Goal: Information Seeking & Learning: Learn about a topic

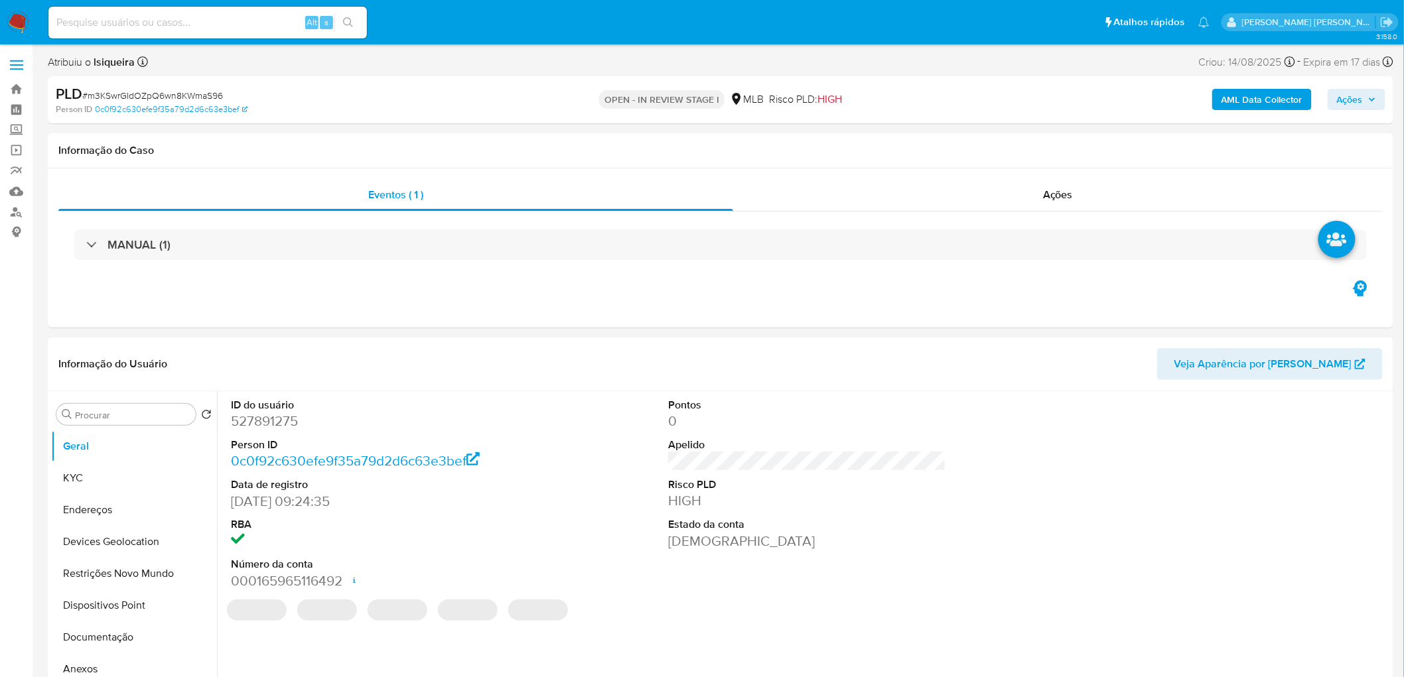
select select "10"
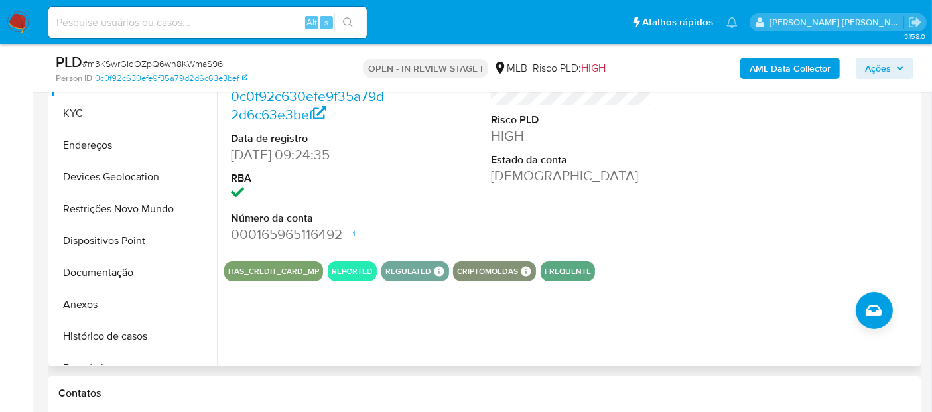
scroll to position [295, 0]
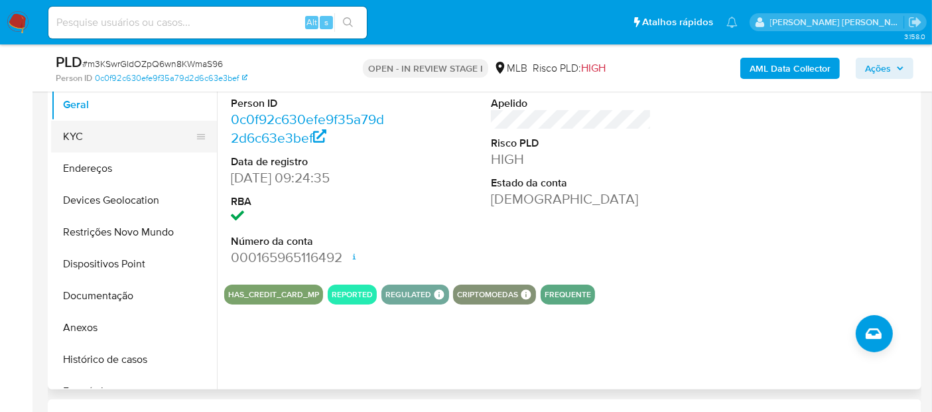
click at [122, 143] on button "KYC" at bounding box center [128, 137] width 155 height 32
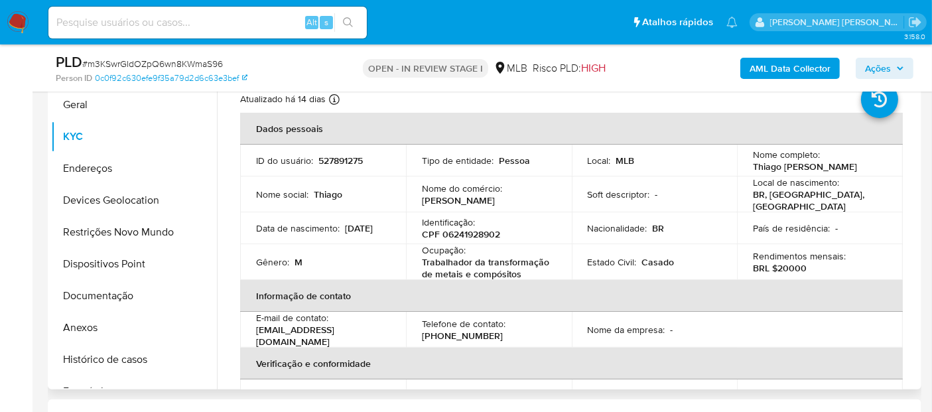
scroll to position [221, 0]
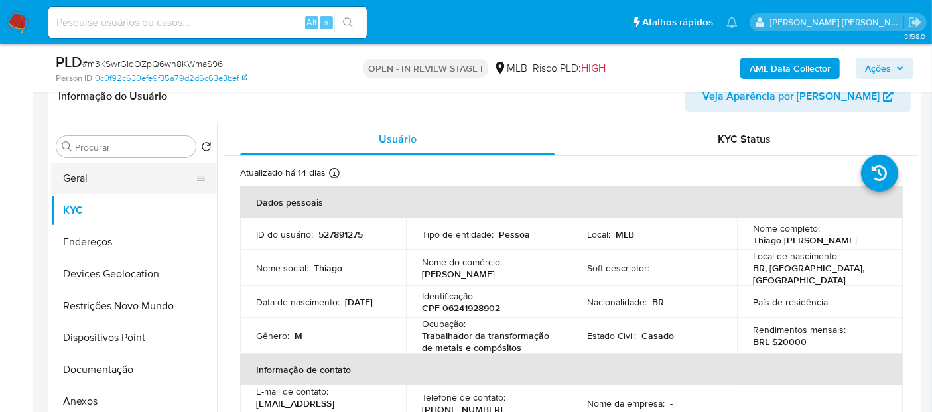
drag, startPoint x: 115, startPoint y: 184, endPoint x: 123, endPoint y: 188, distance: 8.3
click at [115, 184] on button "Geral" at bounding box center [128, 179] width 155 height 32
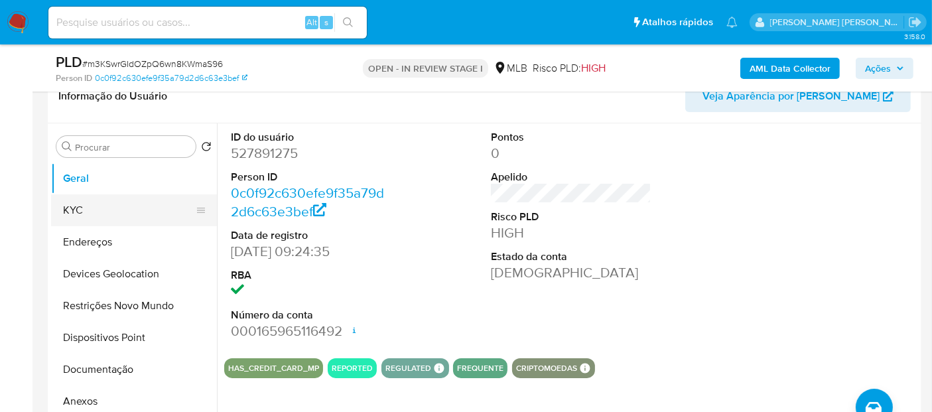
click at [72, 208] on button "KYC" at bounding box center [128, 210] width 155 height 32
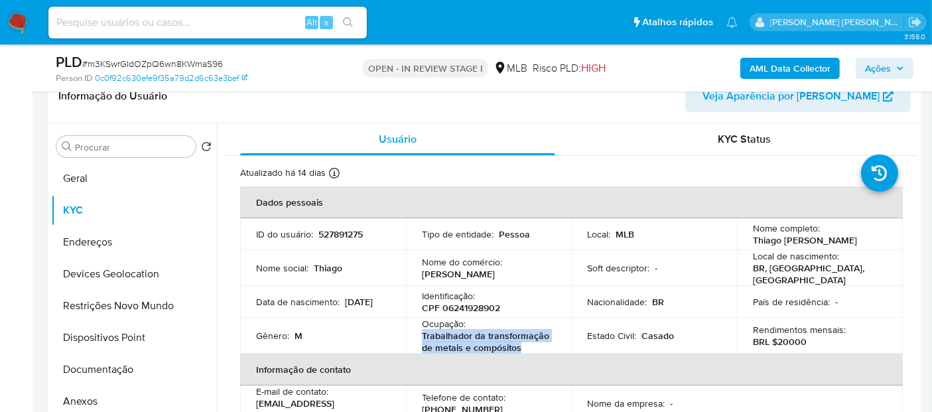
drag, startPoint x: 530, startPoint y: 342, endPoint x: 415, endPoint y: 336, distance: 115.6
click at [415, 336] on td "Ocupação : Trabalhador da transformação de metais e compósitos" at bounding box center [489, 336] width 166 height 36
copy p "Trabalhador da transformação de metais e compósitos"
click at [94, 372] on button "Documentação" at bounding box center [128, 370] width 155 height 32
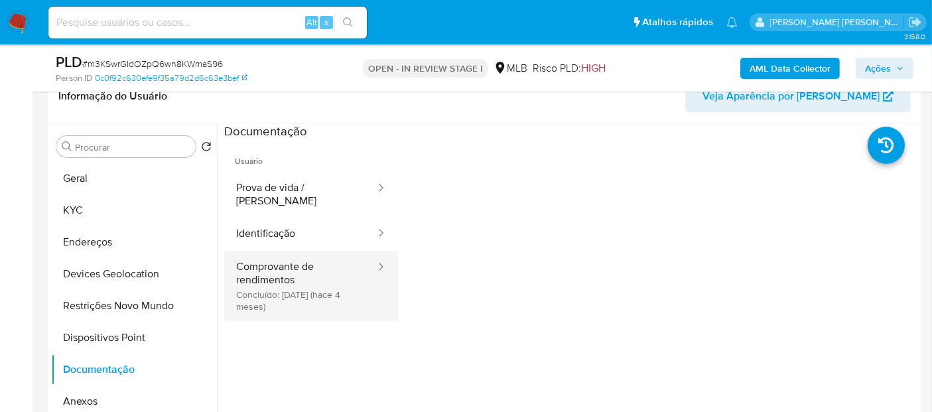
click at [283, 291] on button "Comprovante de rendimentos Concluído: 28/04/2025 (hace 4 meses)" at bounding box center [300, 286] width 153 height 70
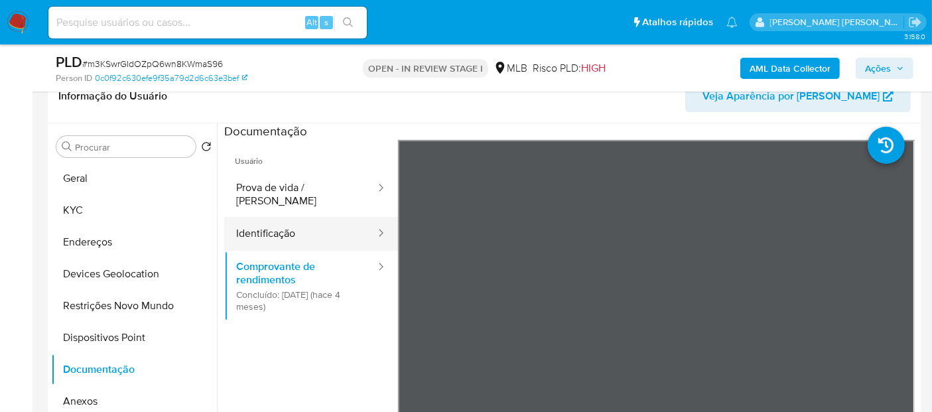
click at [285, 224] on button "Identificação" at bounding box center [300, 234] width 153 height 34
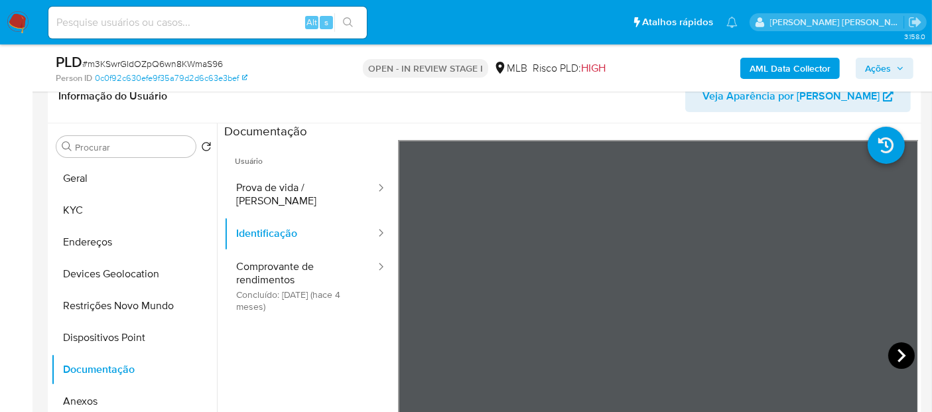
click at [890, 357] on icon at bounding box center [901, 355] width 27 height 27
click at [419, 359] on icon at bounding box center [414, 355] width 27 height 27
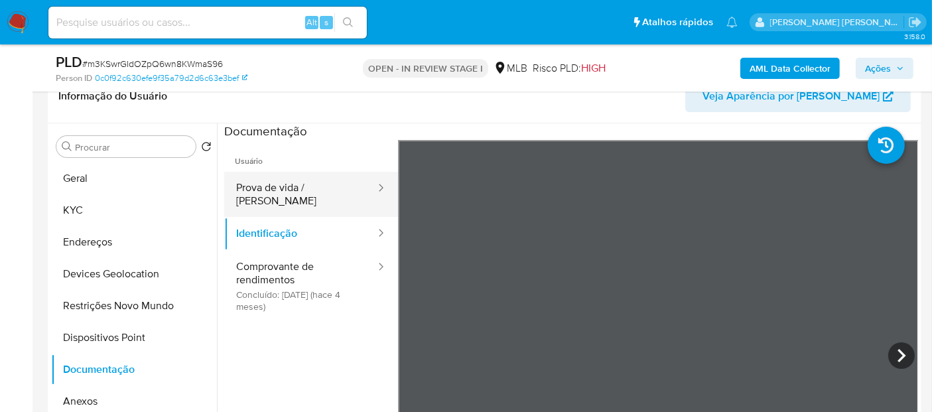
click at [311, 187] on button "Prova de vida / Selfie" at bounding box center [300, 194] width 153 height 45
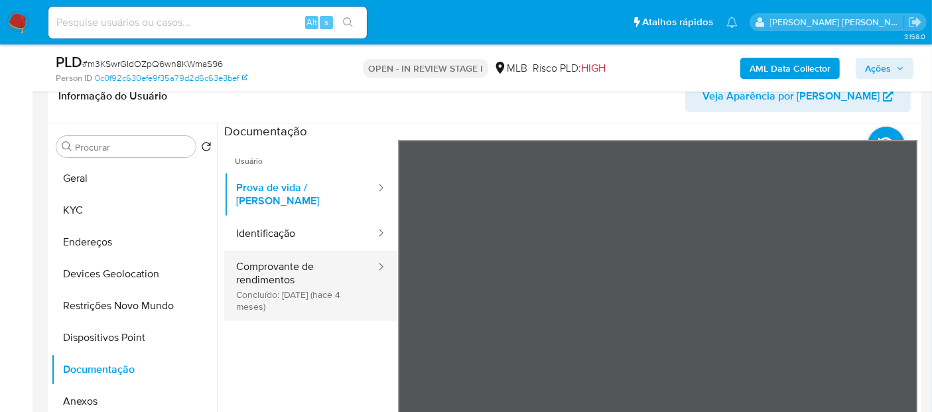
click at [280, 277] on button "Comprovante de rendimentos Concluído: 28/04/2025 (hace 4 meses)" at bounding box center [300, 286] width 153 height 70
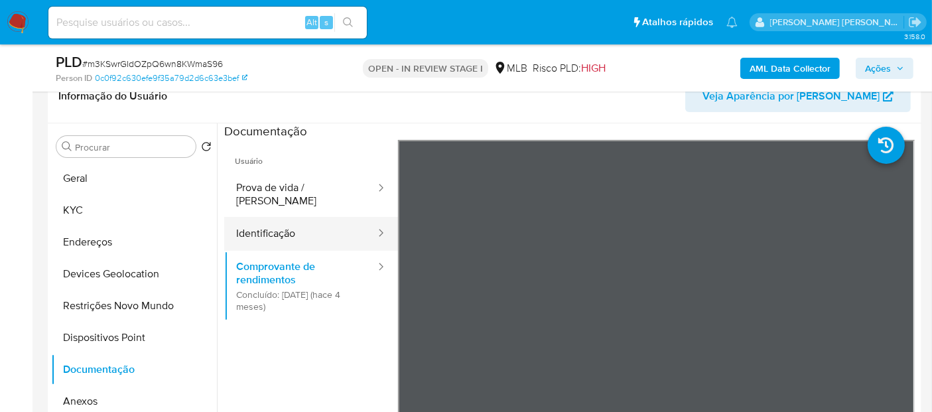
click at [273, 225] on button "Identificação" at bounding box center [300, 234] width 153 height 34
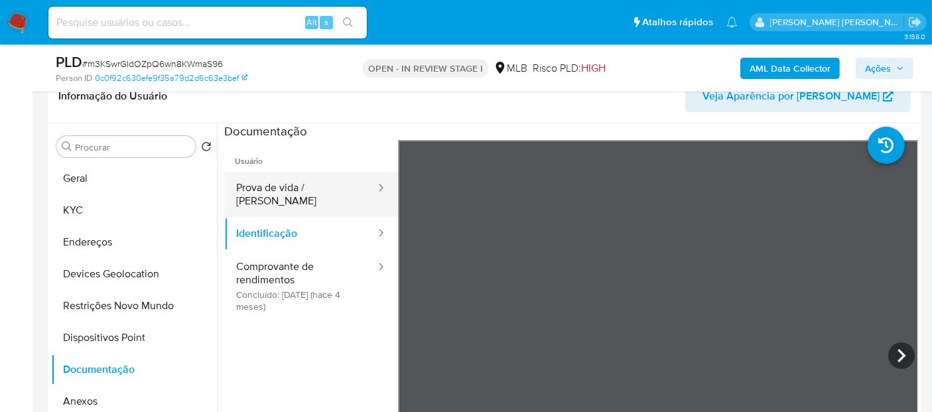
click at [277, 186] on button "Prova de vida / Selfie" at bounding box center [300, 194] width 153 height 45
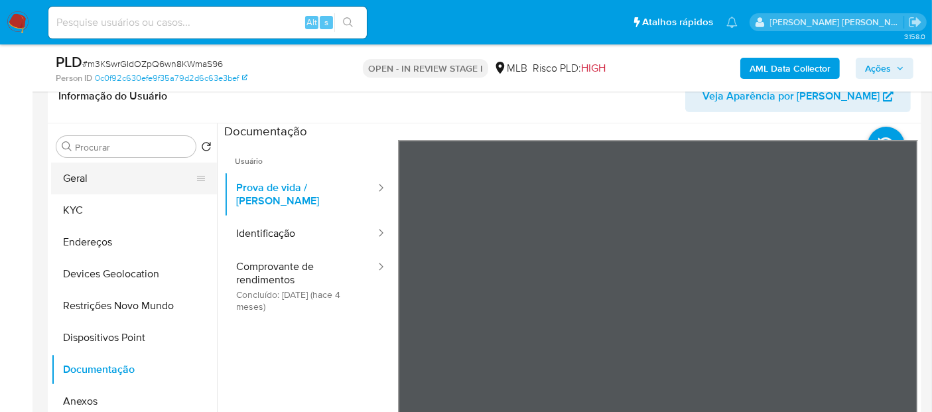
click at [133, 175] on button "Geral" at bounding box center [128, 179] width 155 height 32
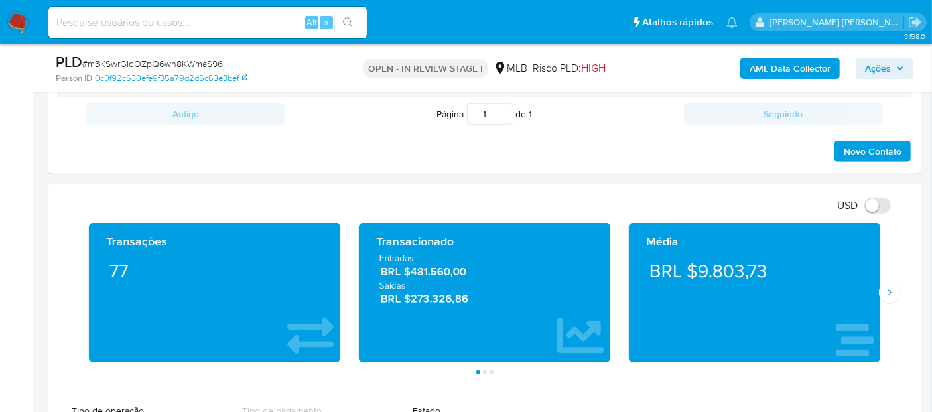
scroll to position [885, 0]
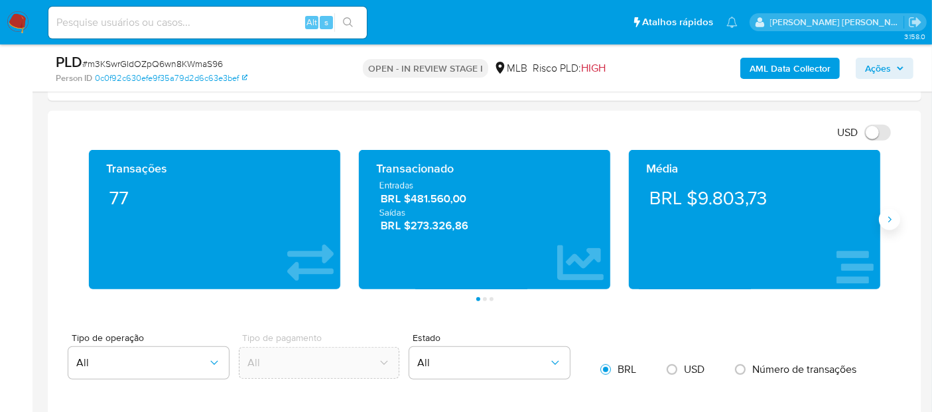
click at [891, 222] on button "Siguiente" at bounding box center [889, 219] width 21 height 21
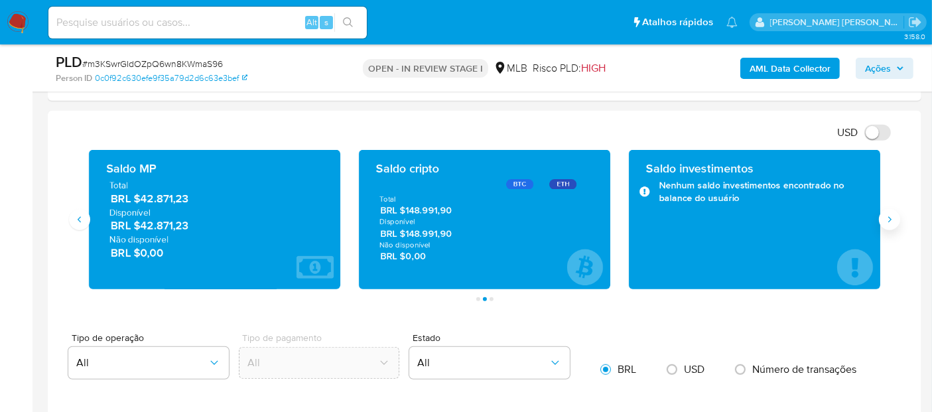
click at [890, 219] on icon "Siguiente" at bounding box center [890, 219] width 11 height 11
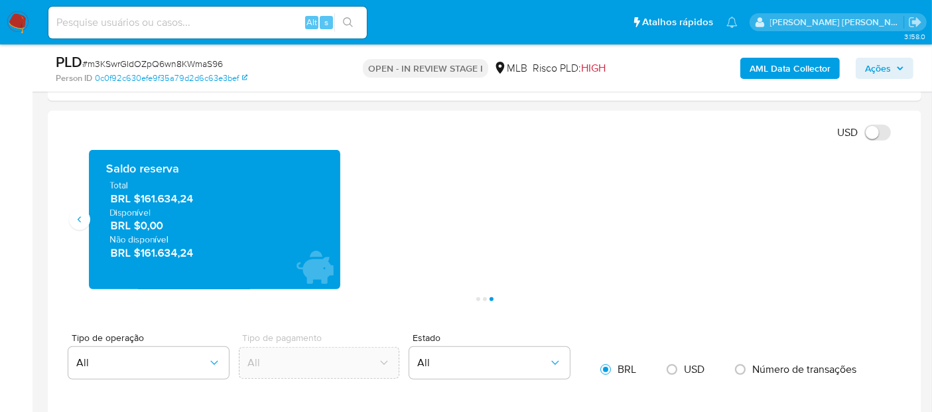
drag, startPoint x: 213, startPoint y: 200, endPoint x: 141, endPoint y: 199, distance: 72.3
click at [141, 199] on span "BRL $161.634,24" at bounding box center [215, 198] width 209 height 15
click at [88, 220] on button "Anterior" at bounding box center [79, 219] width 21 height 21
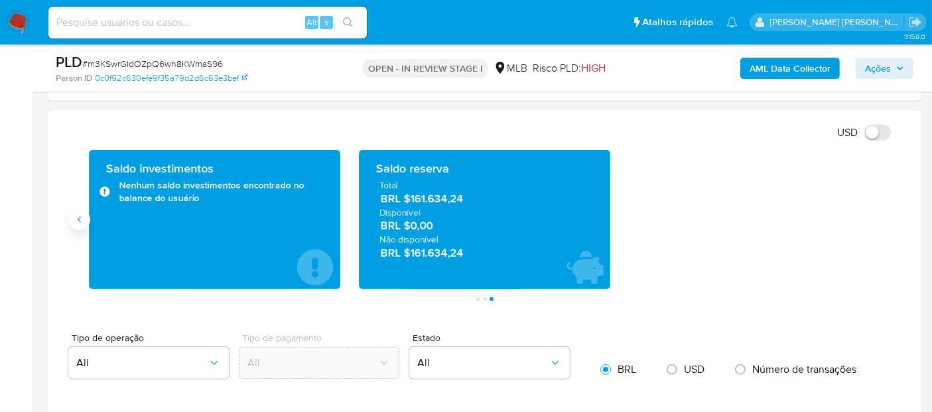
click at [88, 220] on button "Anterior" at bounding box center [79, 219] width 21 height 21
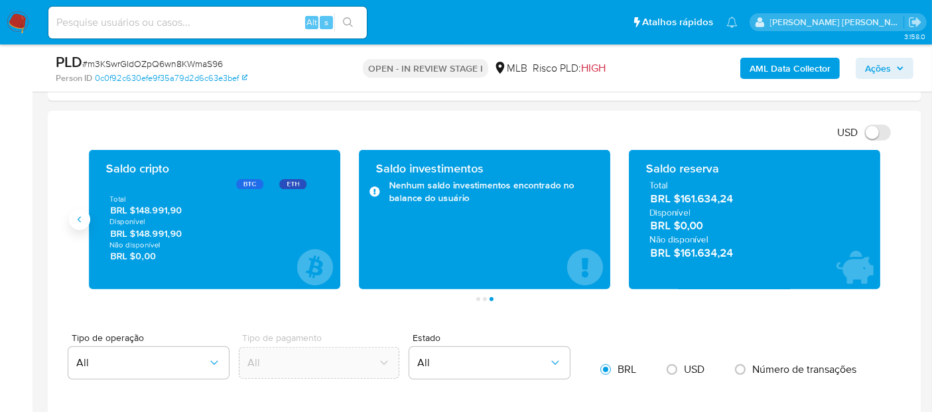
click at [88, 220] on button "Anterior" at bounding box center [79, 219] width 21 height 21
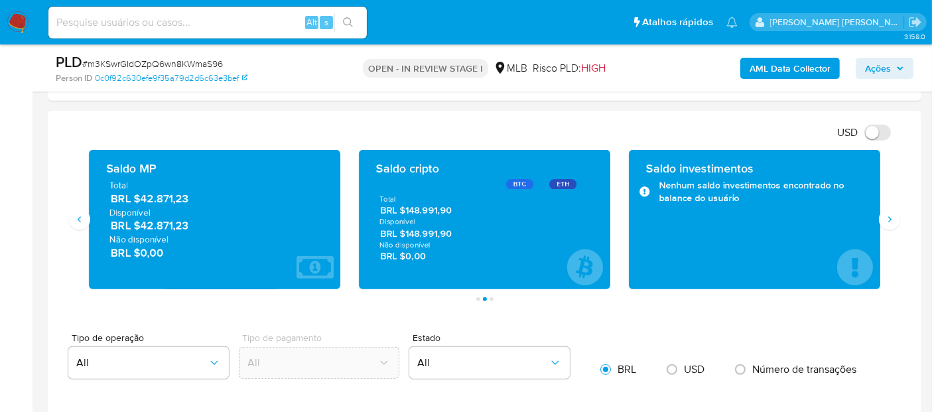
drag, startPoint x: 206, startPoint y: 230, endPoint x: 140, endPoint y: 224, distance: 66.0
click at [140, 224] on div "Total BRL $42.871,23 Disponível BRL $42.871,23 Não disponível BRL $0,00" at bounding box center [215, 219] width 230 height 81
drag, startPoint x: 461, startPoint y: 231, endPoint x: 405, endPoint y: 232, distance: 55.7
click at [405, 232] on span "BRL $148.991,90" at bounding box center [485, 233] width 210 height 13
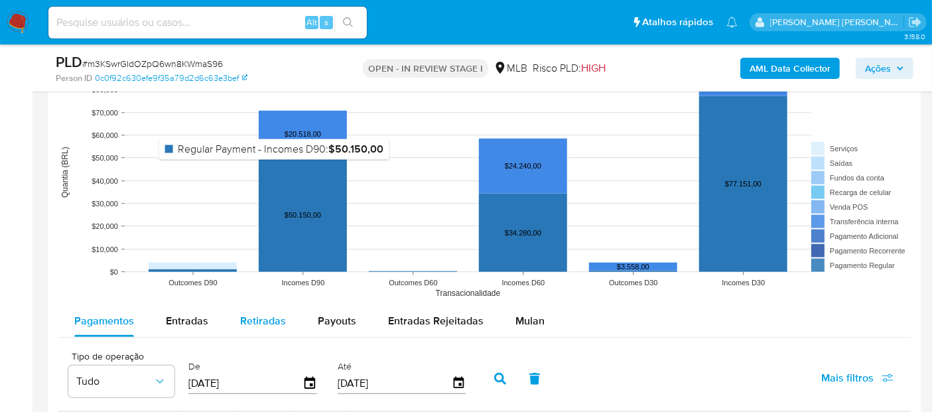
scroll to position [1253, 0]
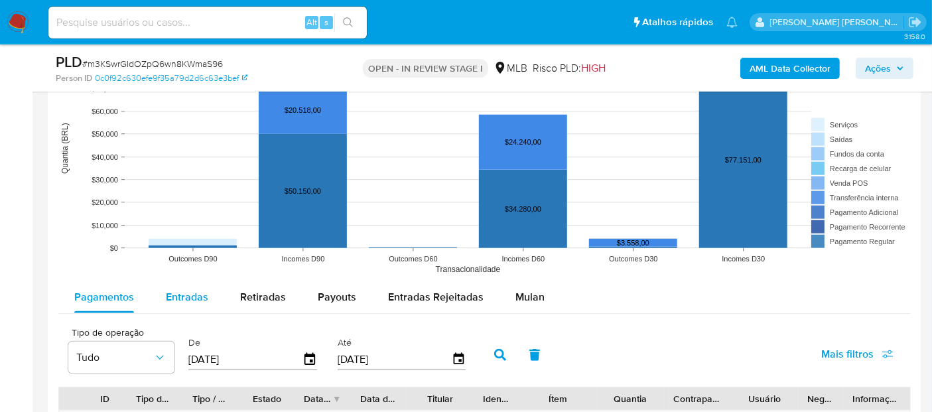
click at [190, 303] on div "Entradas" at bounding box center [187, 297] width 42 height 32
select select "10"
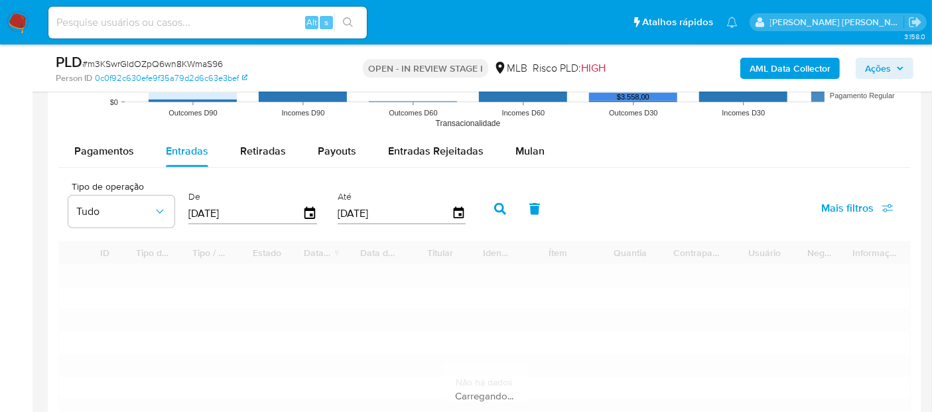
scroll to position [1401, 0]
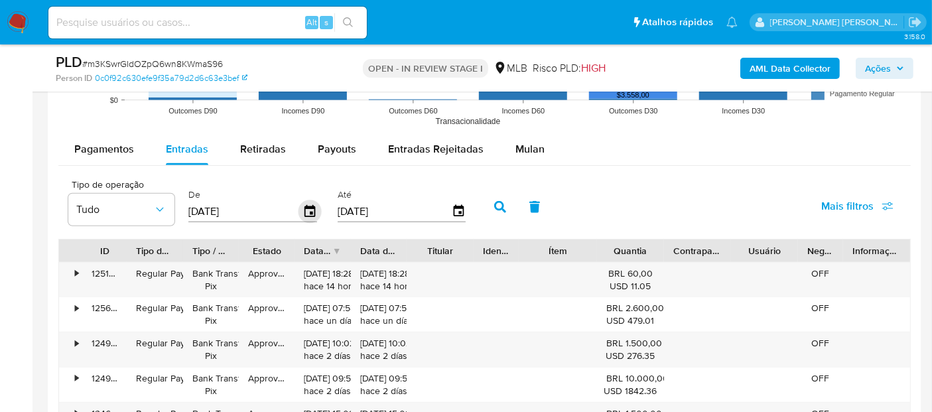
click at [305, 211] on icon "button" at bounding box center [310, 211] width 23 height 23
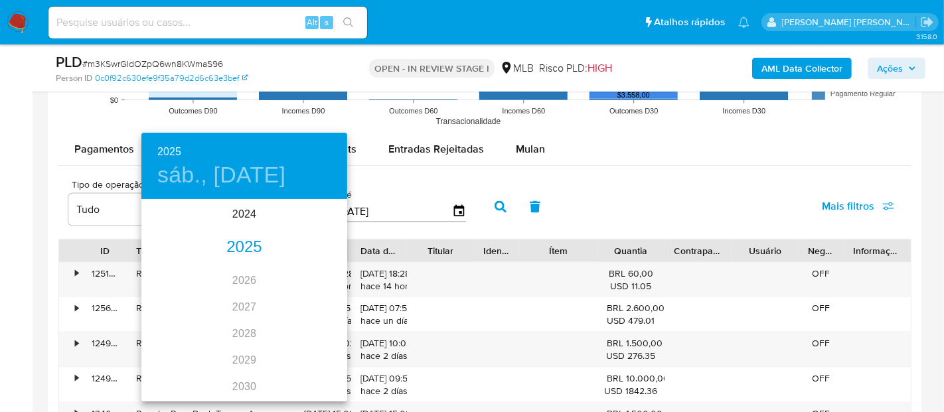
click at [237, 250] on div "2025" at bounding box center [244, 247] width 206 height 27
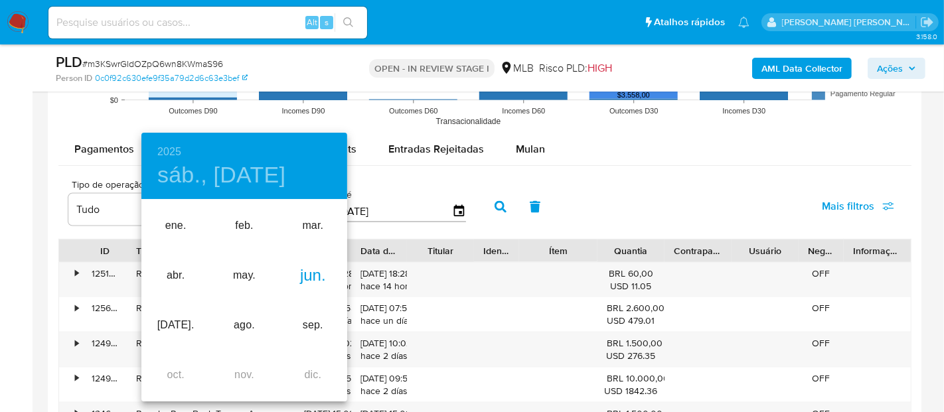
click at [313, 276] on div "jun." at bounding box center [313, 276] width 68 height 50
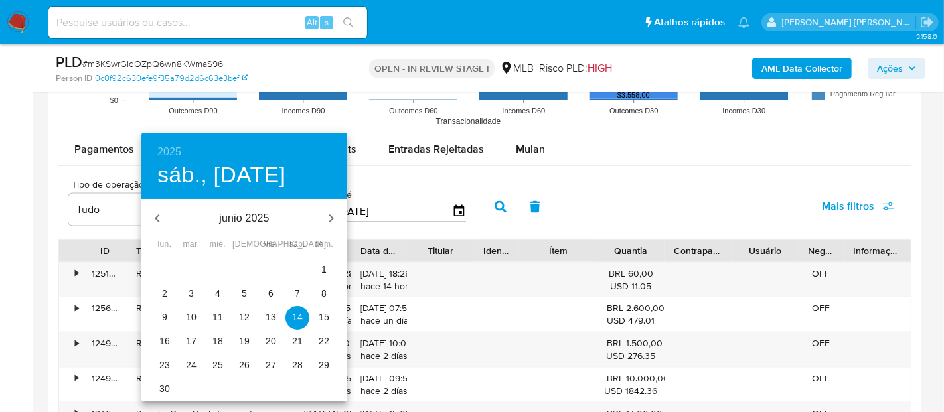
click at [324, 270] on p "1" at bounding box center [323, 269] width 5 height 13
type input "01/06/2025"
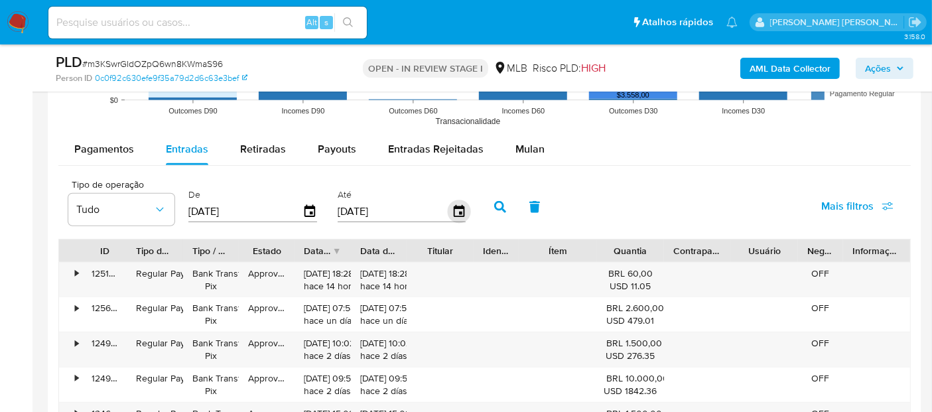
click at [447, 209] on icon "button" at bounding box center [458, 211] width 23 height 23
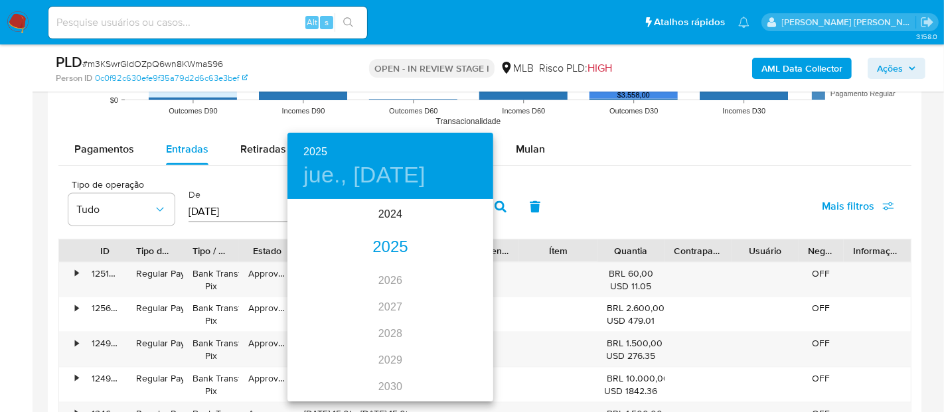
click at [381, 251] on div "2025" at bounding box center [390, 247] width 206 height 27
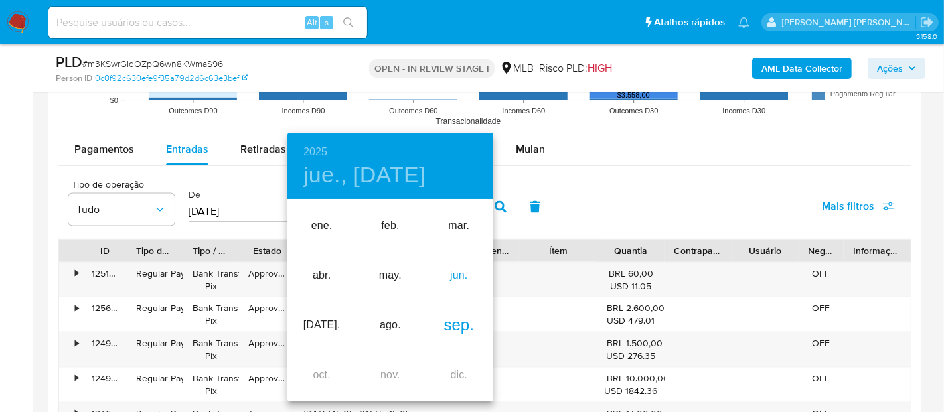
click at [443, 274] on div "jun." at bounding box center [459, 276] width 68 height 50
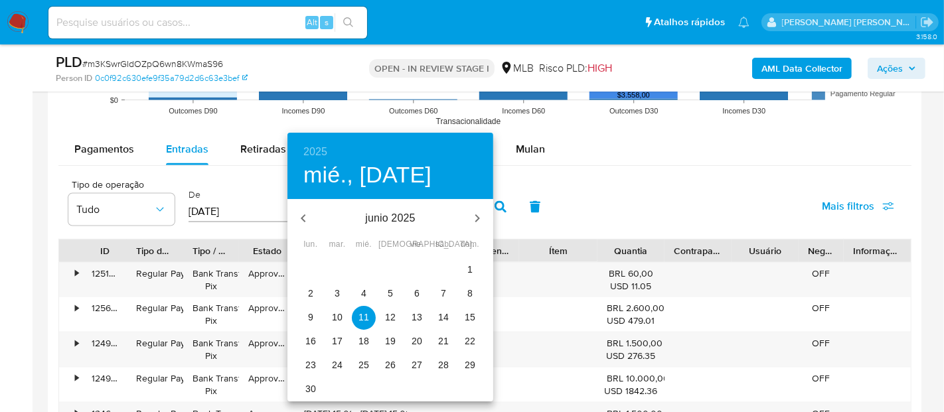
click at [315, 386] on p "30" at bounding box center [310, 388] width 11 height 13
type input "30/06/2025"
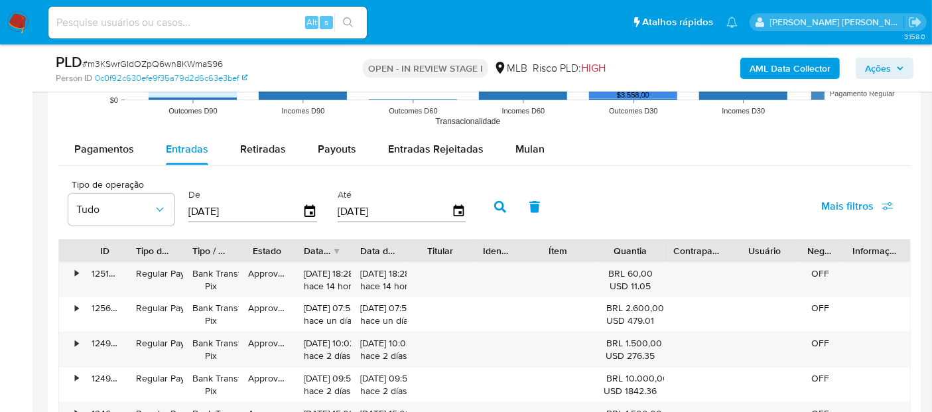
click at [496, 202] on icon "button" at bounding box center [500, 207] width 12 height 12
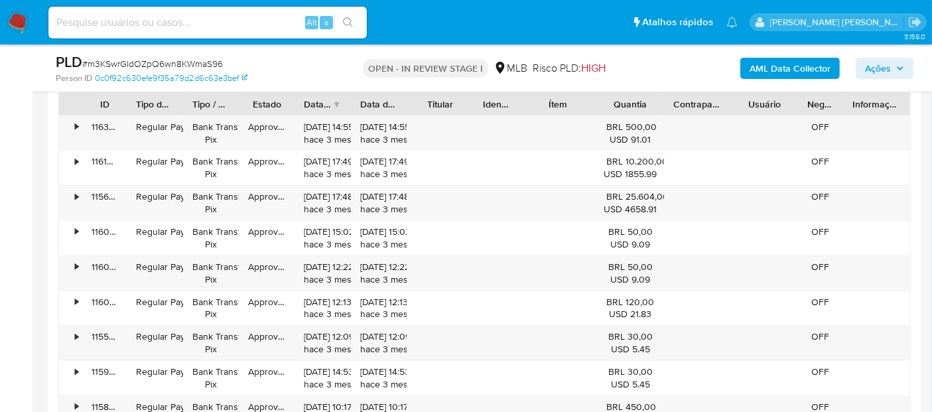
scroll to position [1548, 0]
click at [76, 194] on div "•" at bounding box center [76, 196] width 3 height 13
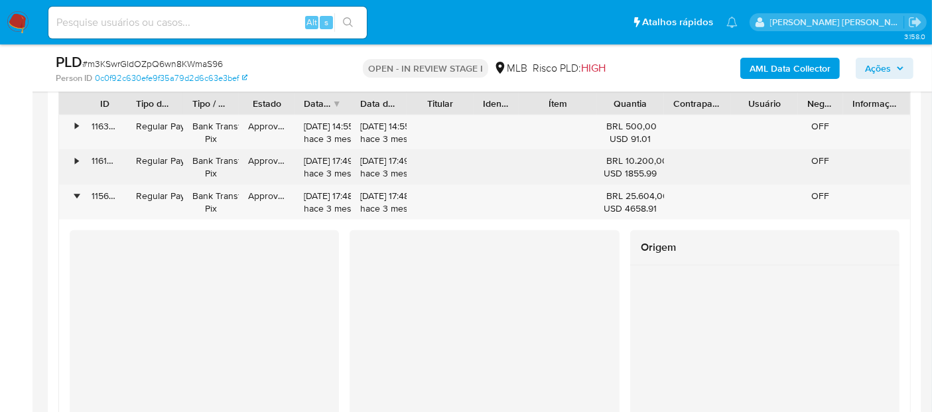
click at [75, 156] on div "•" at bounding box center [76, 161] width 3 height 13
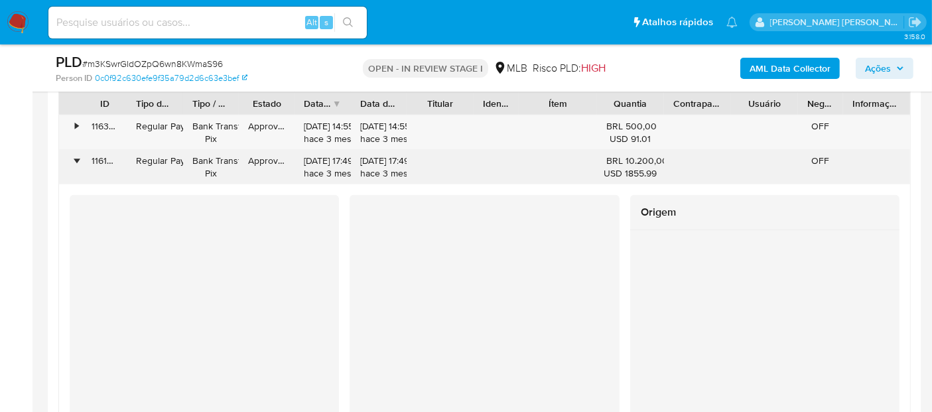
click at [80, 159] on div "•" at bounding box center [70, 167] width 23 height 35
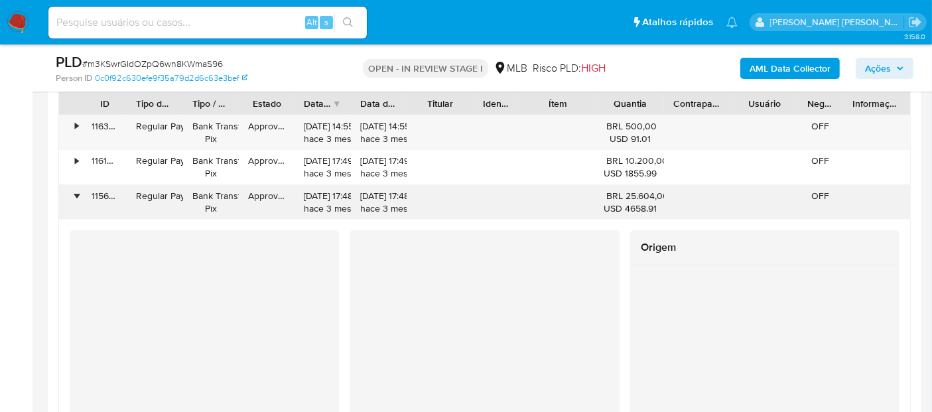
click at [76, 196] on div "•" at bounding box center [76, 196] width 3 height 13
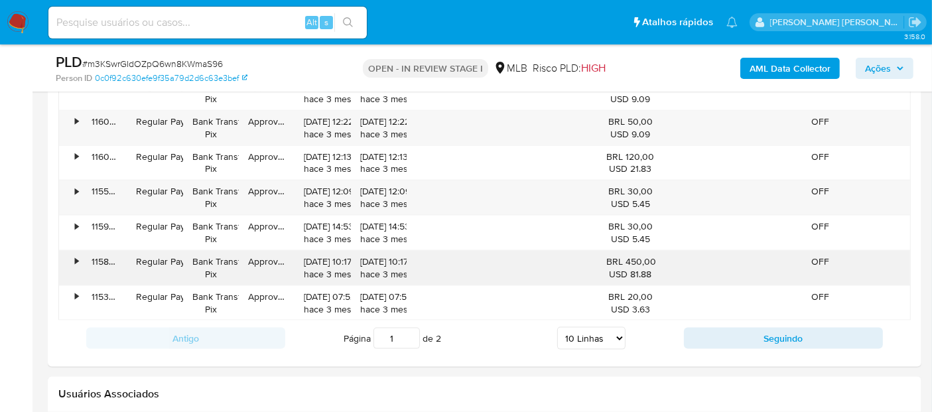
scroll to position [1695, 0]
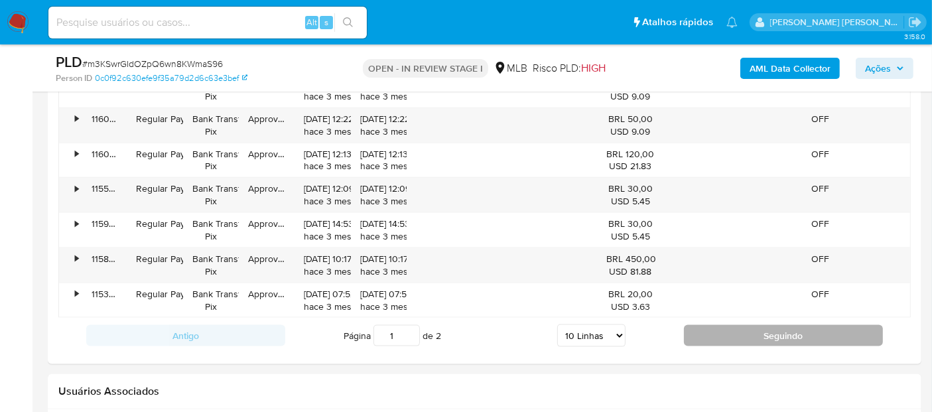
click at [729, 334] on button "Seguindo" at bounding box center [783, 335] width 199 height 21
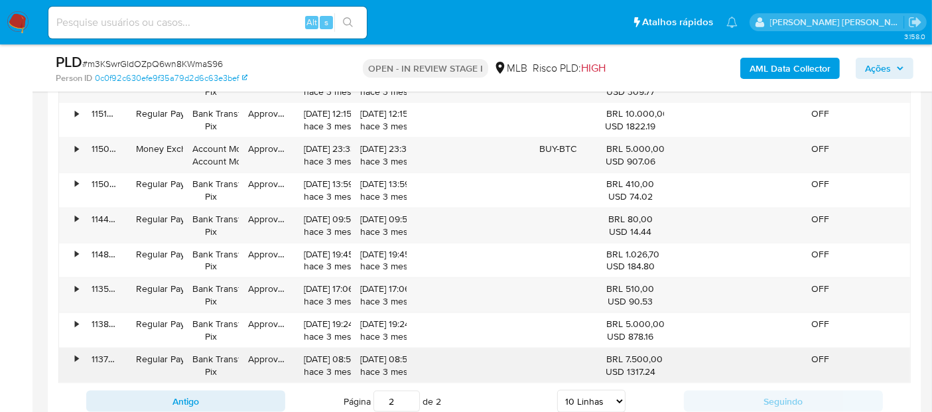
scroll to position [1548, 0]
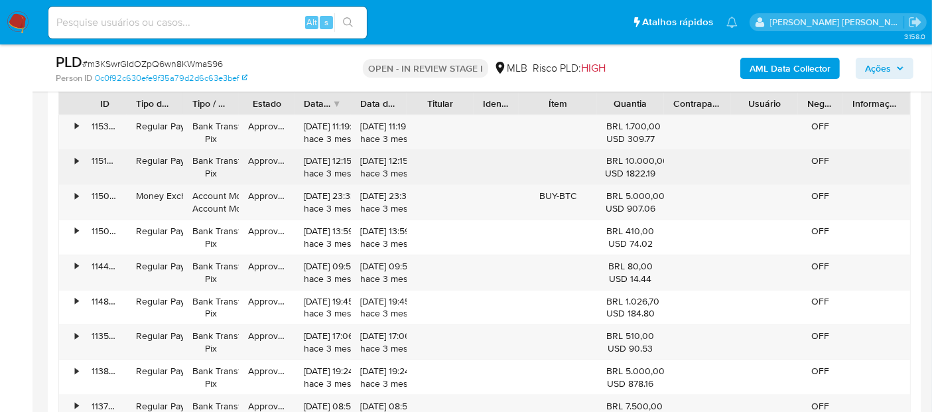
click at [78, 162] on div "•" at bounding box center [76, 161] width 3 height 13
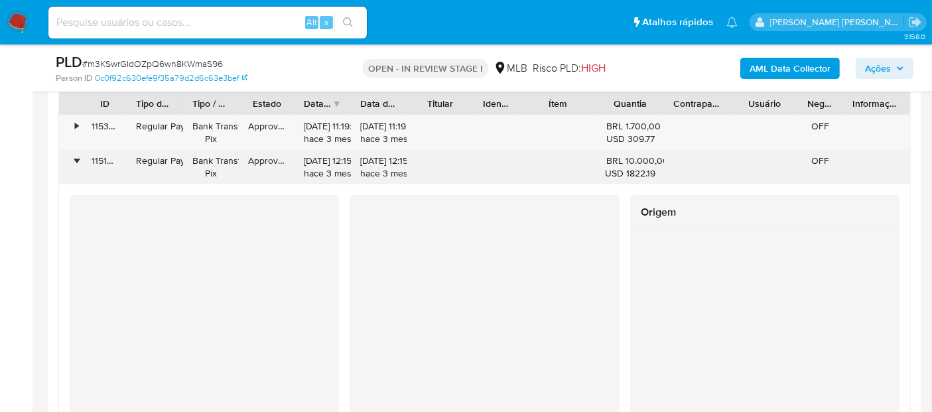
click at [78, 162] on div "•" at bounding box center [76, 161] width 3 height 13
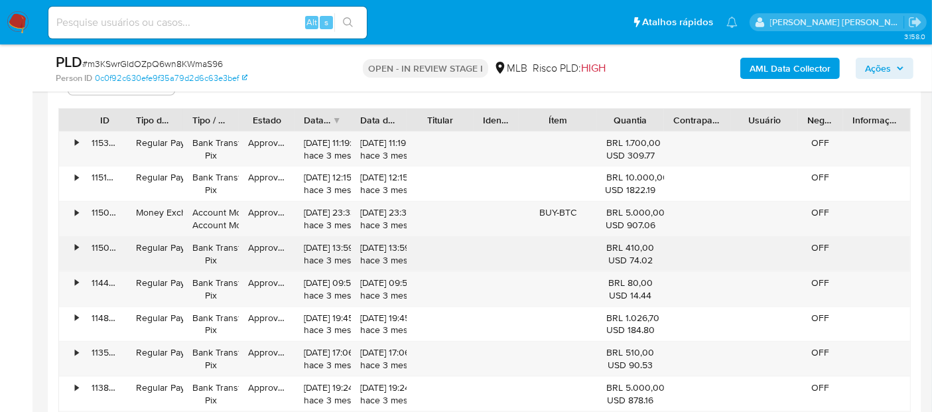
scroll to position [1622, 0]
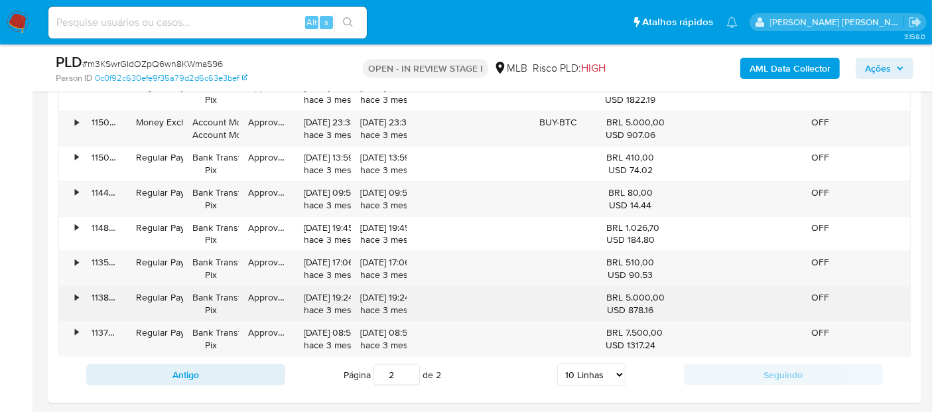
click at [74, 297] on div "•" at bounding box center [70, 304] width 23 height 35
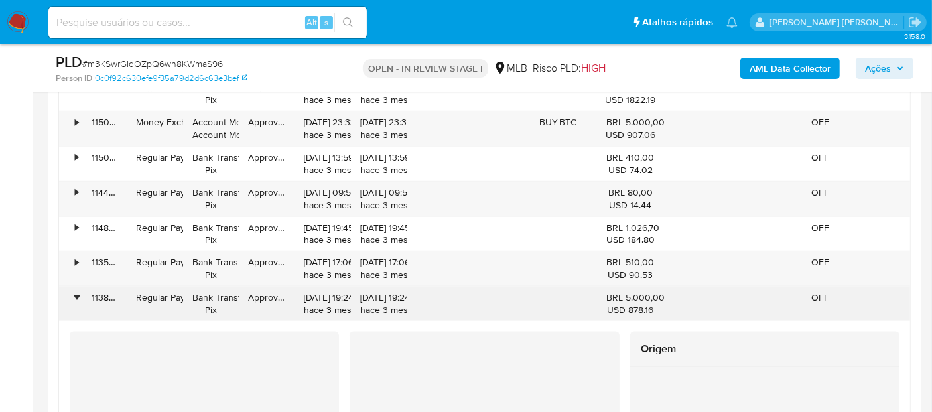
click at [74, 297] on div "•" at bounding box center [70, 304] width 23 height 35
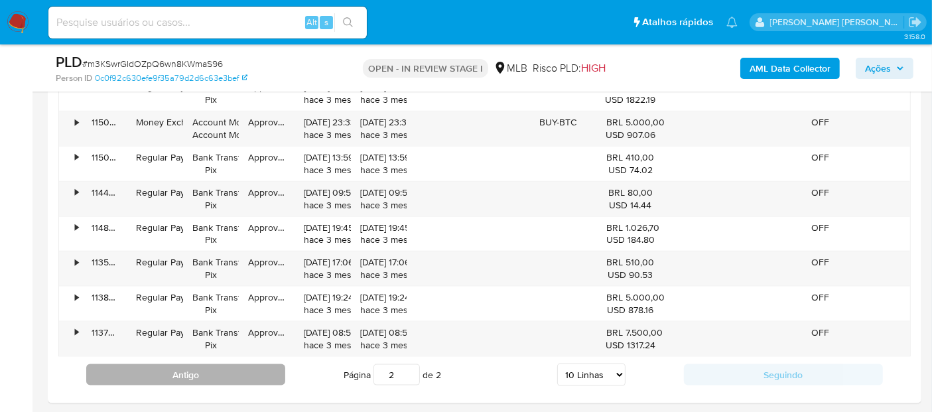
click at [237, 365] on button "Antigo" at bounding box center [185, 374] width 199 height 21
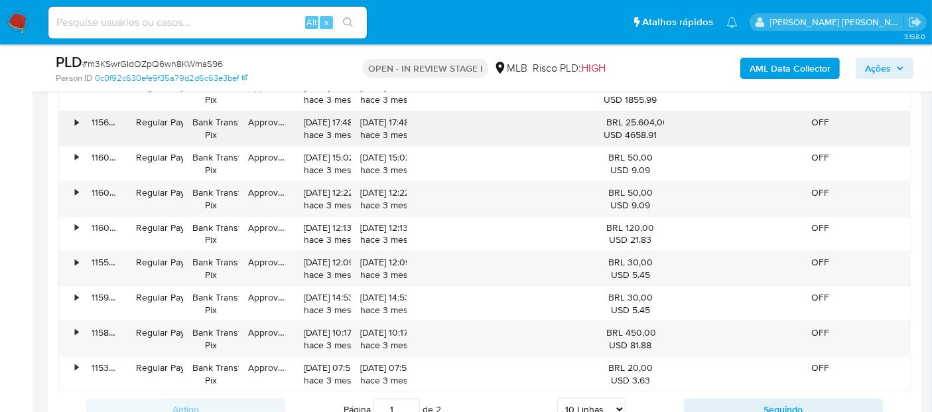
scroll to position [1695, 0]
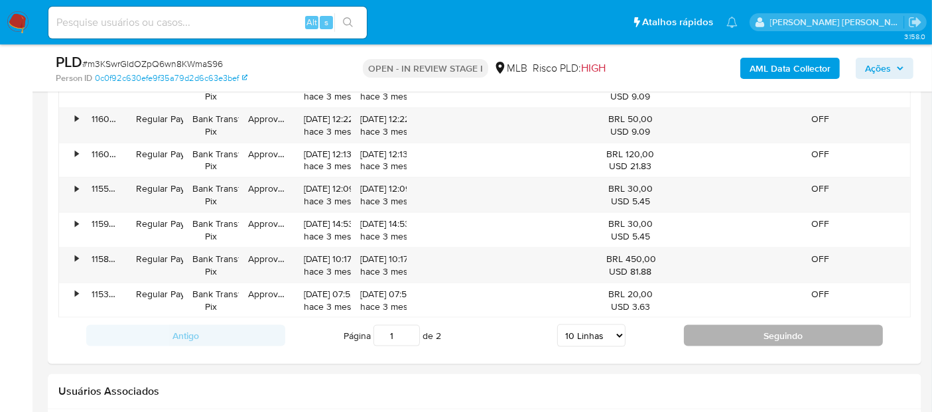
click at [741, 338] on button "Seguindo" at bounding box center [783, 335] width 199 height 21
type input "2"
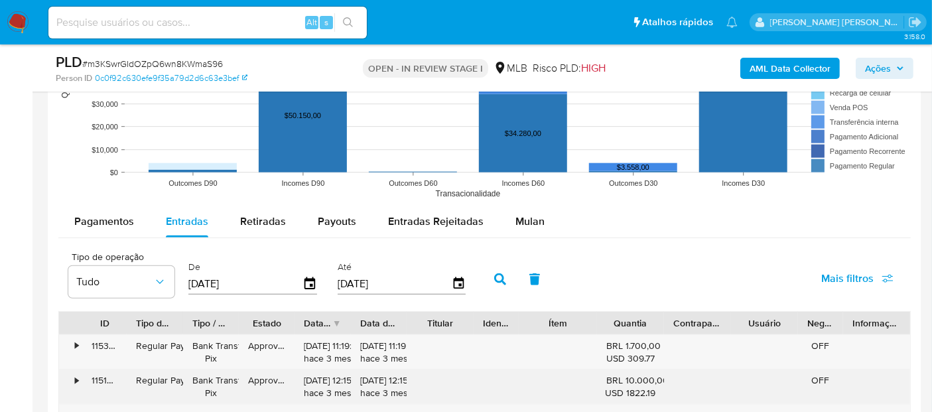
scroll to position [1327, 0]
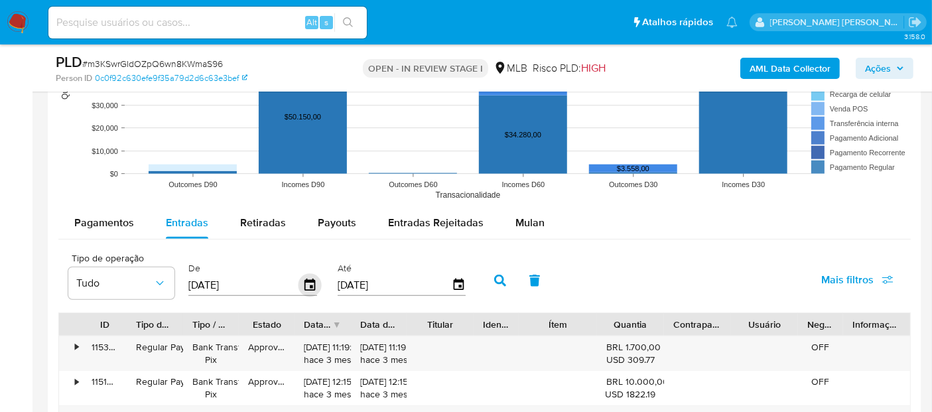
click at [305, 283] on icon "button" at bounding box center [310, 285] width 11 height 12
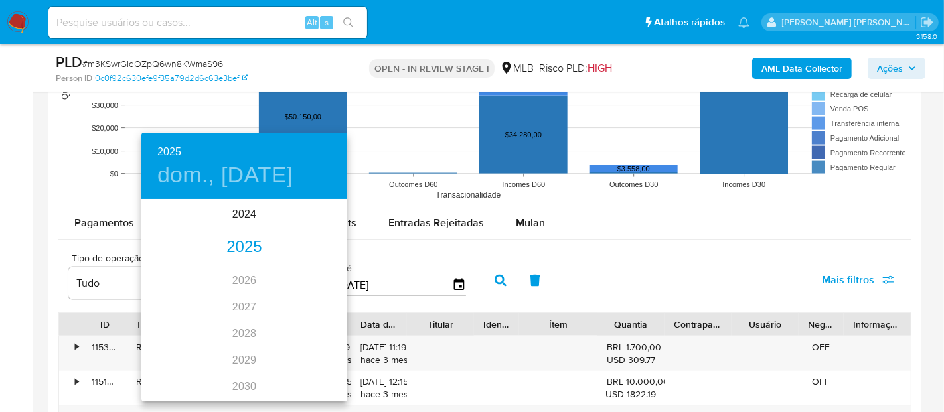
click at [250, 247] on div "2025" at bounding box center [244, 247] width 206 height 27
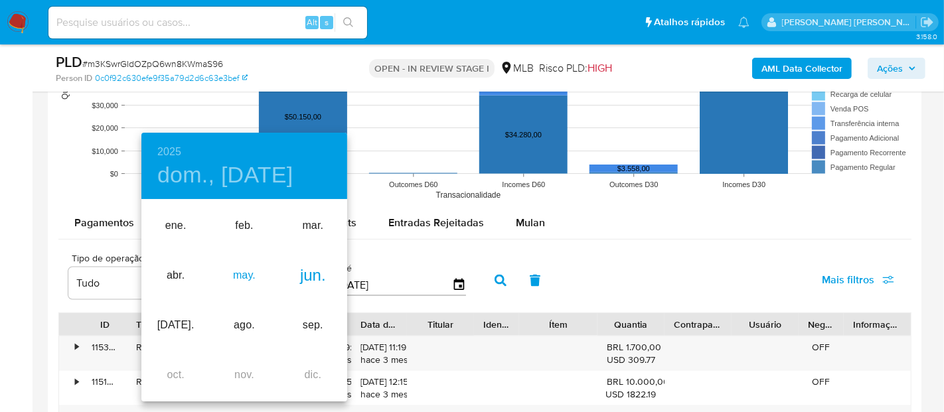
click at [244, 279] on div "may." at bounding box center [244, 276] width 68 height 50
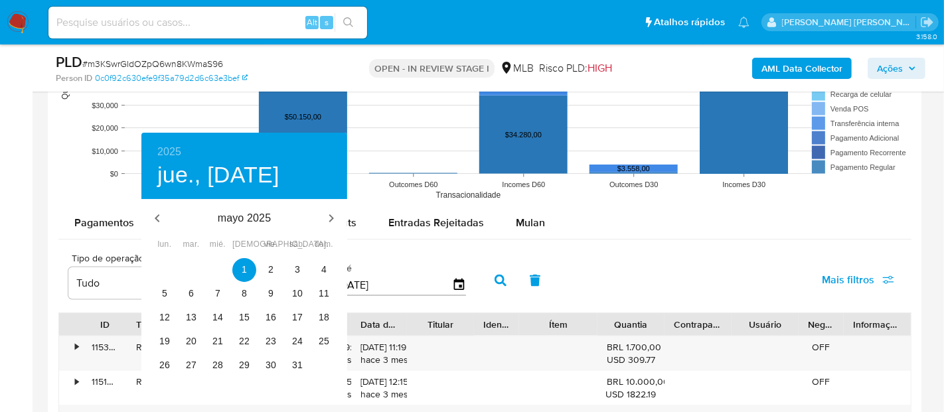
type input "01/05/2025"
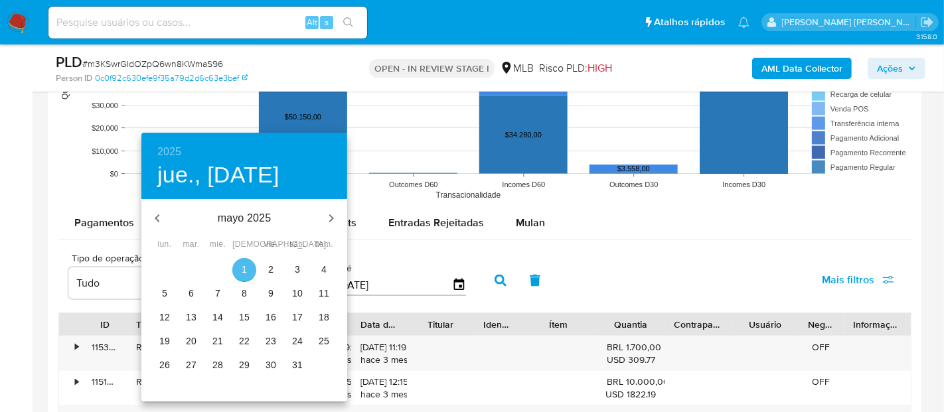
click at [245, 263] on p "1" at bounding box center [244, 269] width 5 height 13
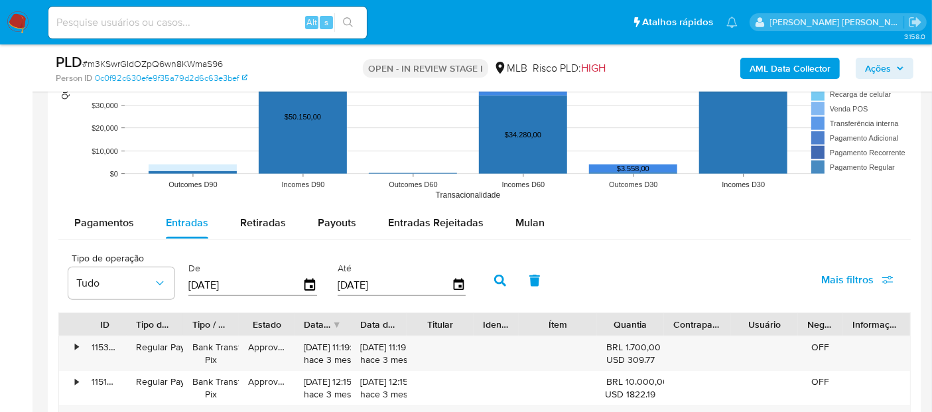
click at [494, 283] on icon "button" at bounding box center [500, 281] width 12 height 12
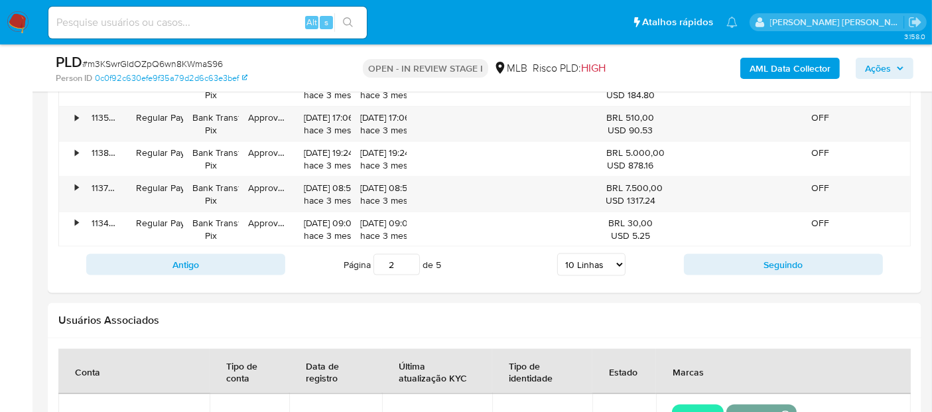
scroll to position [1769, 0]
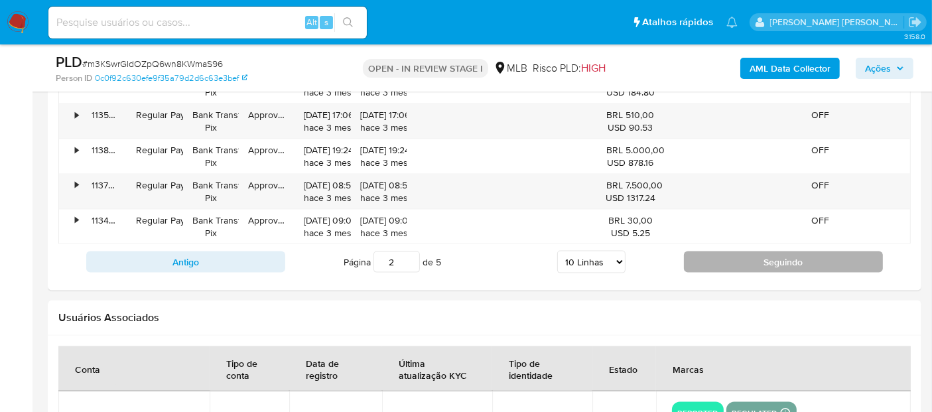
click at [766, 257] on button "Seguindo" at bounding box center [783, 261] width 199 height 21
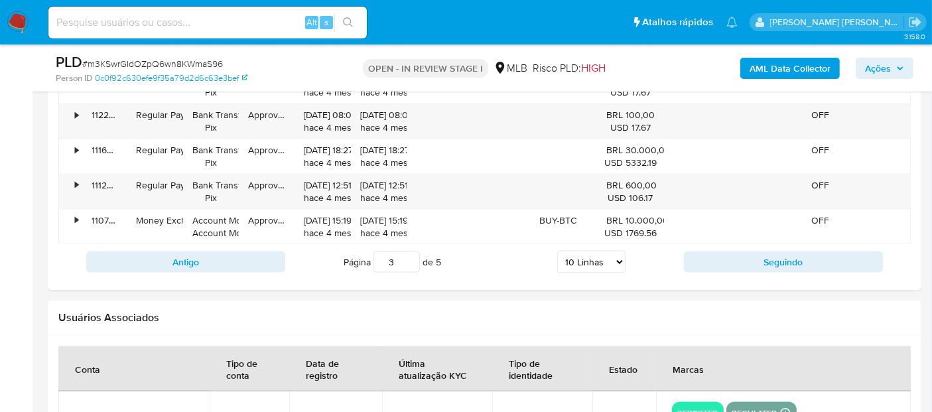
drag, startPoint x: 766, startPoint y: 257, endPoint x: 743, endPoint y: 293, distance: 42.7
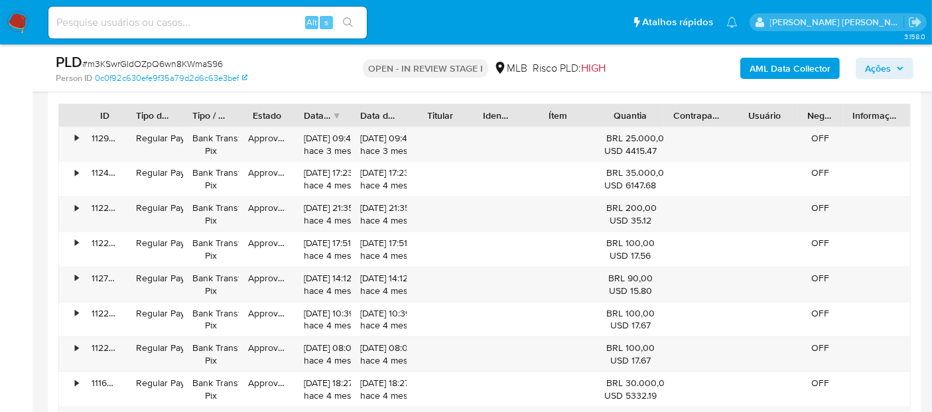
scroll to position [1474, 0]
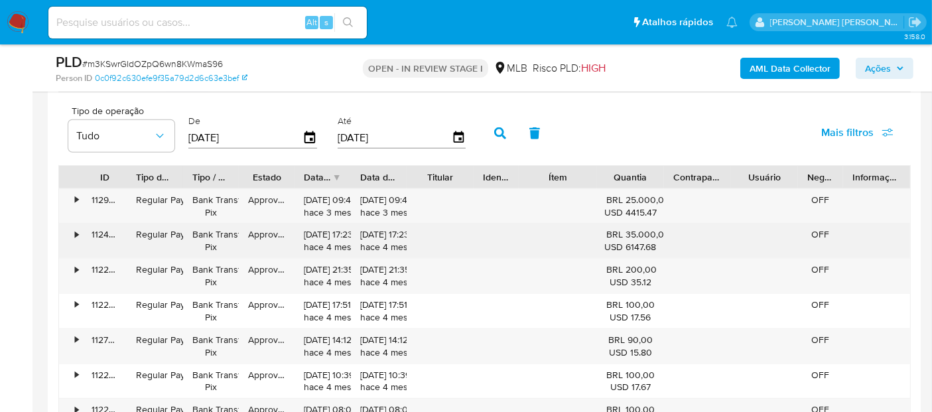
click at [72, 228] on div "•" at bounding box center [70, 241] width 23 height 35
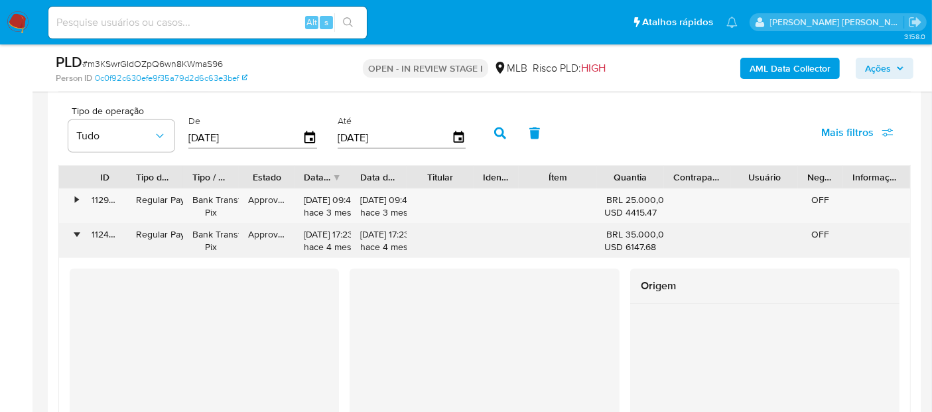
click at [72, 228] on div "•" at bounding box center [70, 241] width 23 height 35
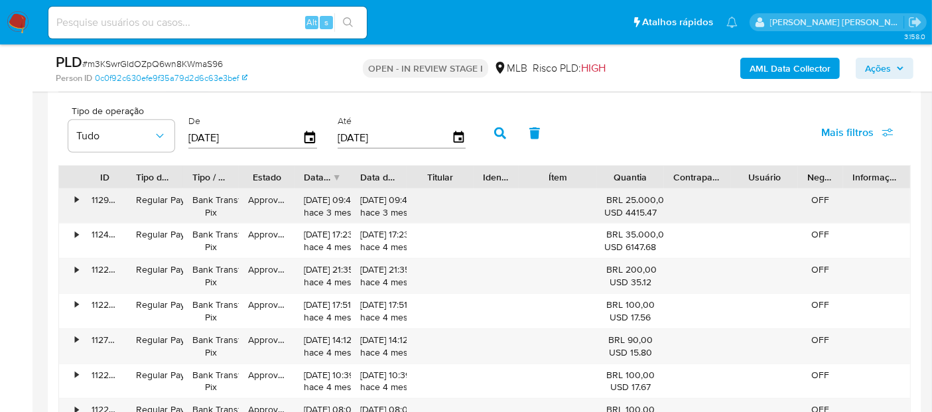
click at [75, 194] on div "•" at bounding box center [76, 200] width 3 height 13
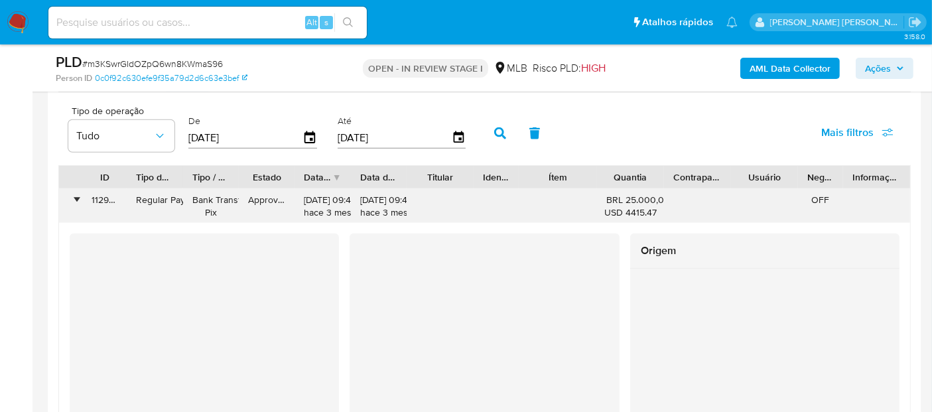
click at [75, 194] on div "•" at bounding box center [76, 200] width 3 height 13
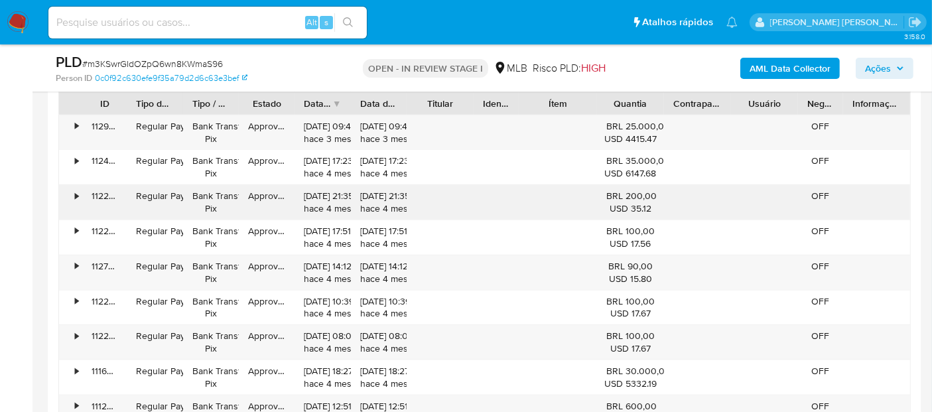
scroll to position [1622, 0]
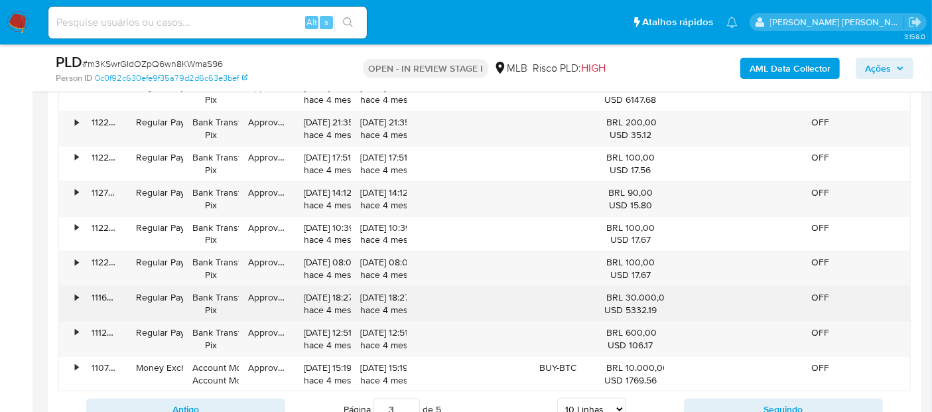
click at [82, 293] on div "111626795606" at bounding box center [104, 304] width 44 height 35
click at [72, 293] on div "•" at bounding box center [70, 304] width 23 height 35
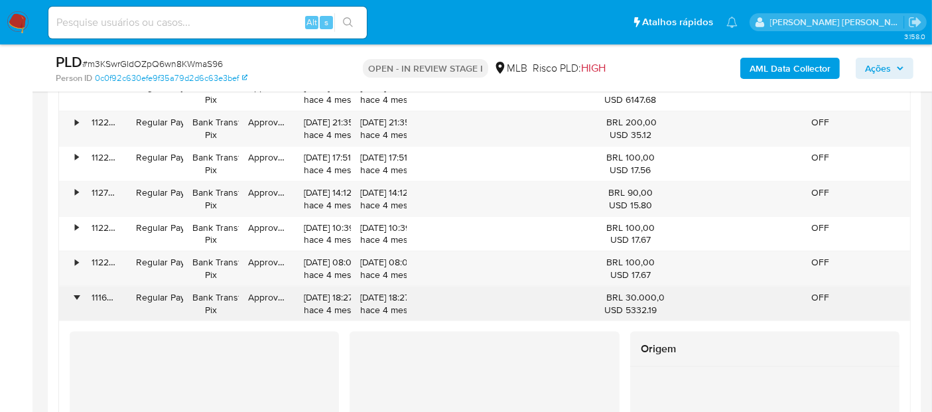
click at [72, 293] on div "•" at bounding box center [70, 304] width 23 height 35
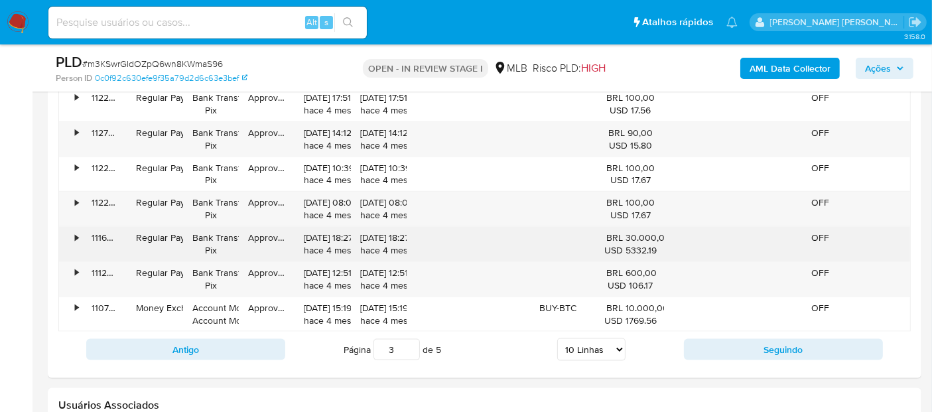
scroll to position [1695, 0]
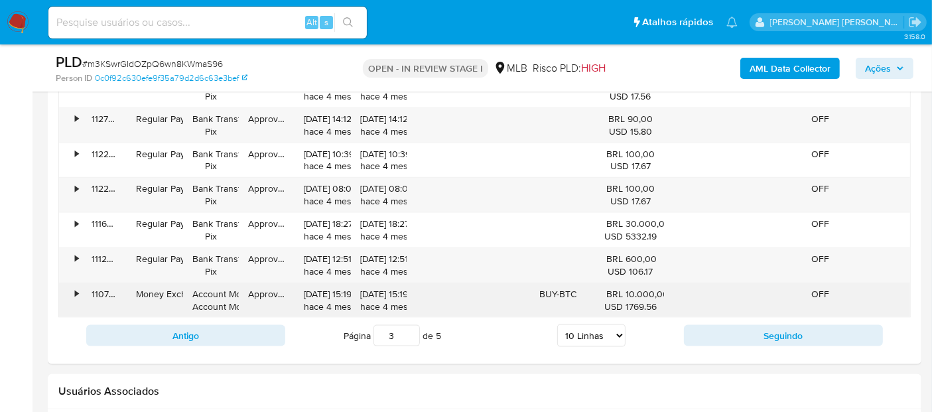
click at [75, 292] on div "•" at bounding box center [76, 294] width 3 height 13
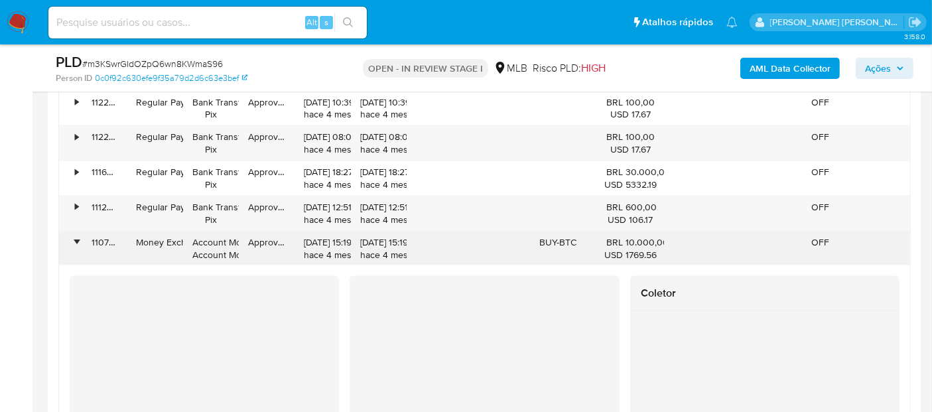
scroll to position [1769, 0]
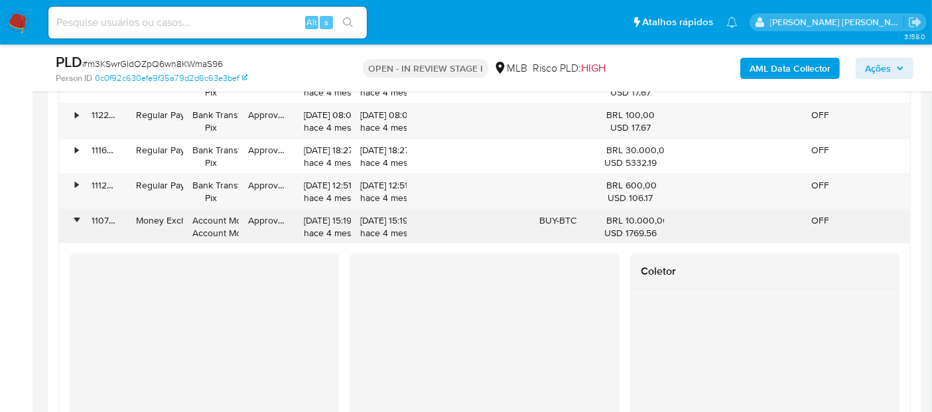
click at [79, 218] on div "•" at bounding box center [70, 227] width 23 height 35
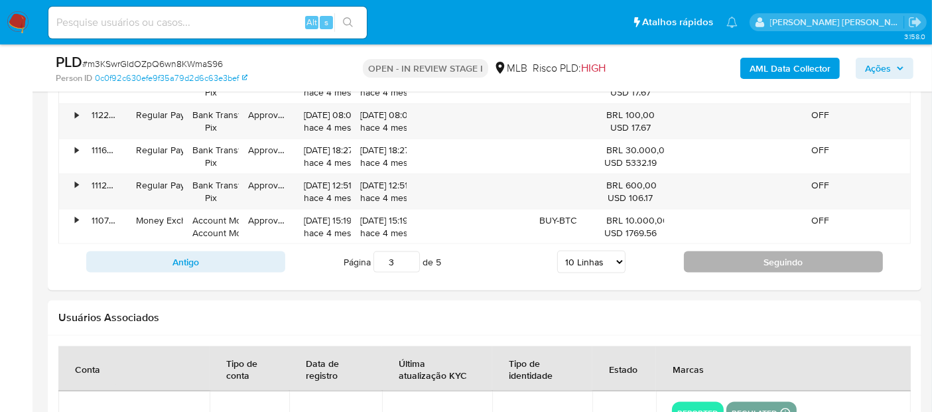
click at [797, 257] on button "Seguindo" at bounding box center [783, 261] width 199 height 21
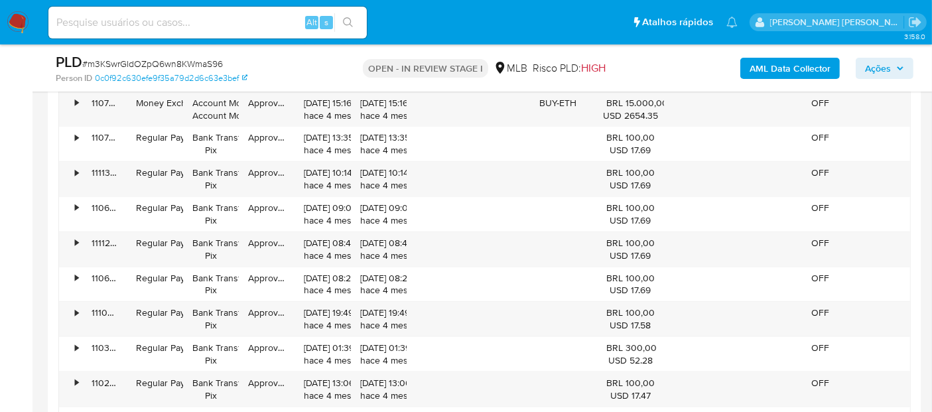
scroll to position [1548, 0]
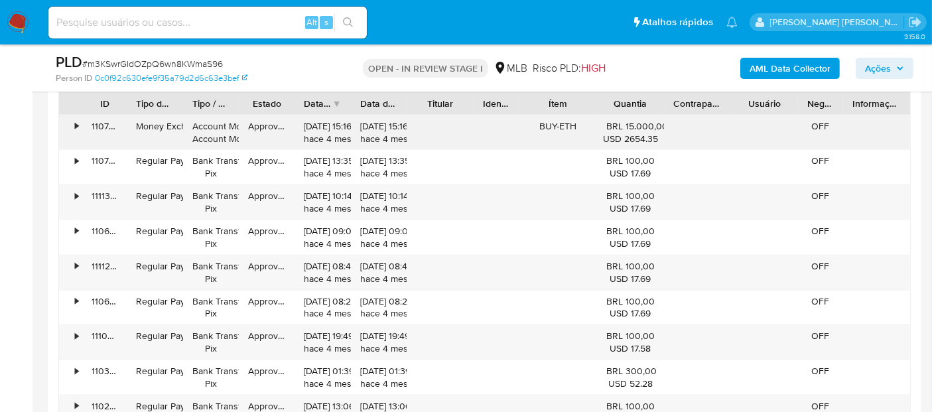
click at [73, 127] on div "•" at bounding box center [70, 132] width 23 height 35
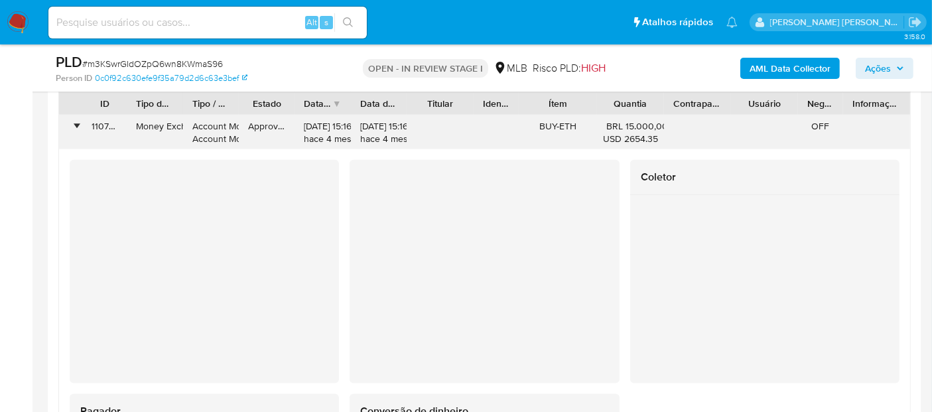
click at [73, 127] on div "•" at bounding box center [70, 132] width 23 height 35
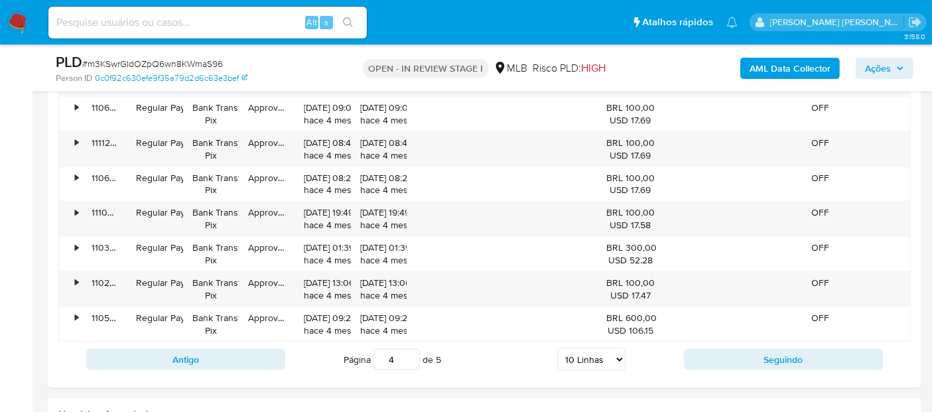
scroll to position [1695, 0]
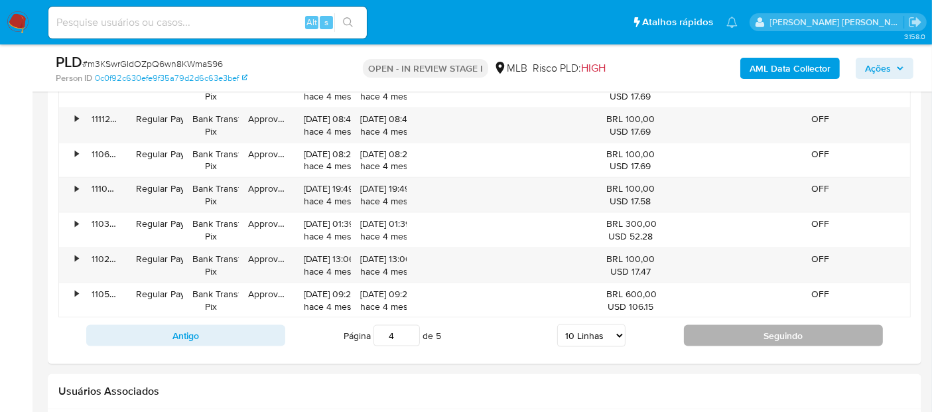
click at [711, 332] on button "Seguindo" at bounding box center [783, 335] width 199 height 21
type input "5"
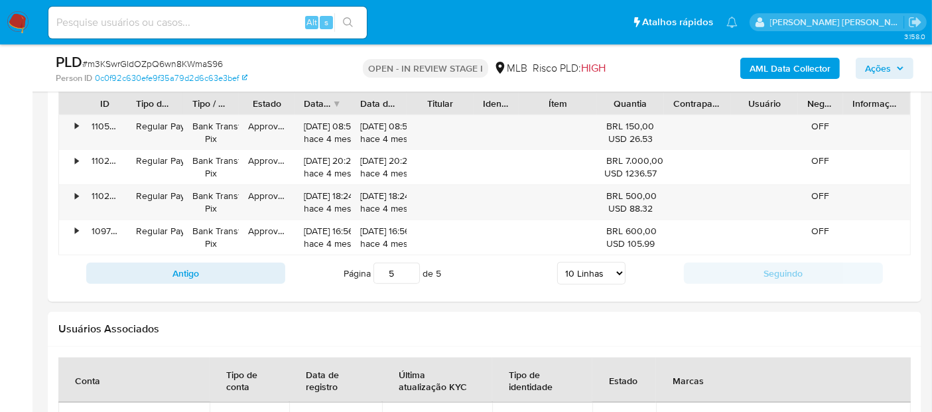
scroll to position [1474, 0]
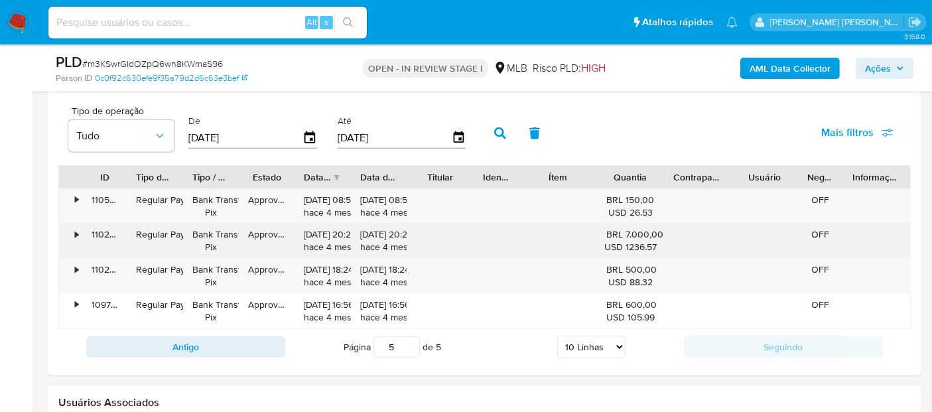
click at [75, 234] on div "•" at bounding box center [76, 234] width 3 height 13
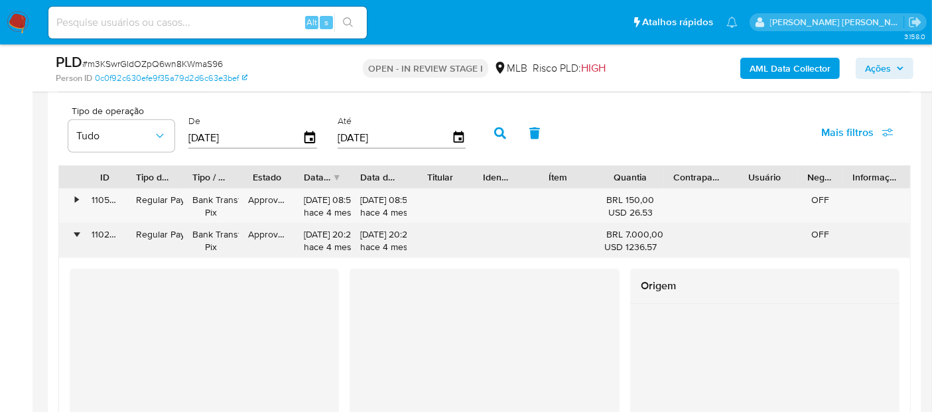
click at [74, 234] on div "•" at bounding box center [70, 241] width 23 height 35
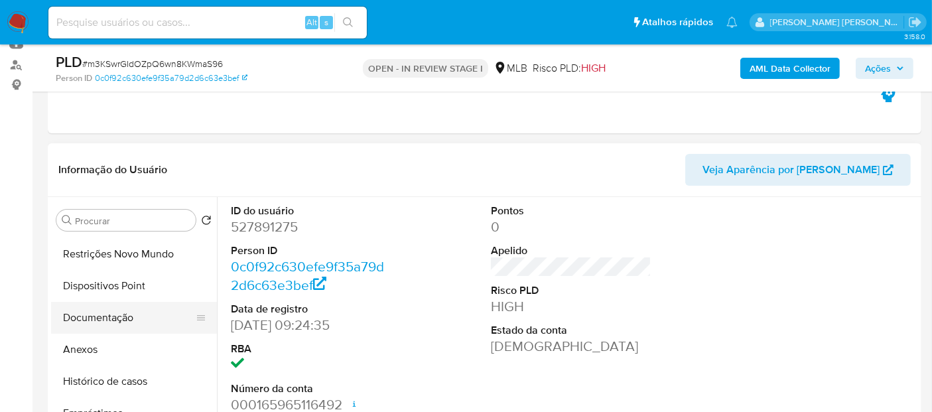
scroll to position [147, 0]
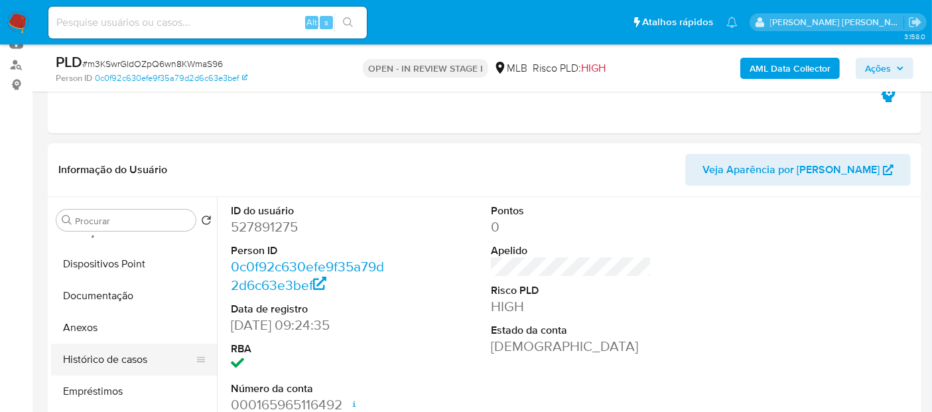
click at [131, 354] on button "Histórico de casos" at bounding box center [128, 360] width 155 height 32
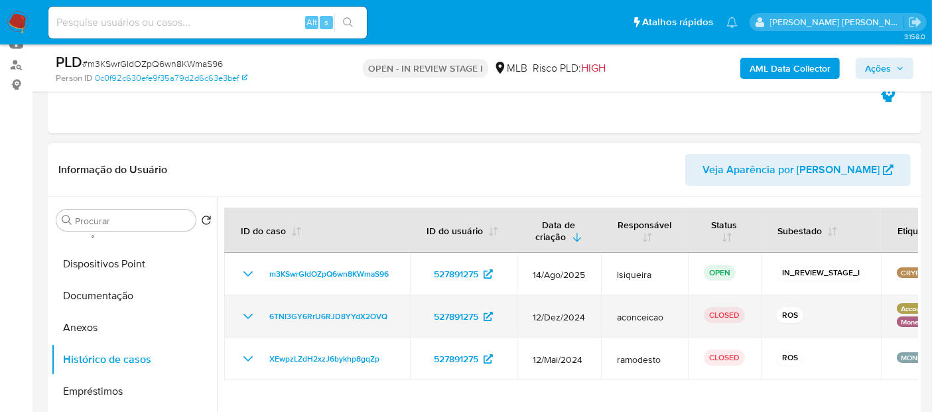
click at [242, 317] on icon "Mostrar/Ocultar" at bounding box center [248, 317] width 16 height 16
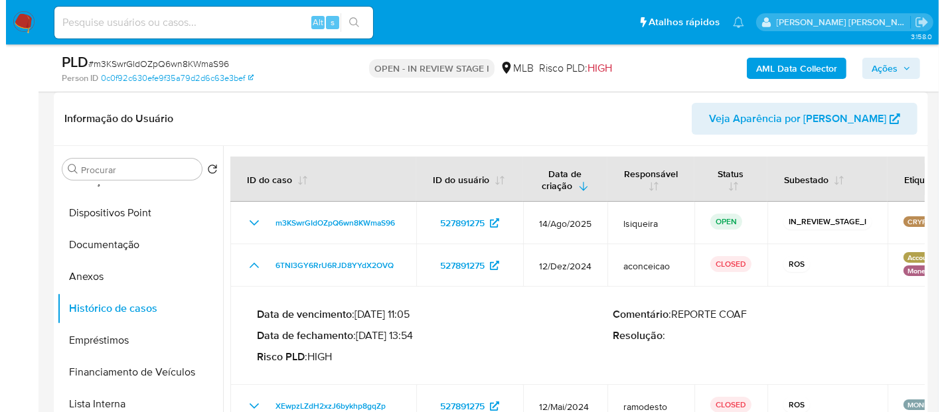
scroll to position [222, 0]
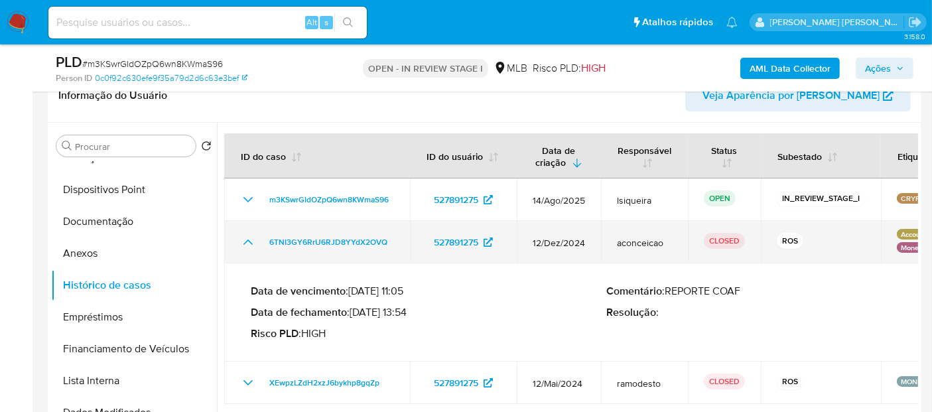
click at [242, 238] on icon "Mostrar/Ocultar" at bounding box center [248, 242] width 16 height 16
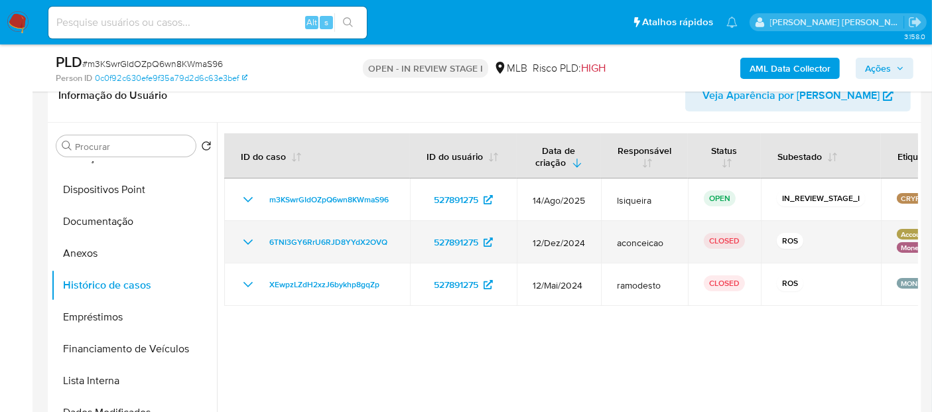
click at [236, 240] on td "6TNI3GY6RrU6RJD8YYdX2OVQ" at bounding box center [317, 242] width 186 height 42
click at [243, 240] on icon "Mostrar/Ocultar" at bounding box center [248, 242] width 16 height 16
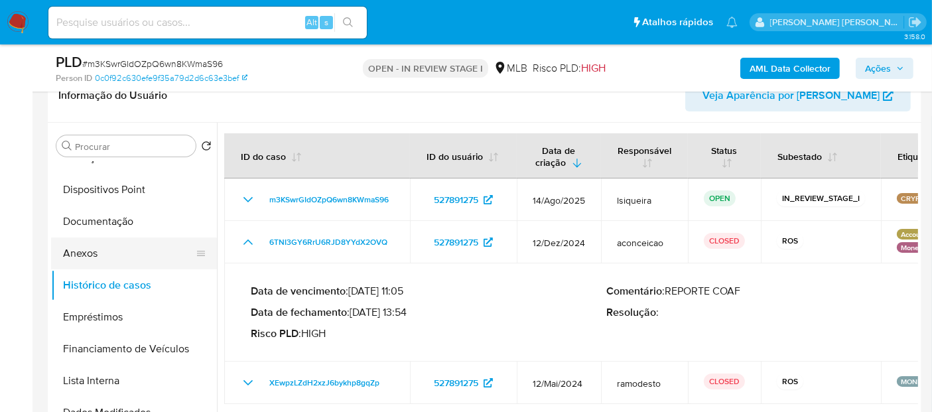
click at [115, 247] on button "Anexos" at bounding box center [128, 254] width 155 height 32
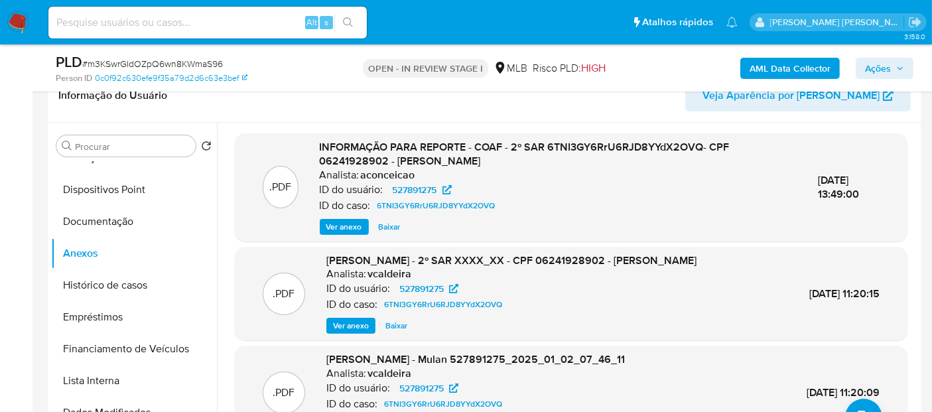
click at [337, 228] on span "Ver anexo" at bounding box center [344, 226] width 36 height 13
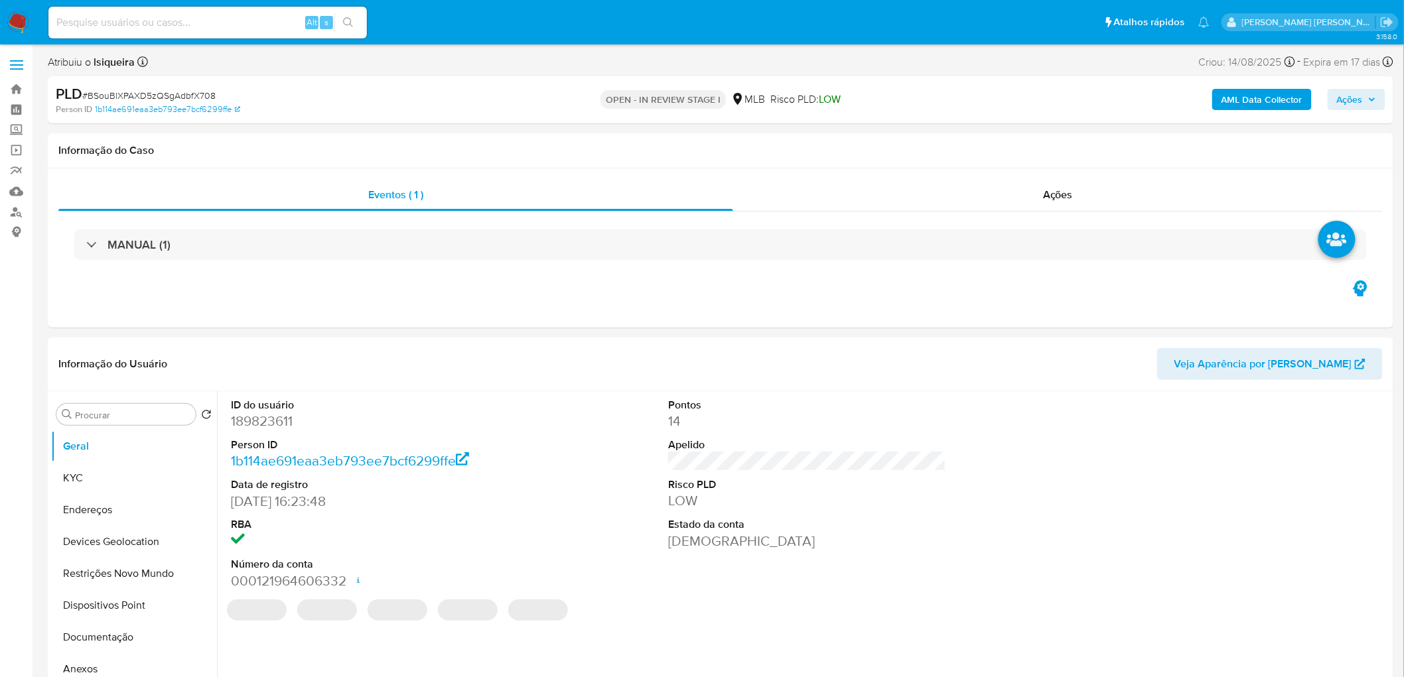
select select "10"
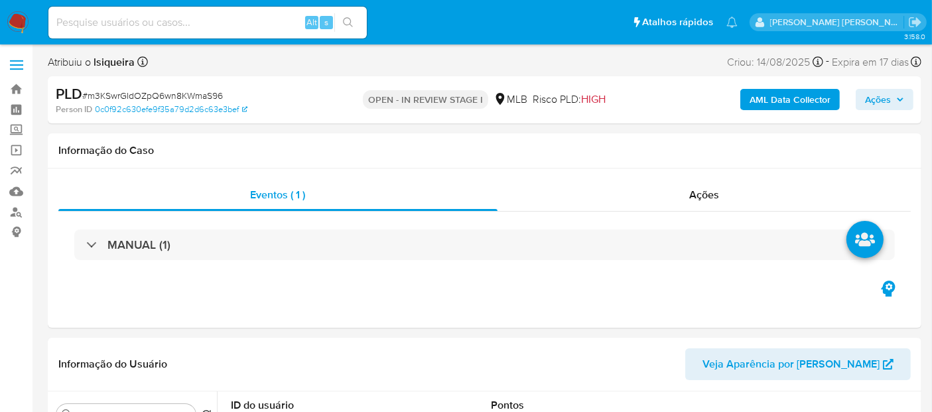
select select "10"
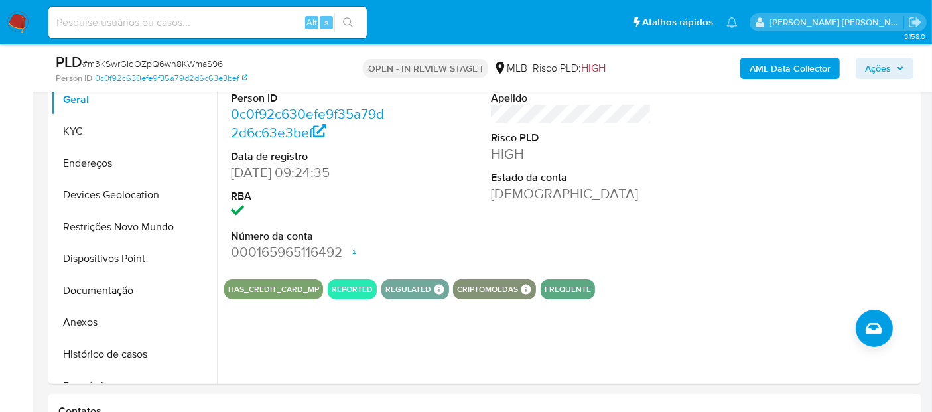
scroll to position [368, 0]
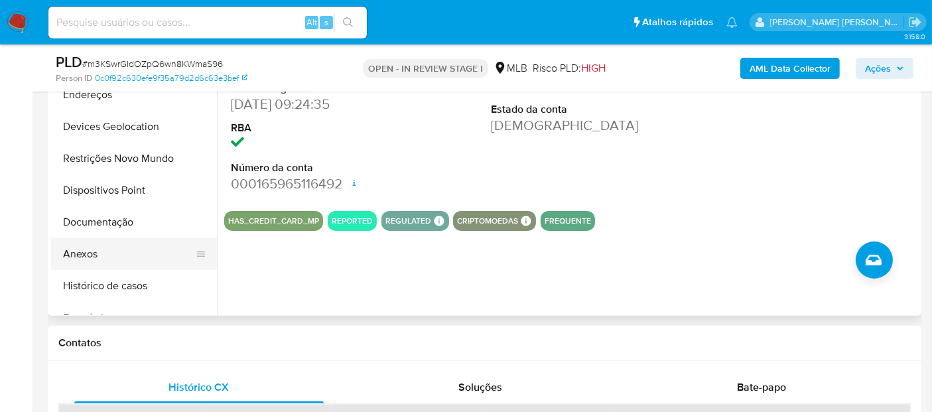
click at [109, 261] on button "Anexos" at bounding box center [128, 254] width 155 height 32
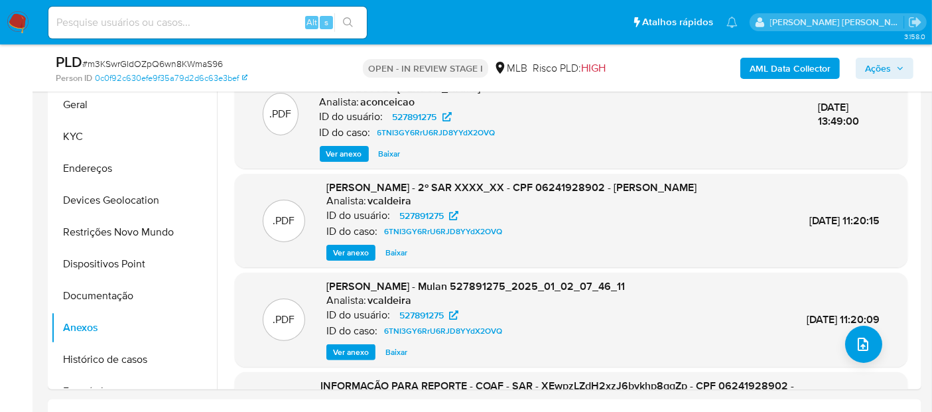
scroll to position [147, 0]
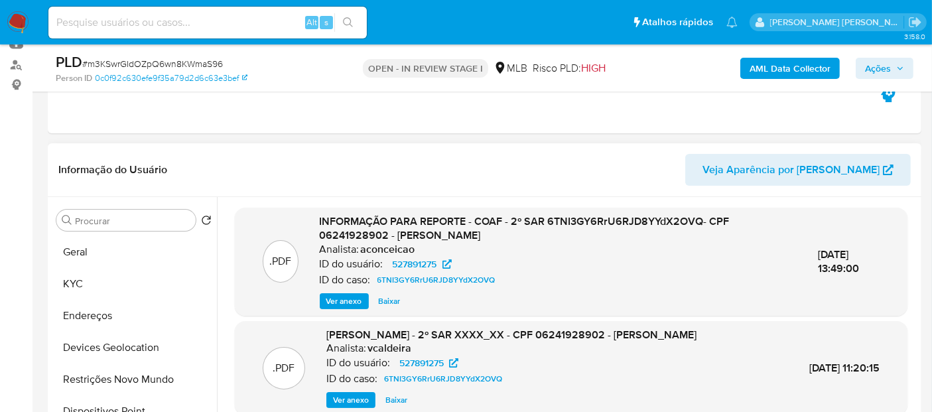
click at [333, 301] on span "Ver anexo" at bounding box center [344, 301] width 36 height 13
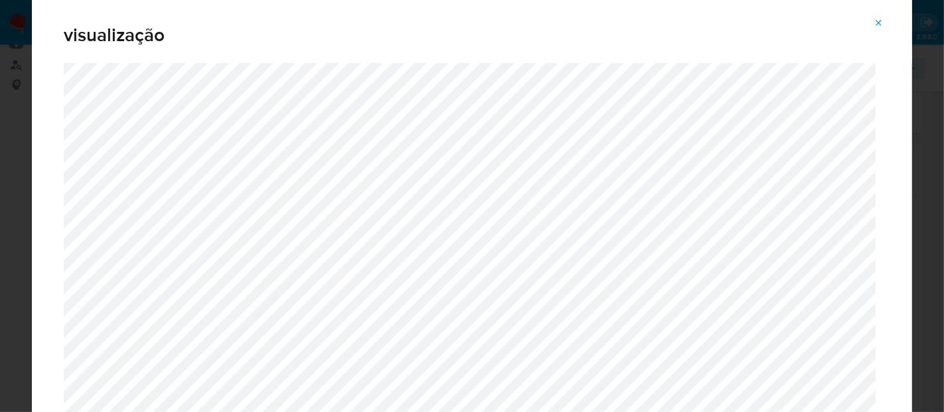
click at [878, 22] on icon "Attachment preview" at bounding box center [879, 23] width 6 height 6
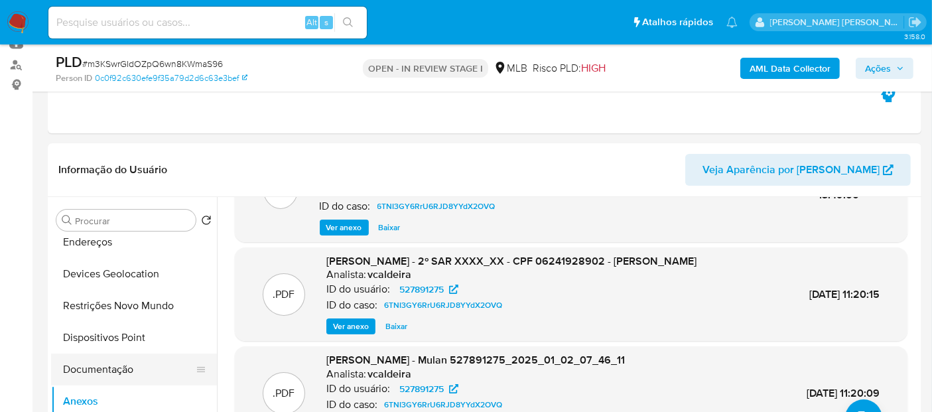
scroll to position [221, 0]
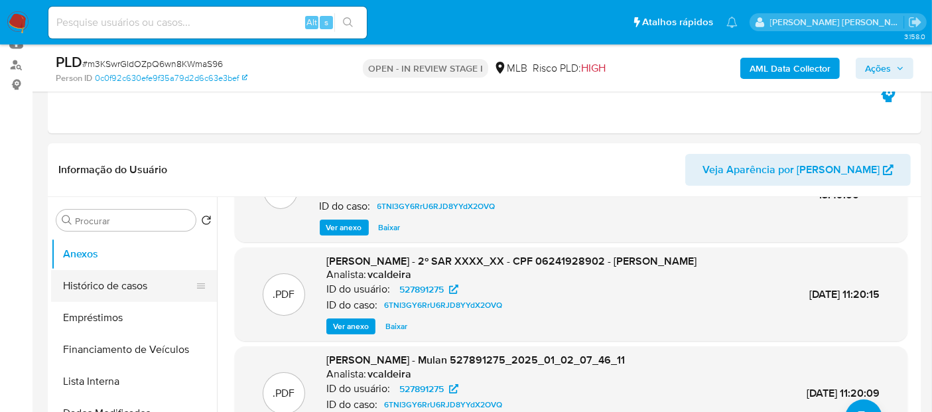
click at [131, 286] on button "Histórico de casos" at bounding box center [128, 286] width 155 height 32
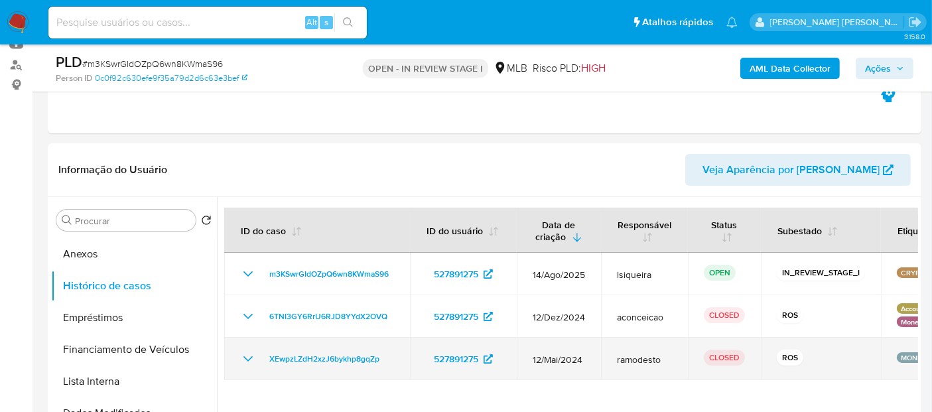
drag, startPoint x: 601, startPoint y: 357, endPoint x: 534, endPoint y: 356, distance: 66.4
click at [534, 356] on td "12/Mai/2024" at bounding box center [559, 359] width 84 height 42
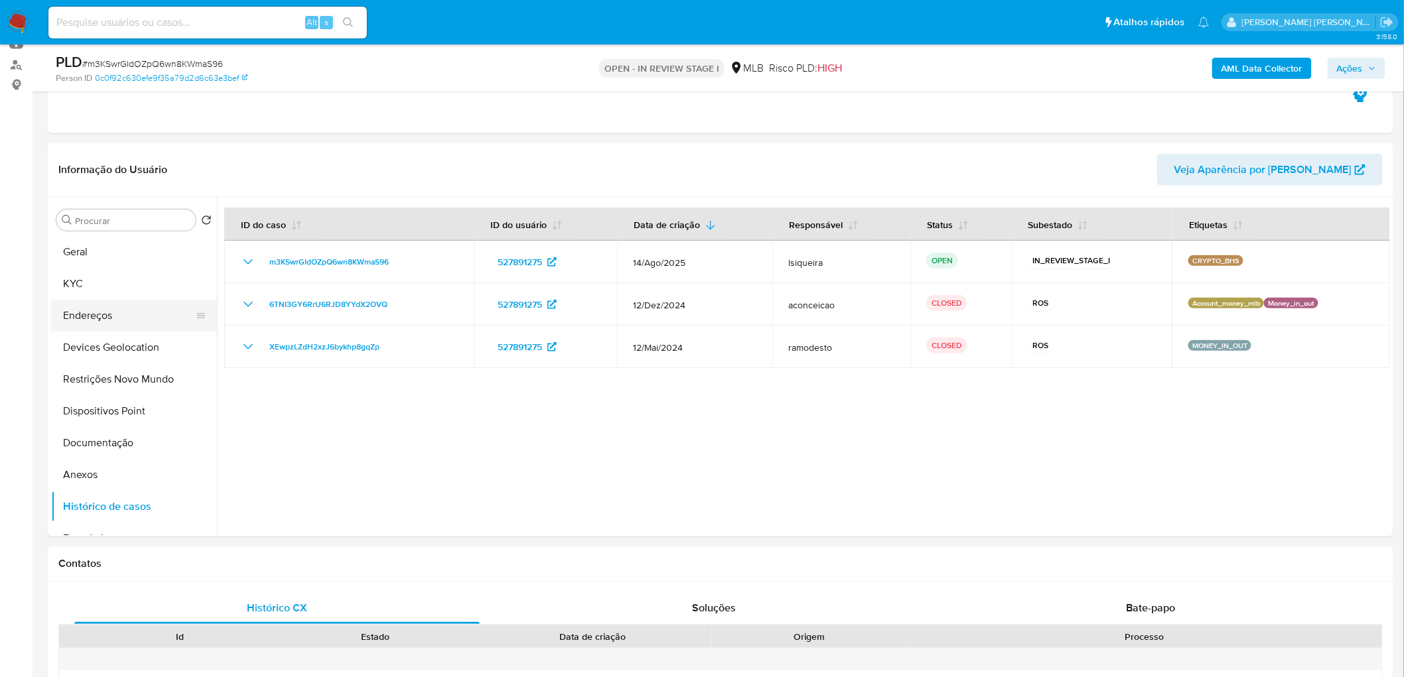
click at [115, 255] on button "Geral" at bounding box center [134, 252] width 166 height 32
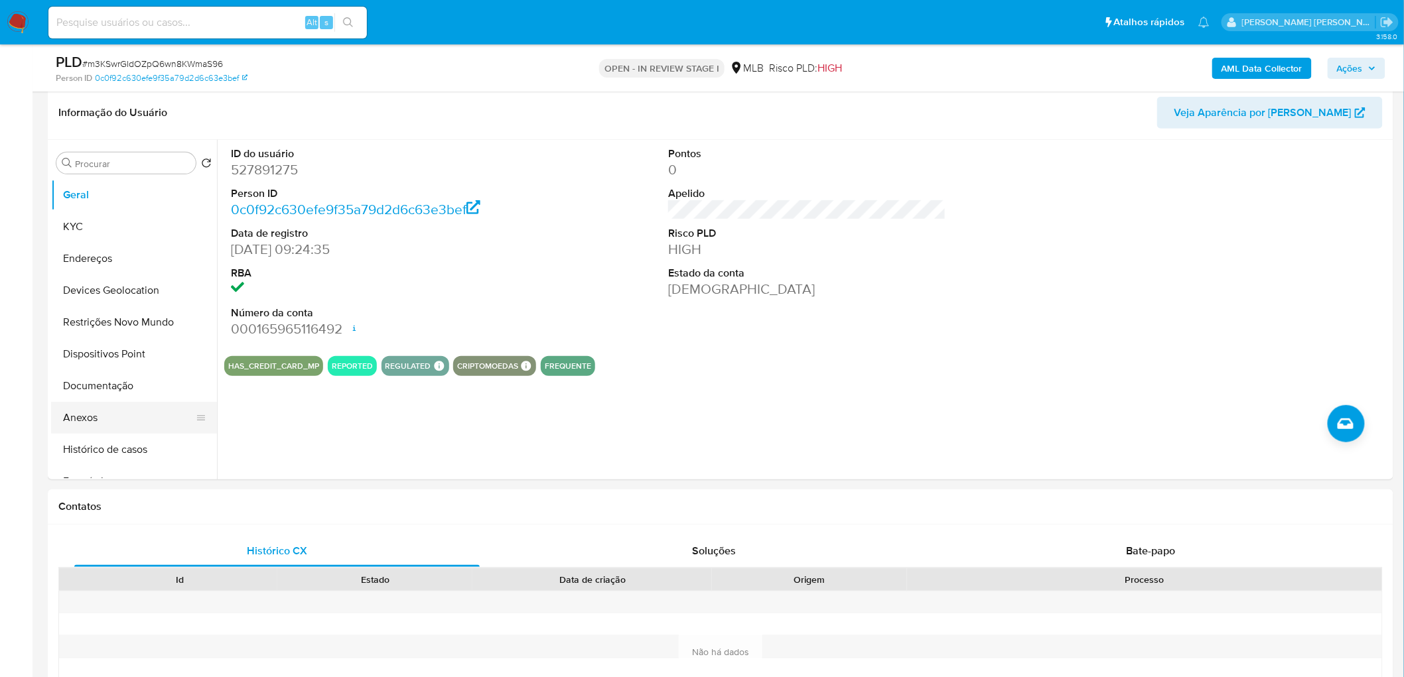
scroll to position [295, 0]
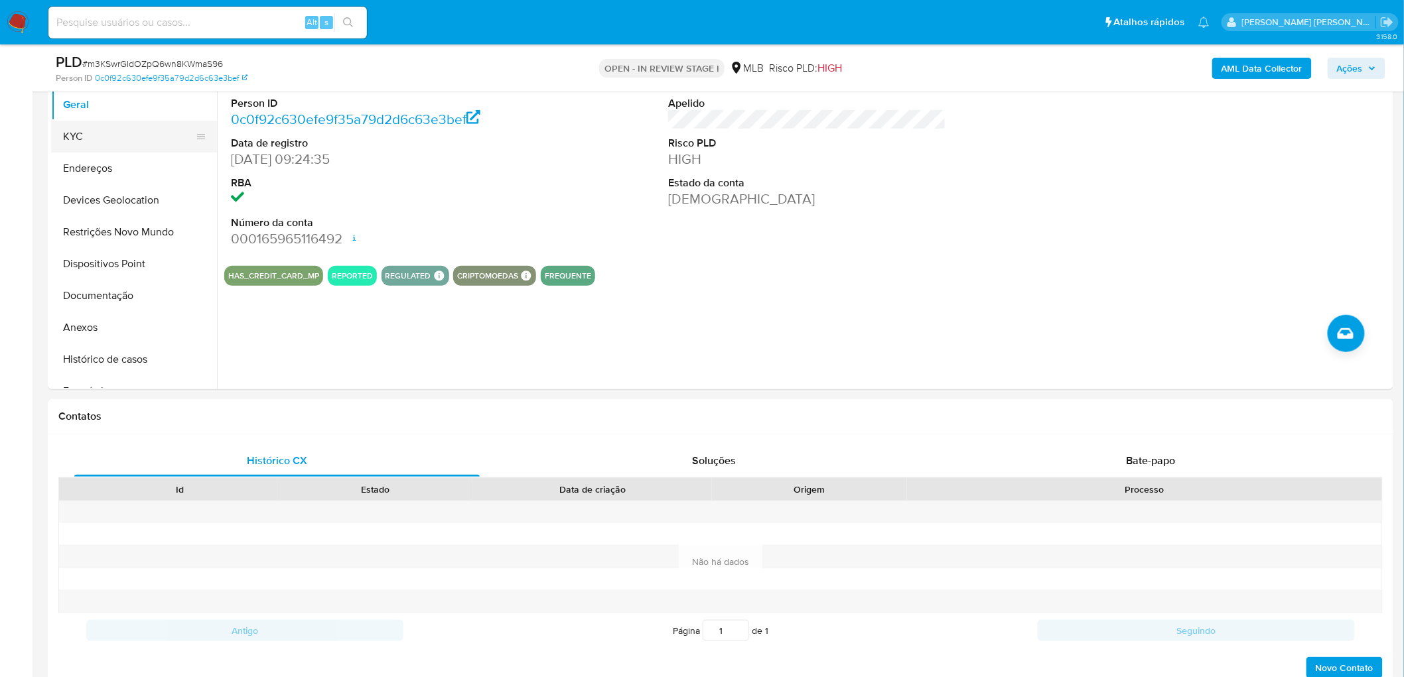
click at [82, 134] on button "KYC" at bounding box center [128, 137] width 155 height 32
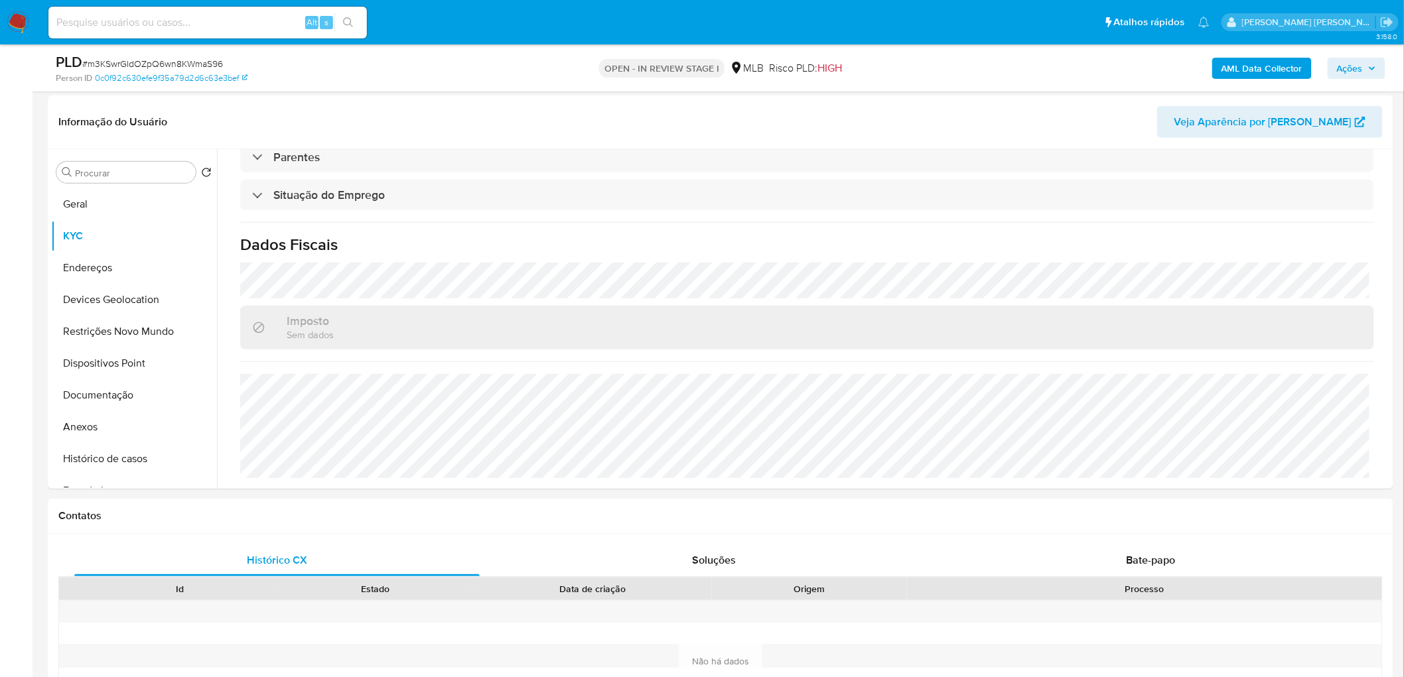
scroll to position [221, 0]
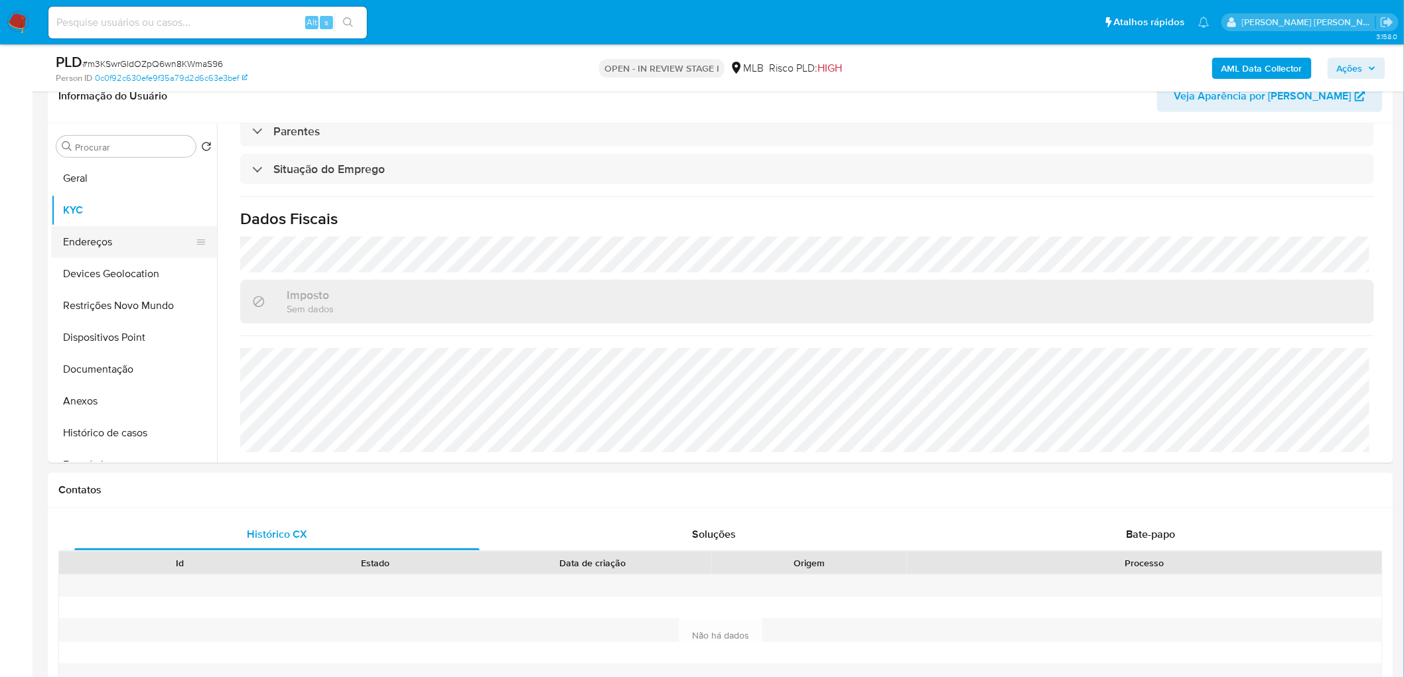
click at [140, 250] on button "Endereços" at bounding box center [128, 242] width 155 height 32
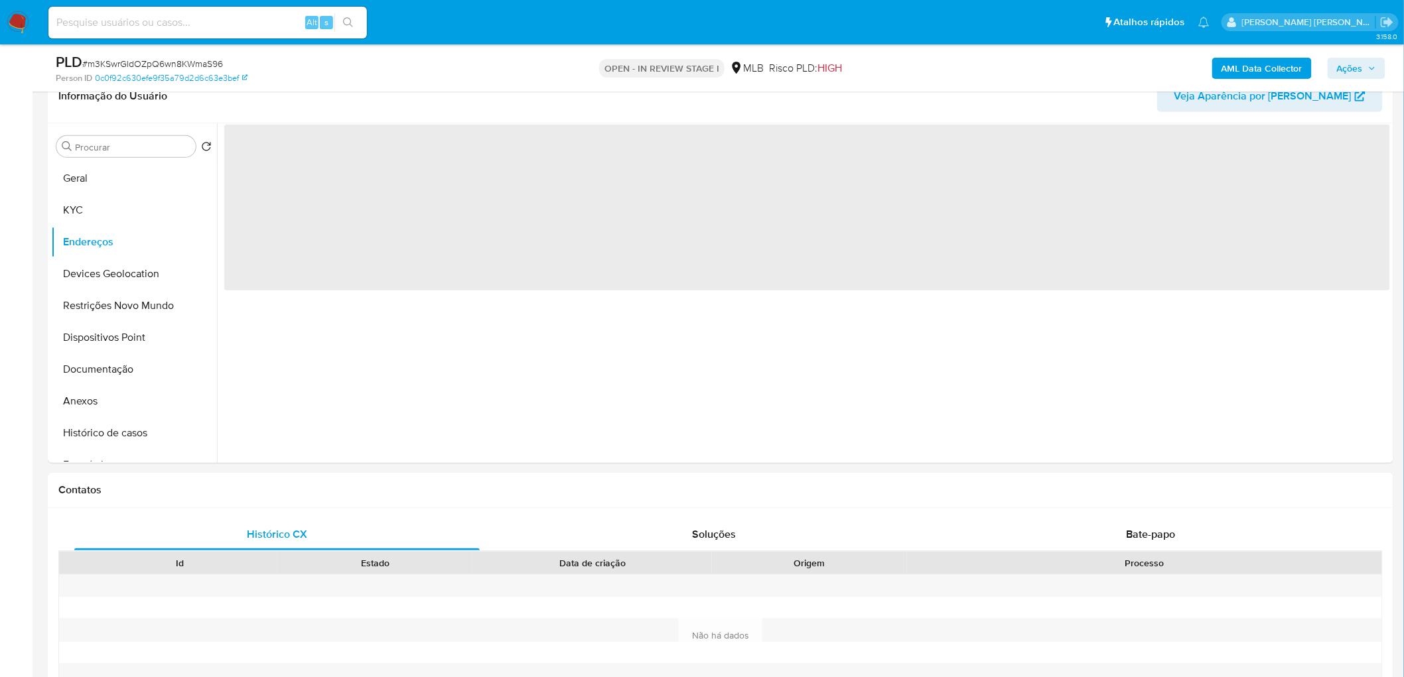
scroll to position [0, 0]
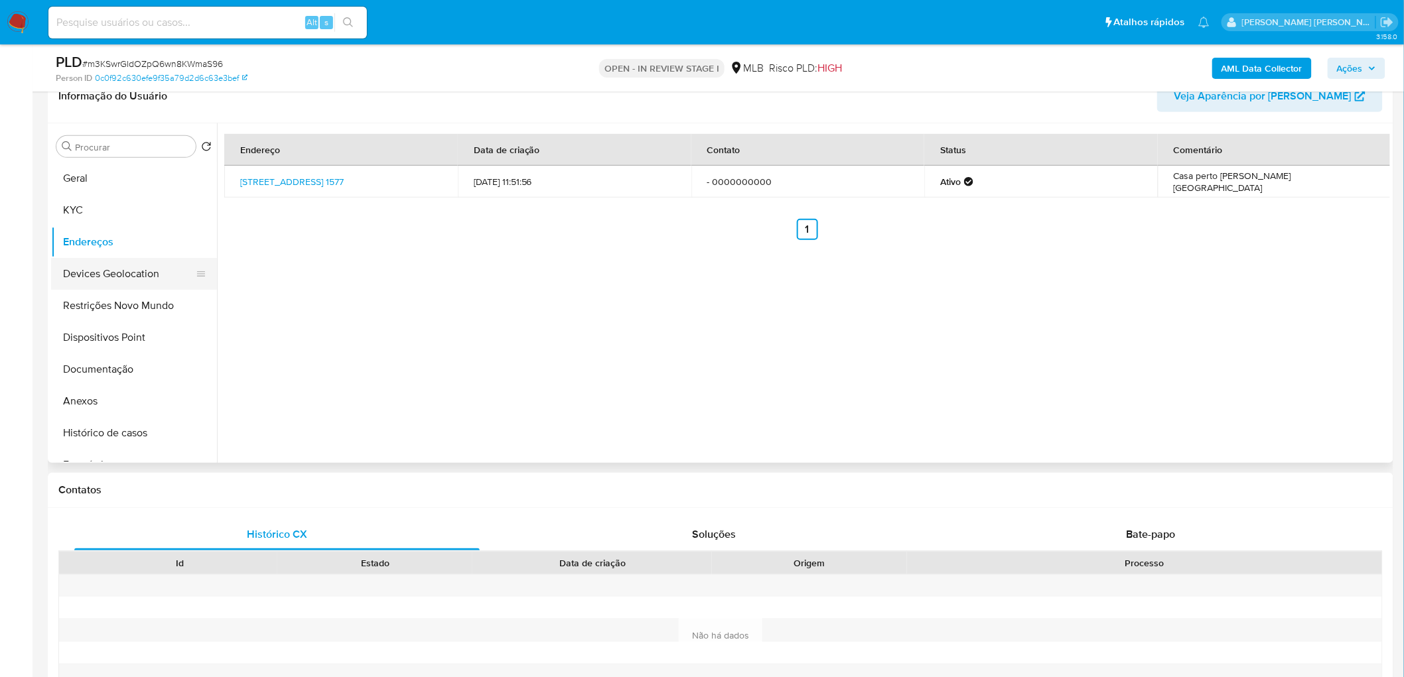
drag, startPoint x: 474, startPoint y: 303, endPoint x: 143, endPoint y: 289, distance: 331.4
click at [122, 276] on button "Devices Geolocation" at bounding box center [128, 274] width 155 height 32
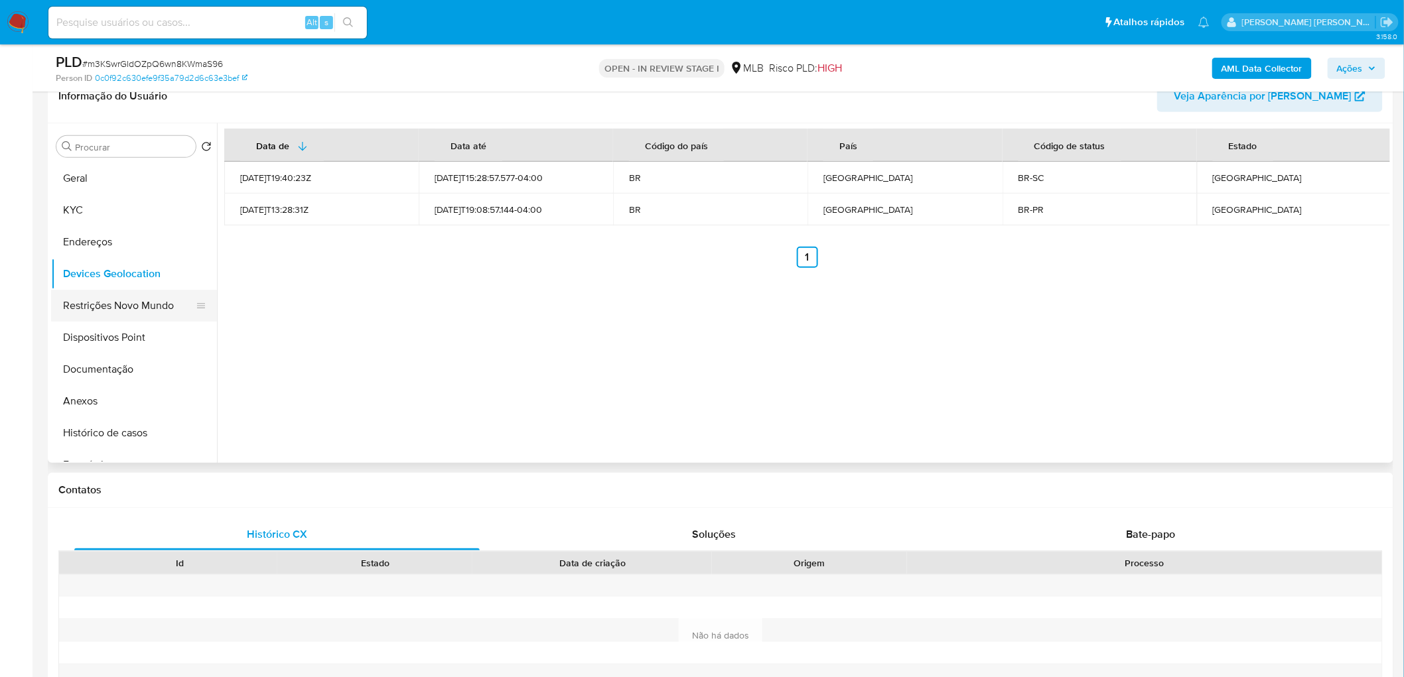
click at [116, 307] on button "Restrições Novo Mundo" at bounding box center [128, 306] width 155 height 32
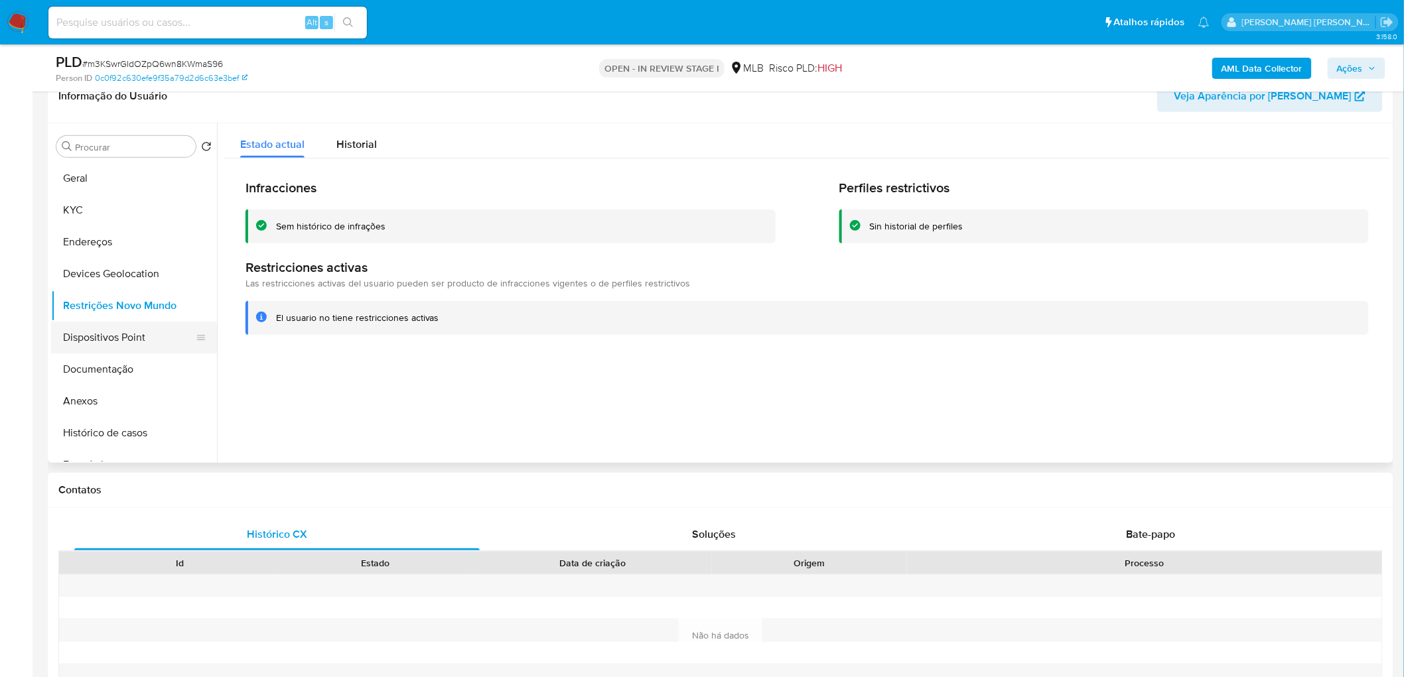
click at [127, 345] on button "Dispositivos Point" at bounding box center [128, 338] width 155 height 32
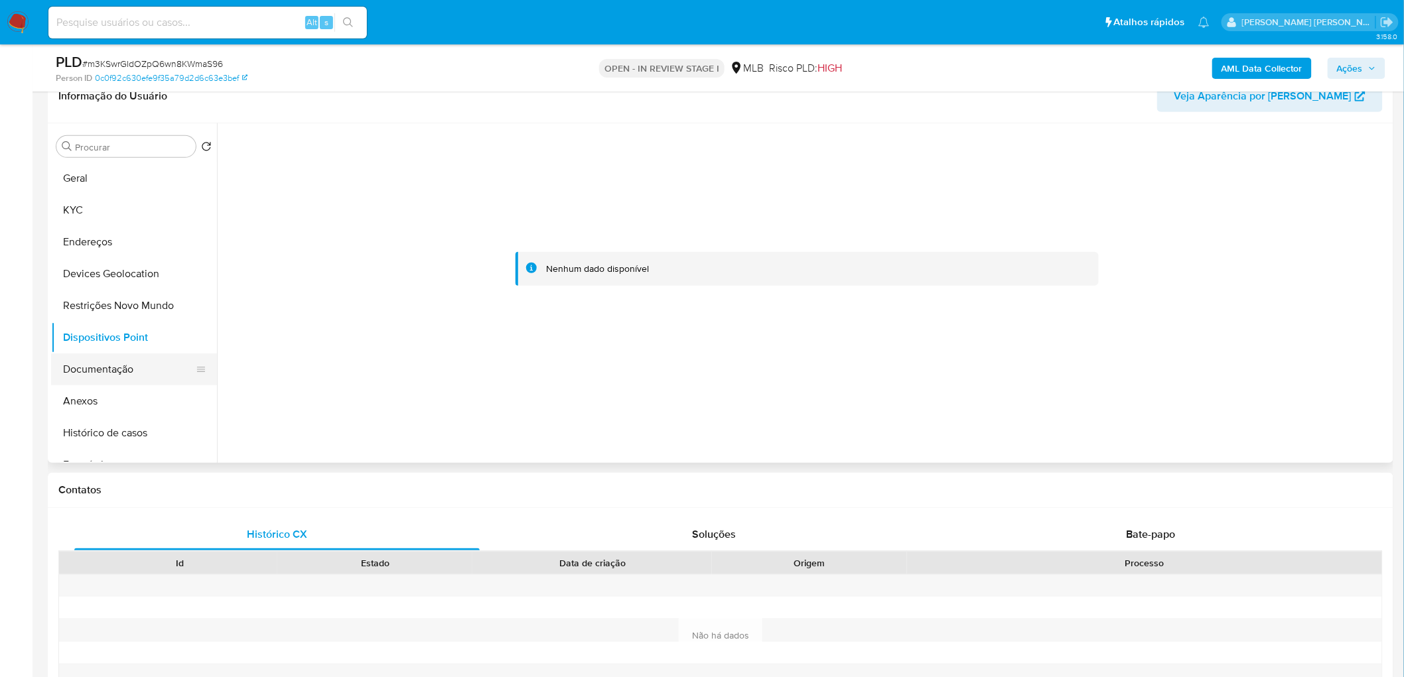
click at [94, 367] on button "Documentação" at bounding box center [128, 370] width 155 height 32
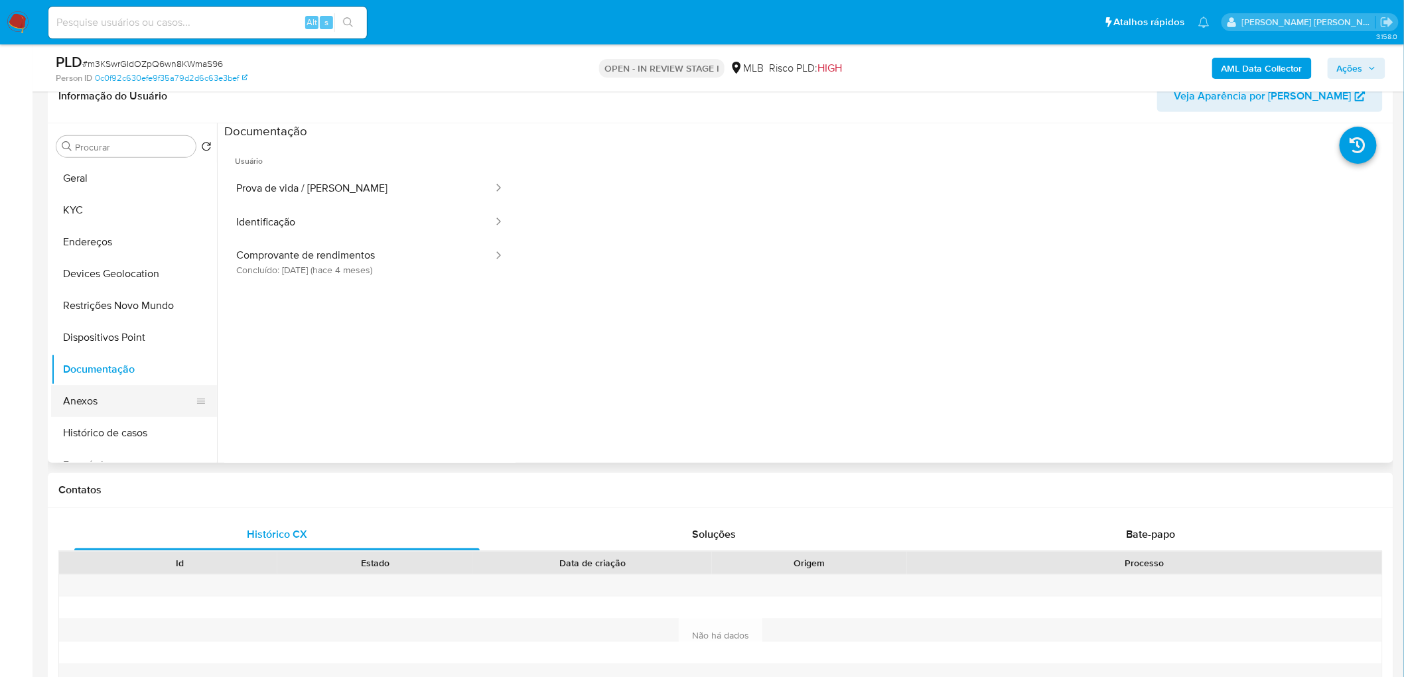
click at [94, 393] on button "Anexos" at bounding box center [128, 402] width 155 height 32
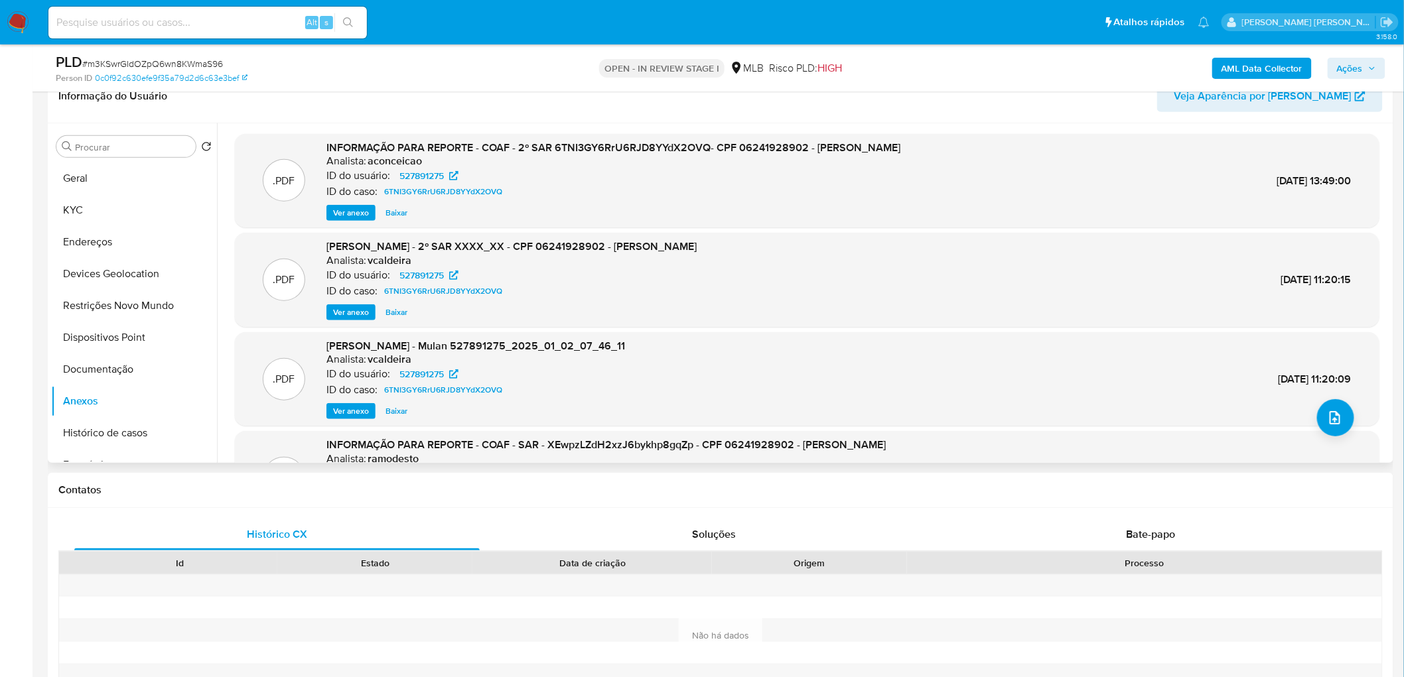
click at [357, 208] on span "Ver anexo" at bounding box center [351, 212] width 36 height 13
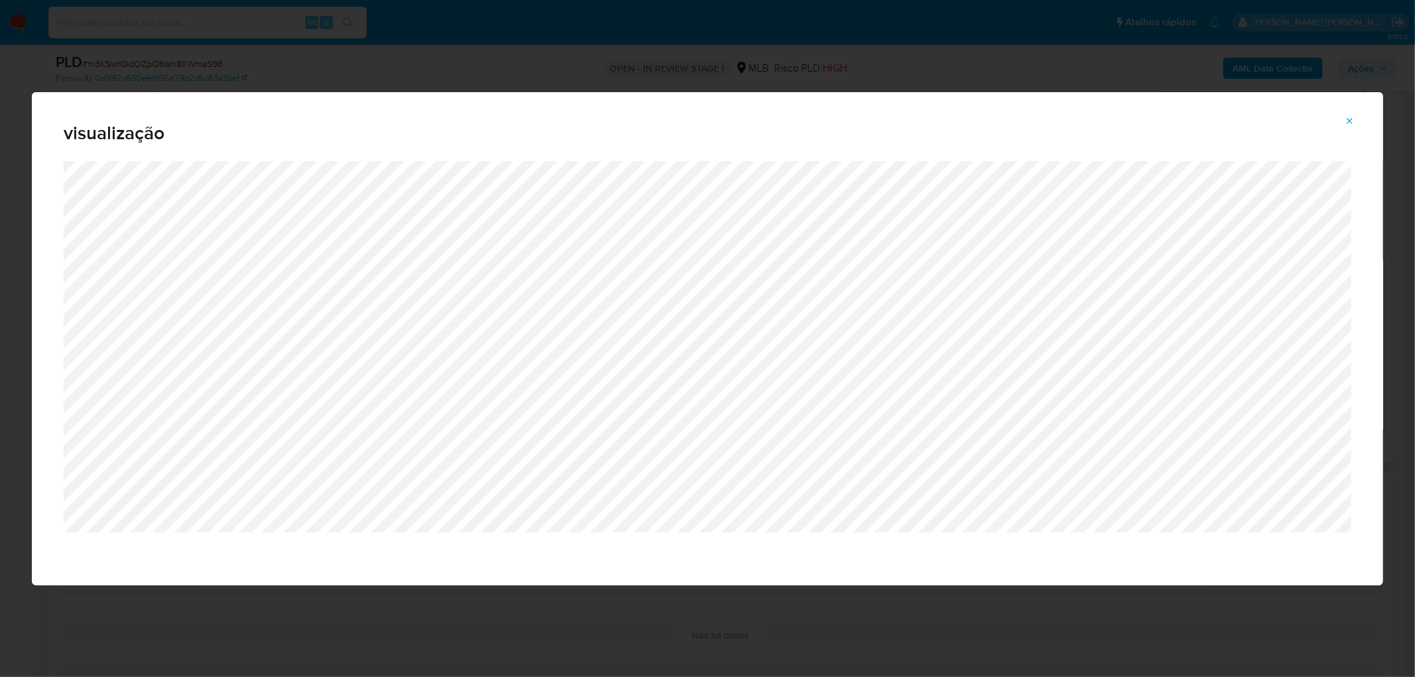
click at [943, 129] on span "Attachment preview" at bounding box center [1350, 121] width 11 height 19
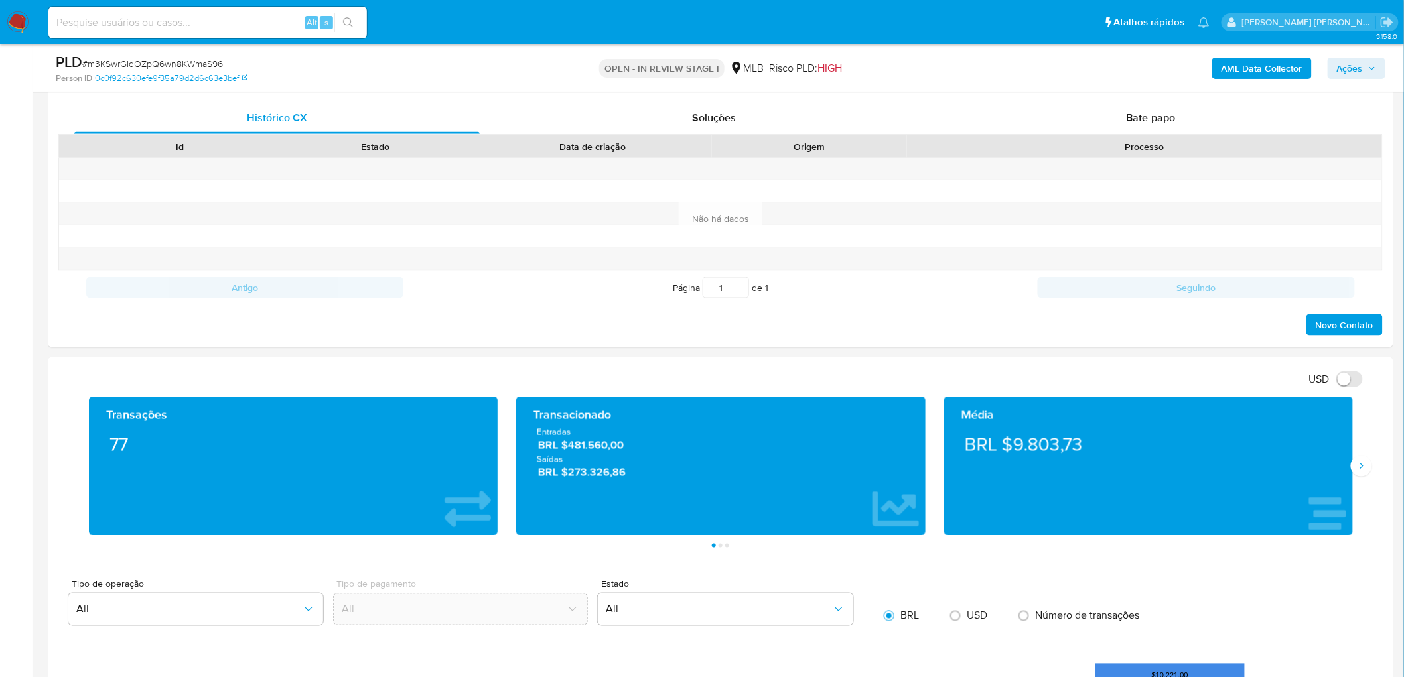
scroll to position [664, 0]
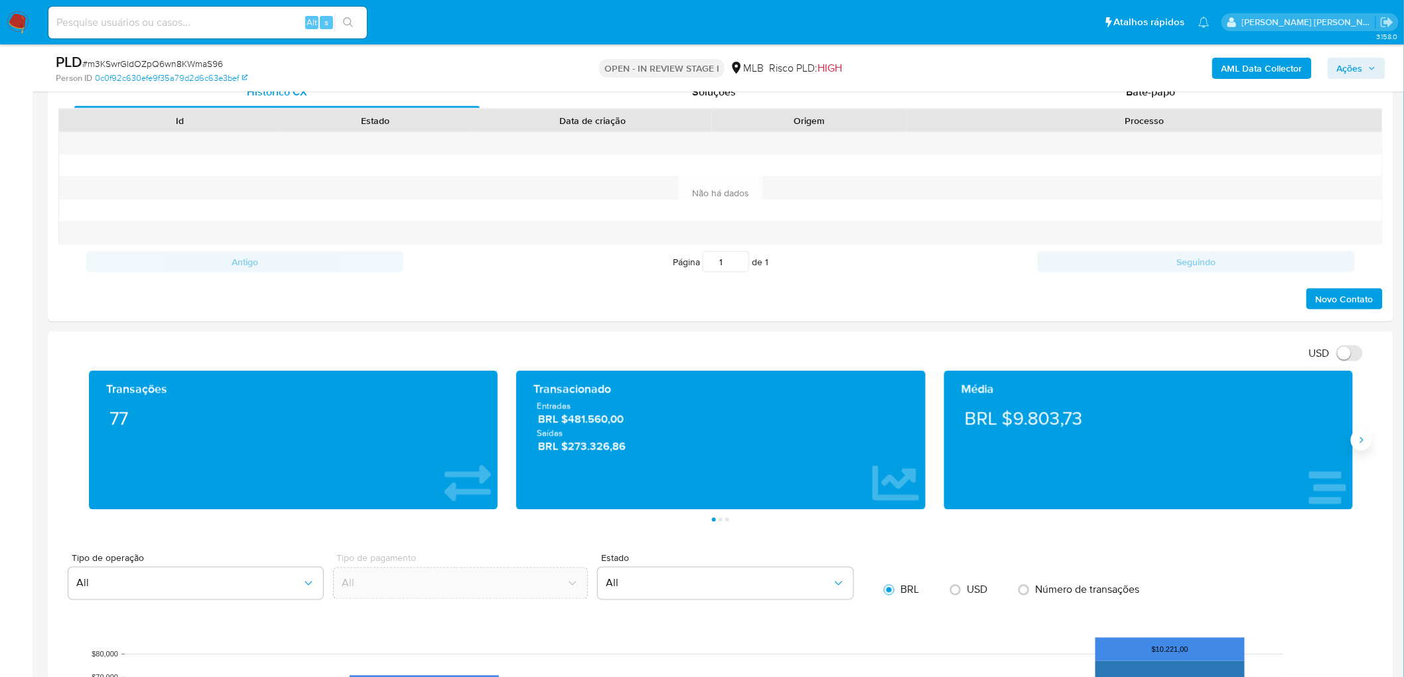
click at [943, 411] on button "Siguiente" at bounding box center [1361, 440] width 21 height 21
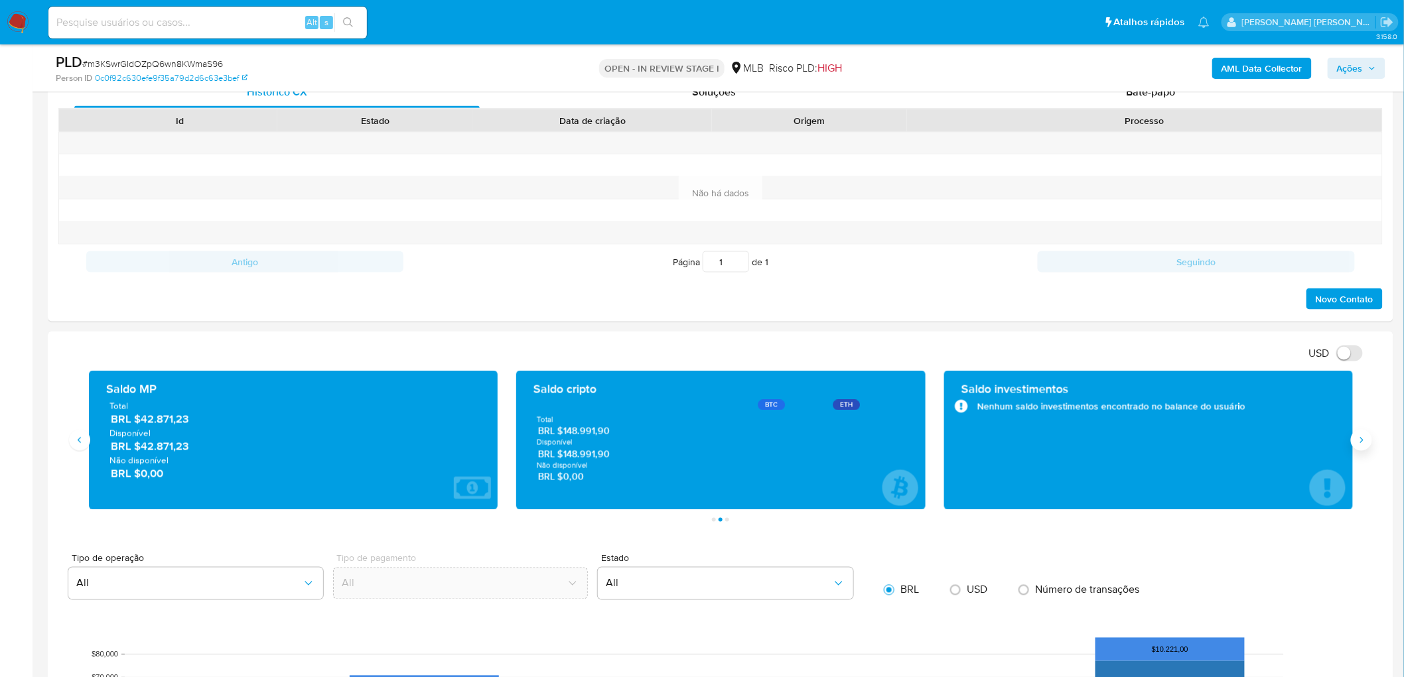
click at [943, 411] on button "Siguiente" at bounding box center [1361, 440] width 21 height 21
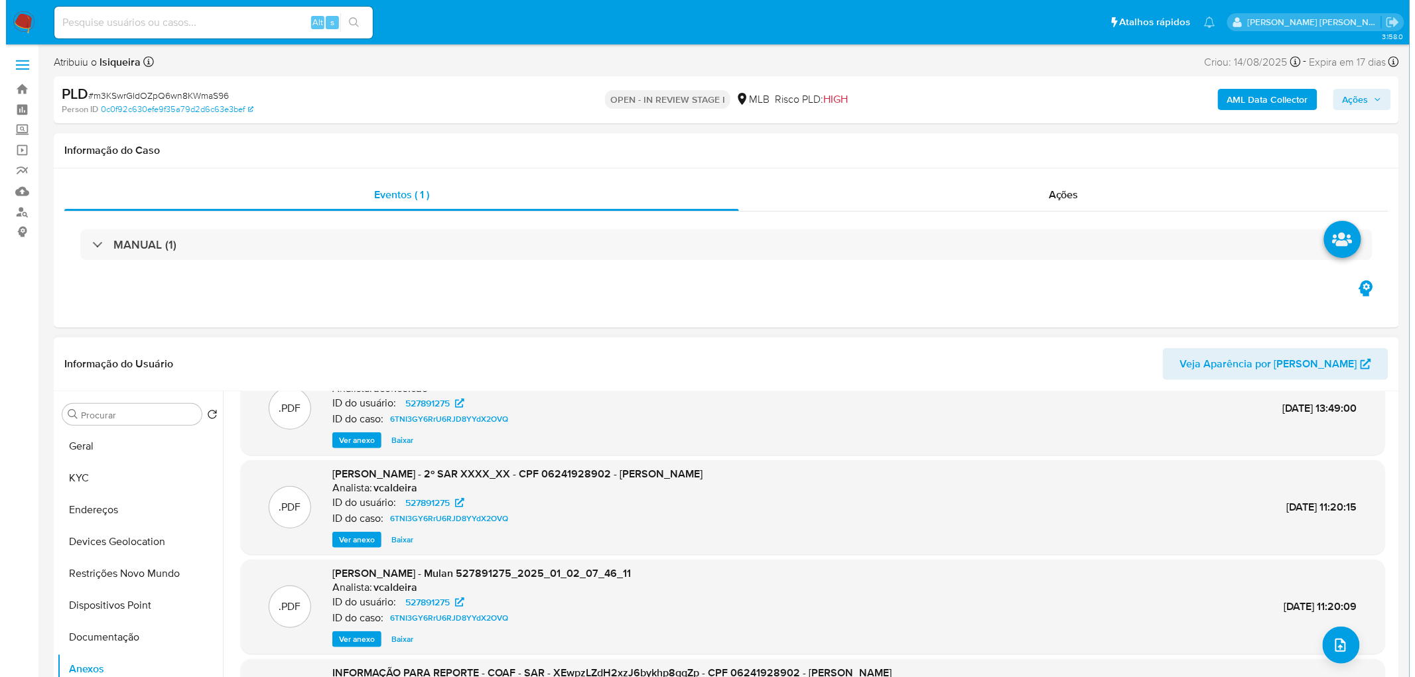
scroll to position [74, 0]
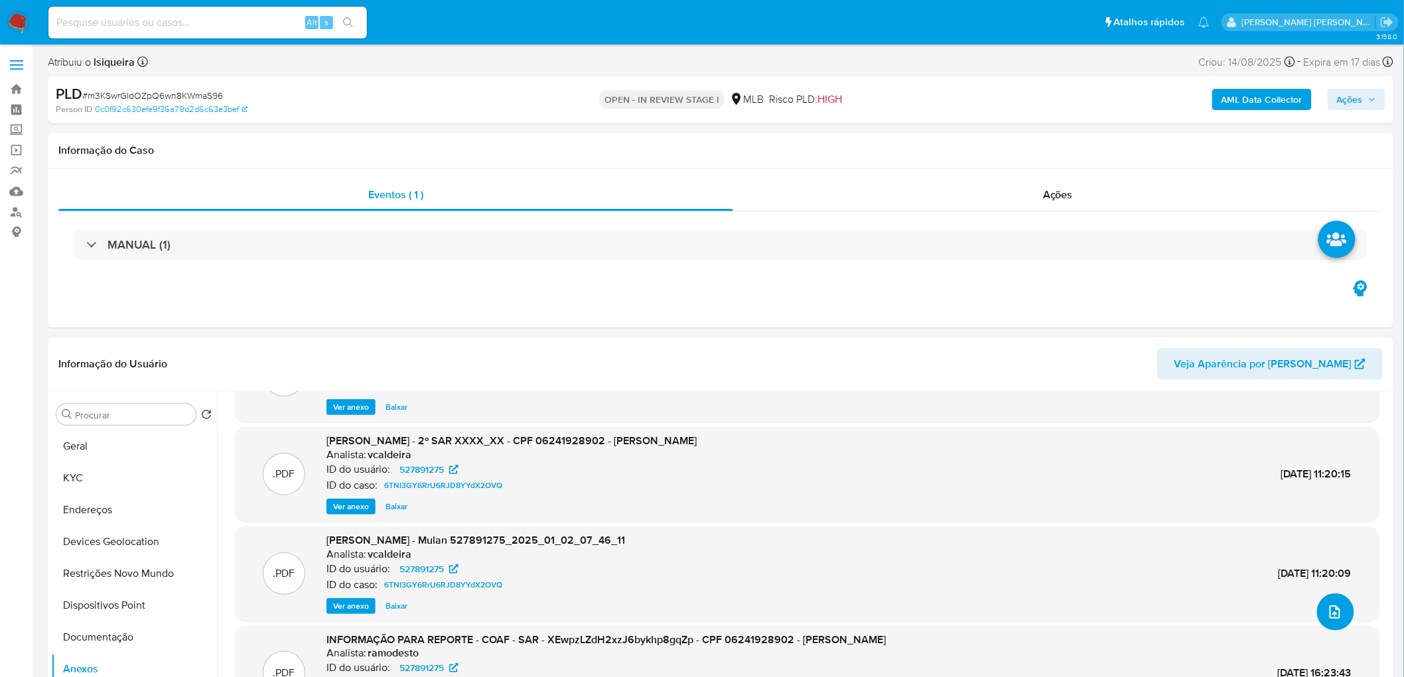
click at [943, 411] on icon "upload-file" at bounding box center [1335, 612] width 16 height 16
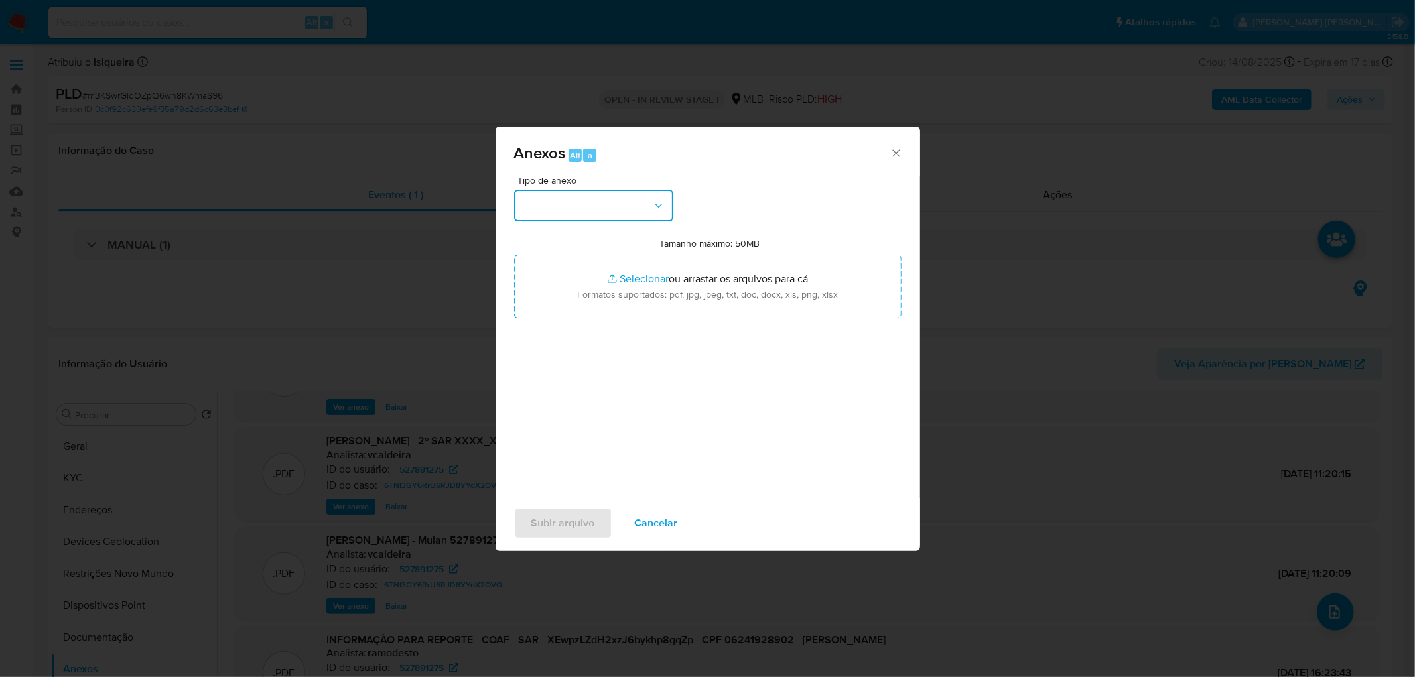
click at [560, 202] on button "button" at bounding box center [593, 206] width 159 height 32
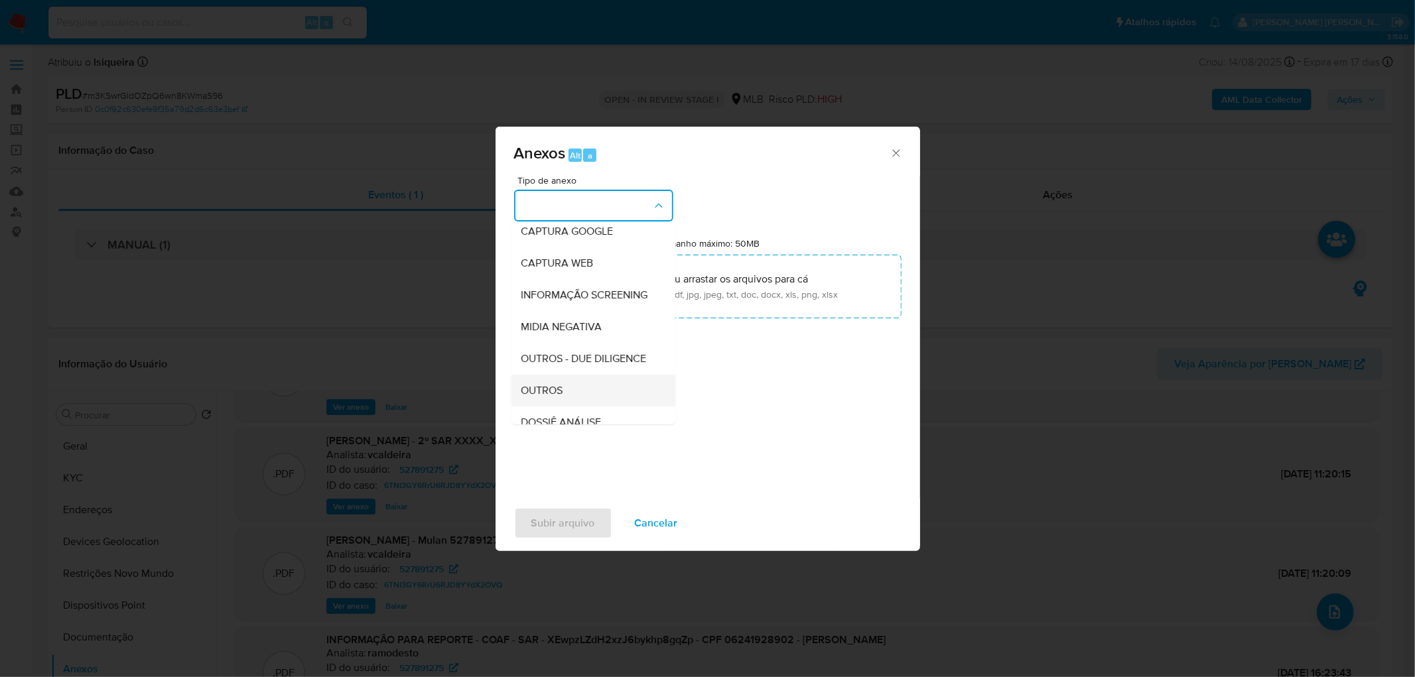
click at [557, 397] on span "OUTROS" at bounding box center [543, 390] width 42 height 13
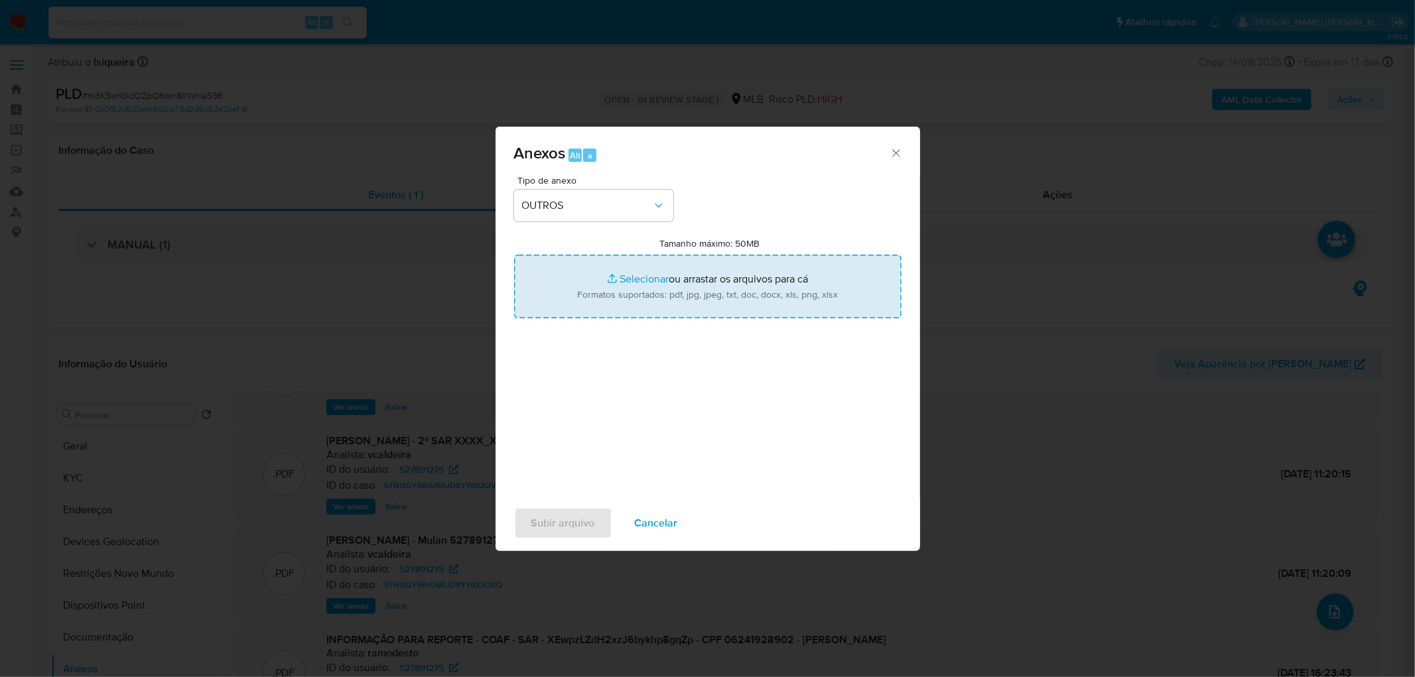
click at [685, 279] on input "Tamanho máximo: 50MB Selecionar arquivos" at bounding box center [708, 287] width 388 height 64
type input "C:\fakepath\Mulan 527891275_2025_09_10_18_10_59.xlsx"
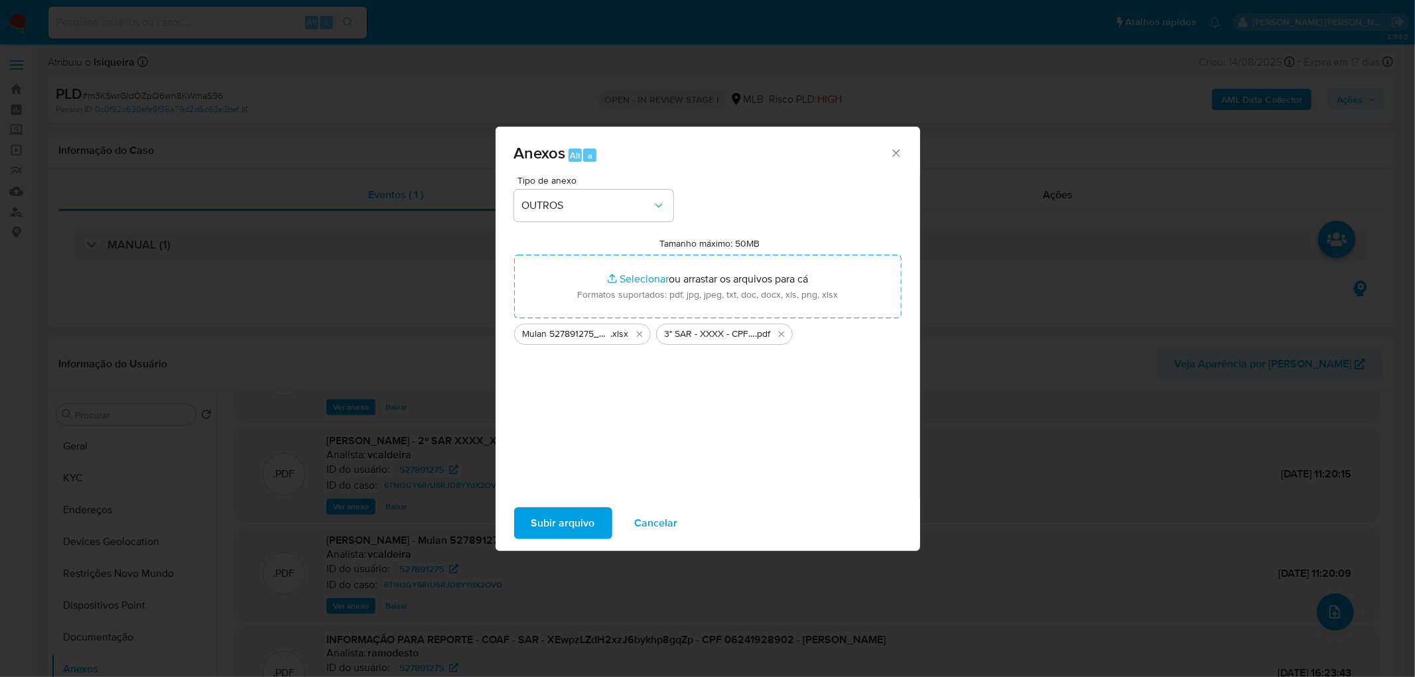
click at [571, 411] on span "Subir arquivo" at bounding box center [563, 523] width 64 height 29
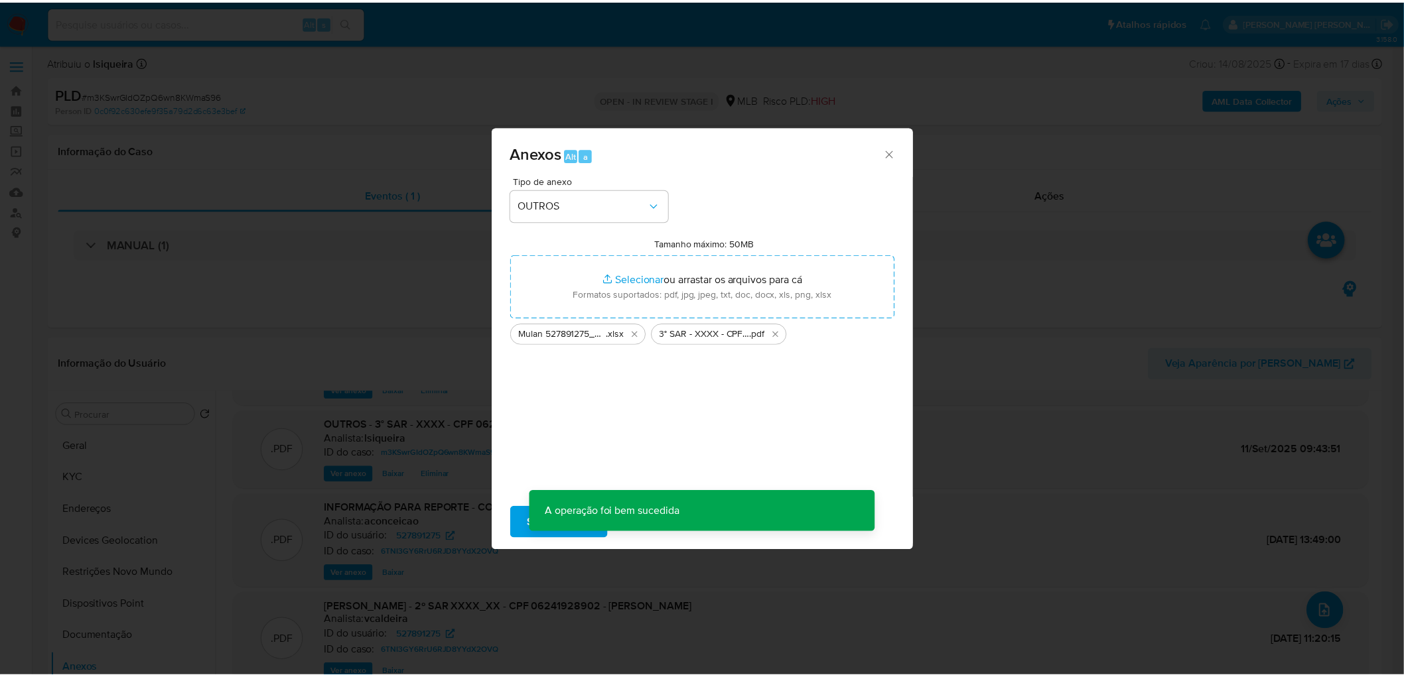
scroll to position [80, 0]
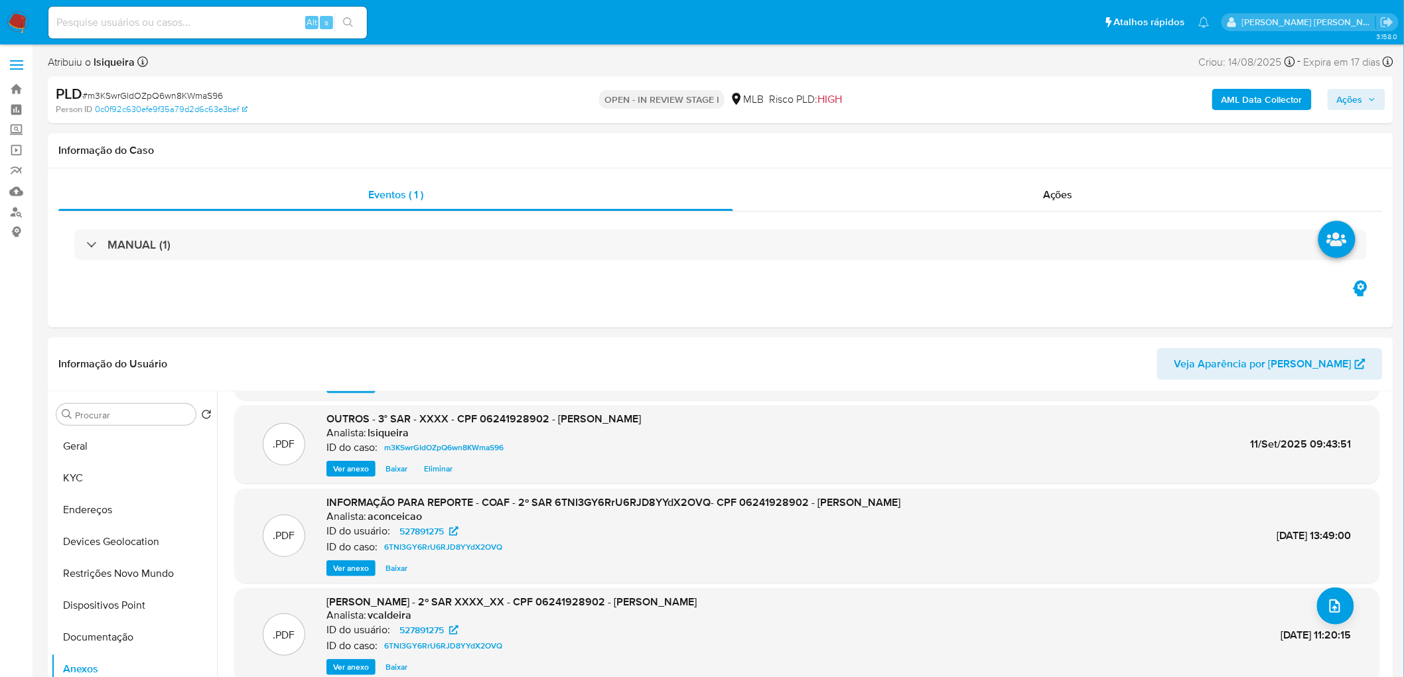
click at [943, 90] on span "Ações" at bounding box center [1356, 99] width 39 height 19
click at [943, 147] on span "Resolução do caso" at bounding box center [971, 141] width 90 height 15
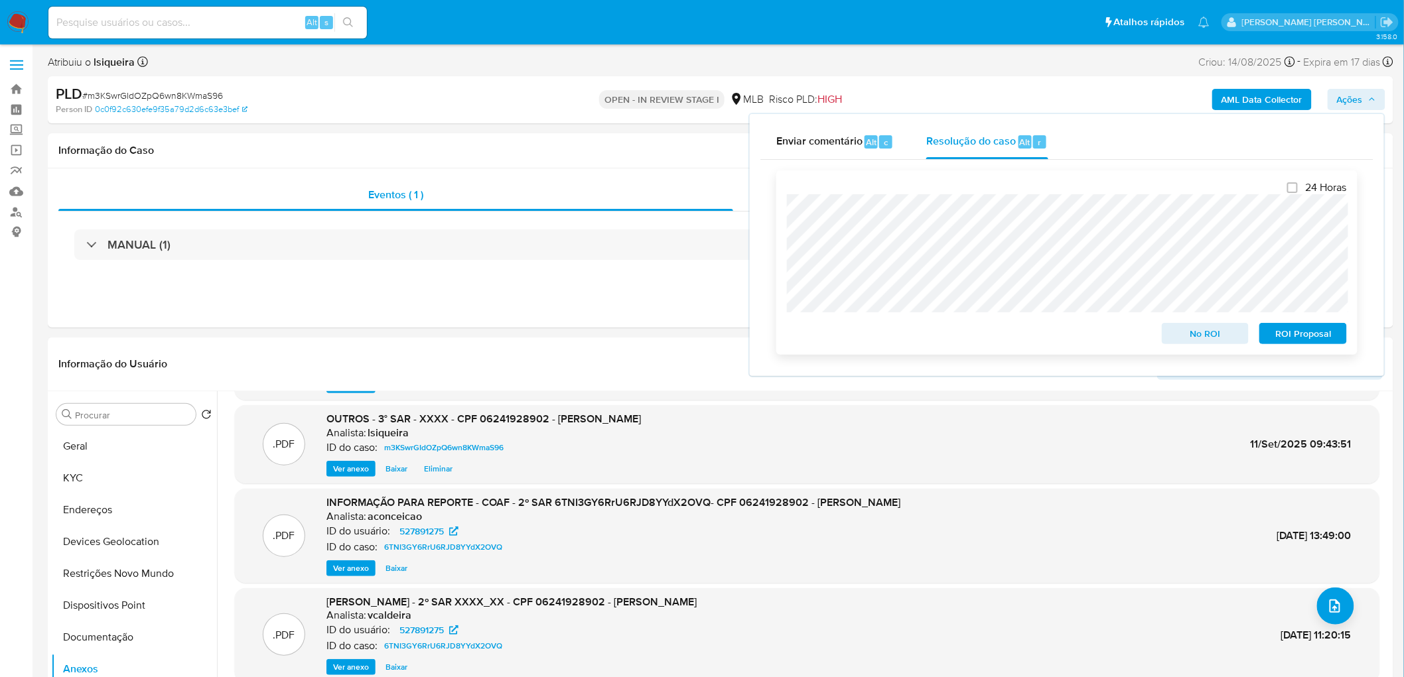
click at [943, 334] on span "ROI Proposal" at bounding box center [1303, 333] width 69 height 19
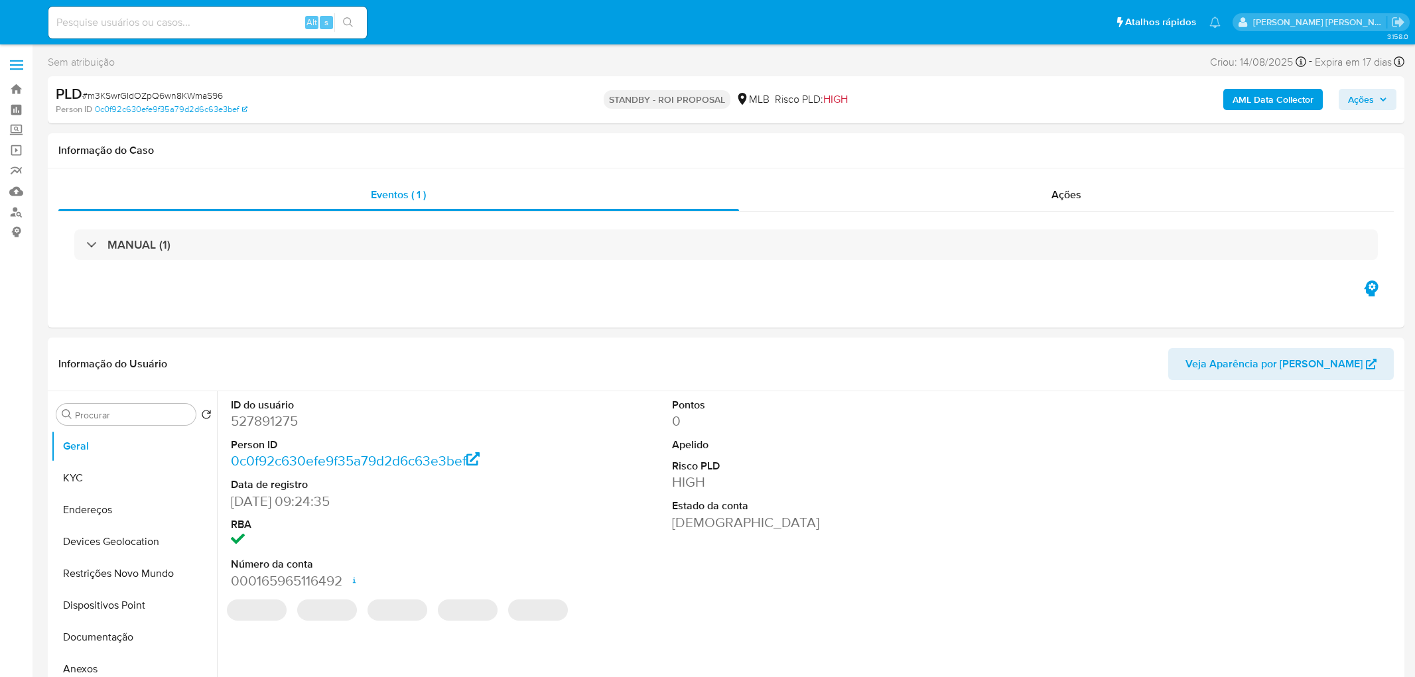
select select "10"
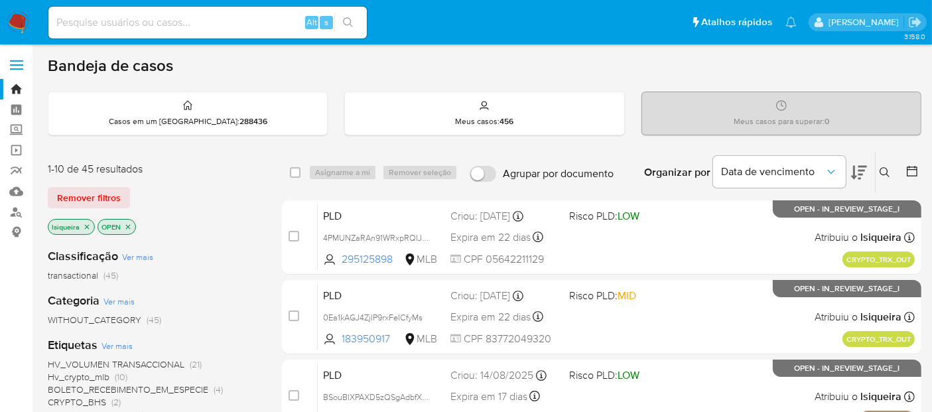
click at [5, 24] on nav "Pausado Ver notificaciones Alt s Atalhos rápidos Presiona las siguientes teclas…" at bounding box center [466, 22] width 932 height 44
click at [17, 22] on img at bounding box center [18, 22] width 23 height 23
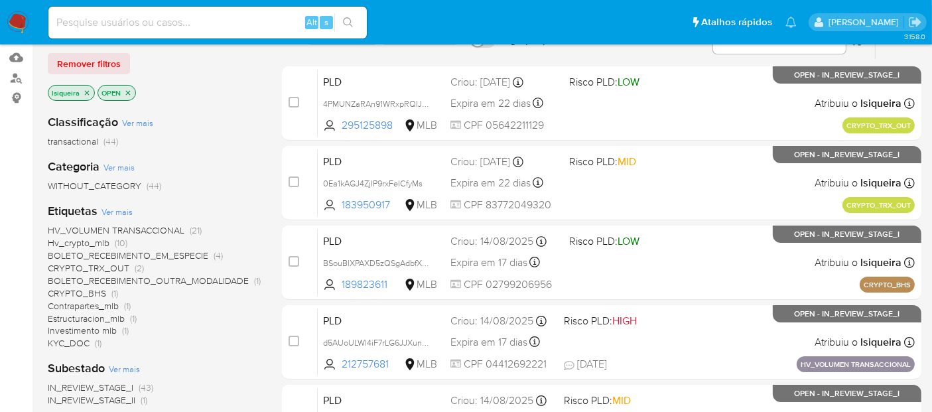
scroll to position [147, 0]
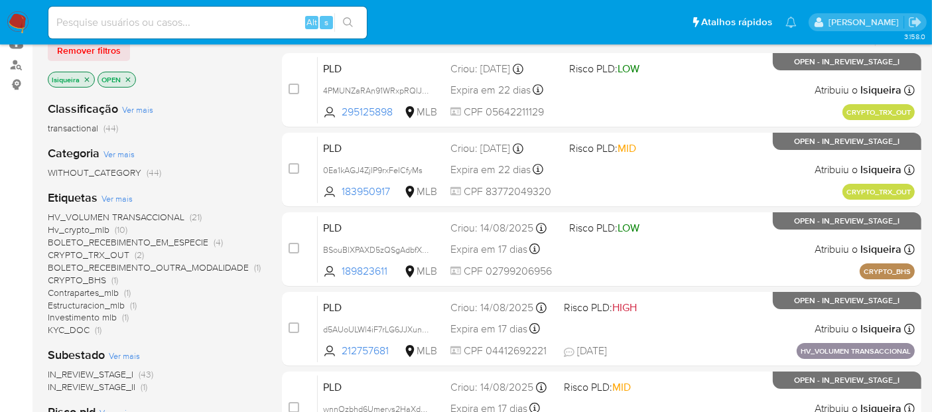
click at [80, 332] on span "KYC_DOC" at bounding box center [69, 329] width 42 height 13
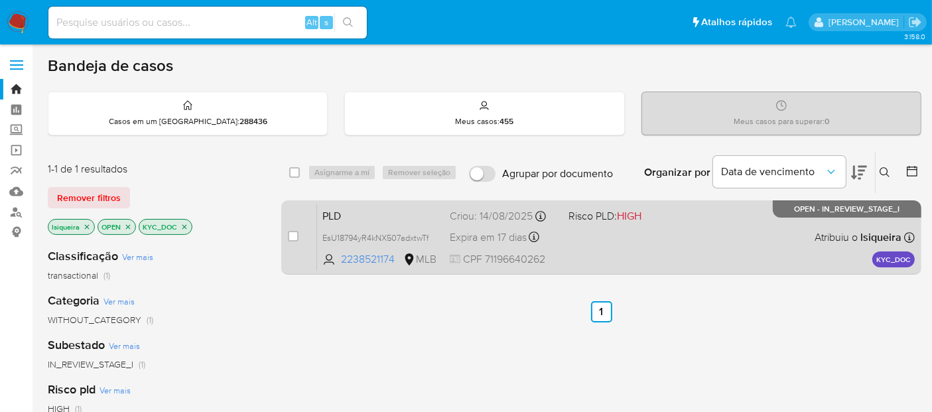
click at [655, 230] on div "PLD EsU18794yR4kNX507adxtwTf 2238521174 MLB Risco PLD: HIGH Criou: 14/08/2025 C…" at bounding box center [616, 237] width 598 height 67
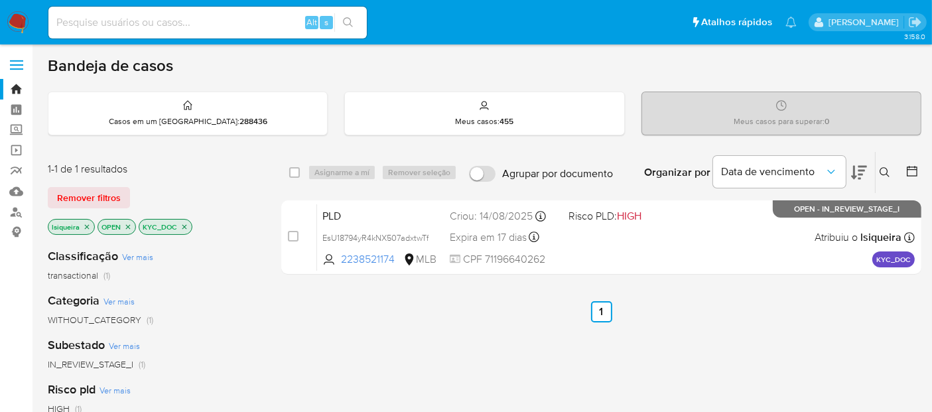
click at [182, 223] on icon "close-filter" at bounding box center [184, 227] width 8 height 8
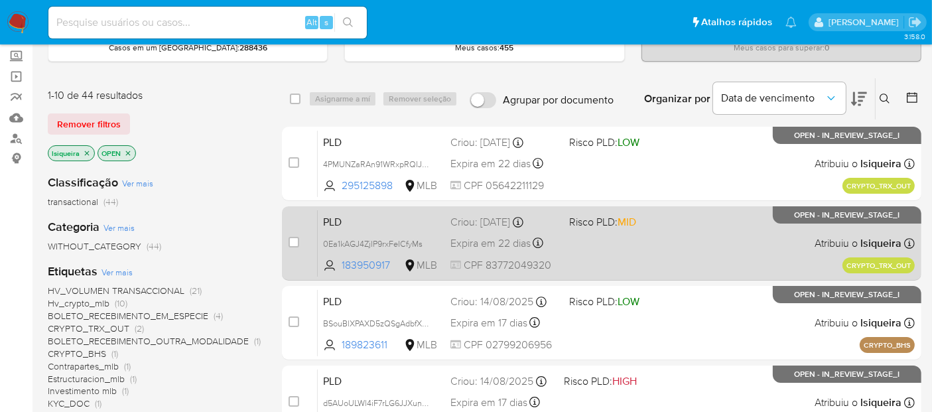
scroll to position [221, 0]
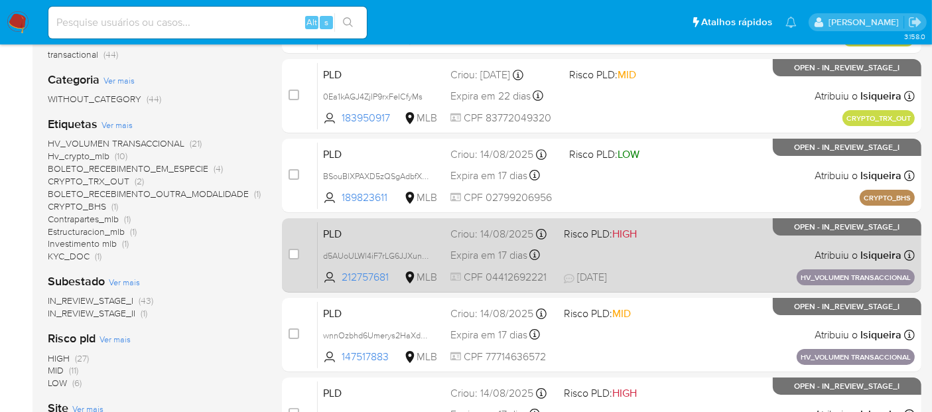
click at [666, 261] on div "PLD d5AUoULWl4iF7rLG6JJXunCM 212757681 MLB Risco PLD: HIGH Criou: 14/08/2025 Cr…" at bounding box center [616, 255] width 597 height 67
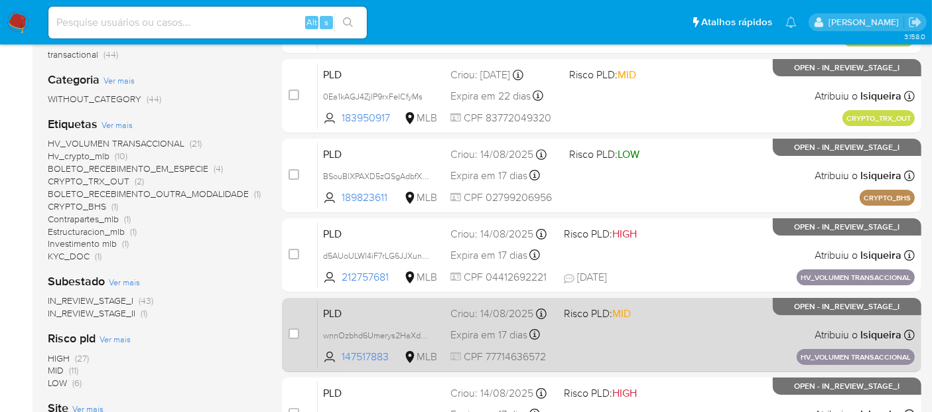
click at [645, 323] on div "PLD wnnOzbhd6Umerys2HaXdJQXs 147517883 MLB Risco PLD: MID Criou: 14/08/2025 Cri…" at bounding box center [616, 334] width 597 height 67
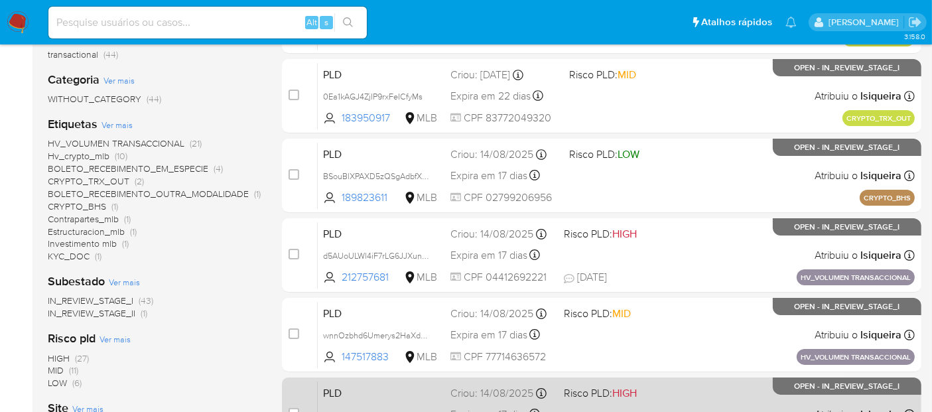
click at [662, 402] on div "PLD VYC0Wy0ckpO8bEvZaV3mRamg 3183092 MLB Risco PLD: HIGH Criou: 14/08/2025 Crio…" at bounding box center [616, 414] width 597 height 67
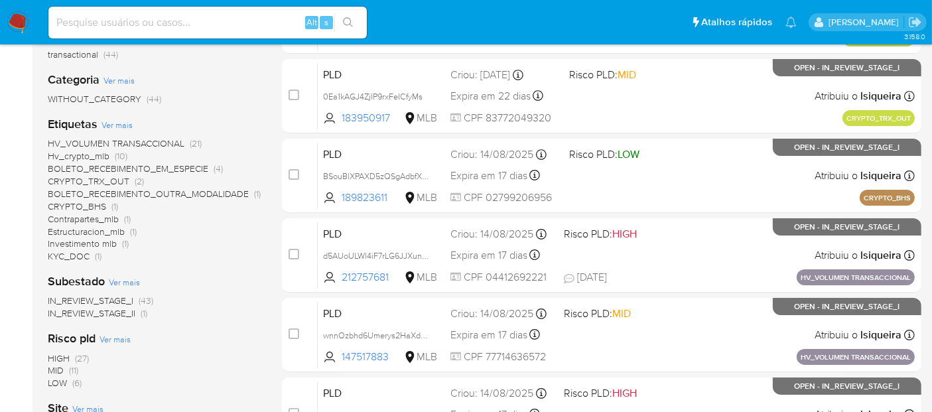
click at [102, 169] on span "BOLETO_RECEBIMENTO_EM_ESPECIE" at bounding box center [128, 168] width 161 height 13
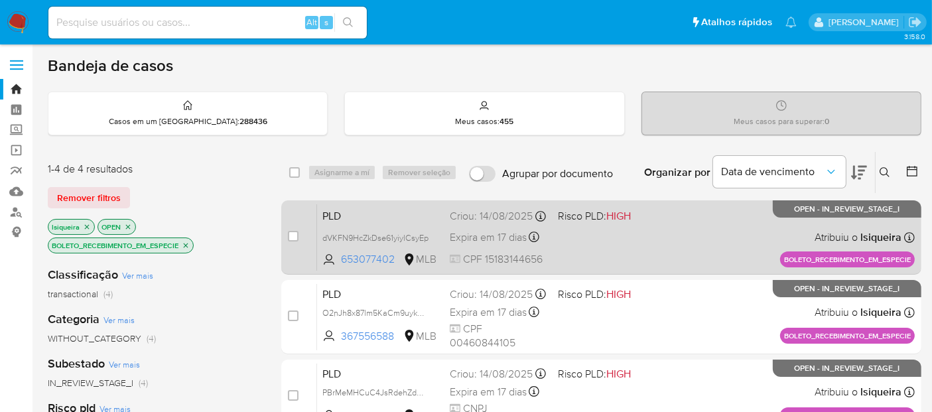
click at [665, 253] on div "PLD dVKFN9HcZkDse61yiylCsyEp 653077402 MLB Risco PLD: HIGH Criou: 14/08/2025 Cr…" at bounding box center [616, 237] width 598 height 67
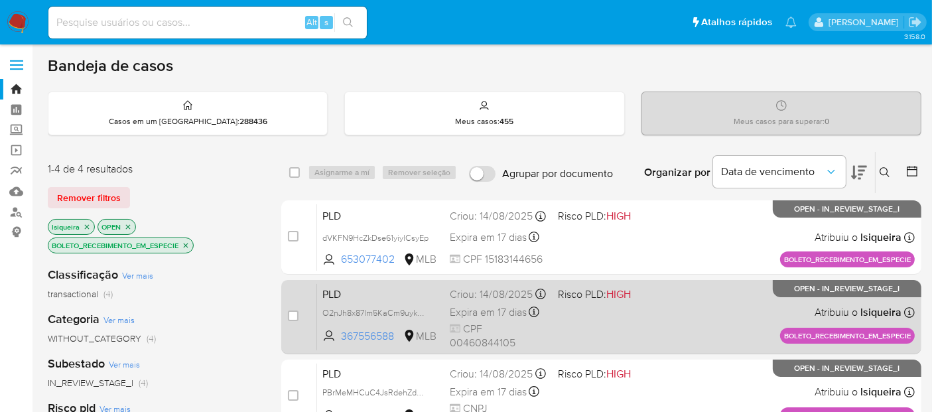
click at [654, 315] on div "PLD O2nJh8x87lm5KaCm9uyk9vwP 367556588 MLB Risco PLD: HIGH Criou: 14/08/2025 Cr…" at bounding box center [616, 316] width 598 height 67
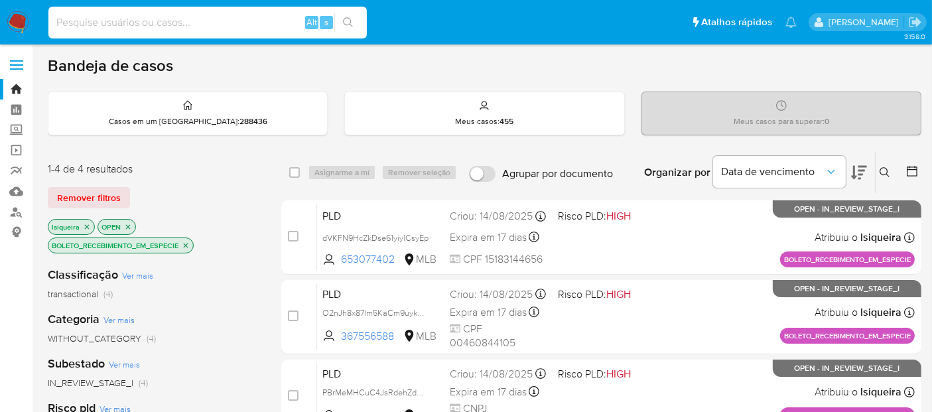
click at [145, 21] on input at bounding box center [207, 22] width 318 height 17
paste input "40496907"
type input "40496907"
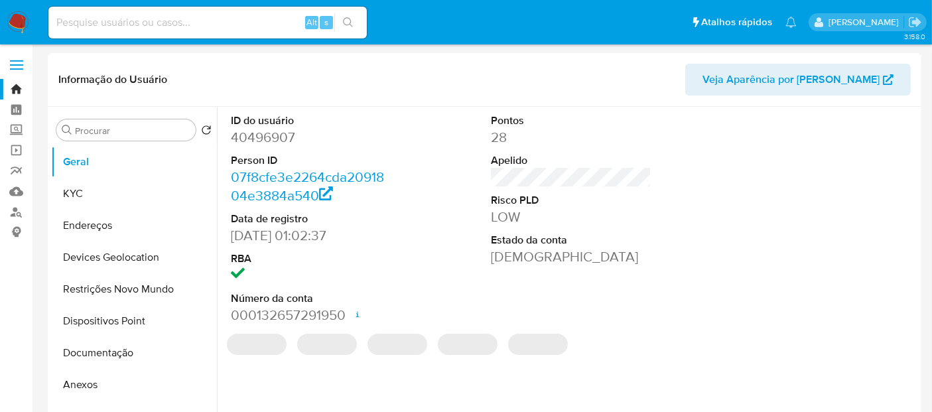
select select "10"
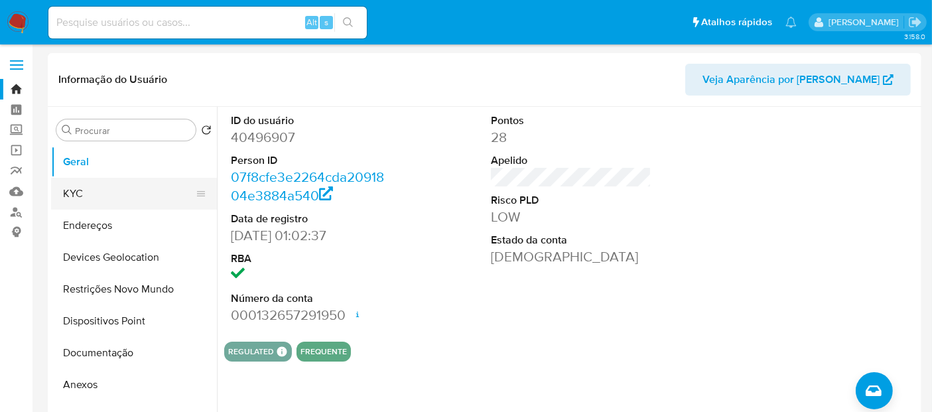
click at [126, 198] on button "KYC" at bounding box center [128, 194] width 155 height 32
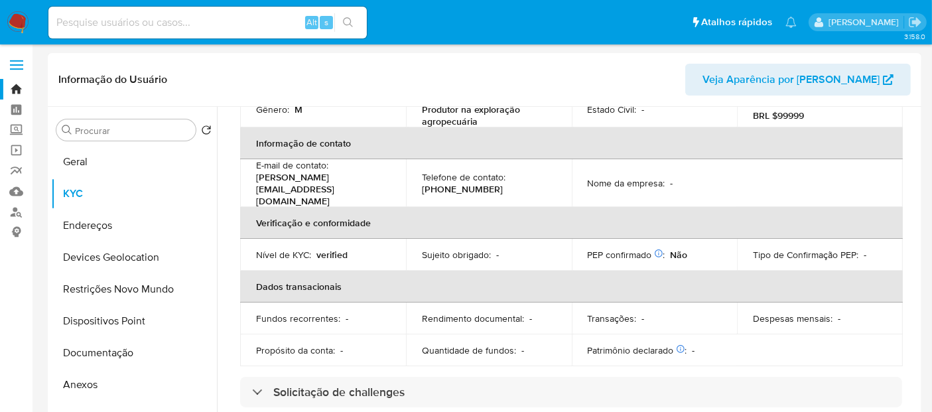
scroll to position [151, 0]
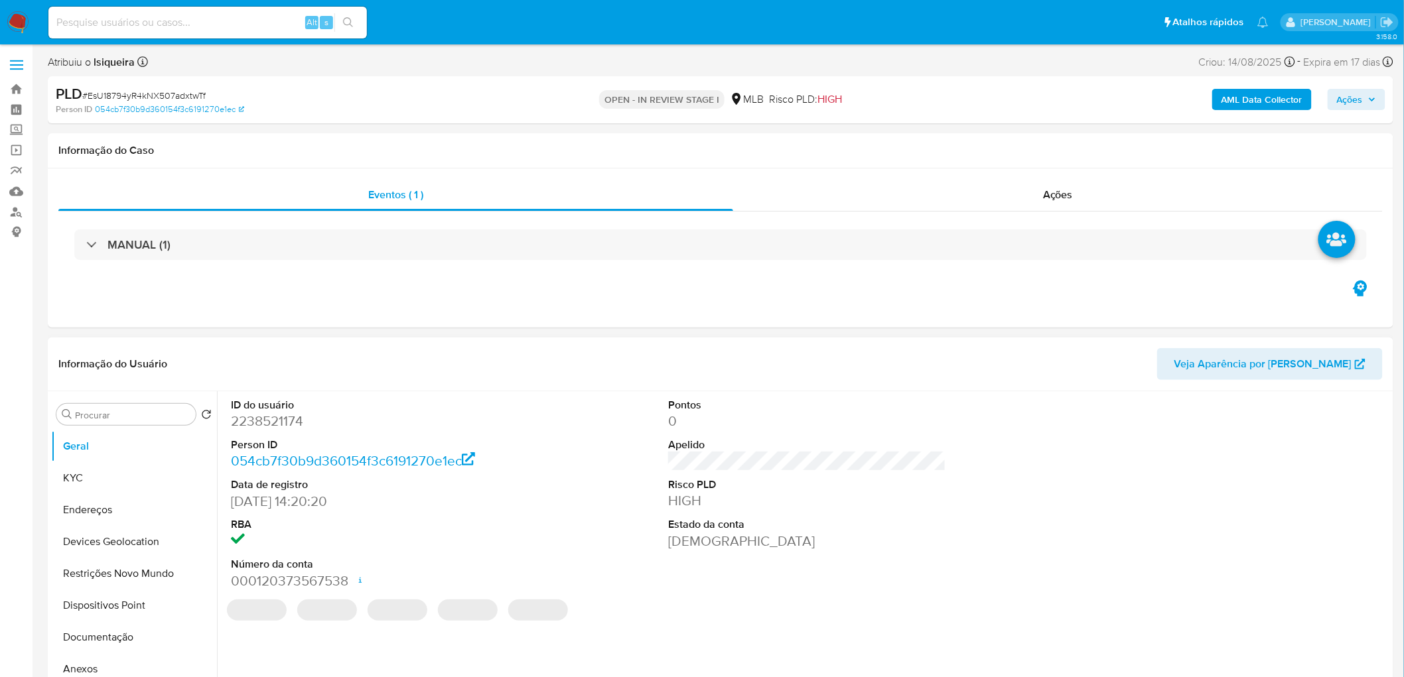
select select "10"
click at [119, 411] on button "KYC" at bounding box center [128, 478] width 155 height 32
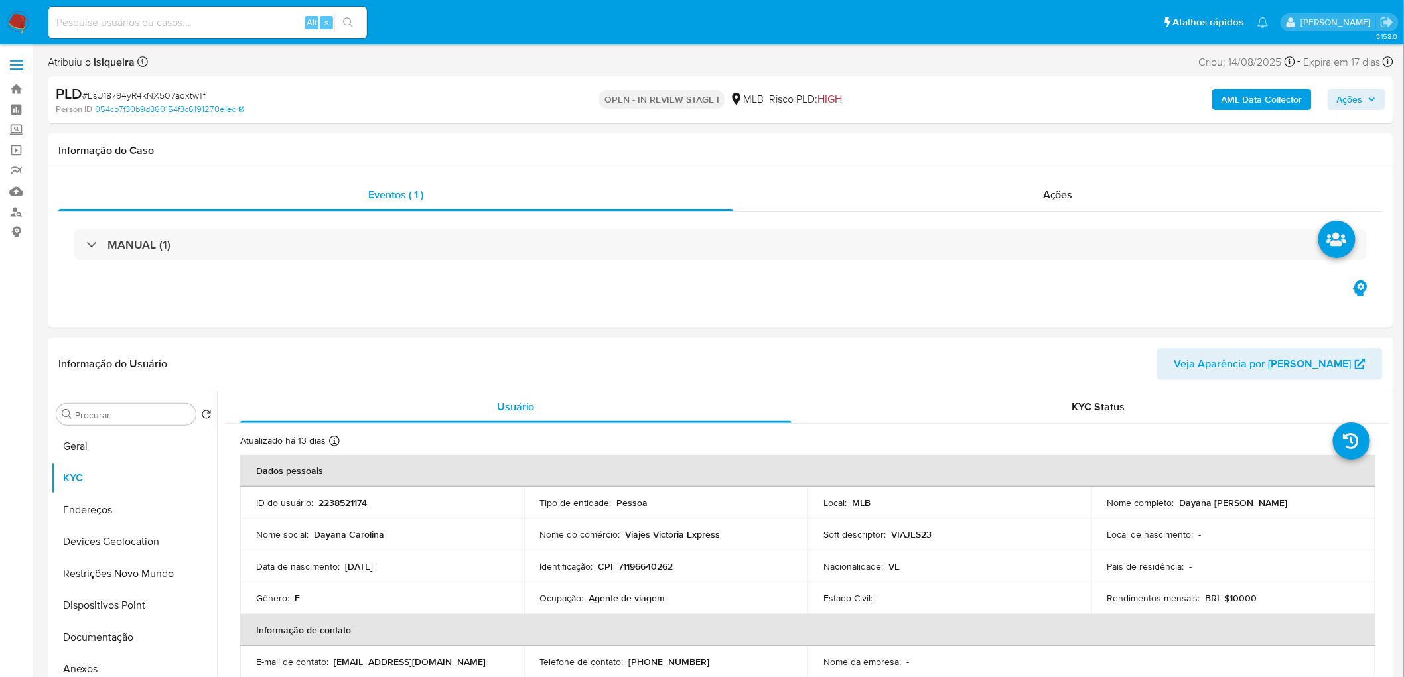
drag, startPoint x: 1296, startPoint y: 502, endPoint x: 1176, endPoint y: 498, distance: 120.2
click at [943, 411] on div "Nome completo : [PERSON_NAME]" at bounding box center [1233, 503] width 252 height 12
copy p "Dayana [PERSON_NAME]"
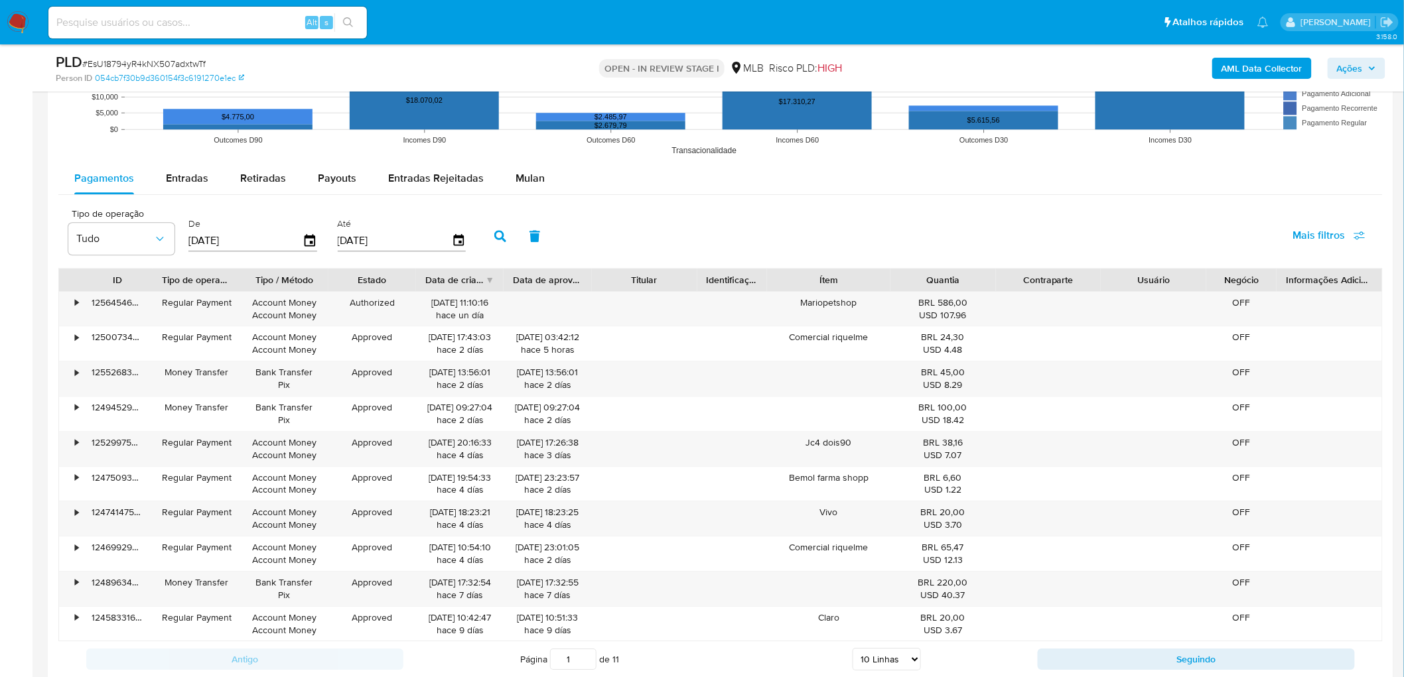
scroll to position [1363, 0]
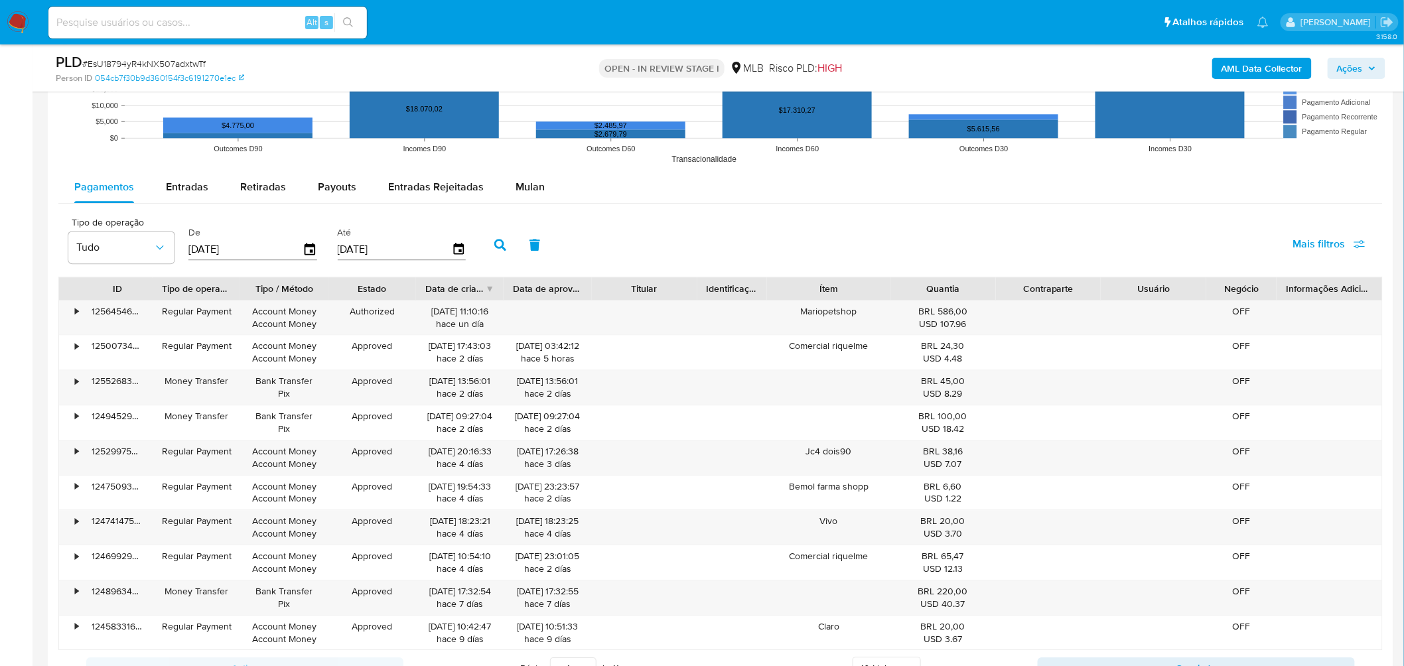
click at [526, 191] on span "Mulan" at bounding box center [530, 186] width 29 height 15
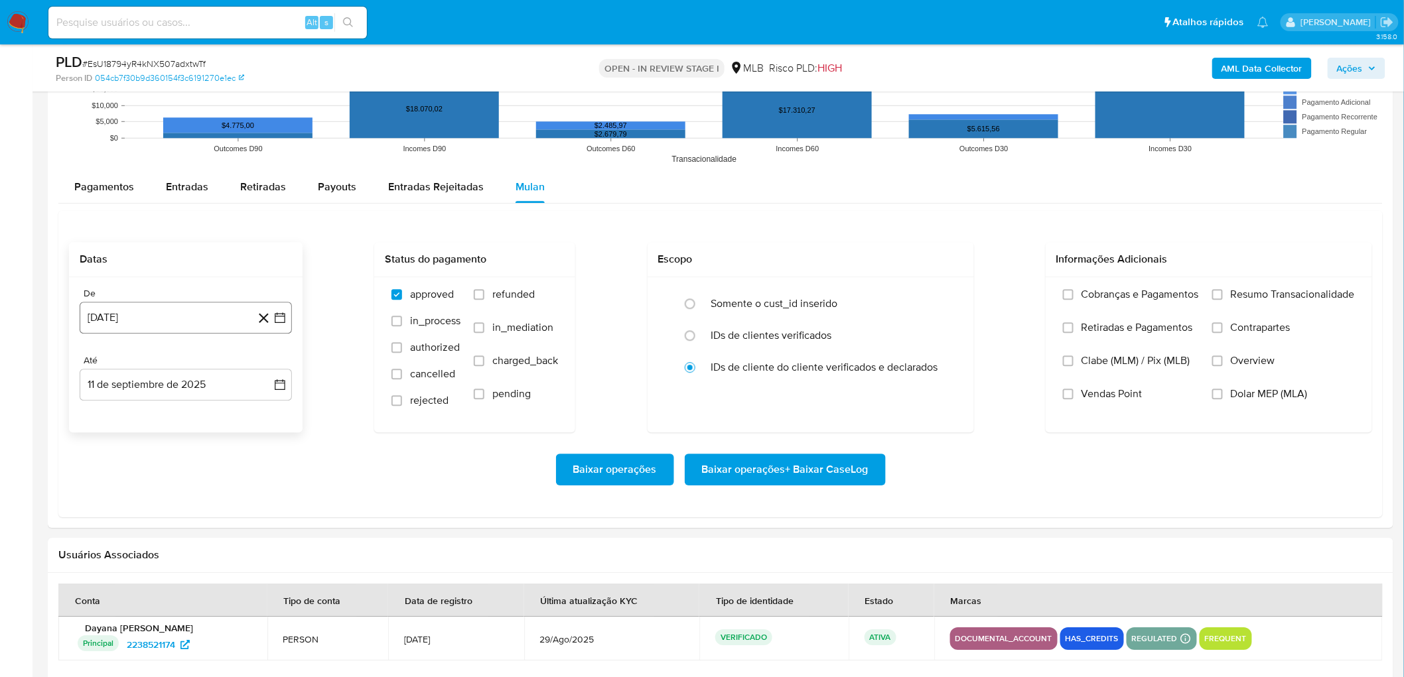
click at [133, 318] on button "[DATE]" at bounding box center [186, 318] width 212 height 32
click at [167, 368] on span "agosto 2024" at bounding box center [179, 365] width 60 height 13
click at [266, 363] on icon "Año siguiente" at bounding box center [265, 366] width 16 height 16
click at [130, 411] on tr "ene feb mar abr may jun [DATE] ago sep oct nov dic" at bounding box center [184, 469] width 151 height 133
click at [130, 411] on span "[DATE]" at bounding box center [127, 488] width 29 height 11
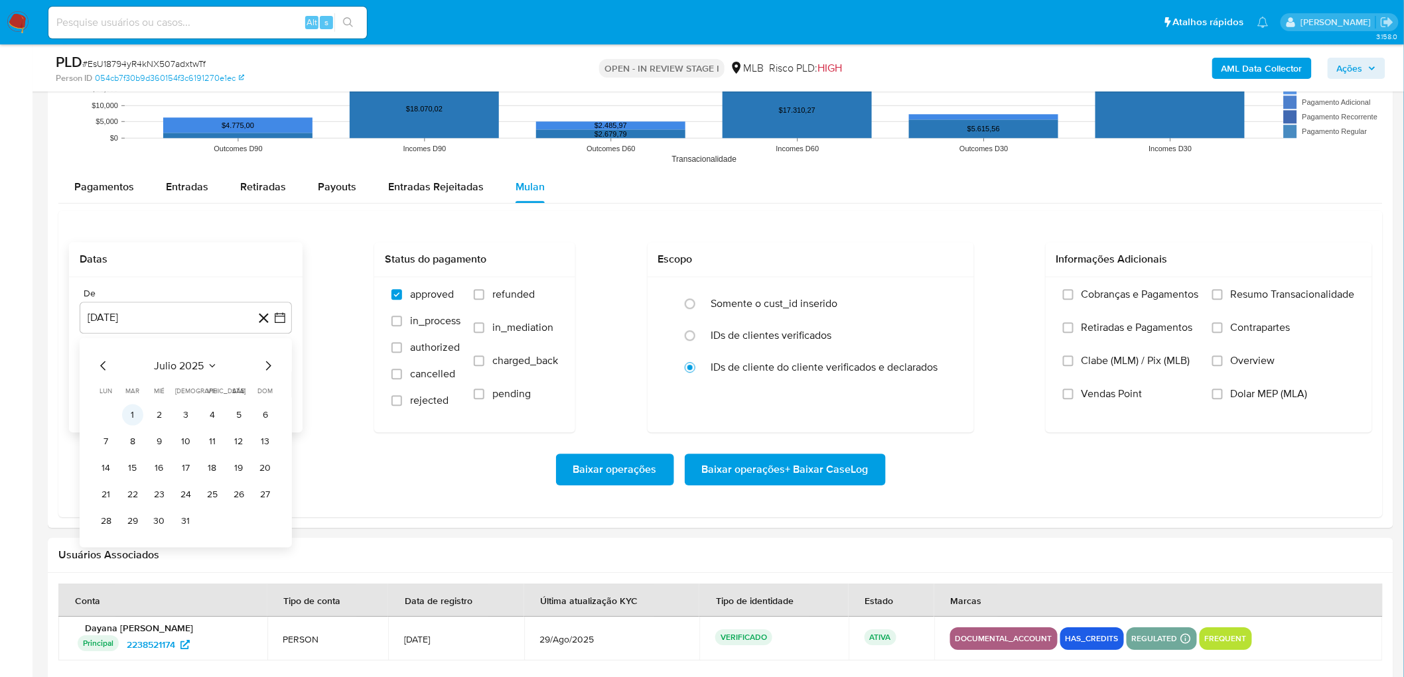
click at [129, 407] on button "1" at bounding box center [132, 414] width 21 height 21
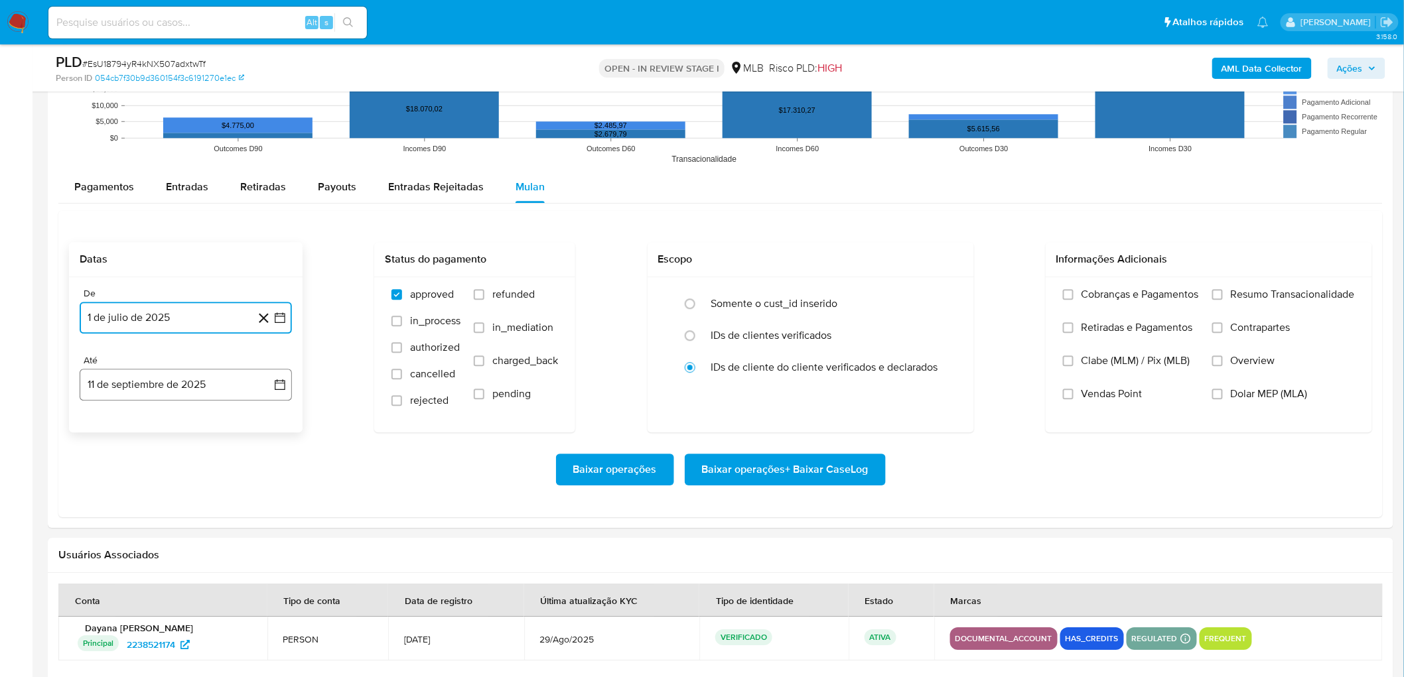
click at [217, 385] on button "11 de septiembre de 2025" at bounding box center [186, 385] width 212 height 32
click at [131, 411] on button "9" at bounding box center [132, 508] width 21 height 21
click at [943, 301] on span "Resumo Transacionalidade" at bounding box center [1293, 294] width 124 height 13
click at [943, 300] on input "Resumo Transacionalidade" at bounding box center [1217, 294] width 11 height 11
click at [943, 395] on span "Vendas Point" at bounding box center [1112, 394] width 61 height 13
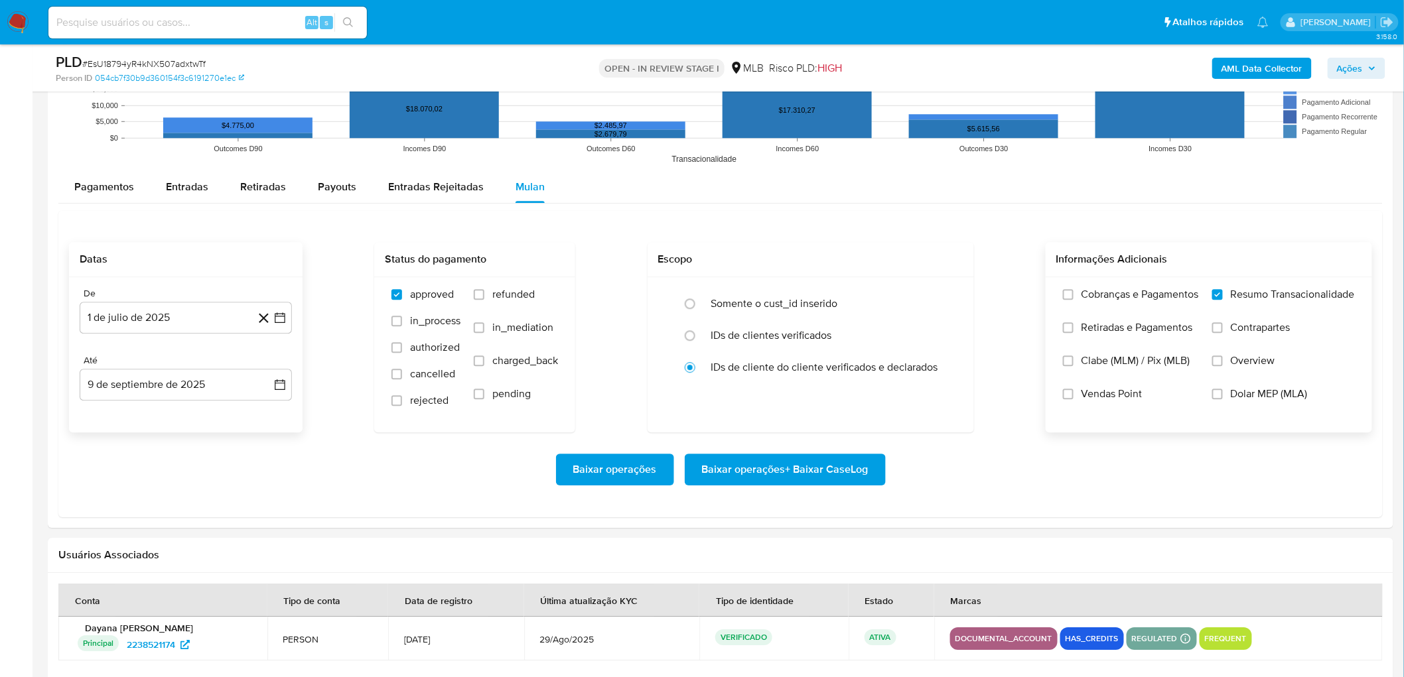
click at [943, 395] on input "Vendas Point" at bounding box center [1068, 394] width 11 height 11
click at [767, 411] on span "Baixar operações + Baixar CaseLog" at bounding box center [785, 469] width 167 height 29
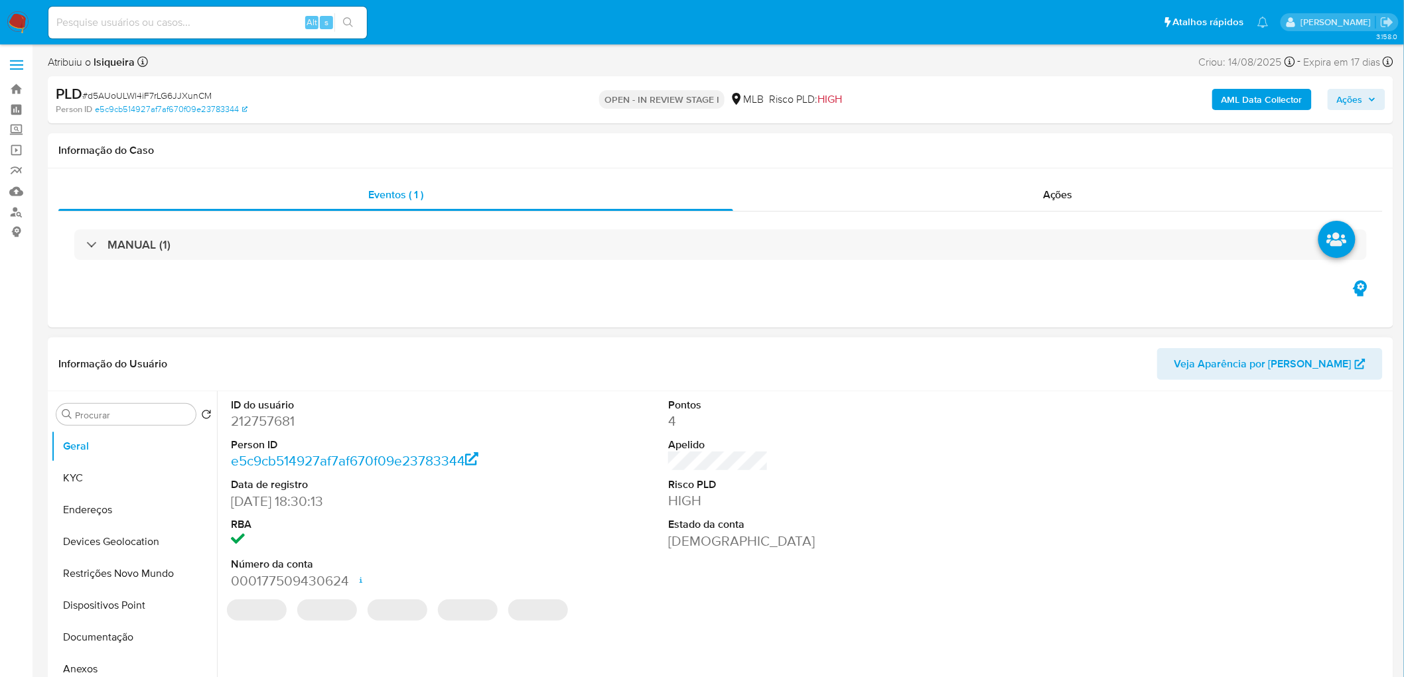
select select "10"
click at [106, 370] on button "KYC" at bounding box center [128, 478] width 155 height 32
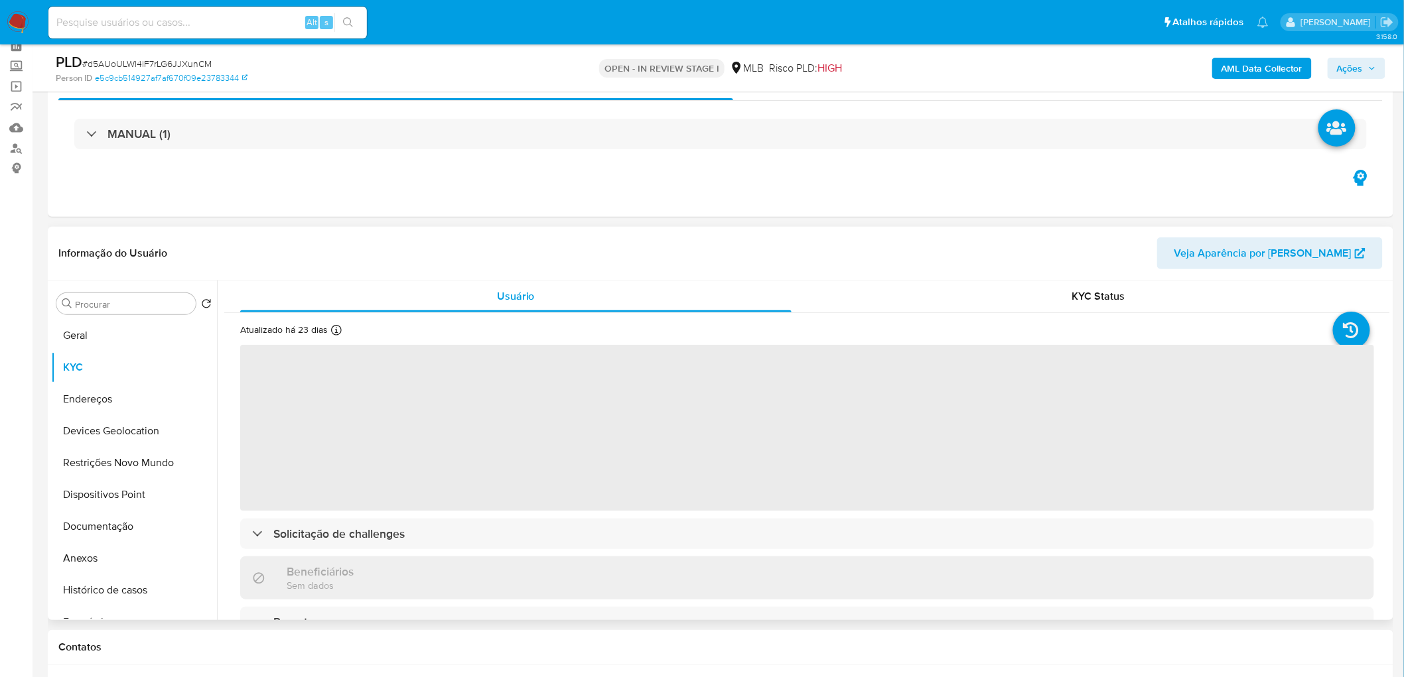
scroll to position [74, 0]
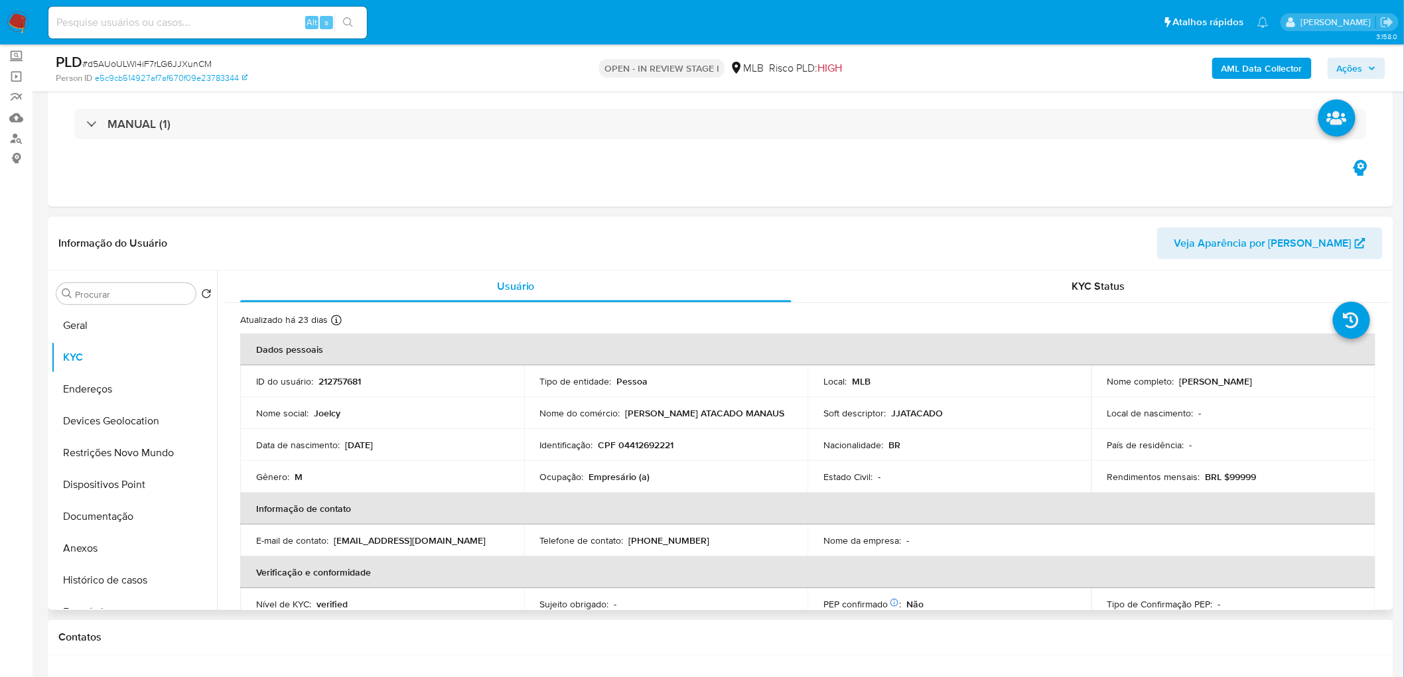
drag, startPoint x: 1277, startPoint y: 380, endPoint x: 1177, endPoint y: 381, distance: 99.5
click at [839, 370] on div "Nome completo : Joelci Jardim Pereira" at bounding box center [1233, 382] width 252 height 12
copy p "Joelci Jardim Pereira"
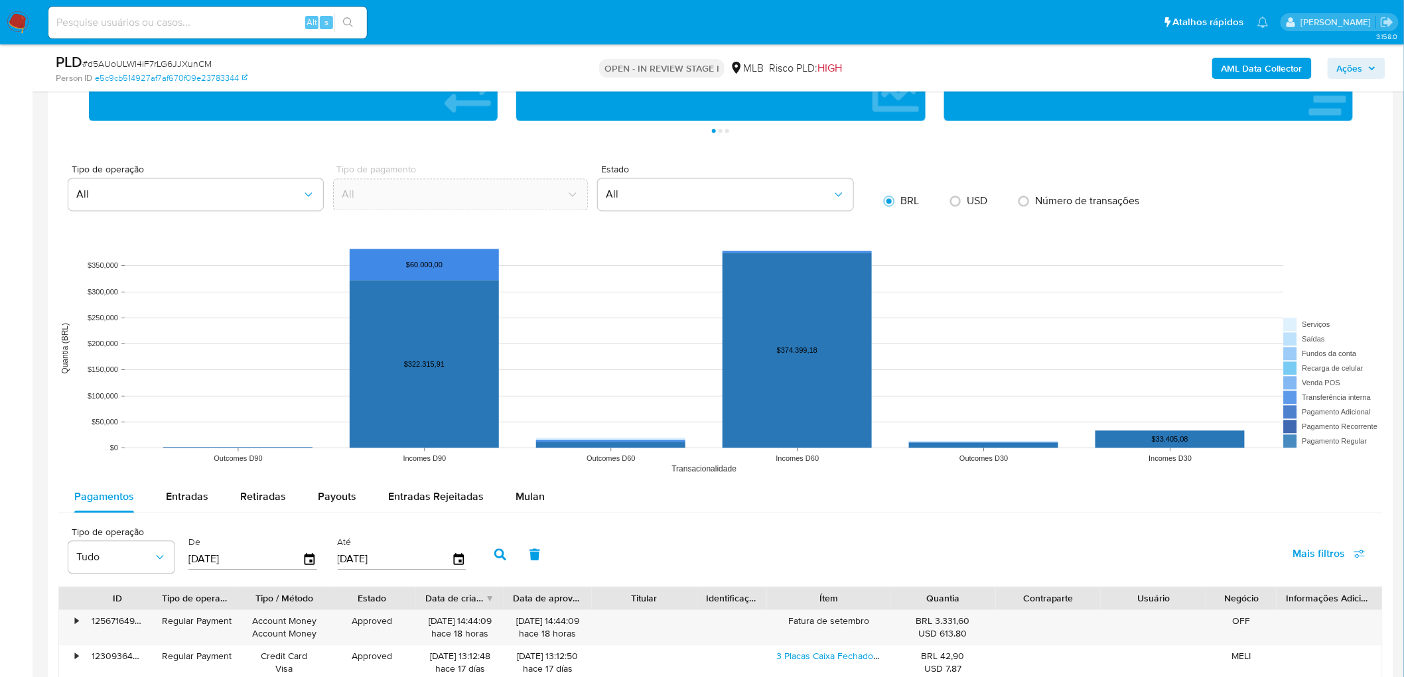
scroll to position [1105, 0]
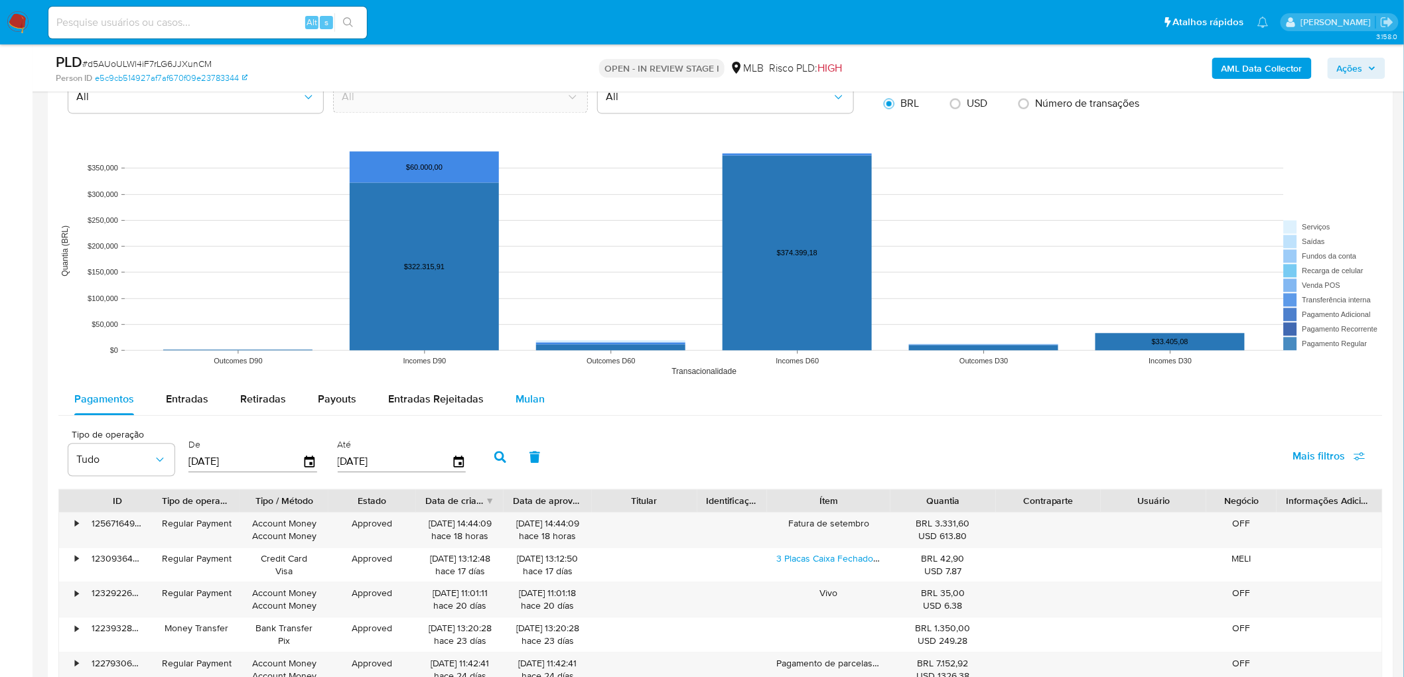
click at [527, 370] on span "Mulan" at bounding box center [530, 398] width 29 height 15
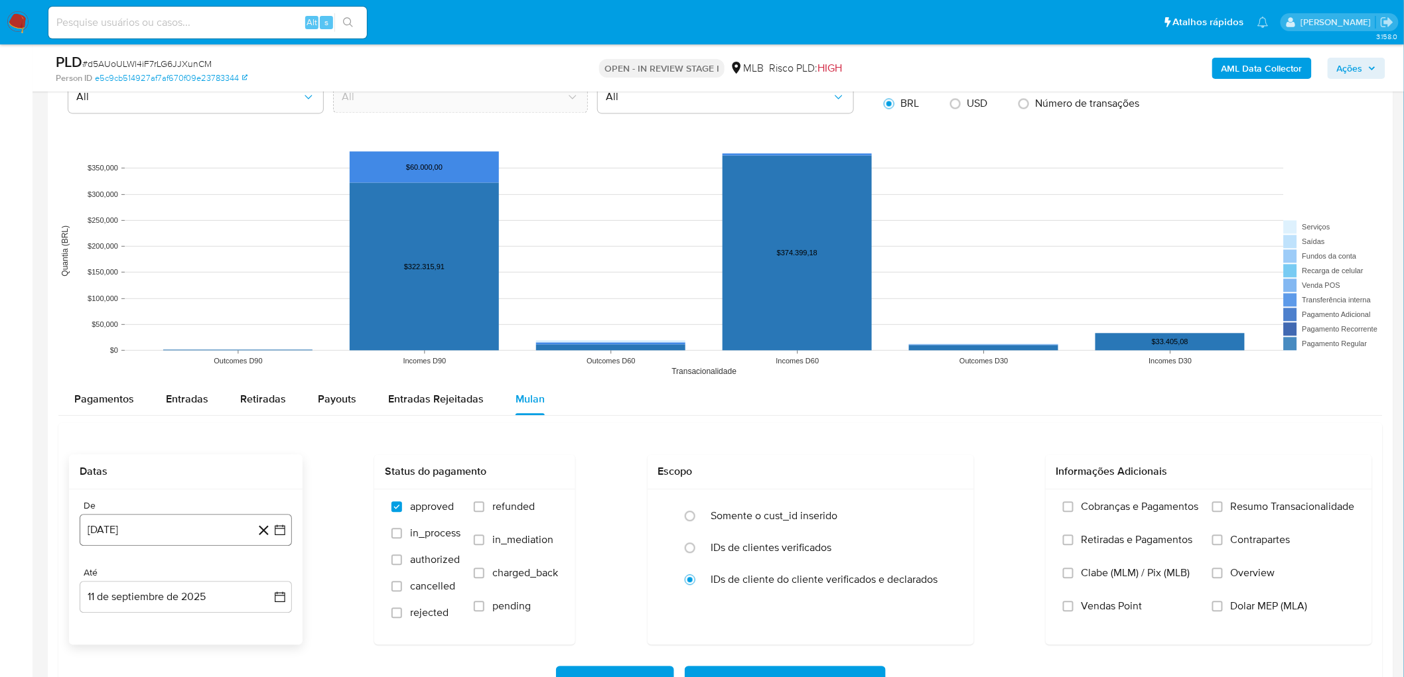
click at [161, 370] on button "11 de agosto de 2024" at bounding box center [186, 530] width 212 height 32
click at [182, 334] on span "agosto 2024" at bounding box center [179, 327] width 60 height 13
click at [260, 315] on icon "Año siguiente" at bounding box center [265, 313] width 16 height 16
click at [129, 370] on span "jul" at bounding box center [127, 435] width 29 height 11
click at [137, 370] on button "1" at bounding box center [132, 376] width 21 height 21
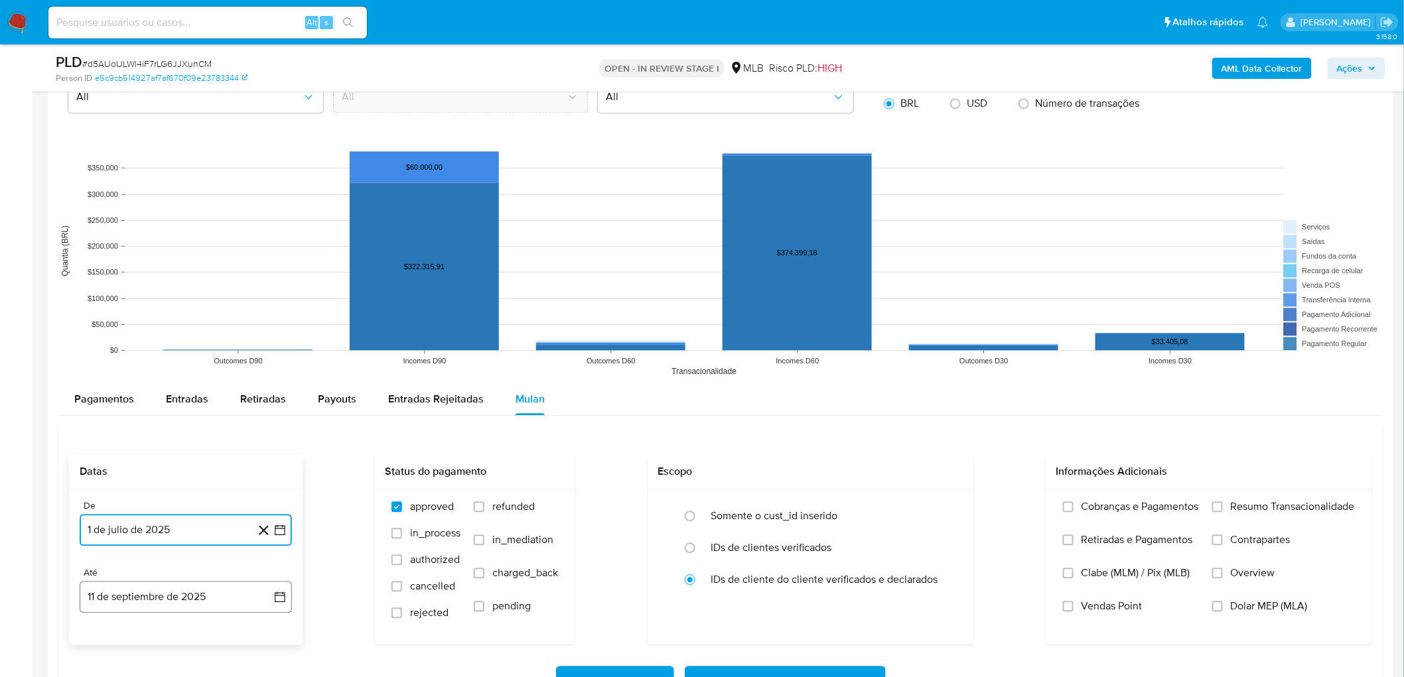
click at [176, 370] on button "11 de septiembre de 2025" at bounding box center [186, 597] width 212 height 32
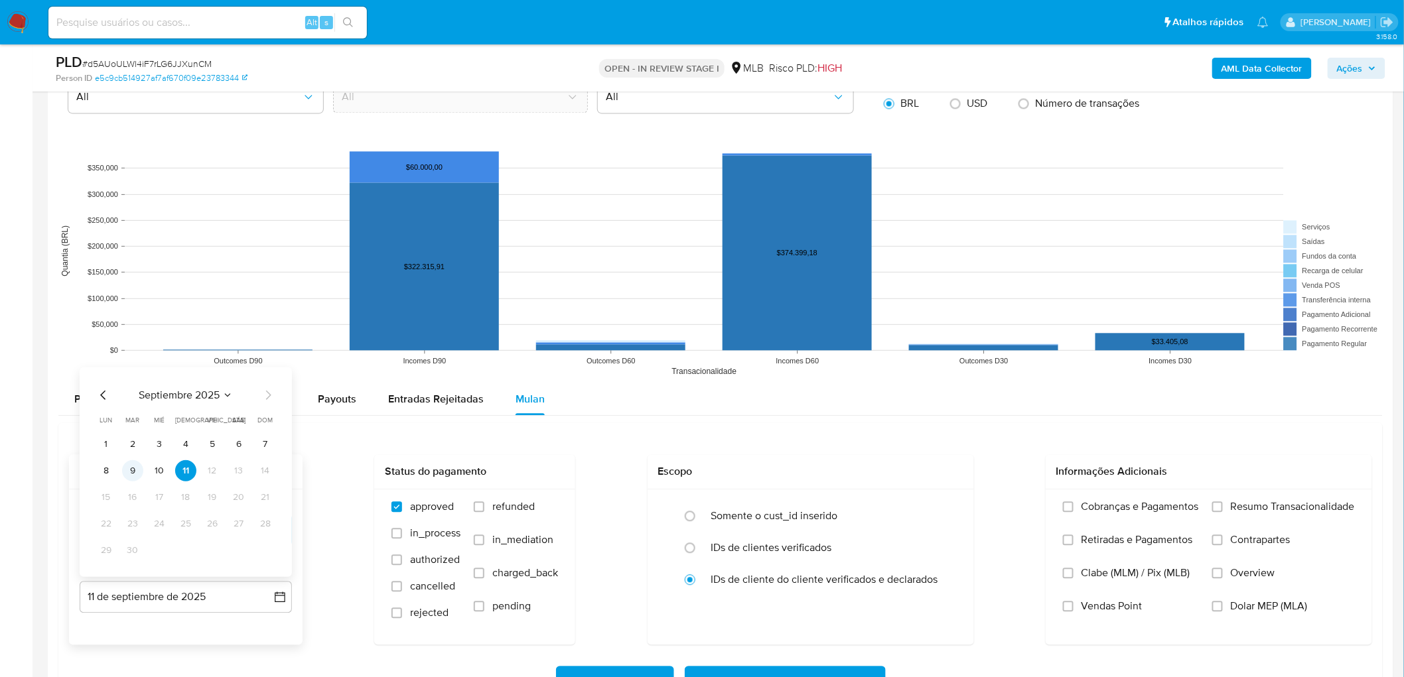
click at [127, 370] on button "9" at bounding box center [132, 470] width 21 height 21
drag, startPoint x: 1251, startPoint y: 507, endPoint x: 1210, endPoint y: 542, distance: 54.6
click at [839, 370] on span "Resumo Transacionalidade" at bounding box center [1293, 506] width 124 height 13
click at [839, 370] on input "Resumo Transacionalidade" at bounding box center [1217, 507] width 11 height 11
click at [839, 370] on span "Vendas Point" at bounding box center [1112, 606] width 61 height 13
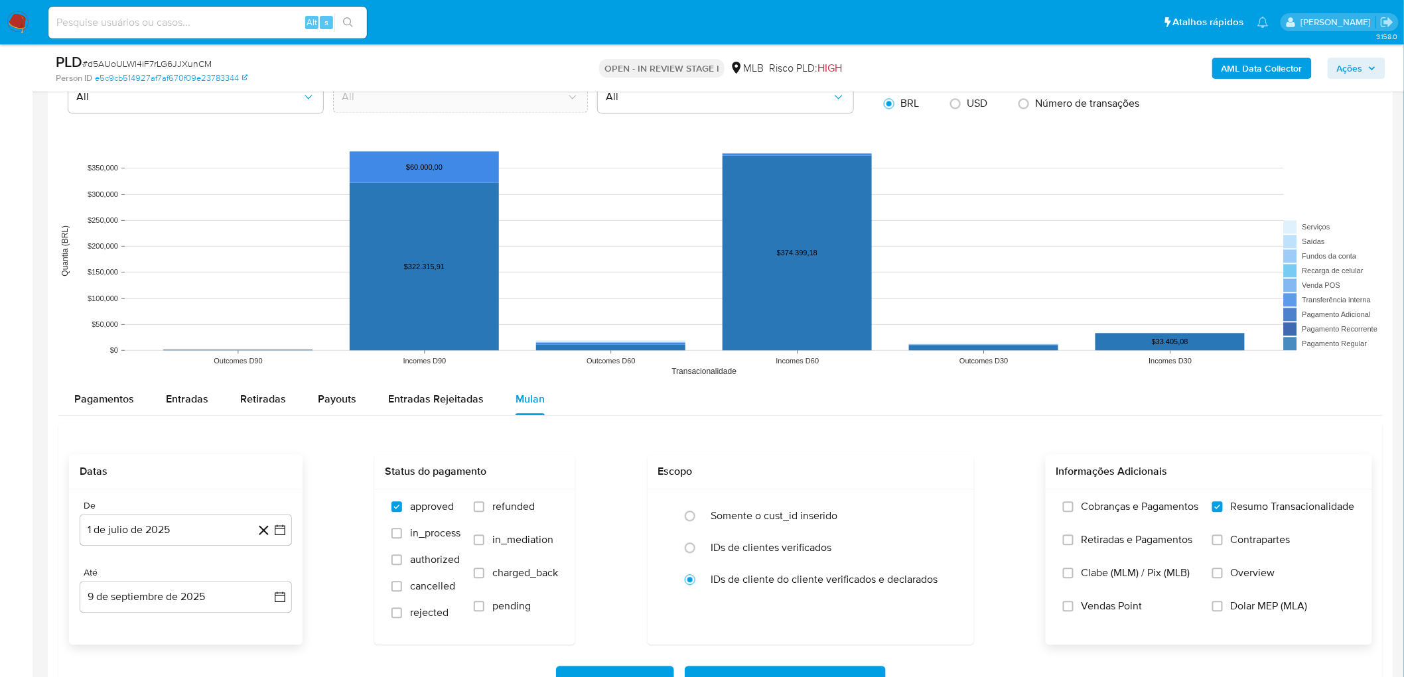
click at [839, 370] on input "Vendas Point" at bounding box center [1068, 606] width 11 height 11
click at [772, 370] on span "Baixar operações + Baixar CaseLog" at bounding box center [785, 682] width 167 height 29
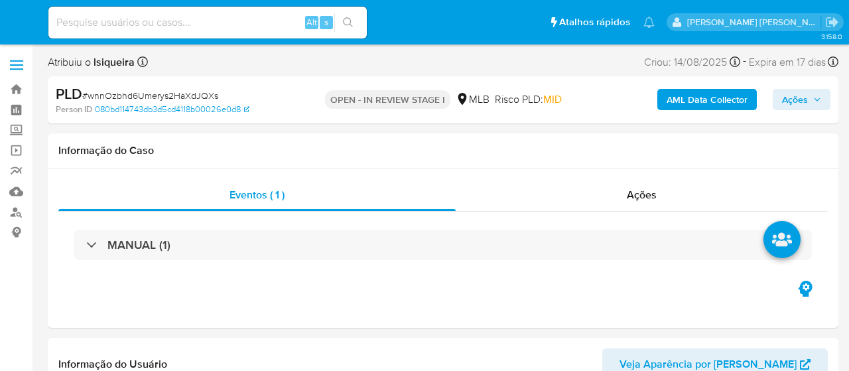
select select "10"
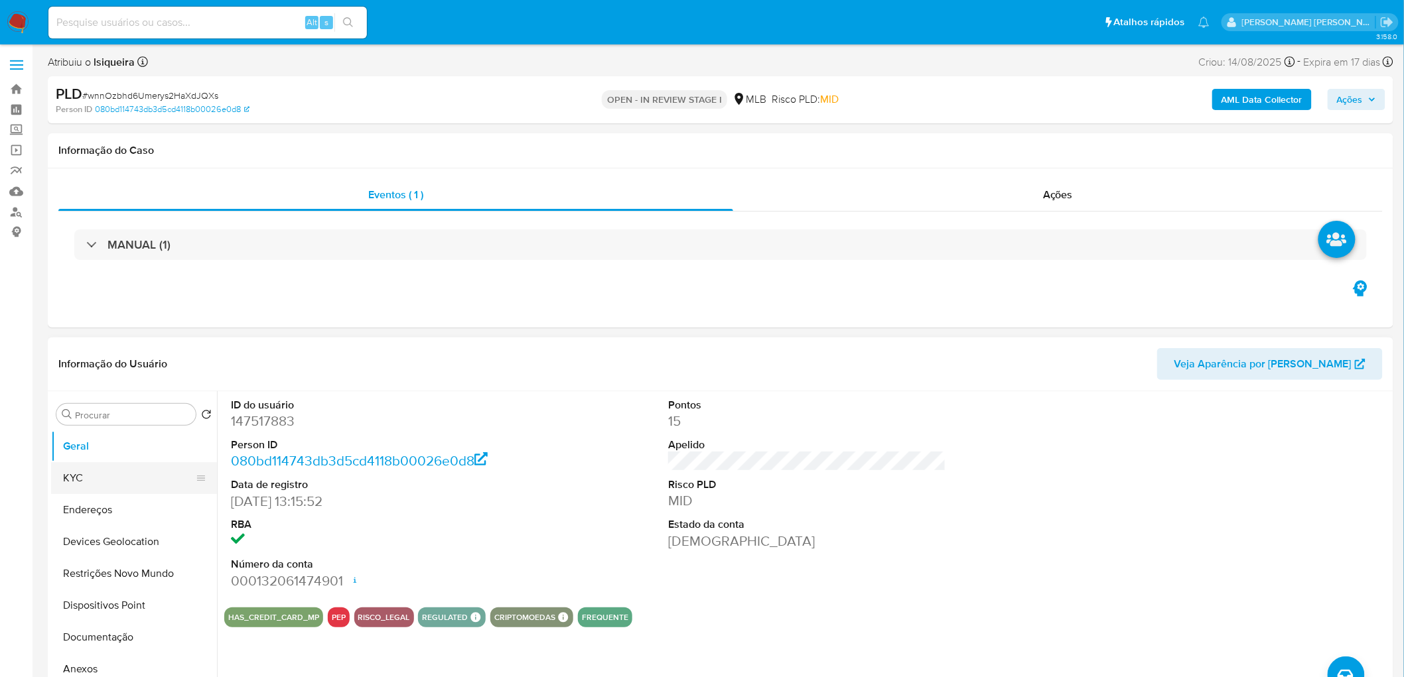
click at [100, 370] on button "KYC" at bounding box center [128, 478] width 155 height 32
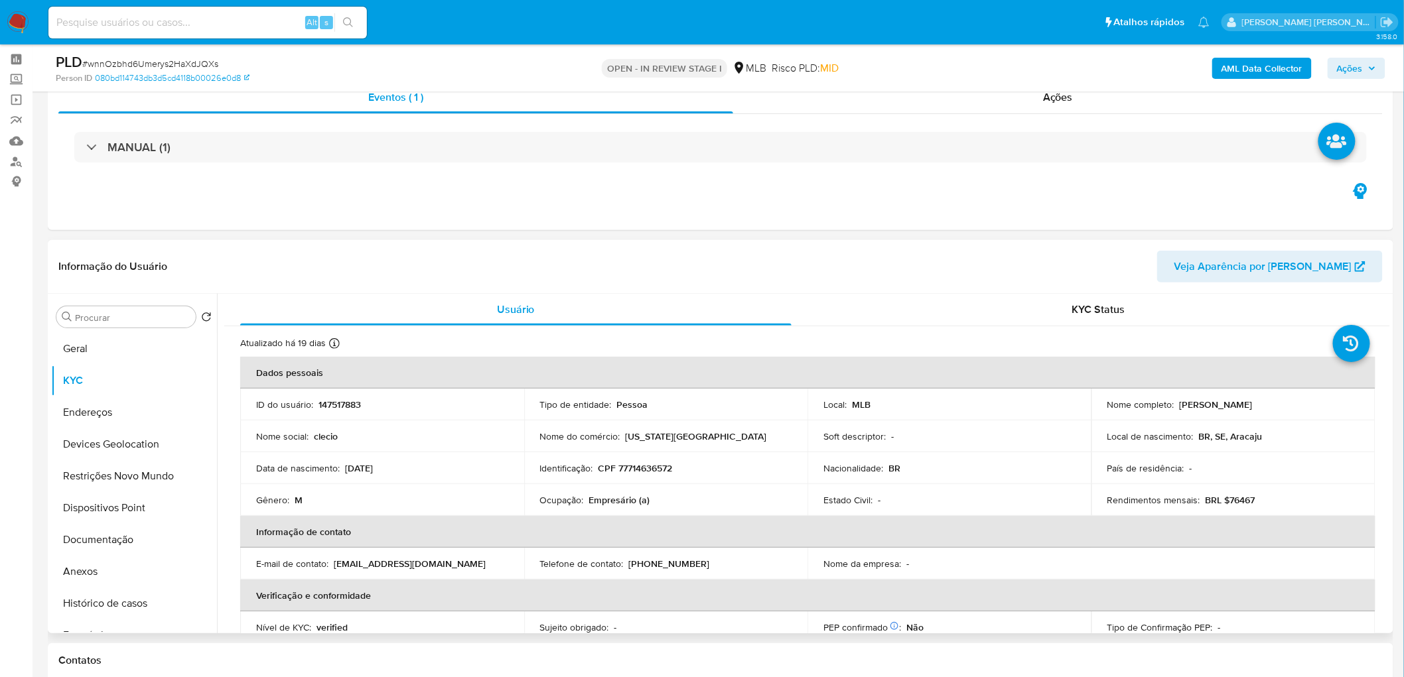
scroll to position [74, 0]
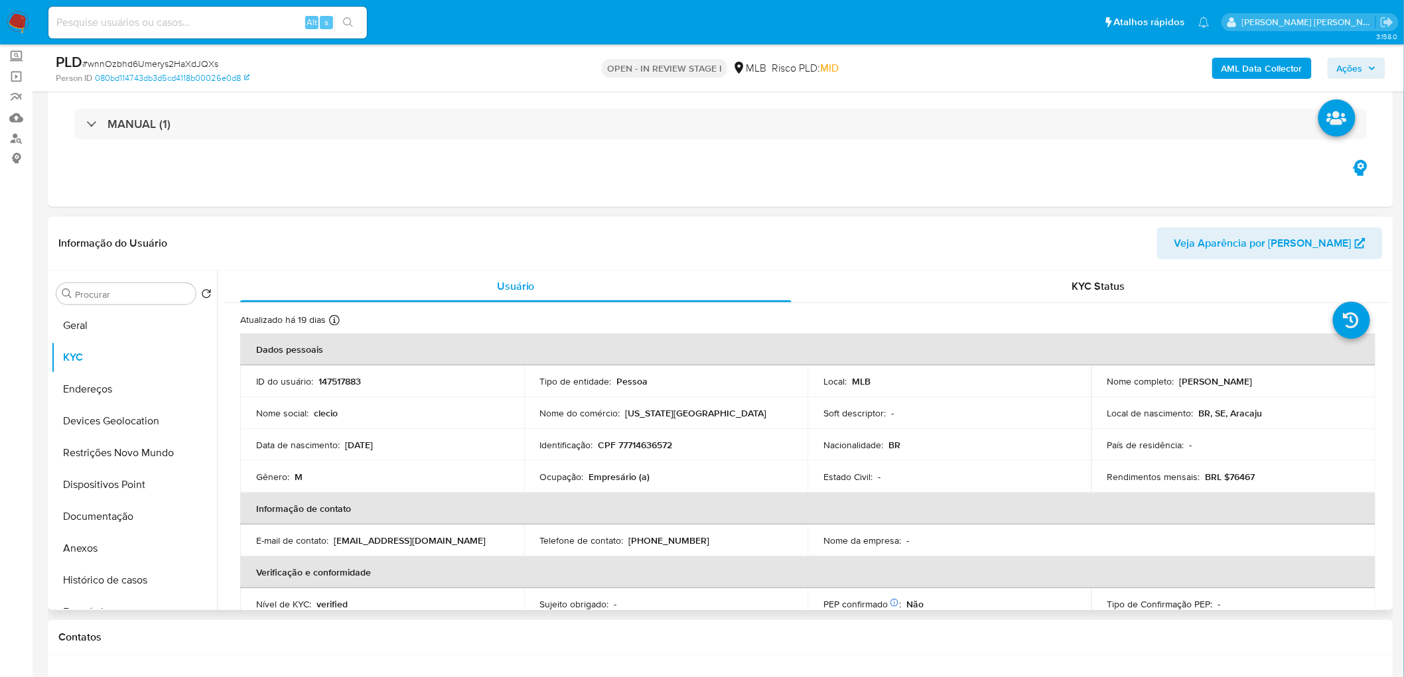
drag, startPoint x: 1291, startPoint y: 380, endPoint x: 1176, endPoint y: 383, distance: 115.5
click at [849, 370] on div "Nome completo : Clecio Morais de Souza" at bounding box center [1233, 382] width 252 height 12
copy p "Clecio Morais de Souza"
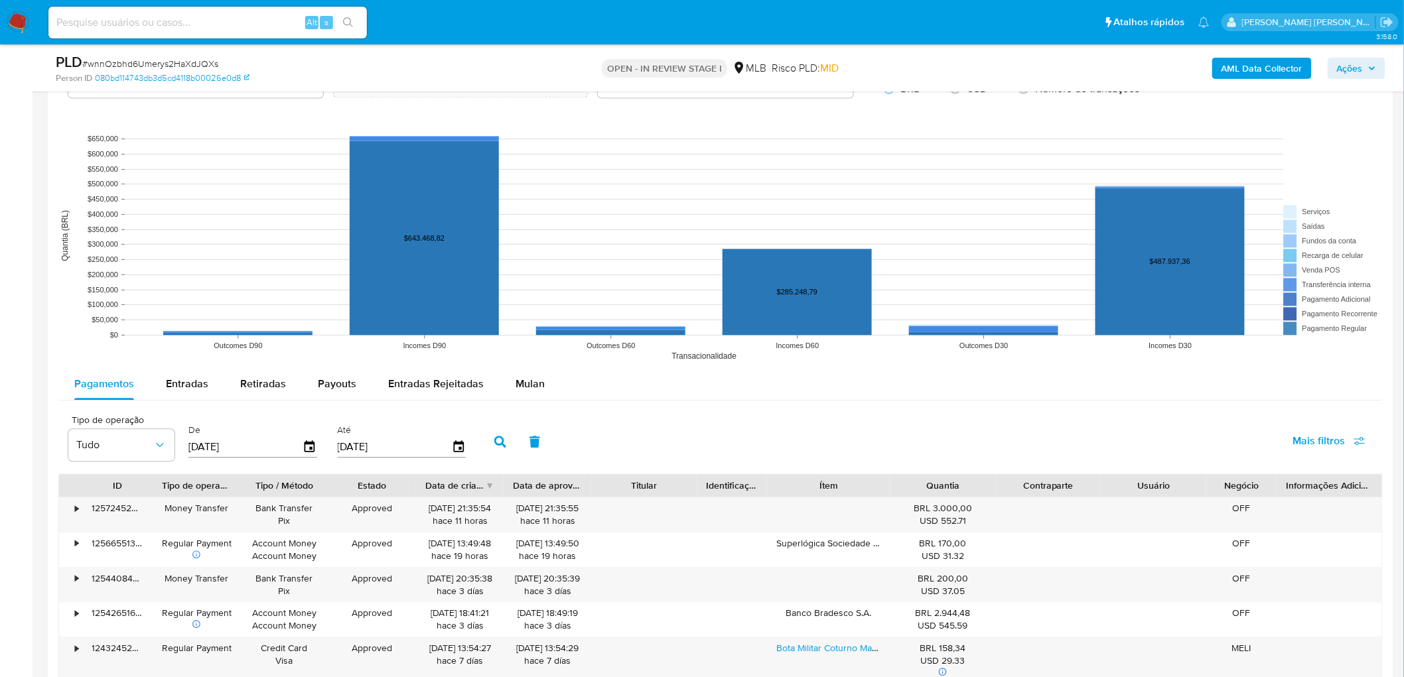
scroll to position [1179, 0]
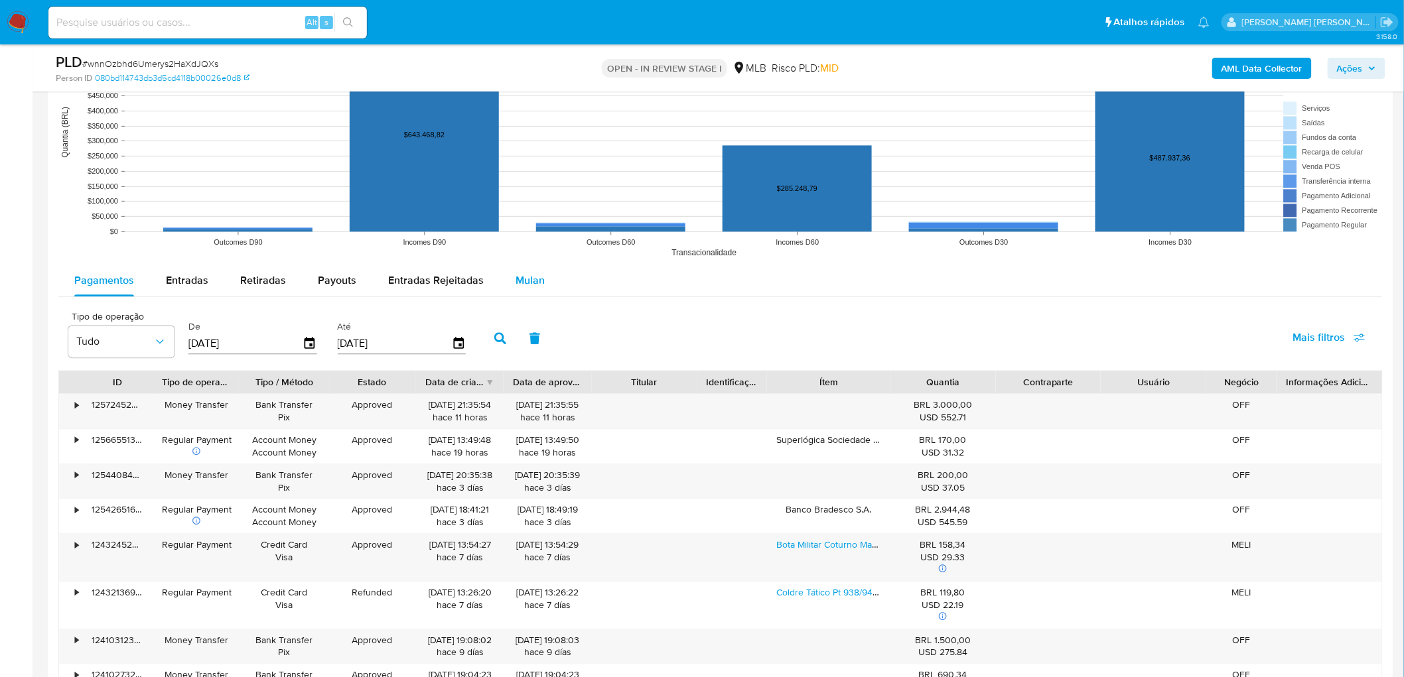
click at [520, 285] on span "Mulan" at bounding box center [530, 280] width 29 height 15
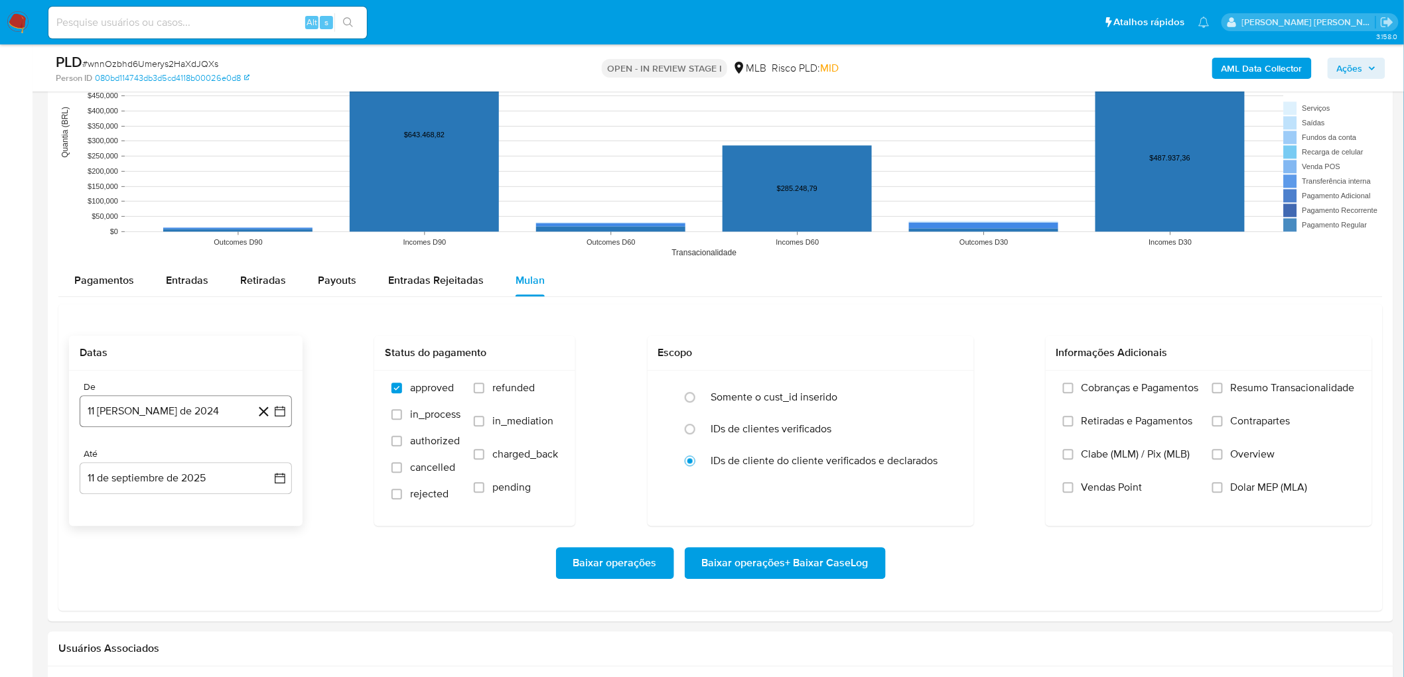
click at [170, 370] on button "11 de agosto de 2024" at bounding box center [186, 411] width 212 height 32
click at [169, 370] on span "agosto 2024" at bounding box center [179, 459] width 60 height 13
click at [261, 370] on icon "Año siguiente" at bounding box center [265, 460] width 16 height 16
click at [118, 370] on button "jul" at bounding box center [127, 582] width 37 height 21
click at [137, 370] on button "1" at bounding box center [132, 508] width 21 height 21
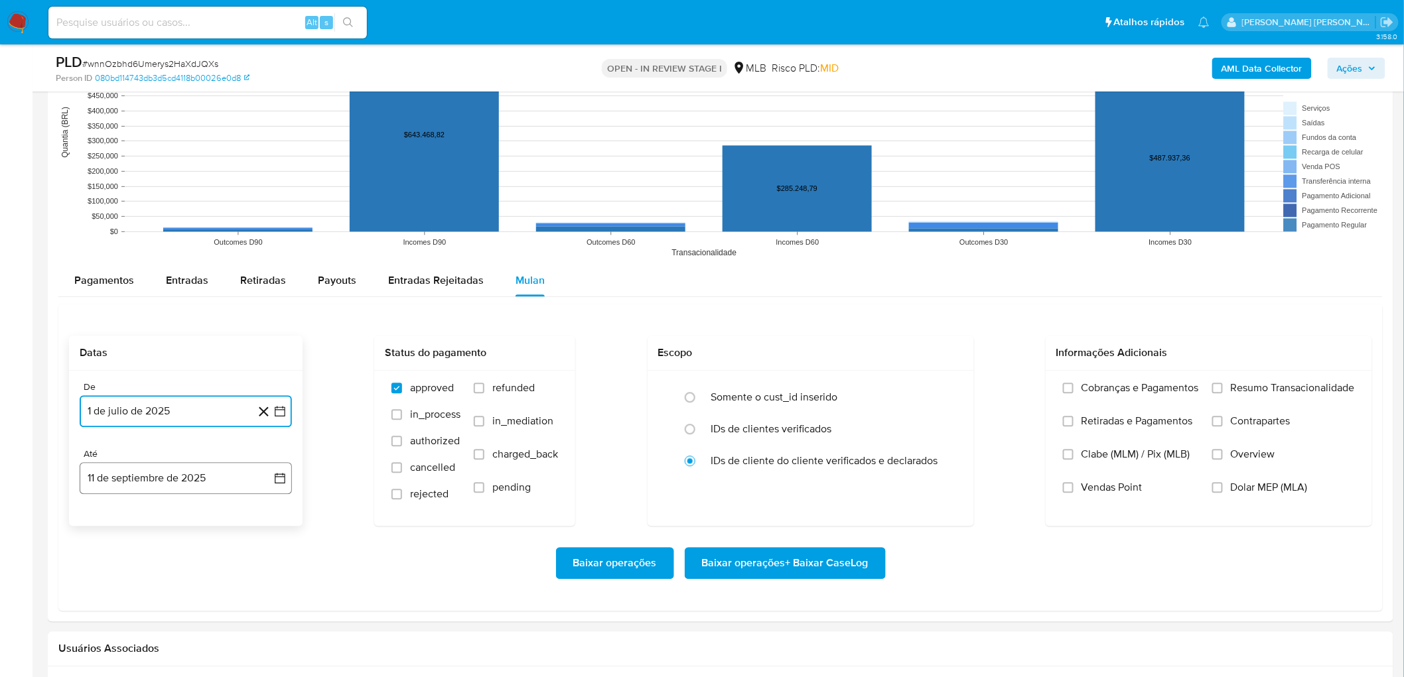
click at [145, 370] on button "11 de septiembre de 2025" at bounding box center [186, 478] width 212 height 32
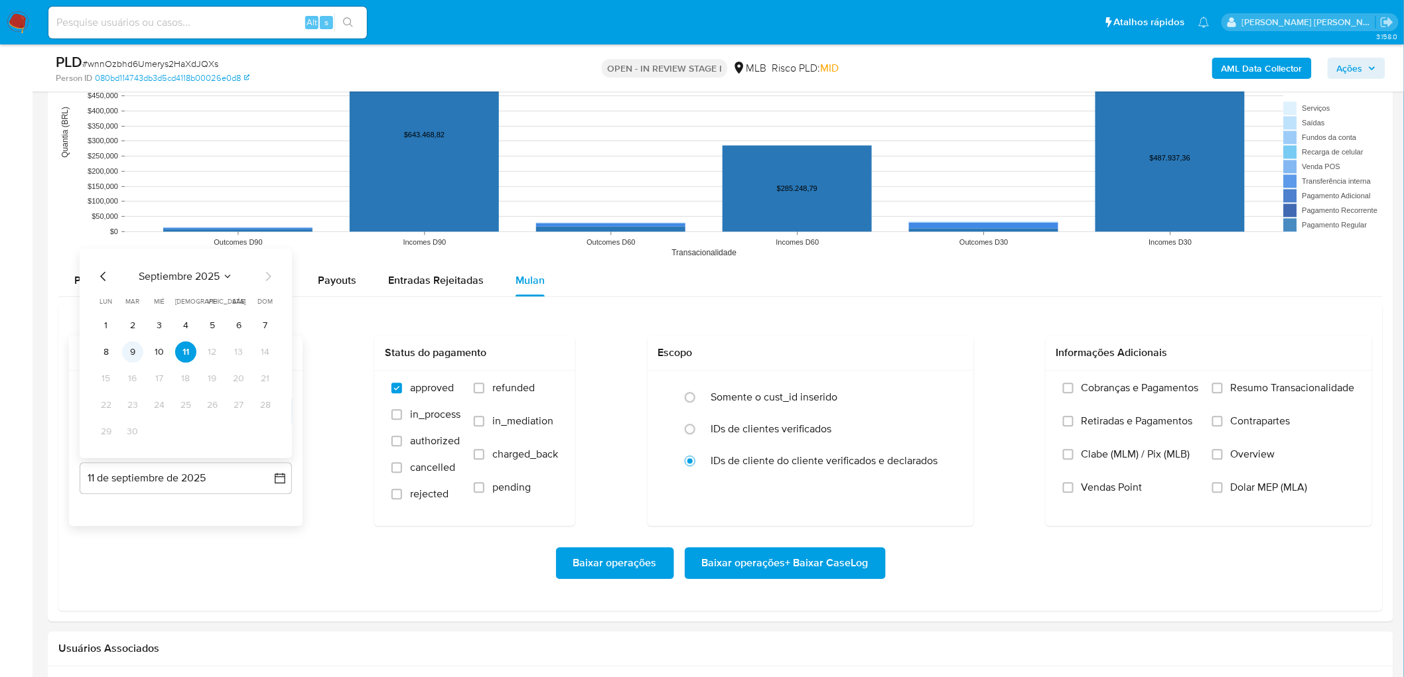
click at [129, 349] on button "9" at bounding box center [132, 352] width 21 height 21
click at [849, 370] on span "Resumo Transacionalidade" at bounding box center [1293, 388] width 124 height 13
click at [849, 370] on input "Resumo Transacionalidade" at bounding box center [1217, 388] width 11 height 11
click at [849, 370] on span "Vendas Point" at bounding box center [1112, 487] width 61 height 13
click at [849, 370] on input "Vendas Point" at bounding box center [1068, 487] width 11 height 11
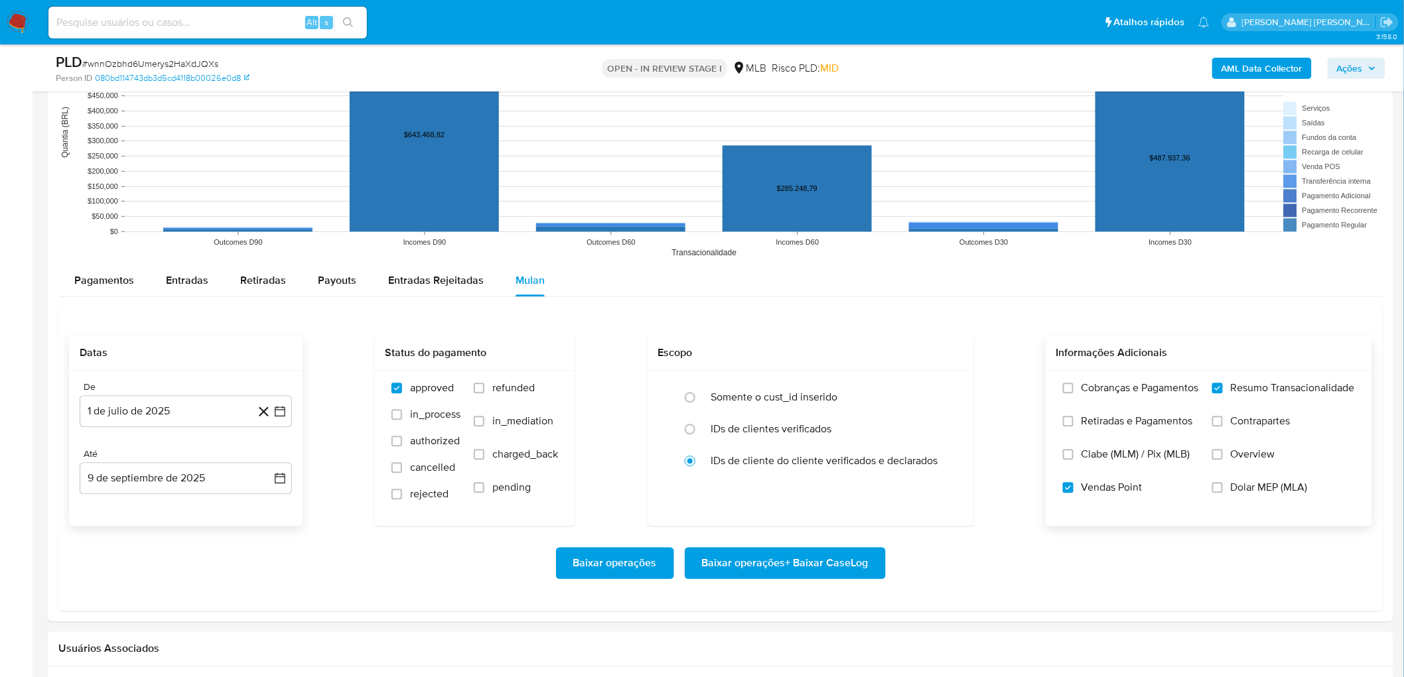
click at [724, 370] on span "Baixar operações + Baixar CaseLog" at bounding box center [785, 563] width 167 height 29
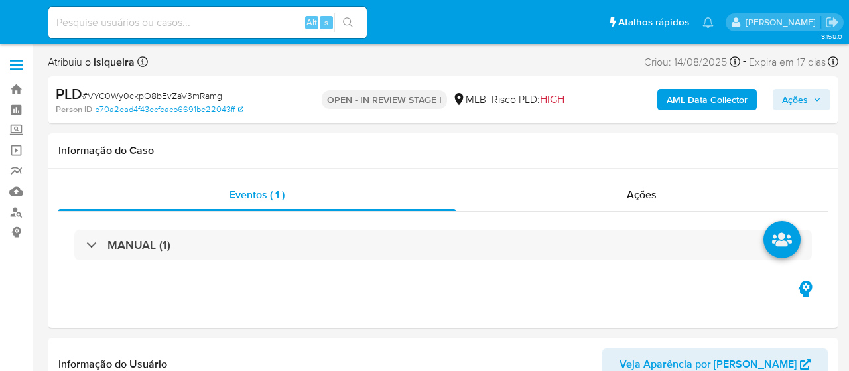
select select "10"
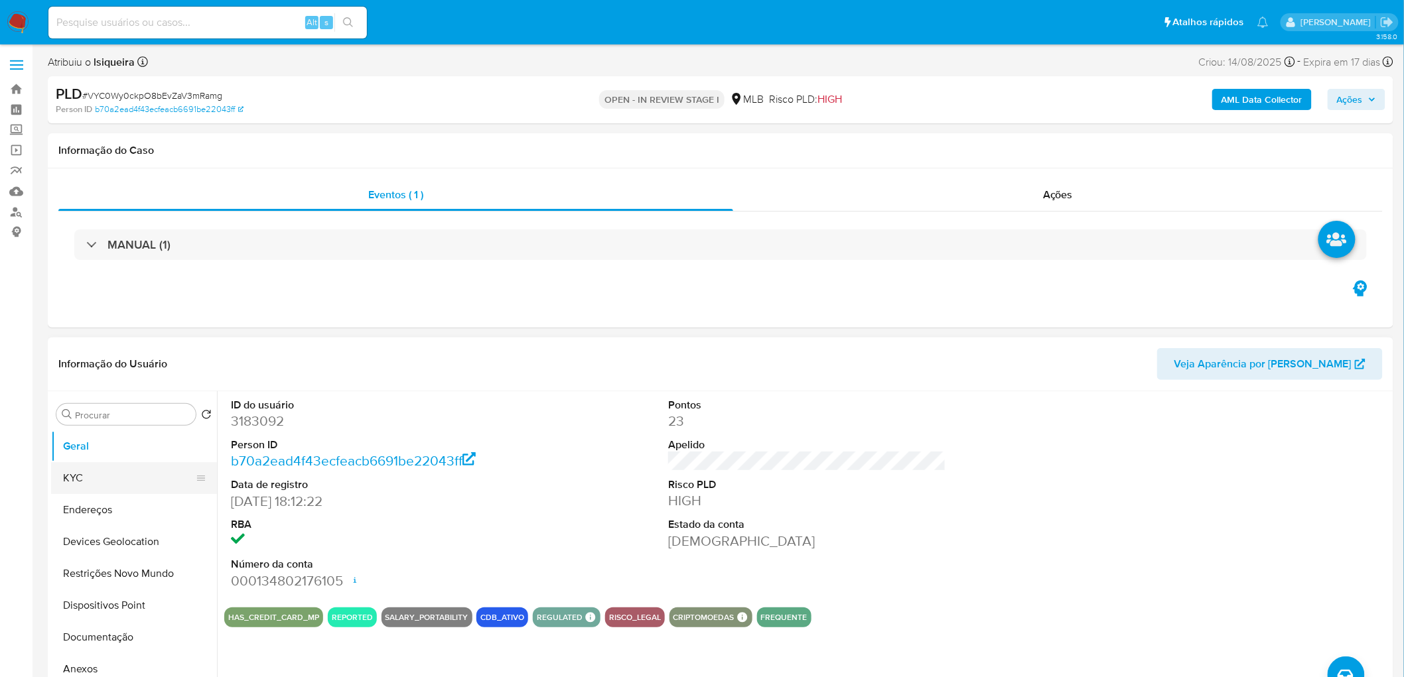
click at [116, 370] on button "KYC" at bounding box center [128, 478] width 155 height 32
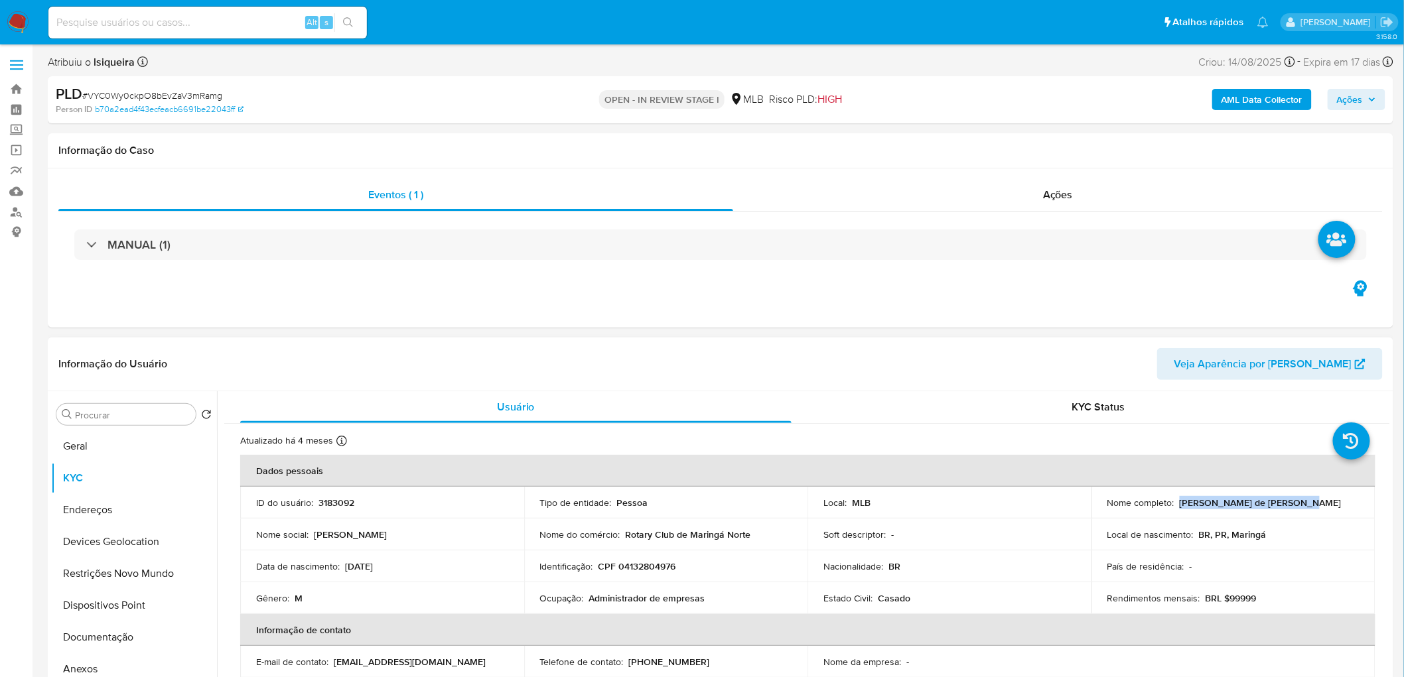
drag, startPoint x: 1299, startPoint y: 505, endPoint x: 1176, endPoint y: 502, distance: 122.8
click at [849, 370] on div "Nome completo : Rodrigo Seravali de Britto" at bounding box center [1233, 503] width 252 height 12
copy p "Rodrigo Seravali de Britto"
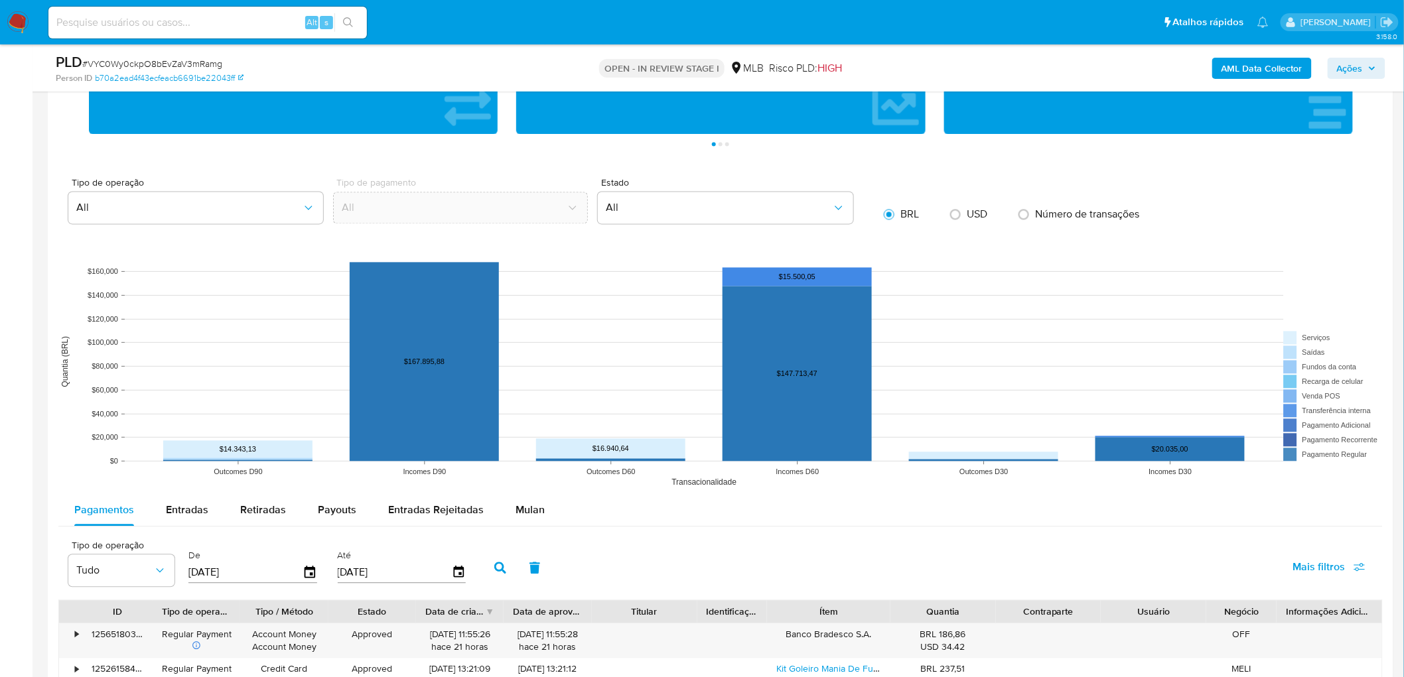
scroll to position [1105, 0]
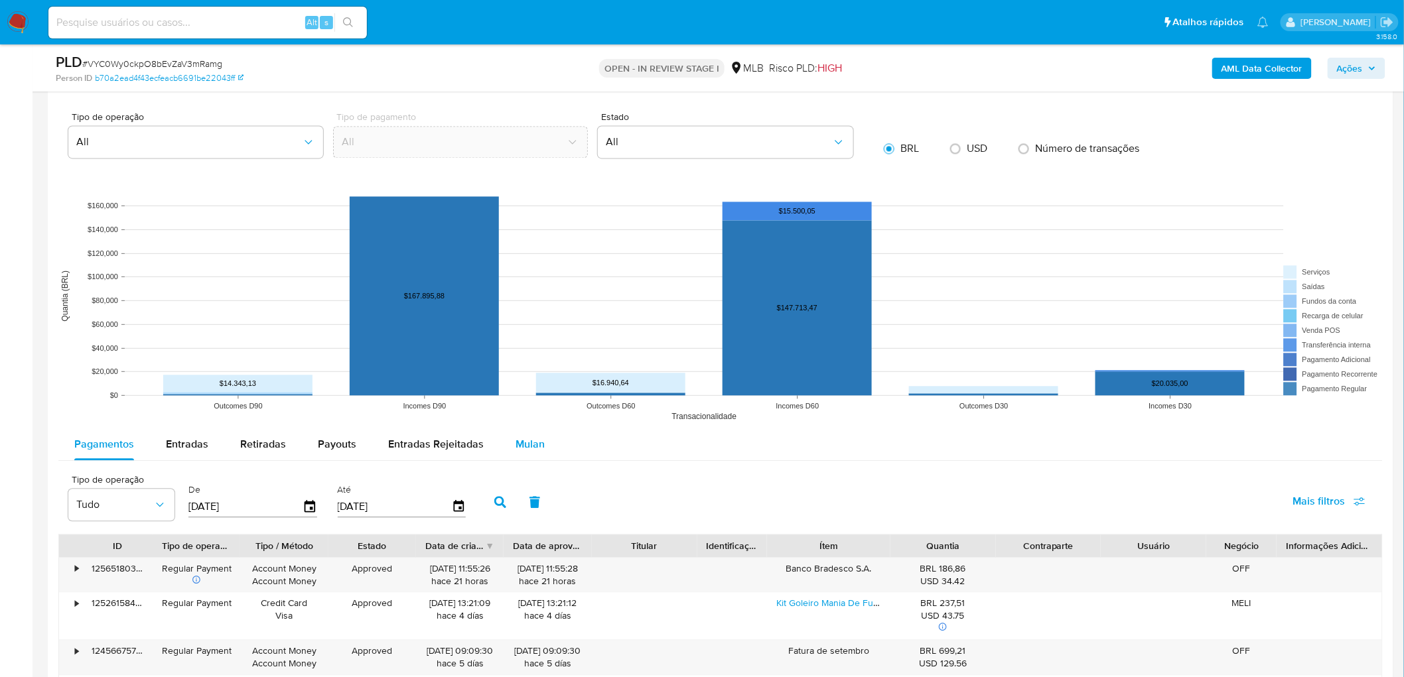
click at [526, 370] on span "Mulan" at bounding box center [530, 444] width 29 height 15
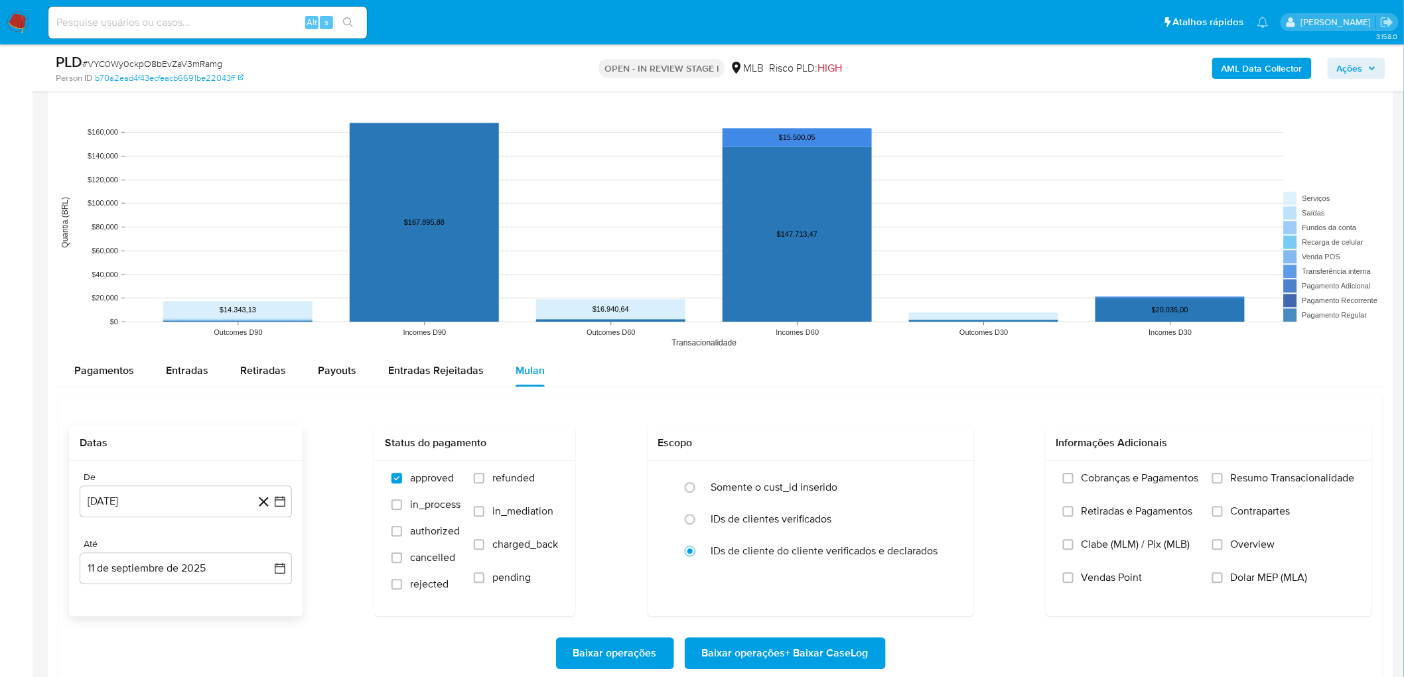
scroll to position [1327, 0]
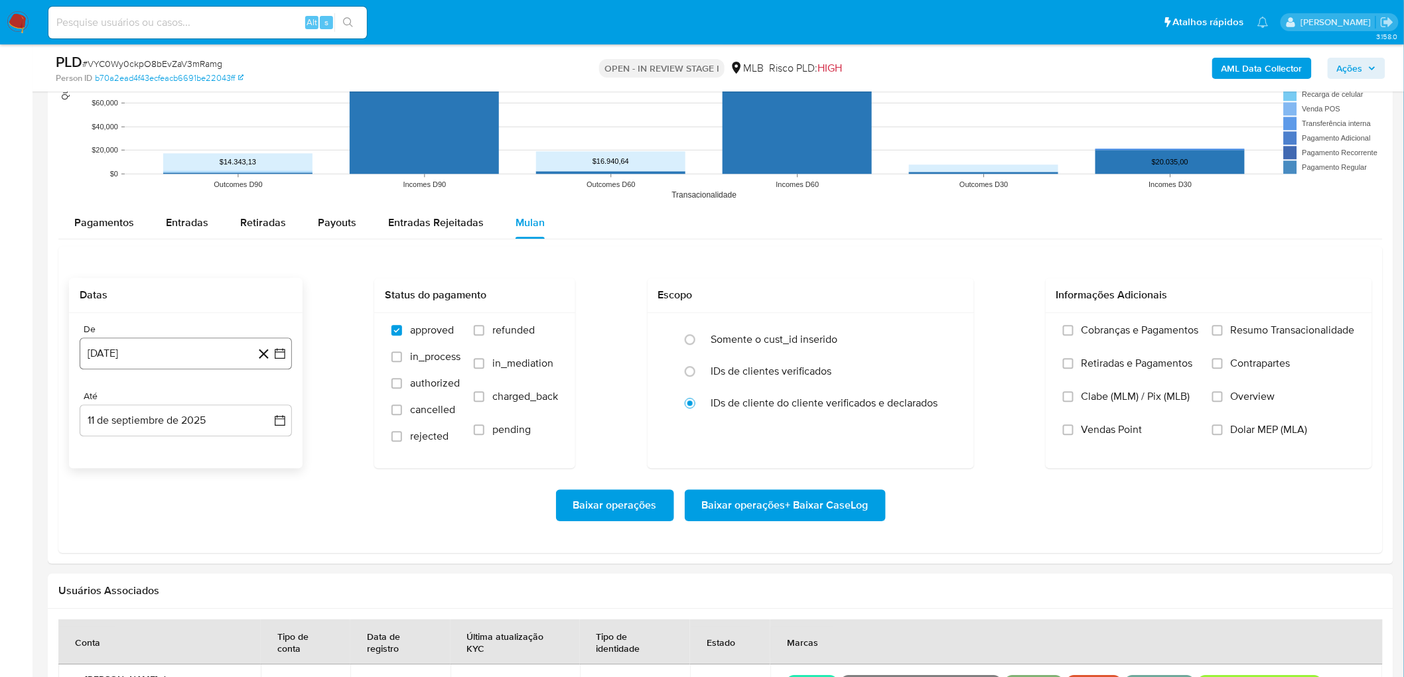
click at [181, 350] on button "11 [PERSON_NAME] de 2024" at bounding box center [186, 354] width 212 height 32
click at [179, 370] on span "agosto 2024" at bounding box center [179, 401] width 60 height 13
click at [265, 370] on icon "Año siguiente" at bounding box center [265, 401] width 16 height 16
click at [124, 370] on span "[DATE]" at bounding box center [127, 524] width 29 height 11
click at [123, 370] on button "1" at bounding box center [132, 450] width 21 height 21
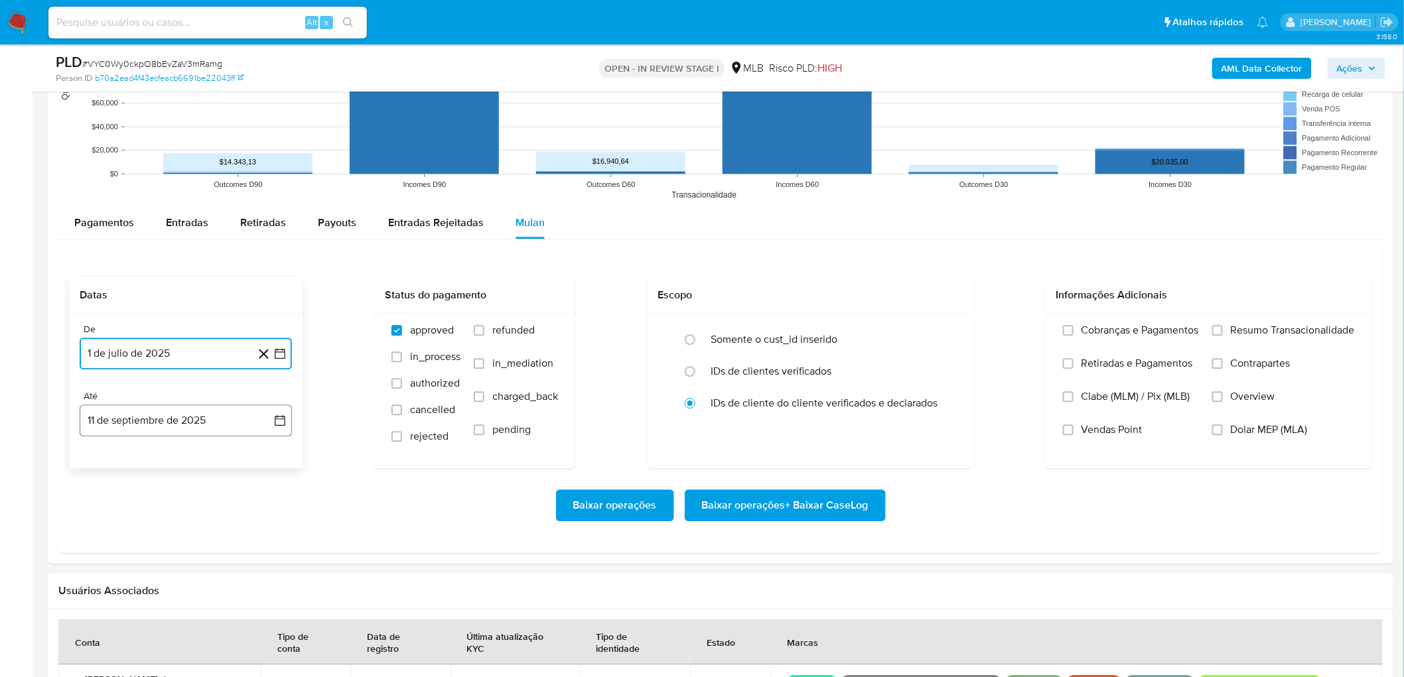
click at [165, 370] on button "11 de septiembre de 2025" at bounding box center [186, 421] width 212 height 32
click at [133, 370] on button "9" at bounding box center [132, 543] width 21 height 21
click at [849, 336] on span "Resumo Transacionalidade" at bounding box center [1293, 330] width 124 height 13
click at [849, 336] on input "Resumo Transacionalidade" at bounding box center [1217, 330] width 11 height 11
click at [849, 370] on input "Vendas Point" at bounding box center [1068, 430] width 11 height 11
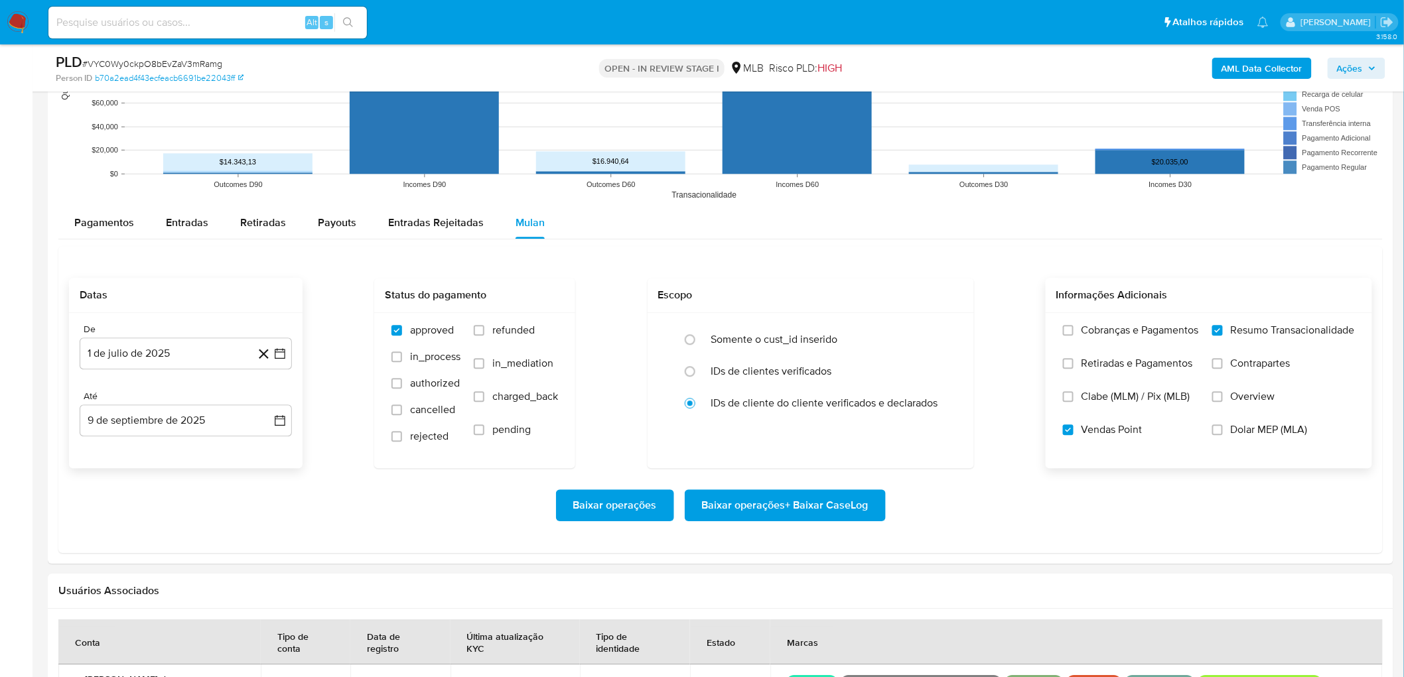
click at [845, 370] on span "Baixar operações + Baixar CaseLog" at bounding box center [785, 505] width 167 height 29
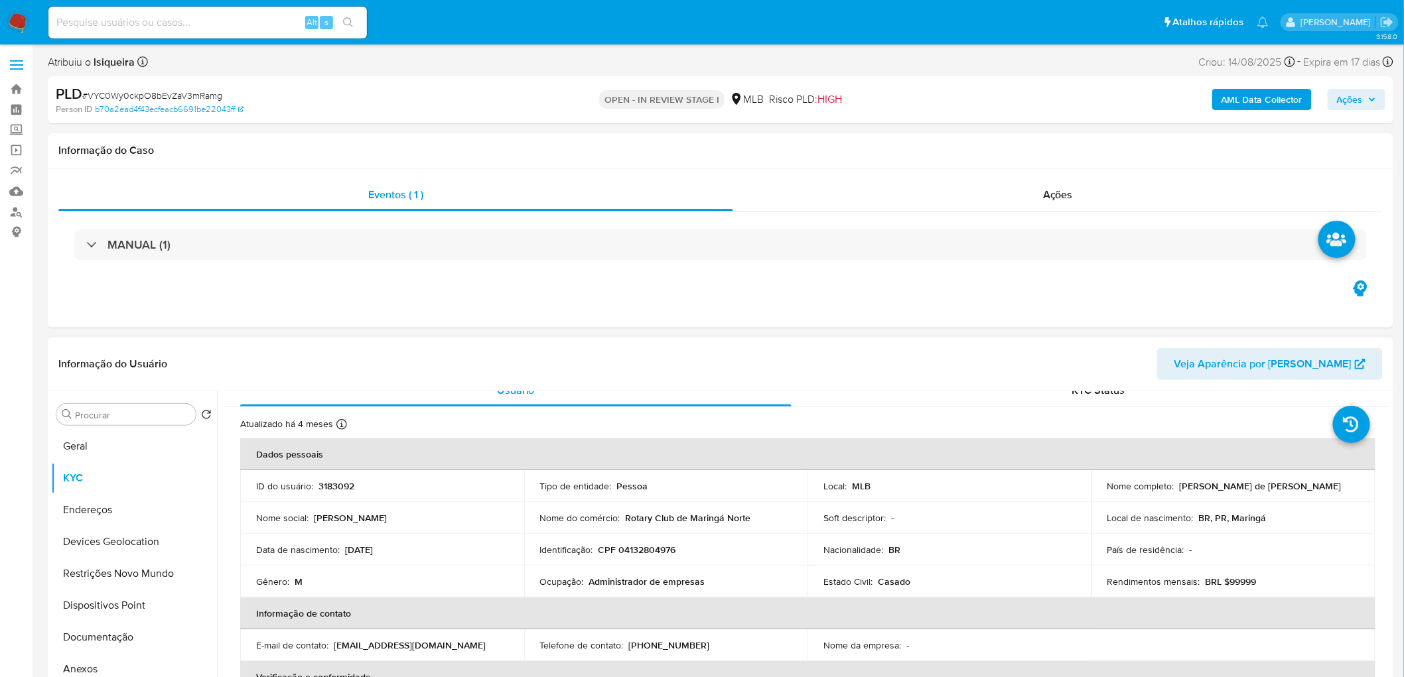
scroll to position [0, 0]
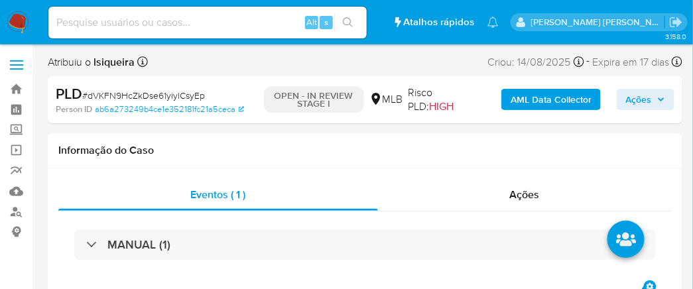
select select "10"
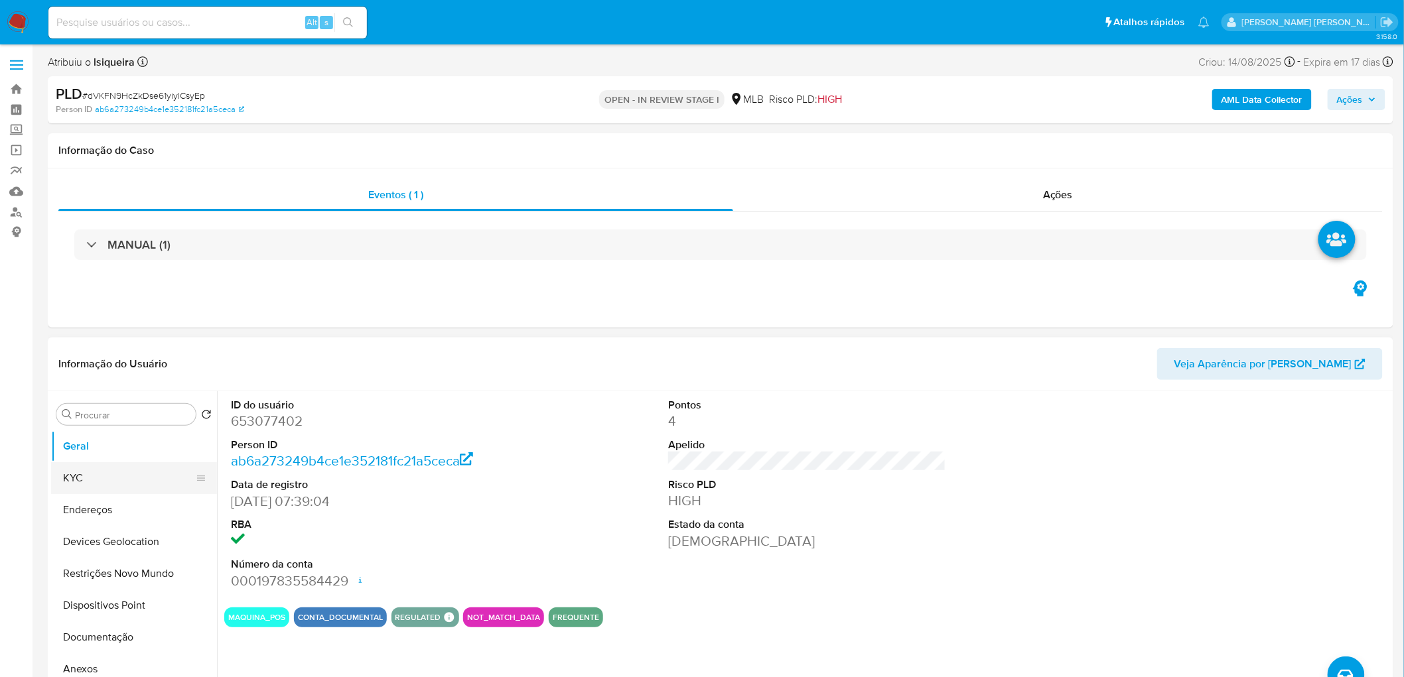
click at [117, 370] on button "KYC" at bounding box center [128, 478] width 155 height 32
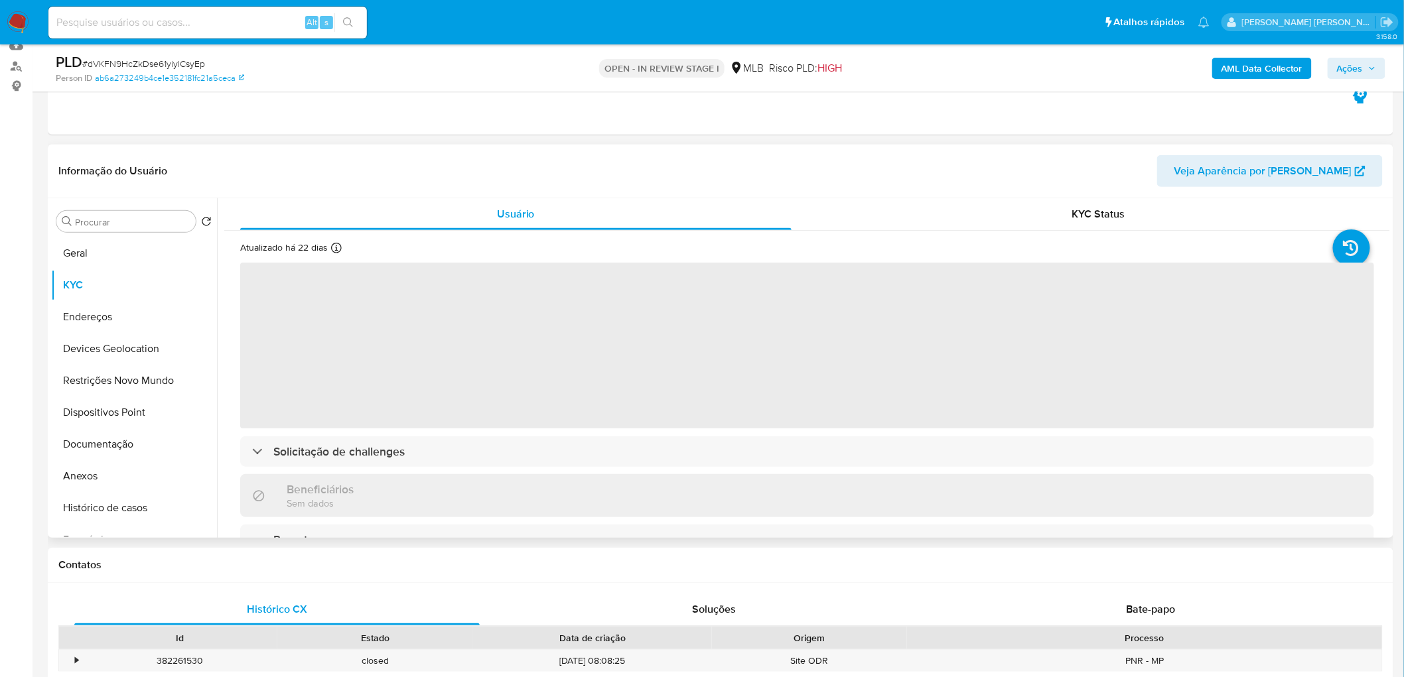
scroll to position [147, 0]
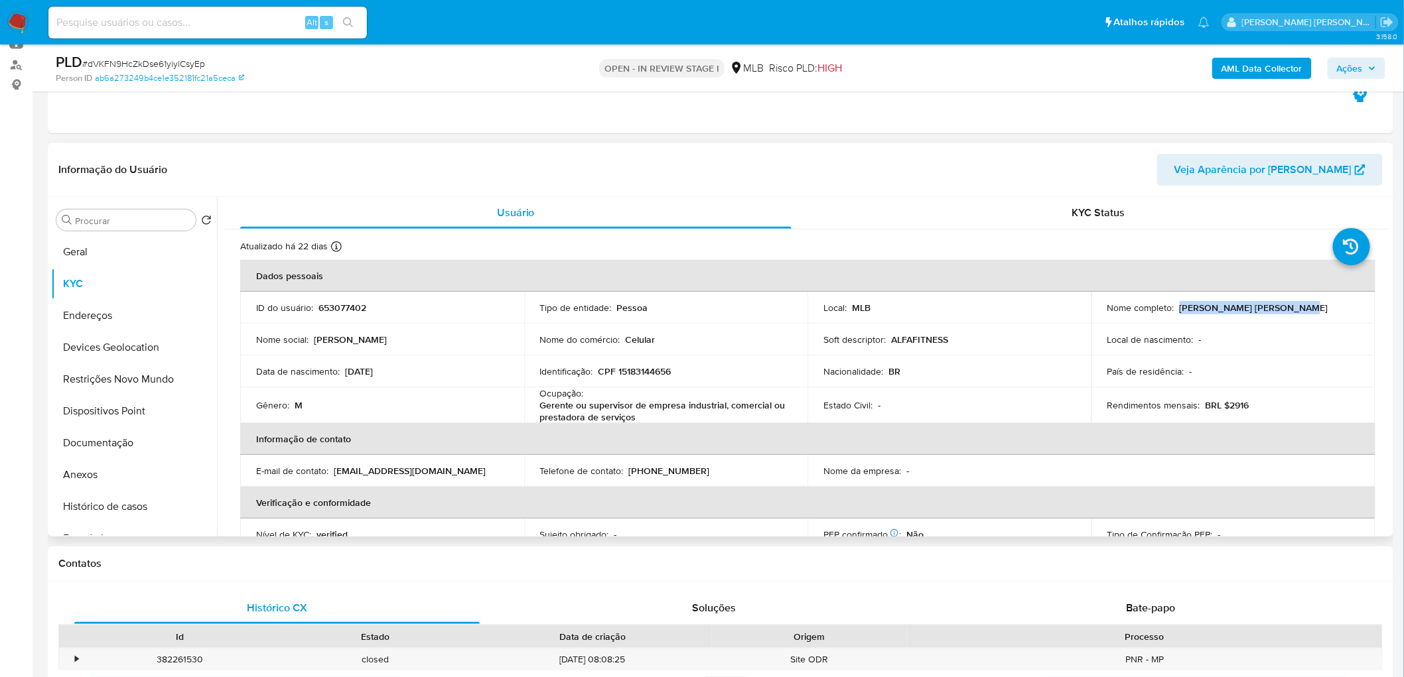
drag, startPoint x: 1289, startPoint y: 314, endPoint x: 1177, endPoint y: 305, distance: 112.5
click at [849, 305] on div "Nome completo : [PERSON_NAME] [PERSON_NAME]" at bounding box center [1233, 308] width 252 height 12
copy p "[PERSON_NAME] [PERSON_NAME]"
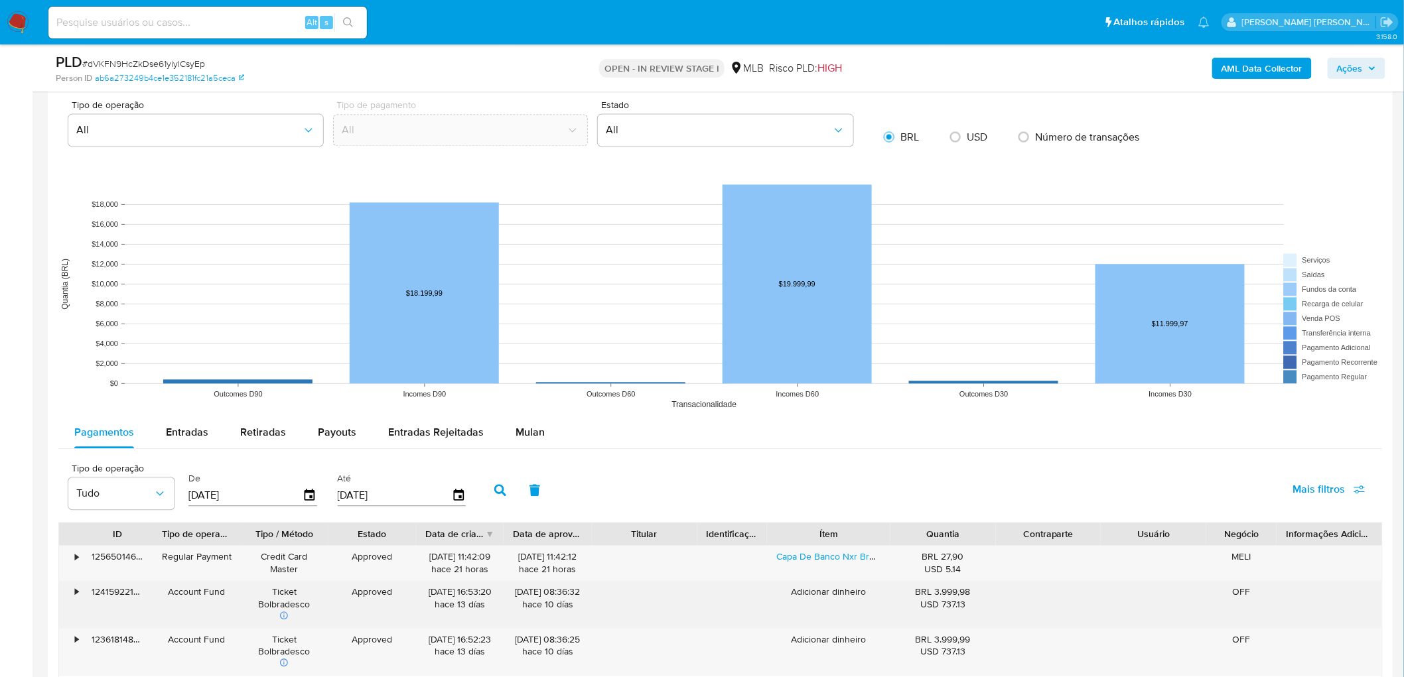
scroll to position [1105, 0]
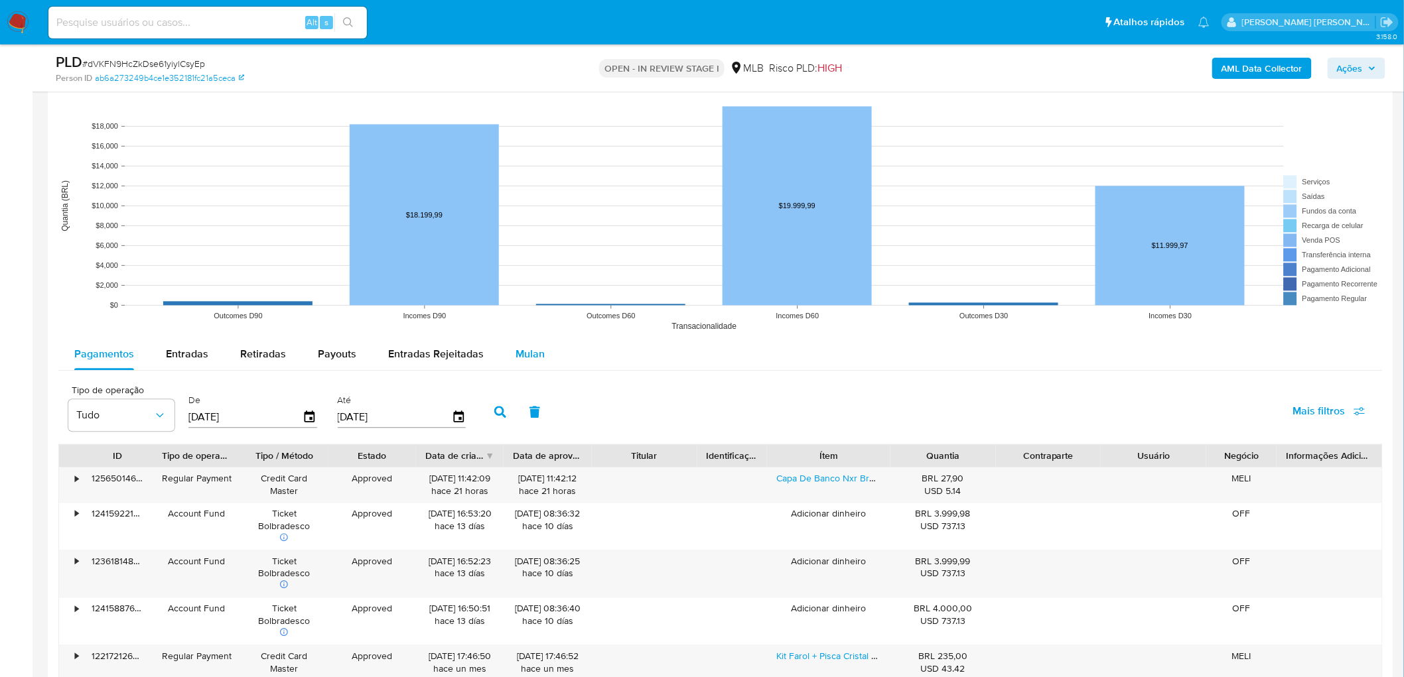
click at [526, 356] on span "Mulan" at bounding box center [530, 353] width 29 height 15
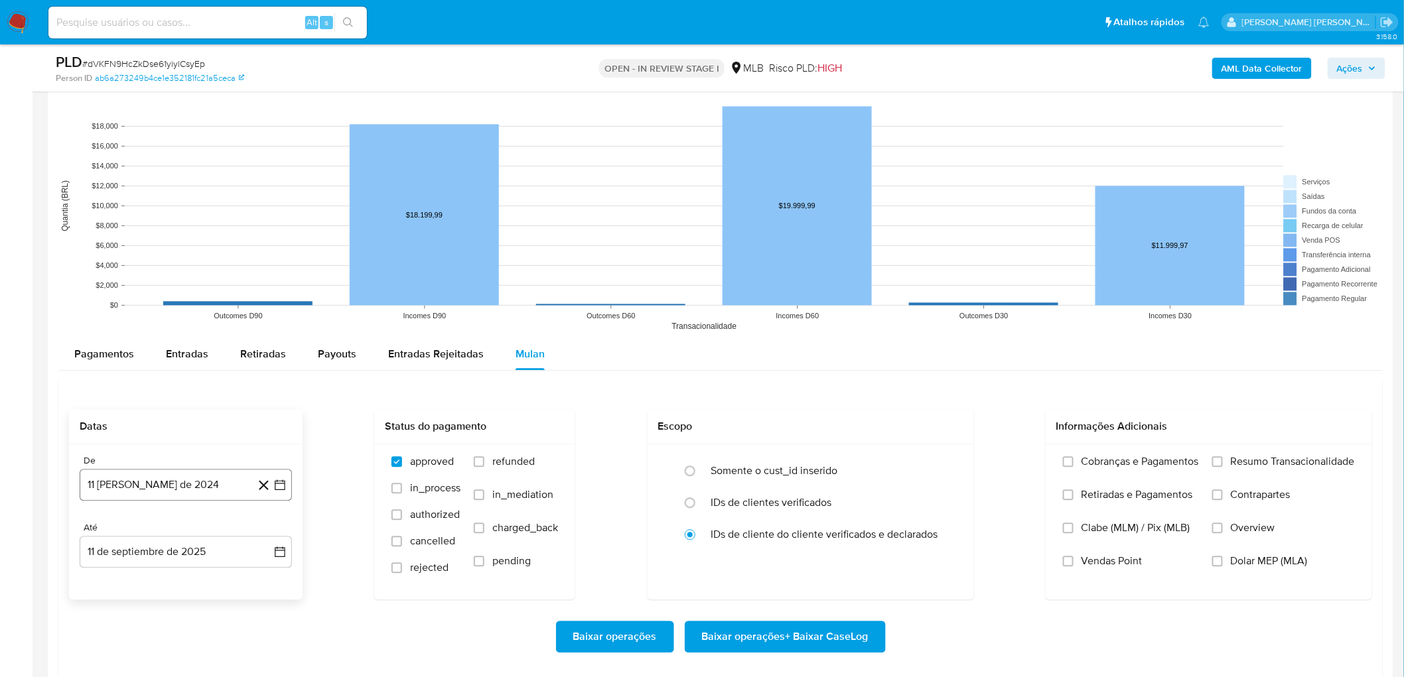
click at [163, 370] on button "11 [PERSON_NAME] de 2024" at bounding box center [186, 485] width 212 height 32
click at [180, 279] on span "agosto 2024" at bounding box center [179, 283] width 60 height 13
click at [263, 269] on icon "Año siguiente" at bounding box center [265, 268] width 16 height 16
click at [133, 370] on span "[DATE]" at bounding box center [127, 391] width 29 height 11
click at [135, 333] on button "1" at bounding box center [132, 332] width 21 height 21
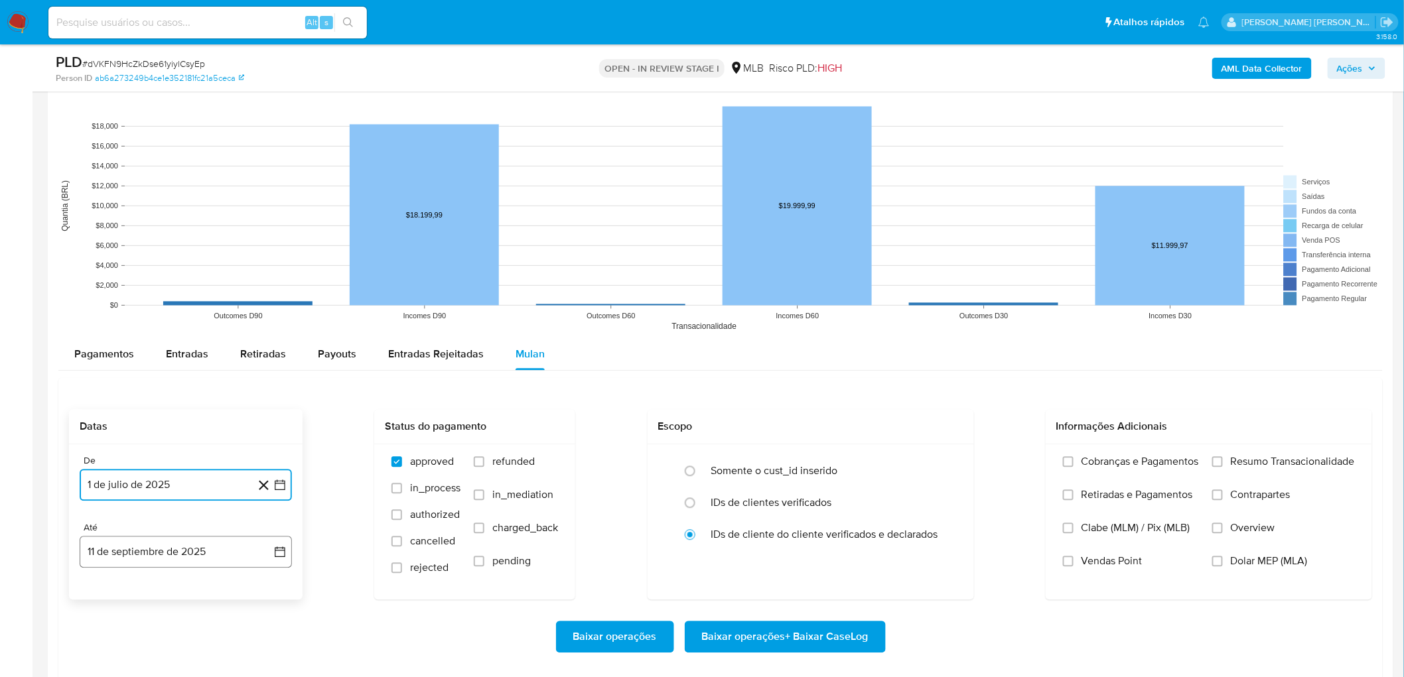
click at [133, 370] on button "11 de septiembre de 2025" at bounding box center [186, 552] width 212 height 32
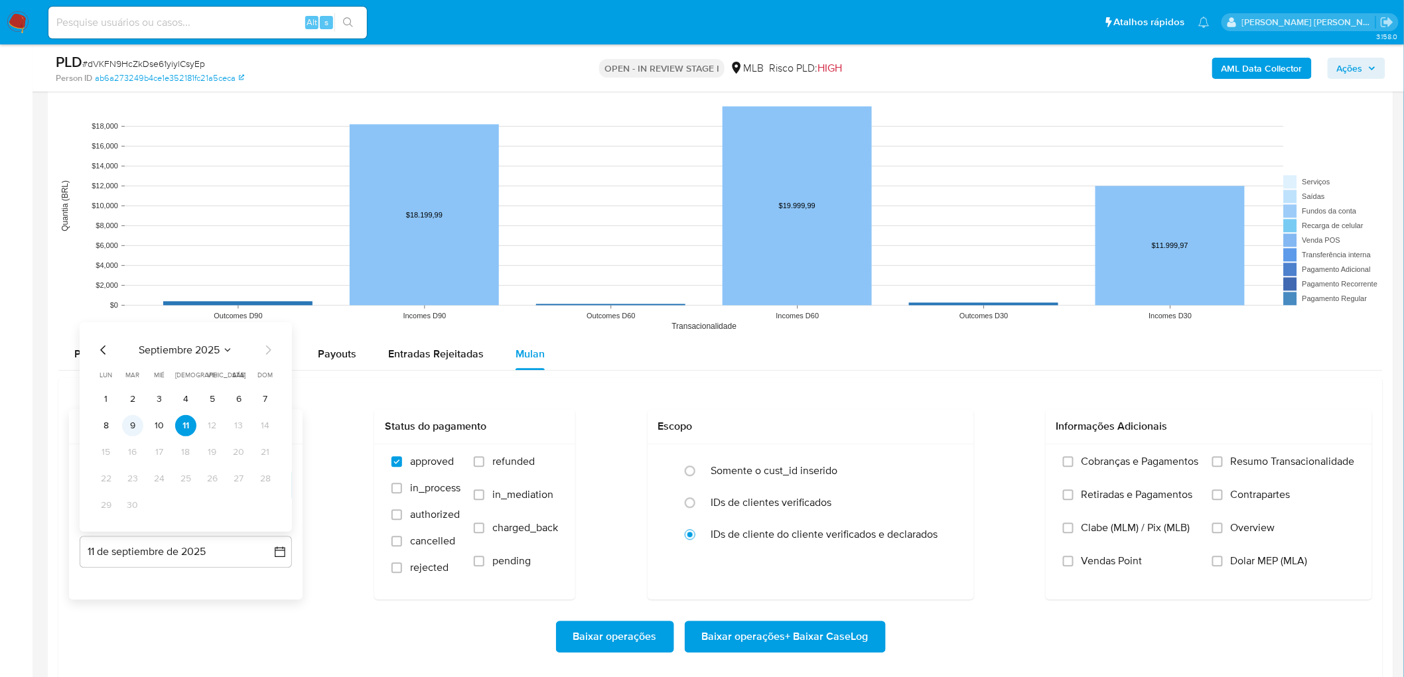
click at [130, 370] on button "9" at bounding box center [132, 425] width 21 height 21
click at [849, 370] on span "Resumo Transacionalidade" at bounding box center [1293, 461] width 124 height 13
click at [849, 370] on input "Resumo Transacionalidade" at bounding box center [1217, 462] width 11 height 11
click at [849, 370] on span "Vendas Point" at bounding box center [1112, 561] width 61 height 13
click at [849, 370] on input "Vendas Point" at bounding box center [1068, 561] width 11 height 11
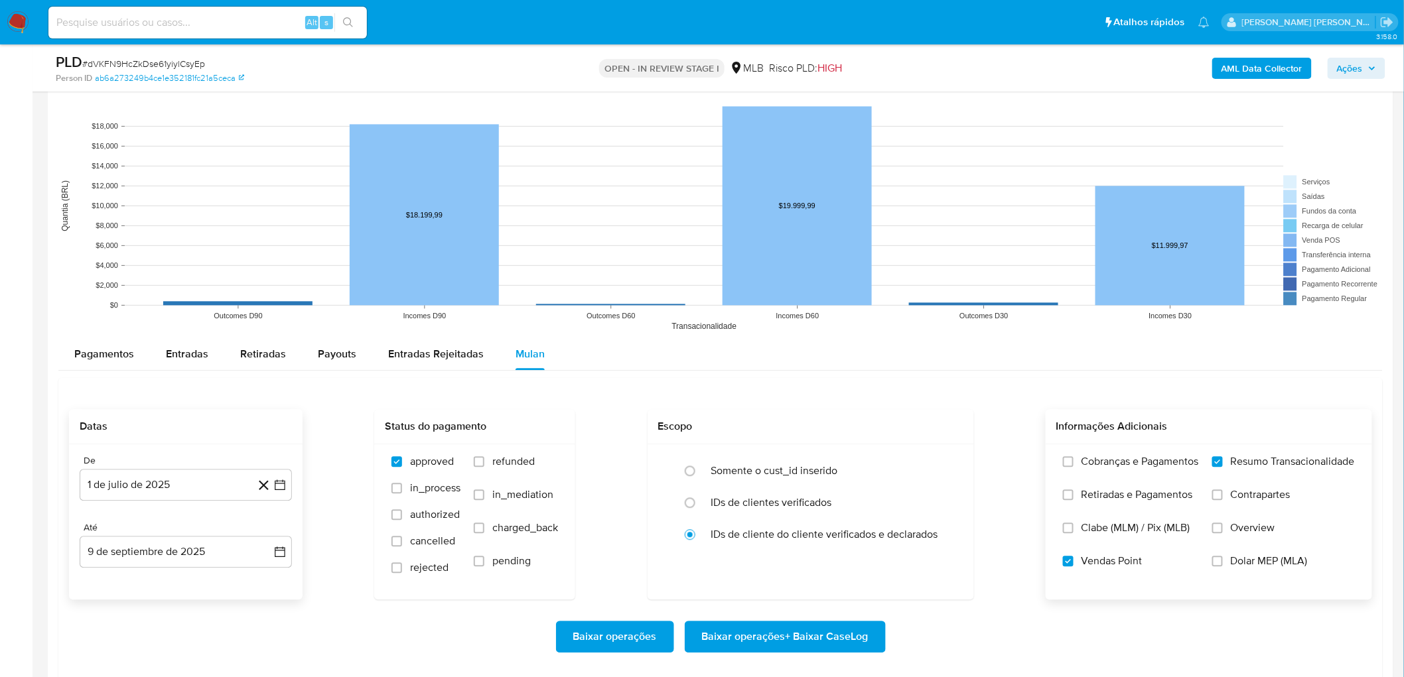
click at [748, 370] on span "Baixar operações + Baixar CaseLog" at bounding box center [785, 636] width 167 height 29
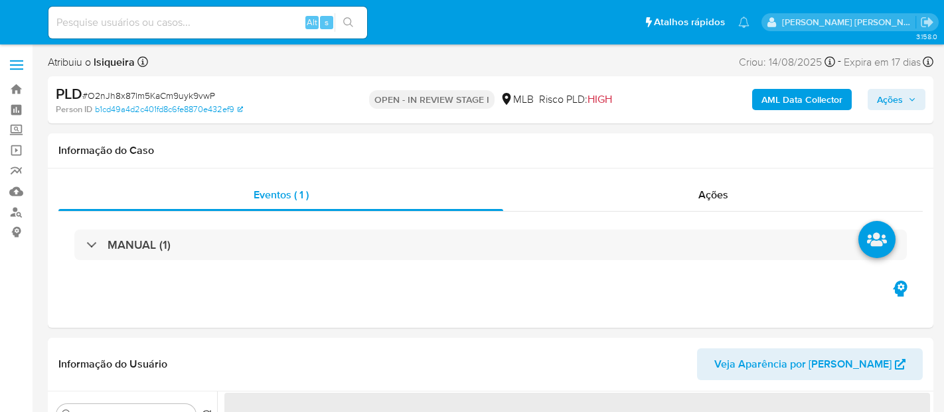
select select "10"
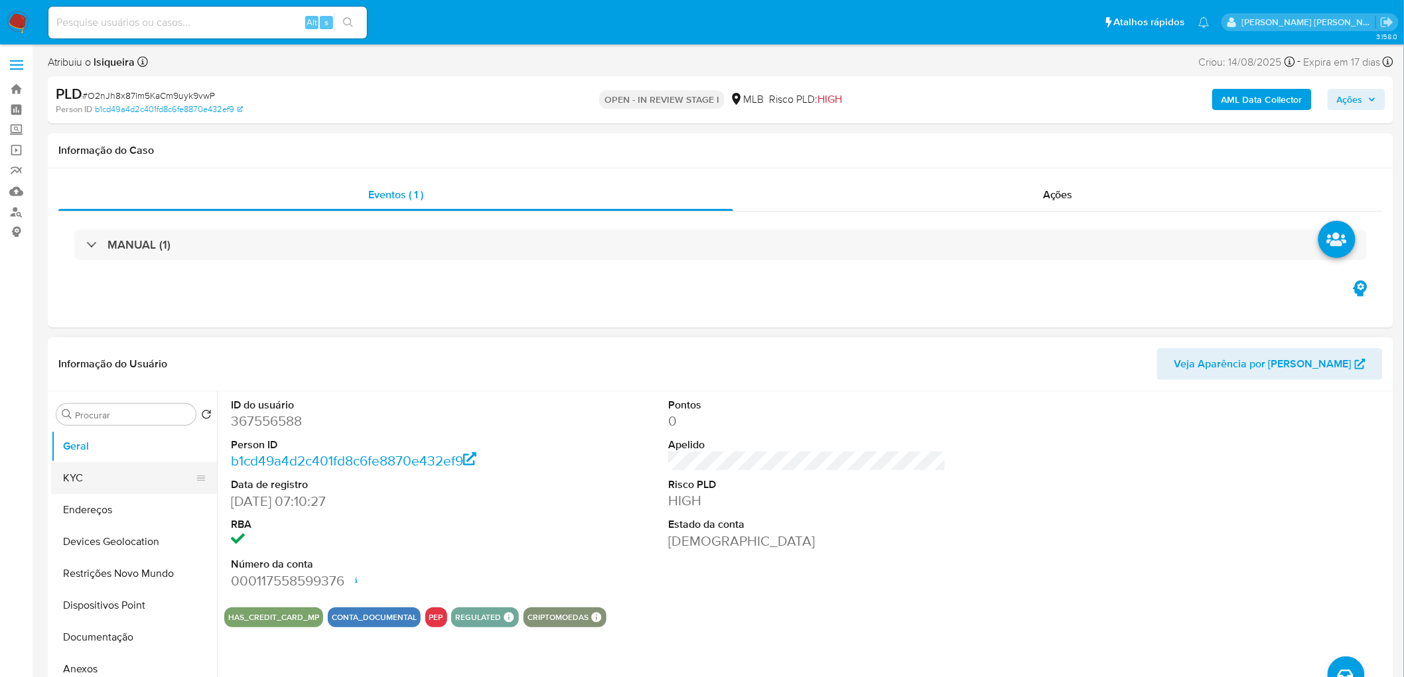
click at [85, 411] on button "KYC" at bounding box center [128, 478] width 155 height 32
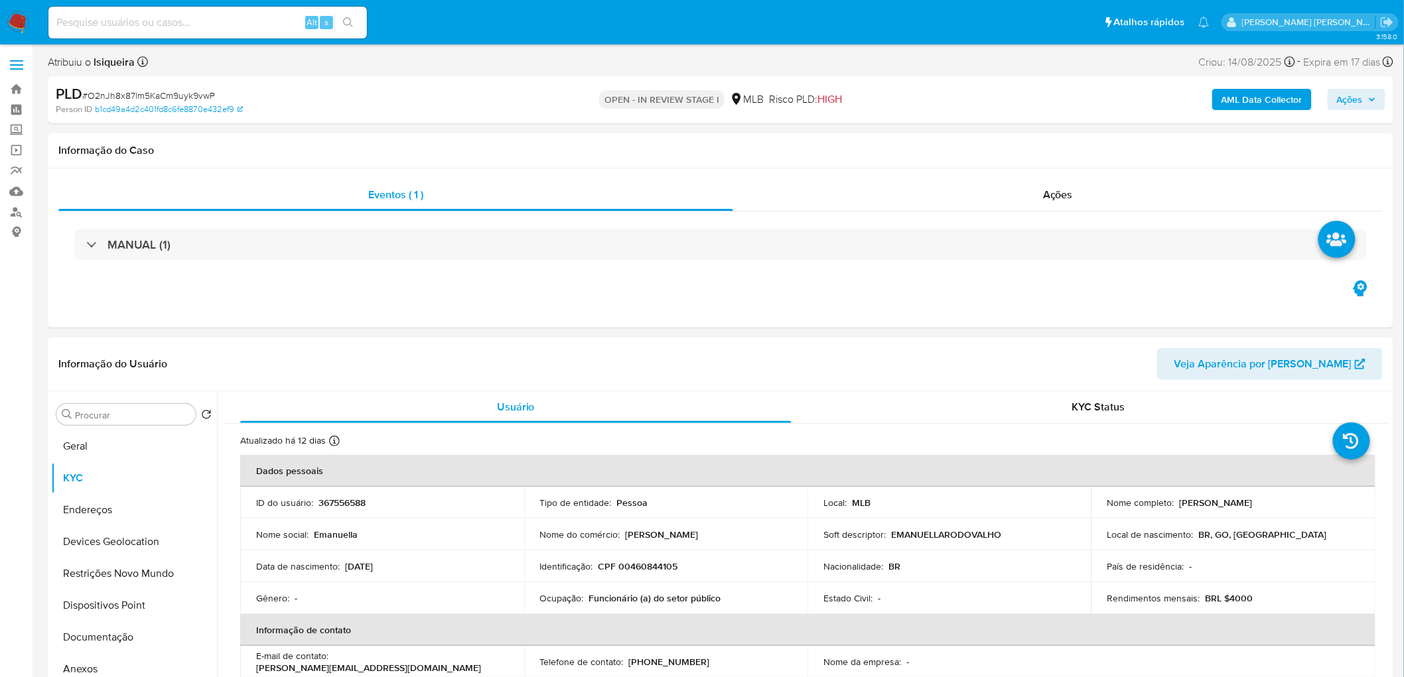
drag, startPoint x: 1249, startPoint y: 501, endPoint x: 1171, endPoint y: 496, distance: 78.5
click at [943, 411] on div "Nome completo : [PERSON_NAME]" at bounding box center [1233, 503] width 252 height 12
copy div "[PERSON_NAME]"
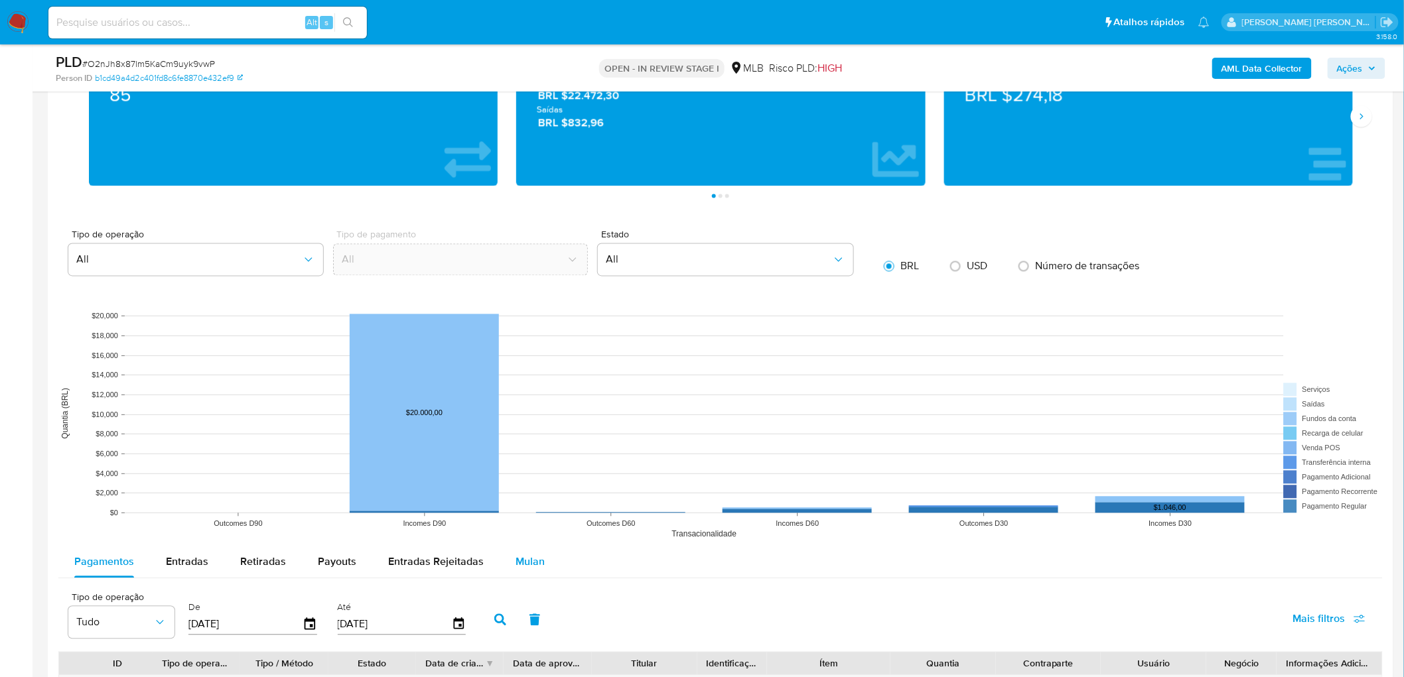
scroll to position [1032, 0]
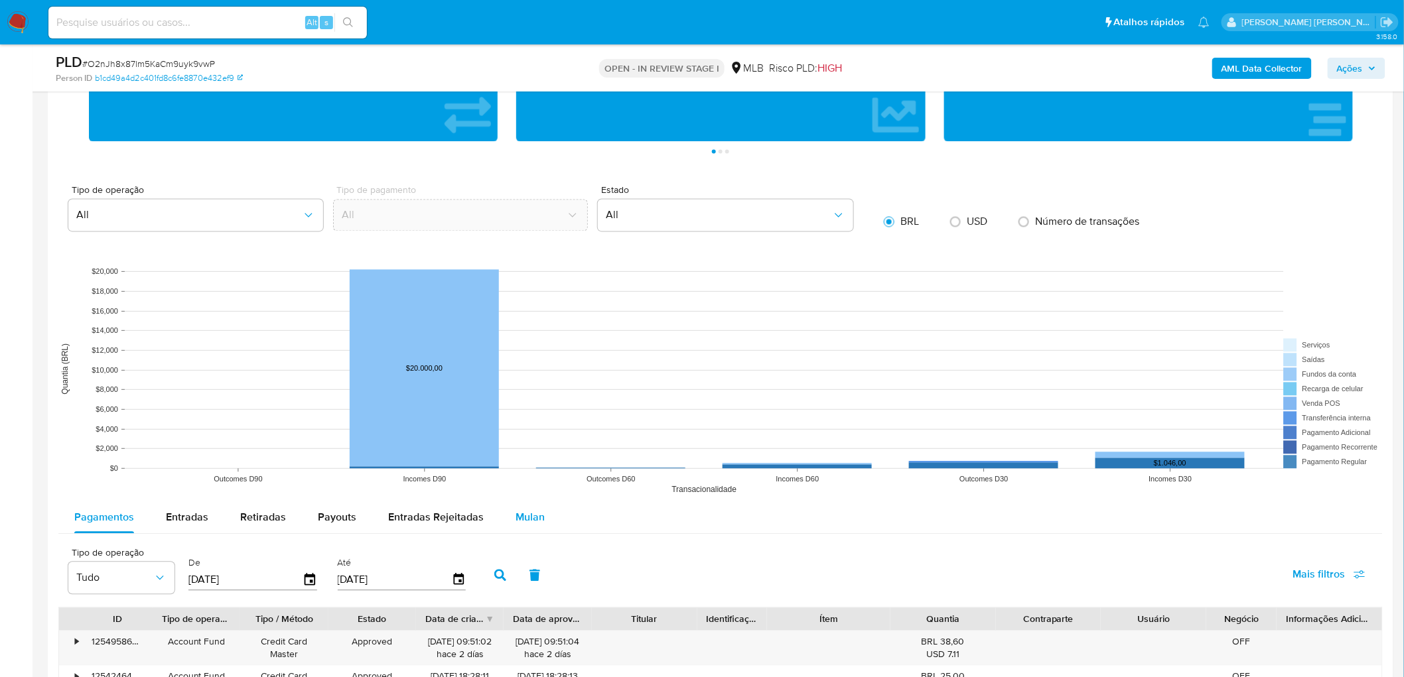
click at [526, 411] on span "Mulan" at bounding box center [530, 517] width 29 height 15
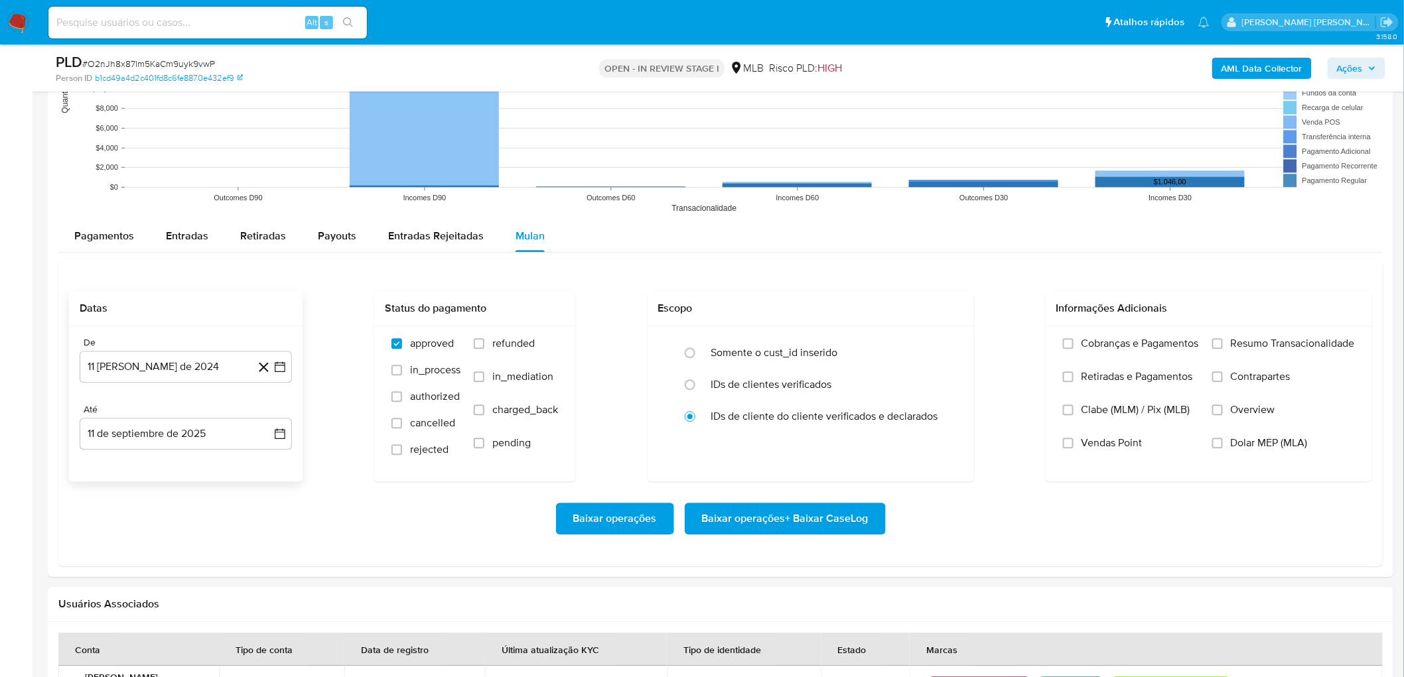
scroll to position [1327, 0]
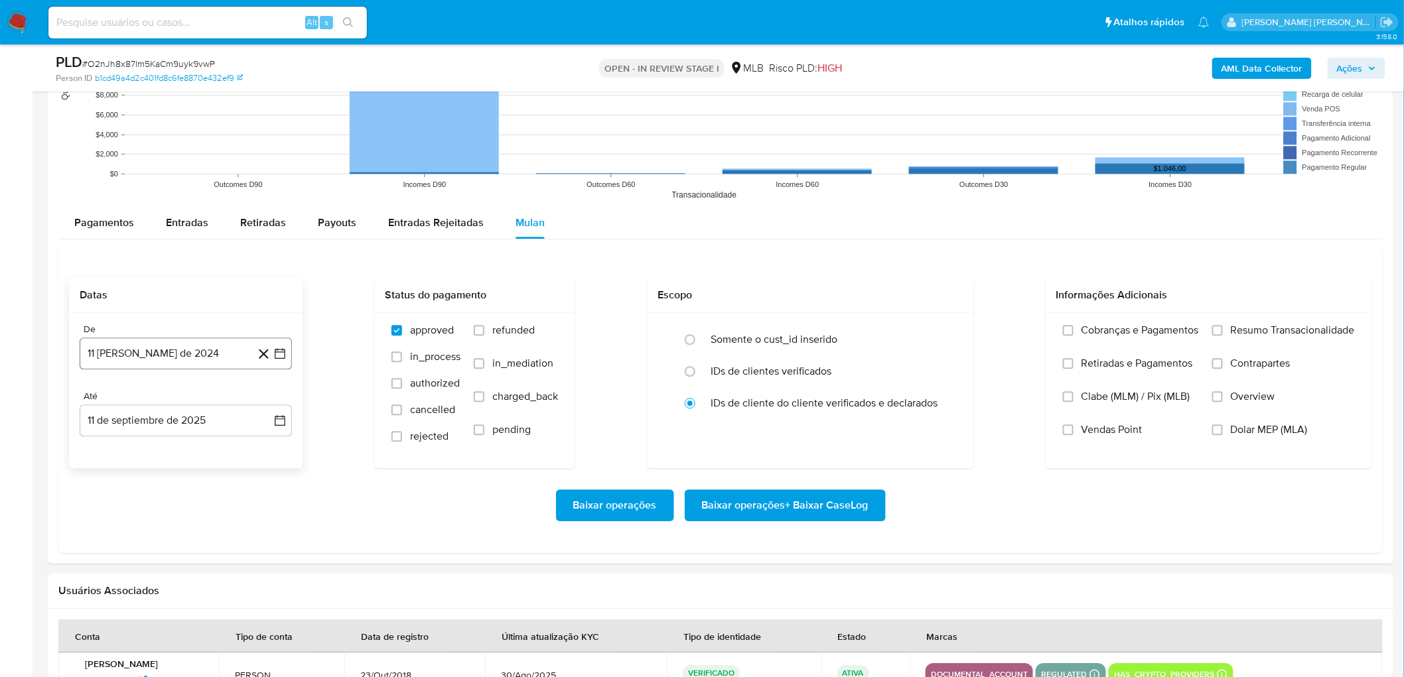
click at [179, 354] on button "11 [PERSON_NAME] de 2024" at bounding box center [186, 354] width 212 height 32
click at [191, 403] on span "agosto 2024" at bounding box center [179, 401] width 60 height 13
click at [261, 403] on icon "Año siguiente" at bounding box center [265, 401] width 16 height 16
click at [121, 411] on span "[DATE]" at bounding box center [127, 524] width 29 height 11
click at [130, 411] on button "1" at bounding box center [132, 450] width 21 height 21
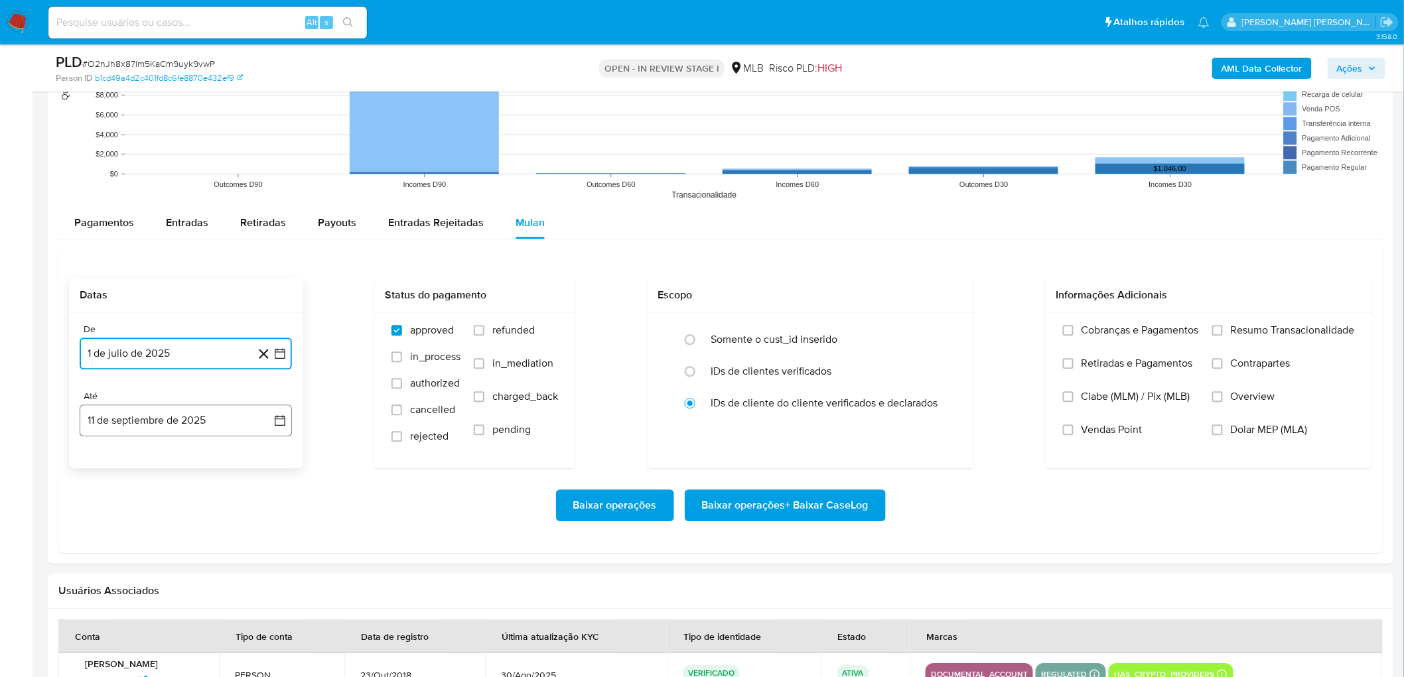
click at [149, 411] on button "11 de septiembre de 2025" at bounding box center [186, 421] width 212 height 32
click at [139, 411] on button "9" at bounding box center [132, 543] width 21 height 21
click at [943, 338] on label "Resumo Transacionalidade" at bounding box center [1283, 340] width 143 height 33
click at [943, 336] on input "Resumo Transacionalidade" at bounding box center [1217, 330] width 11 height 11
click at [943, 411] on span "Vendas Point" at bounding box center [1112, 429] width 61 height 13
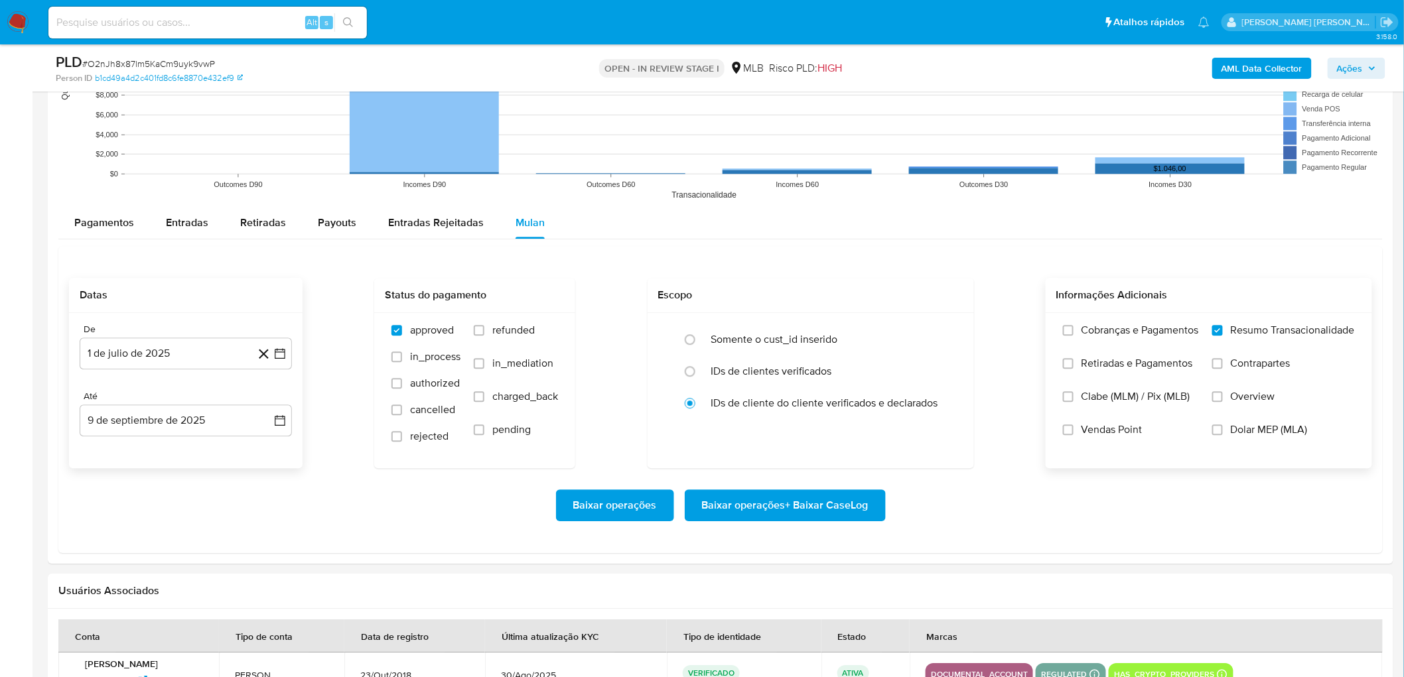
click at [943, 411] on input "Vendas Point" at bounding box center [1068, 430] width 11 height 11
click at [776, 411] on span "Baixar operações + Baixar CaseLog" at bounding box center [785, 505] width 167 height 29
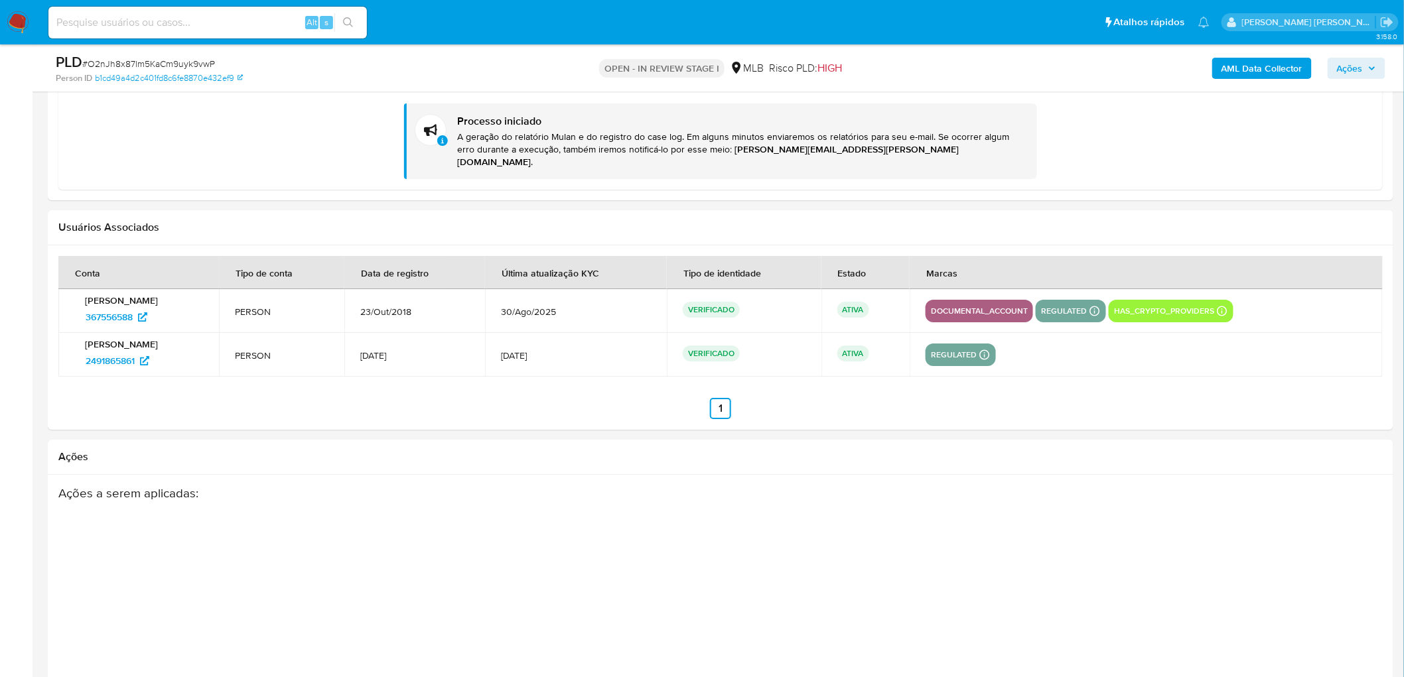
scroll to position [1769, 0]
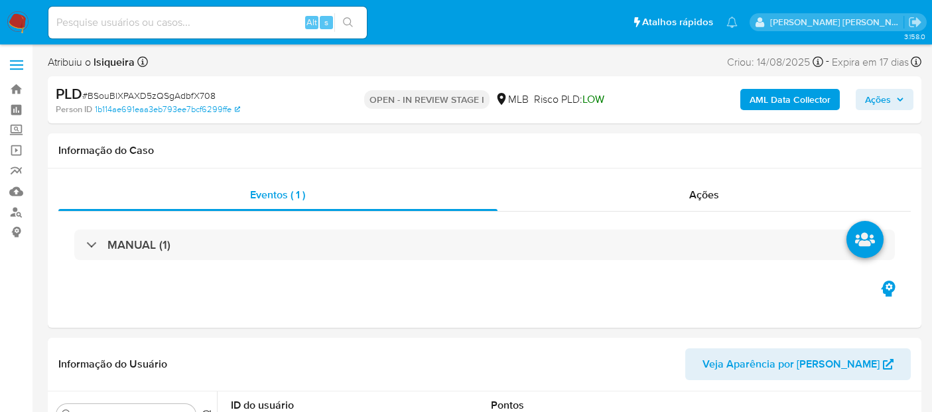
select select "10"
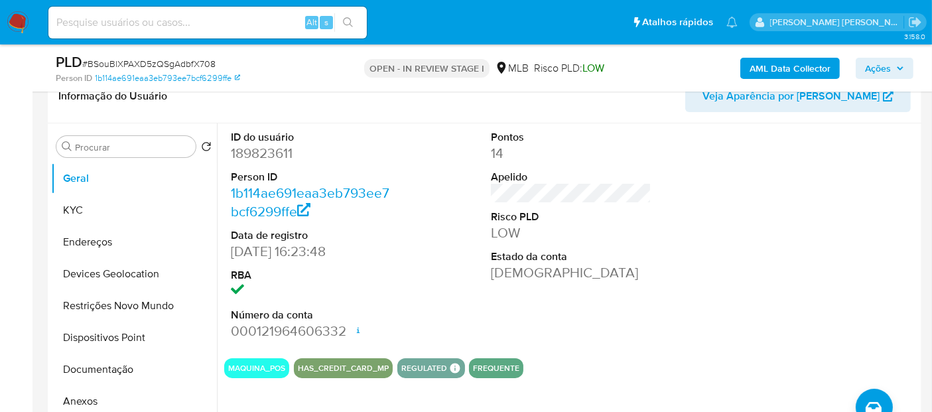
scroll to position [295, 0]
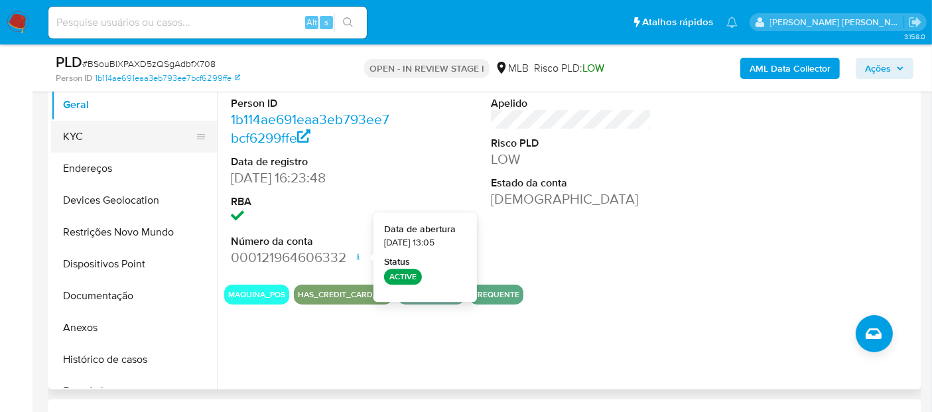
click at [76, 139] on button "KYC" at bounding box center [128, 137] width 155 height 32
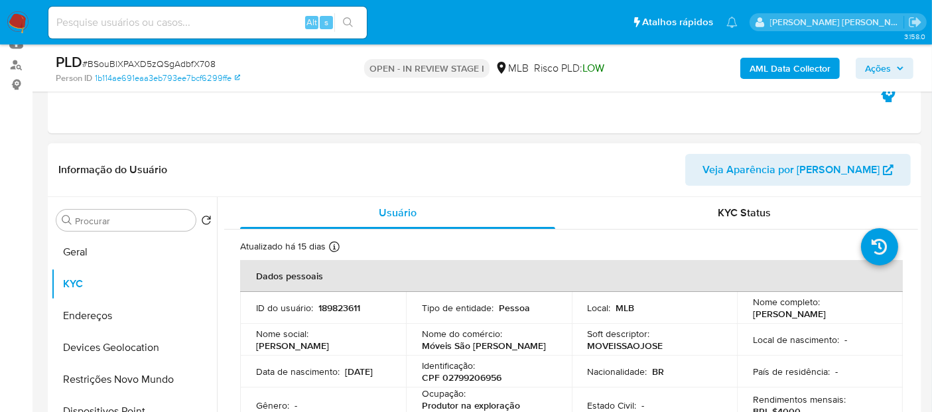
scroll to position [74, 0]
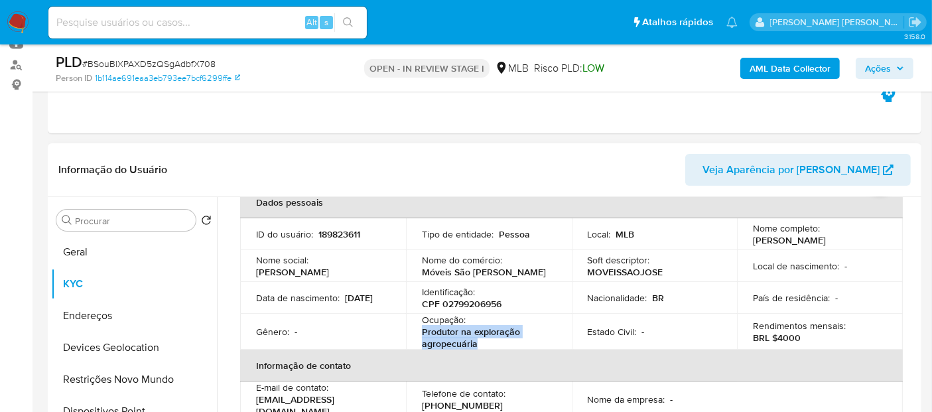
drag, startPoint x: 508, startPoint y: 345, endPoint x: 417, endPoint y: 337, distance: 90.6
click at [417, 337] on td "Ocupação : Produtor na exploração agropecuária" at bounding box center [489, 332] width 166 height 36
copy p "Produtor na exploração agropecuária"
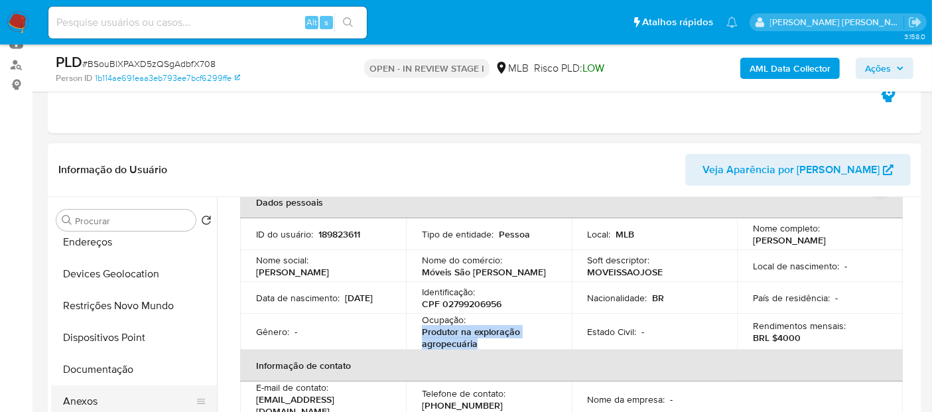
click at [115, 397] on button "Anexos" at bounding box center [128, 402] width 155 height 32
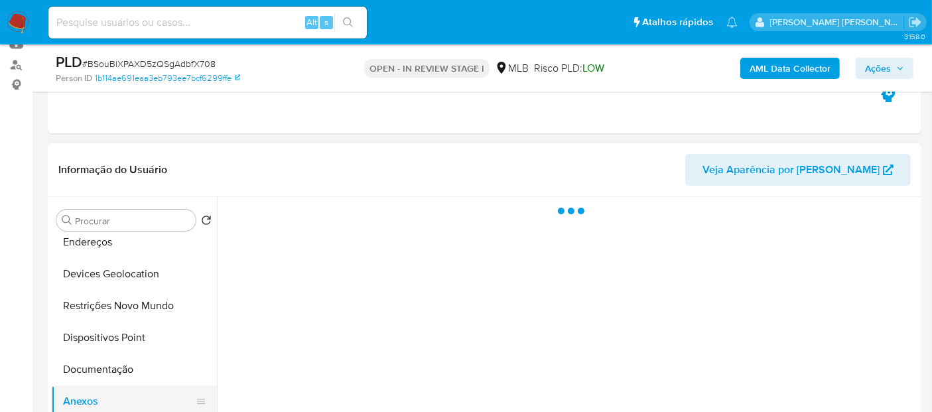
scroll to position [0, 0]
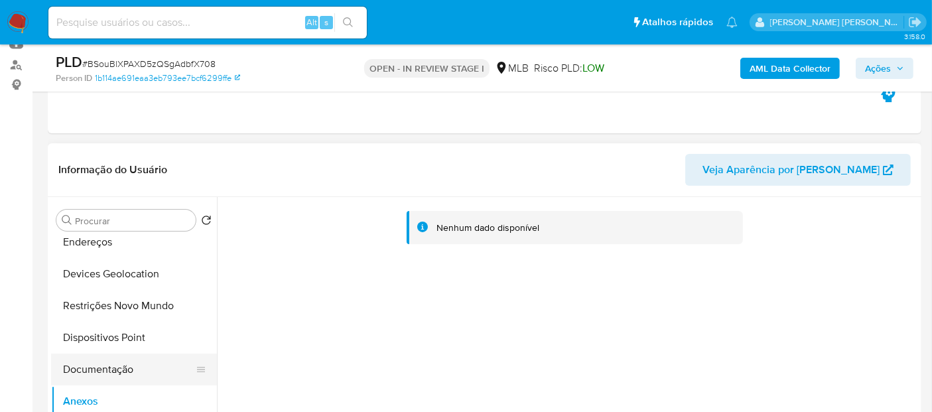
click at [126, 374] on button "Documentação" at bounding box center [128, 370] width 155 height 32
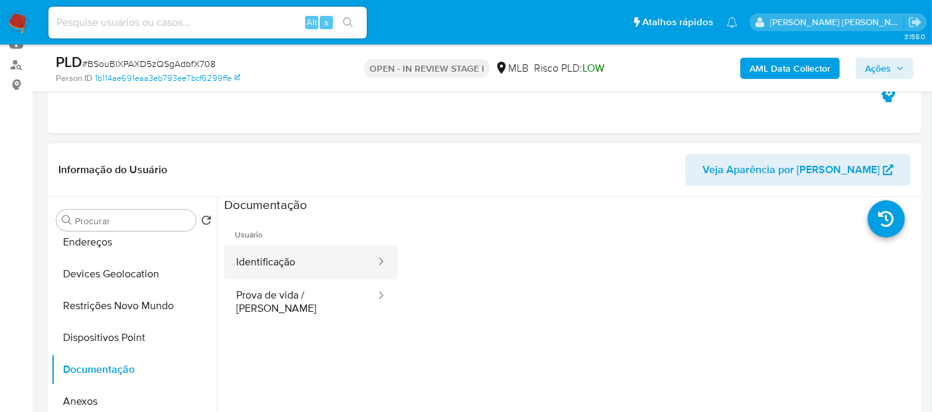
click at [306, 272] on button "Identificação" at bounding box center [300, 263] width 153 height 34
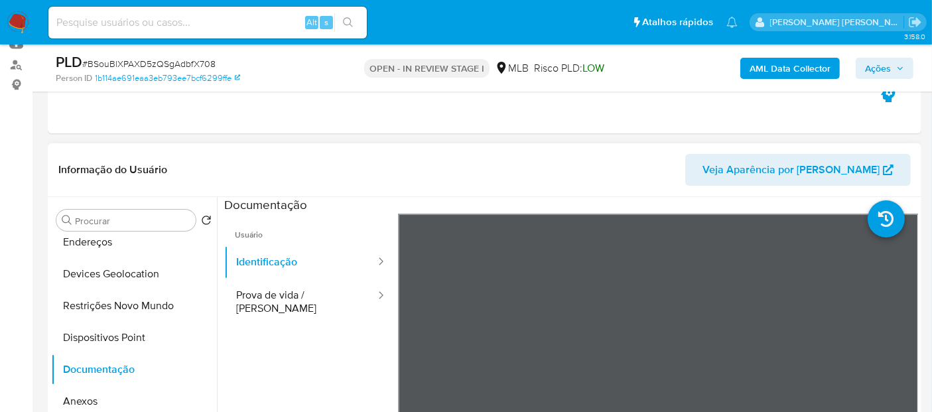
click at [645, 207] on section at bounding box center [571, 417] width 694 height 441
click at [320, 307] on button "Prova de vida / Selfie" at bounding box center [300, 301] width 153 height 45
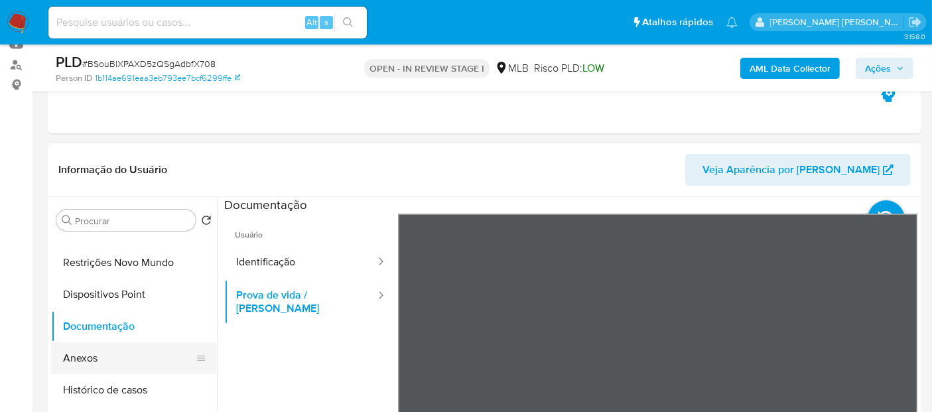
scroll to position [147, 0]
click at [101, 368] on button "Histórico de casos" at bounding box center [128, 360] width 155 height 32
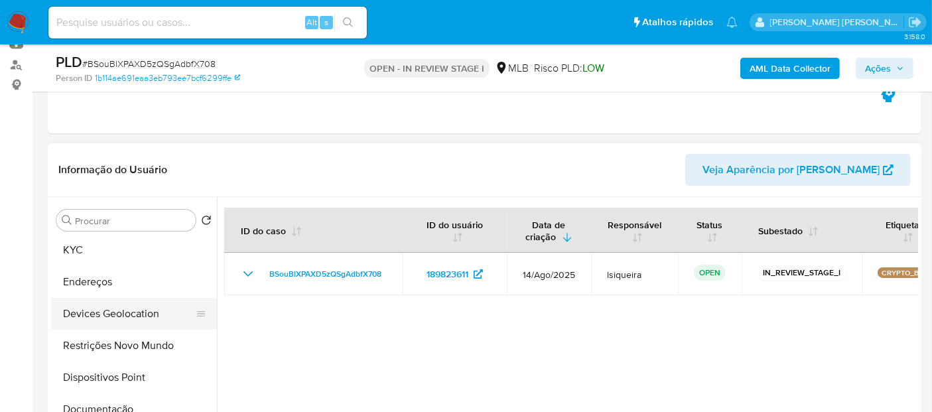
scroll to position [0, 0]
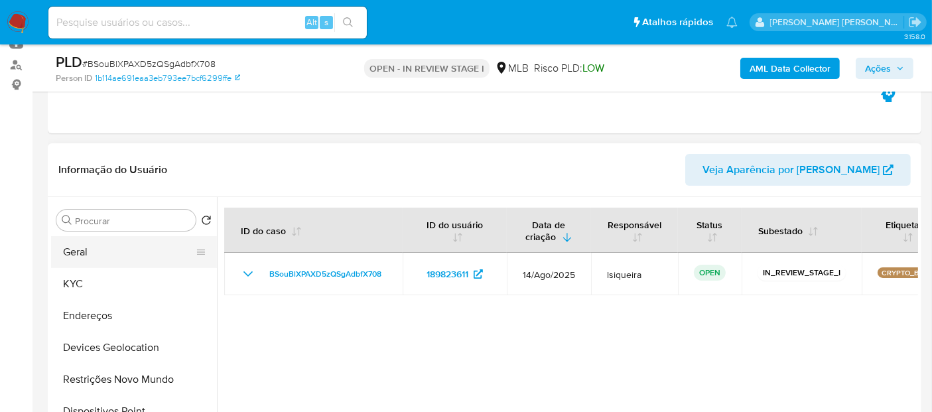
click at [129, 256] on button "Geral" at bounding box center [128, 252] width 155 height 32
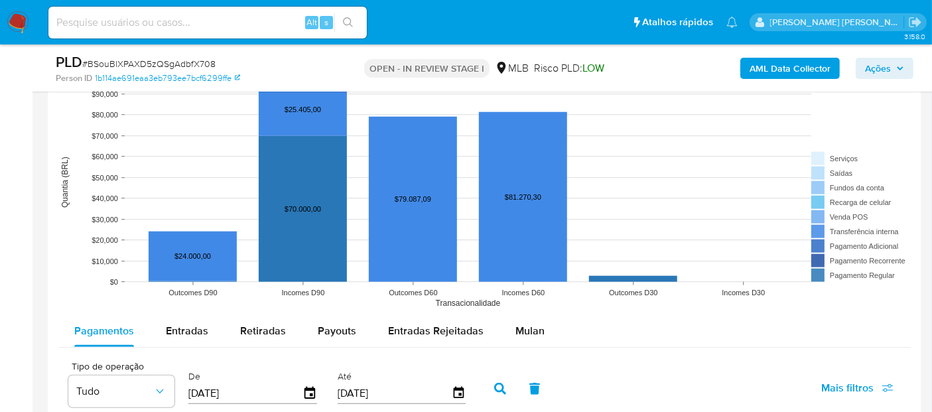
scroll to position [1253, 0]
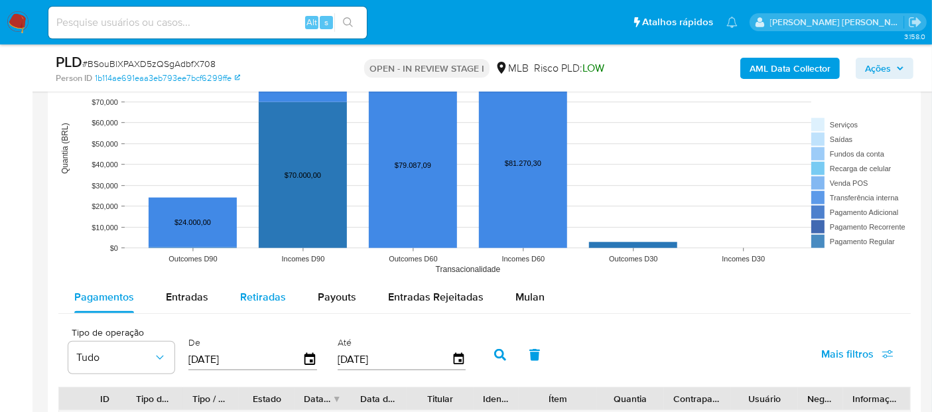
drag, startPoint x: 201, startPoint y: 294, endPoint x: 229, endPoint y: 297, distance: 28.0
click at [204, 294] on span "Entradas" at bounding box center [187, 296] width 42 height 15
select select "10"
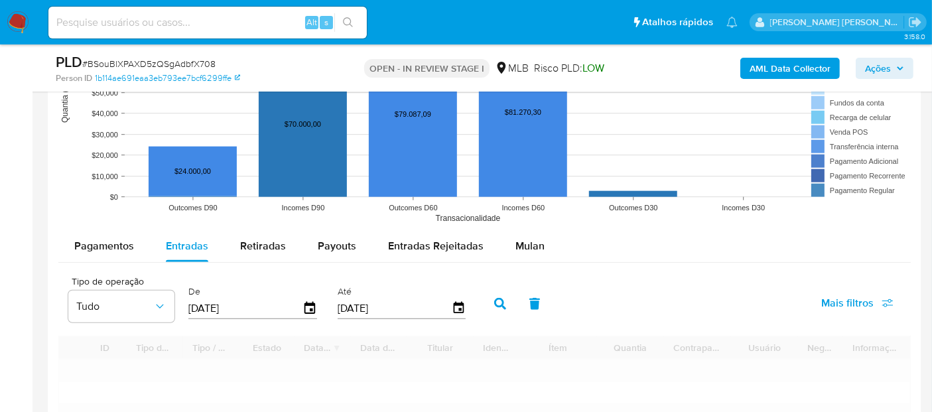
scroll to position [1327, 0]
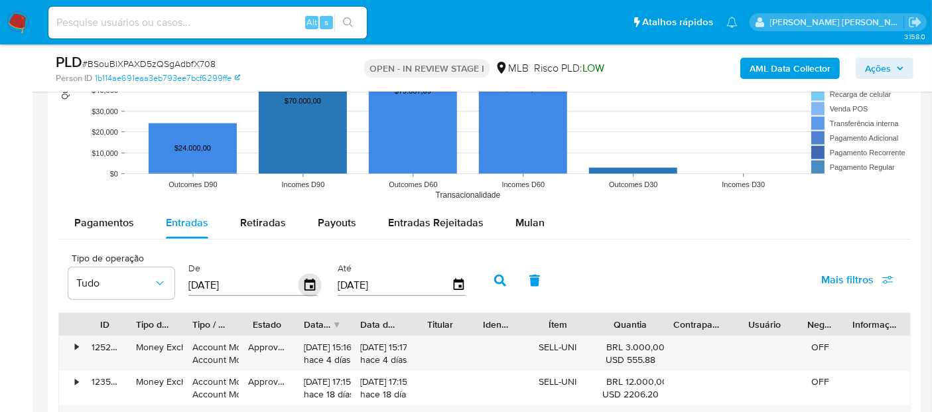
click at [305, 281] on icon "button" at bounding box center [310, 285] width 11 height 12
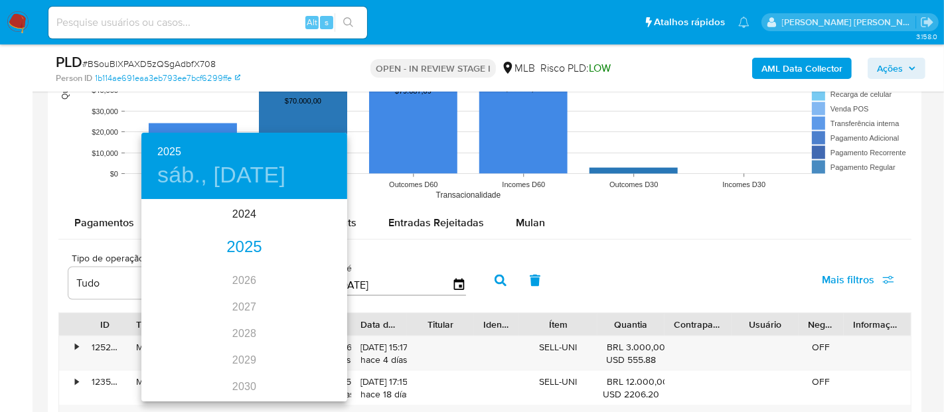
click at [238, 238] on div "2025" at bounding box center [244, 247] width 206 height 27
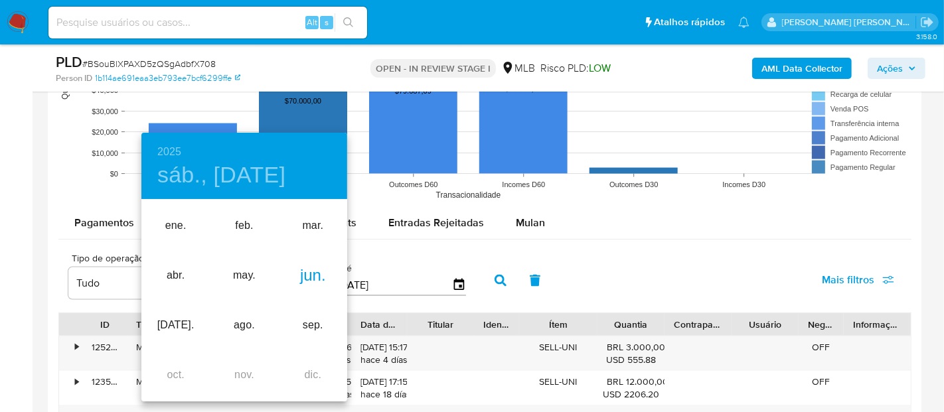
click at [317, 270] on div "jun." at bounding box center [313, 276] width 68 height 50
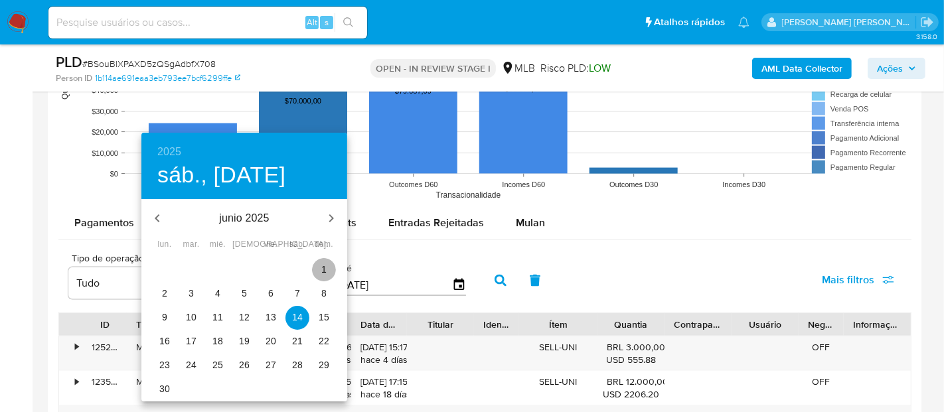
click at [319, 268] on span "1" at bounding box center [324, 269] width 24 height 13
type input "01/06/2025"
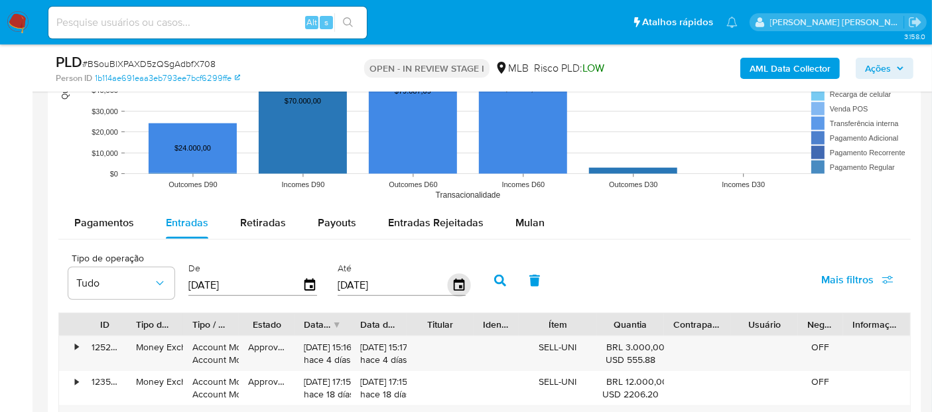
click at [447, 281] on icon "button" at bounding box center [458, 285] width 23 height 23
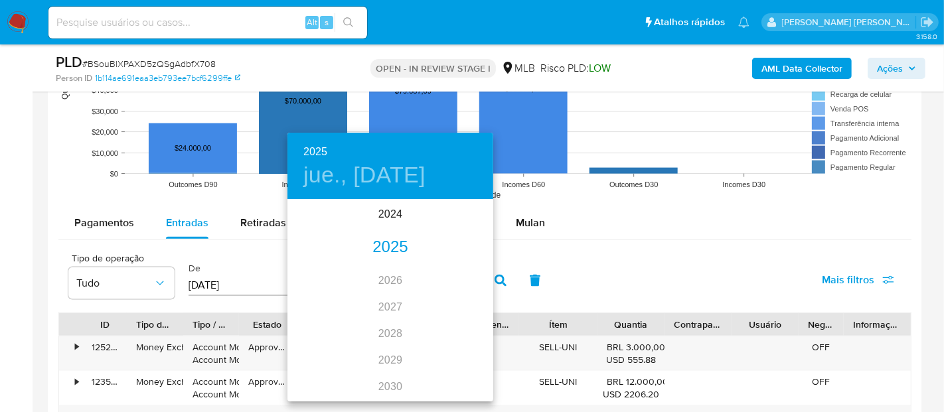
click at [374, 248] on div "2025" at bounding box center [390, 247] width 206 height 27
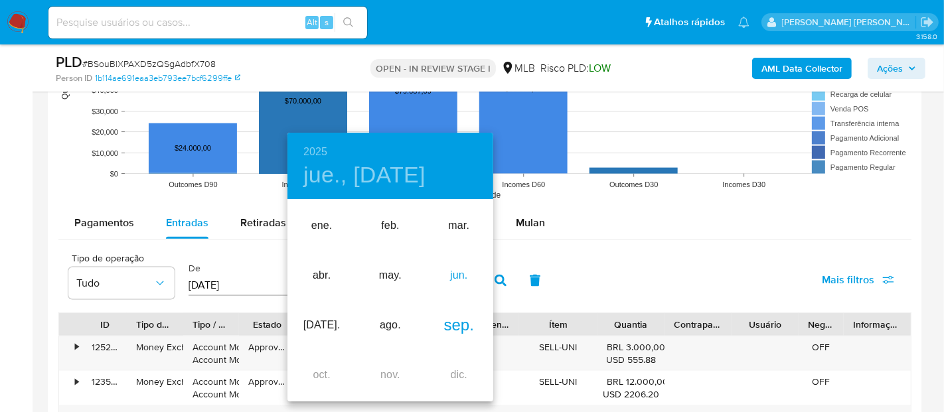
click at [454, 281] on div "jun." at bounding box center [459, 276] width 68 height 50
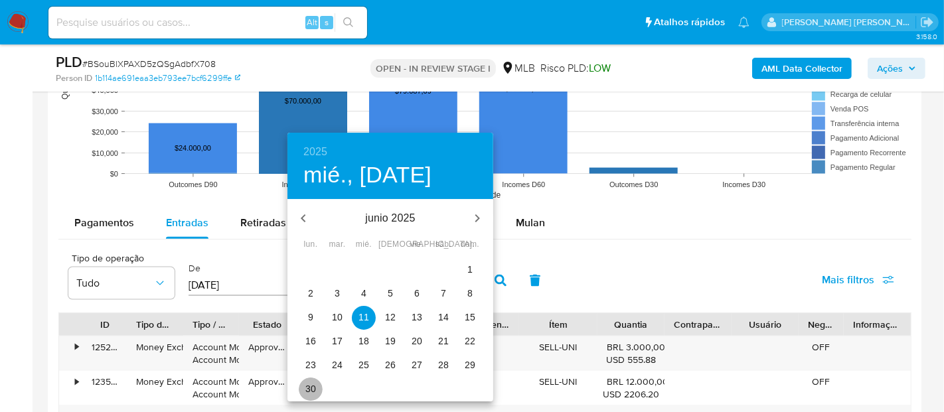
click at [315, 392] on p "30" at bounding box center [310, 388] width 11 height 13
type input "30/06/2025"
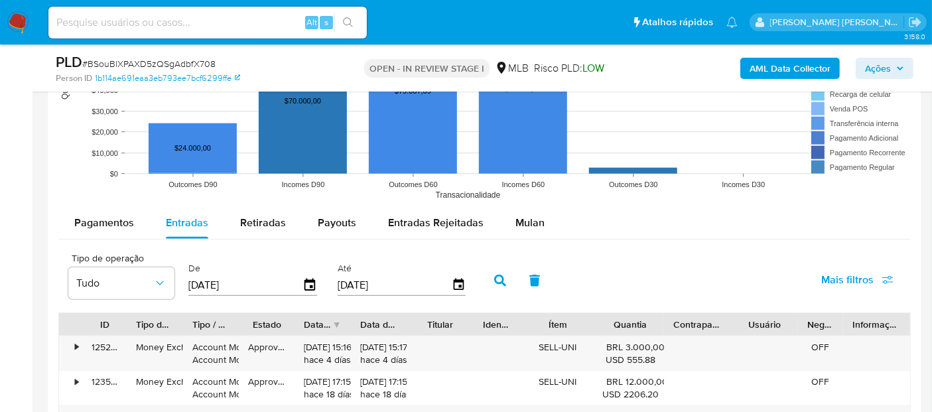
click at [498, 270] on button "button" at bounding box center [500, 281] width 35 height 32
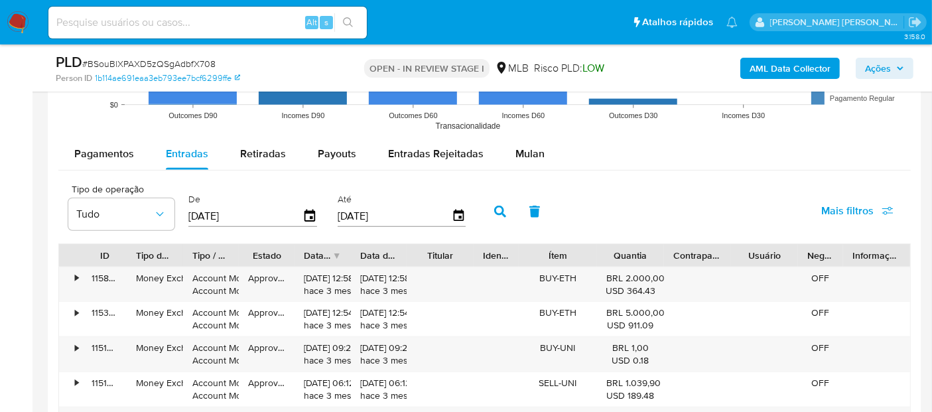
scroll to position [1474, 0]
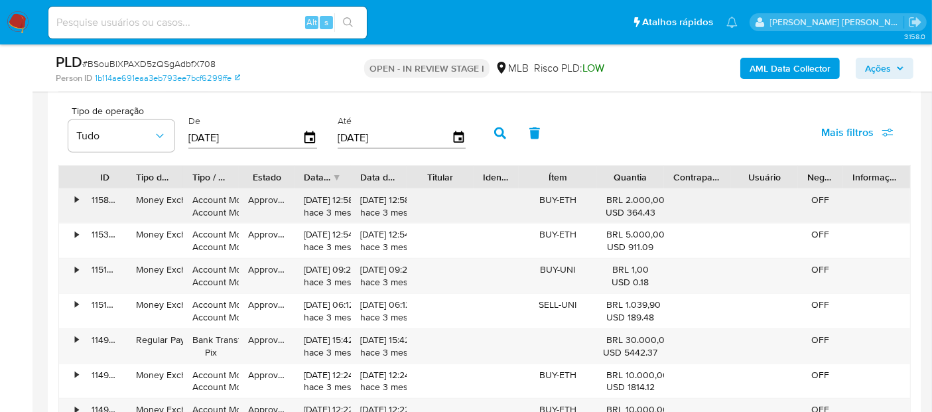
click at [76, 196] on div "•" at bounding box center [76, 200] width 3 height 13
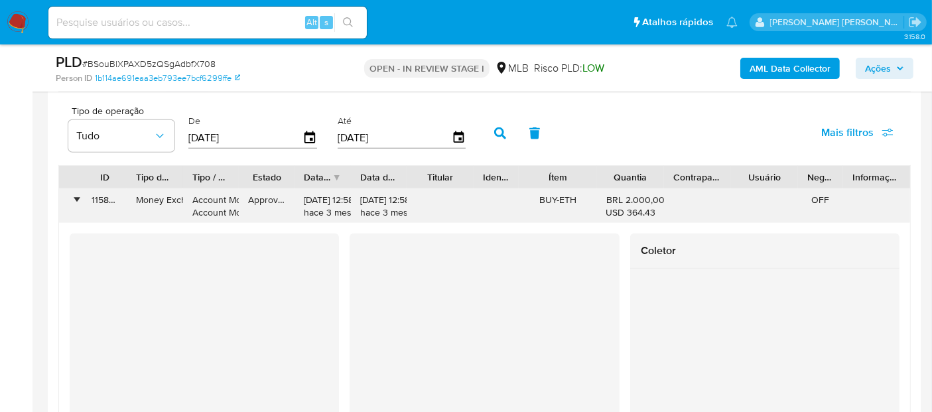
click at [76, 196] on div "•" at bounding box center [76, 200] width 3 height 13
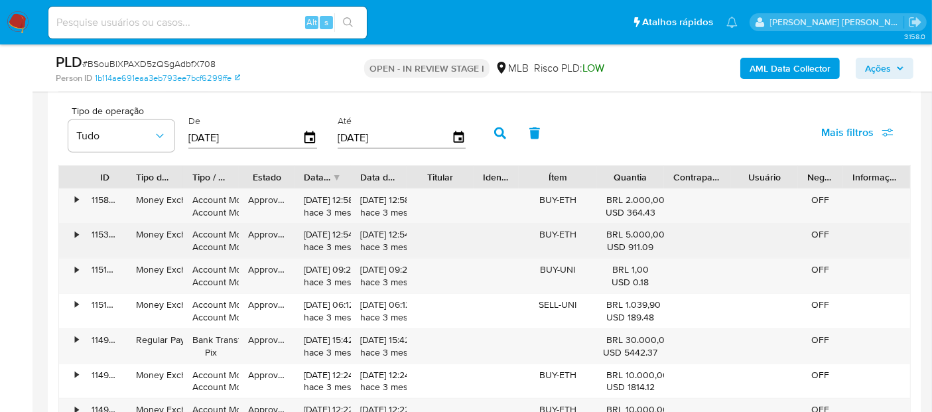
click at [73, 227] on div "•" at bounding box center [70, 241] width 23 height 35
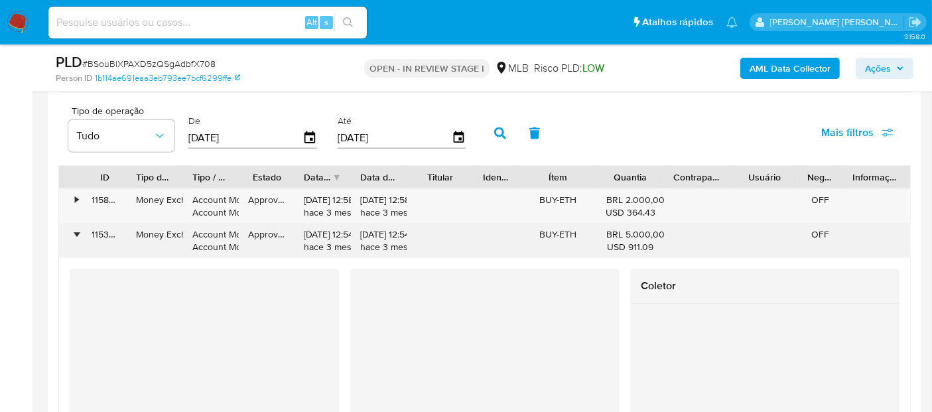
click at [73, 227] on div "•" at bounding box center [70, 241] width 23 height 35
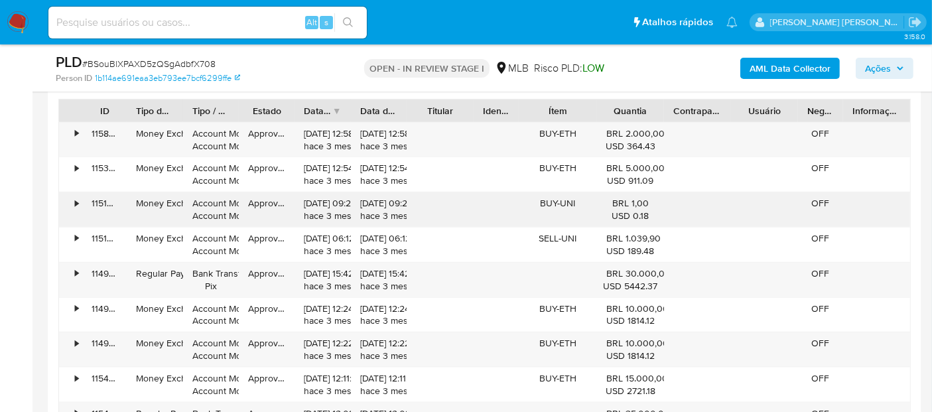
scroll to position [1622, 0]
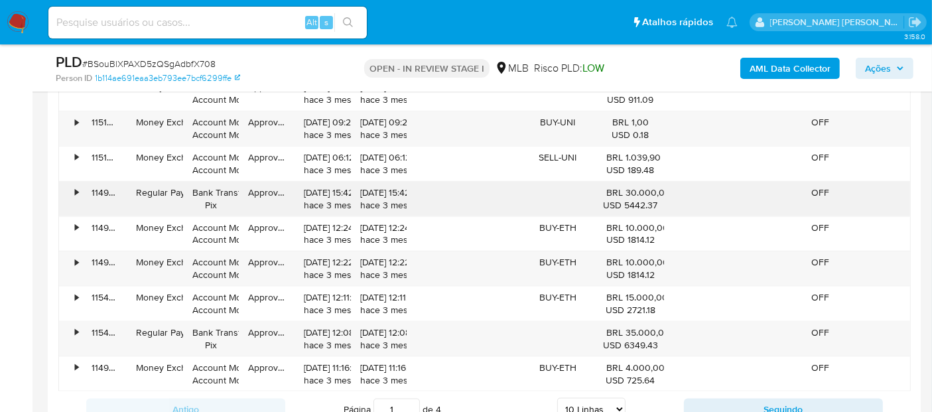
click at [72, 192] on div "•" at bounding box center [70, 199] width 23 height 35
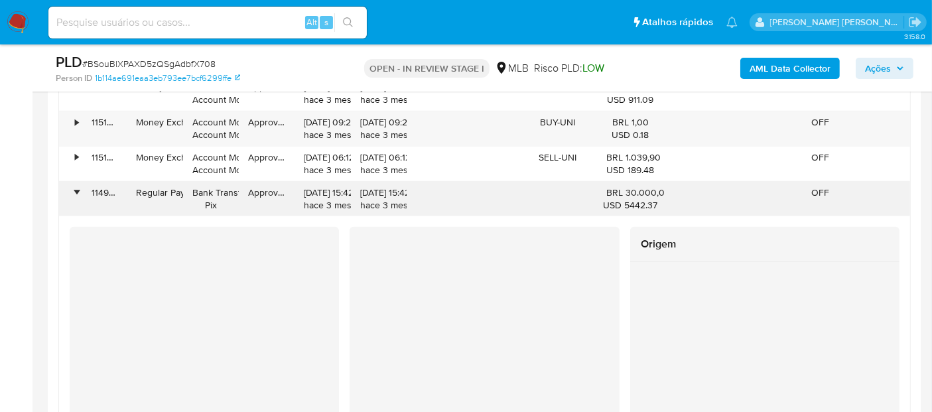
click at [72, 192] on div "•" at bounding box center [70, 199] width 23 height 35
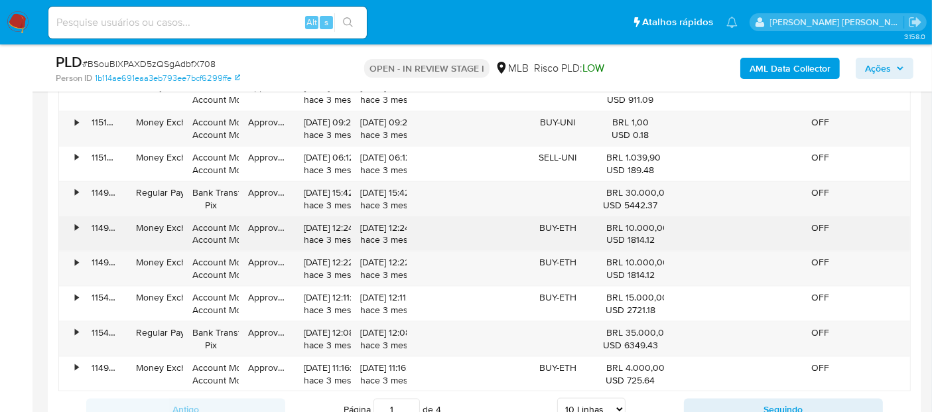
click at [80, 224] on div "•" at bounding box center [70, 234] width 23 height 35
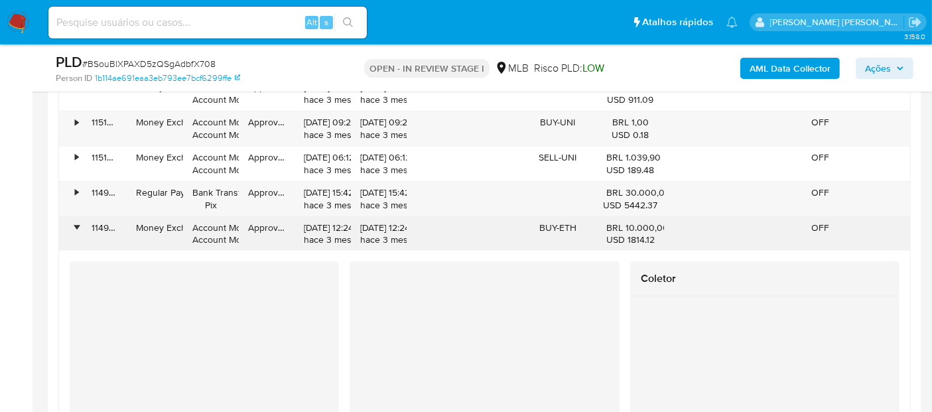
click at [80, 224] on div "•" at bounding box center [70, 234] width 23 height 35
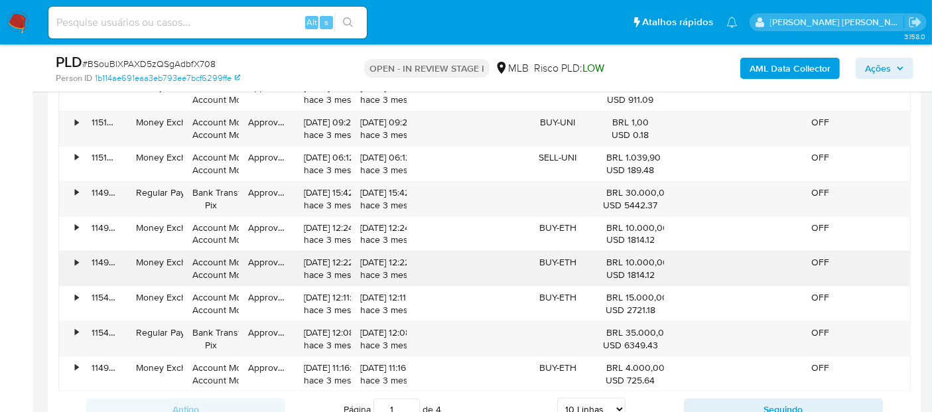
click at [78, 257] on div "•" at bounding box center [76, 262] width 3 height 13
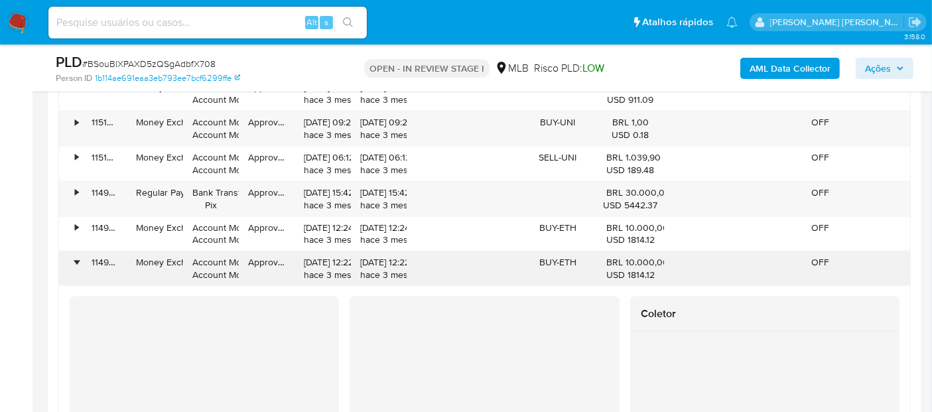
click at [77, 256] on div "•" at bounding box center [76, 262] width 3 height 13
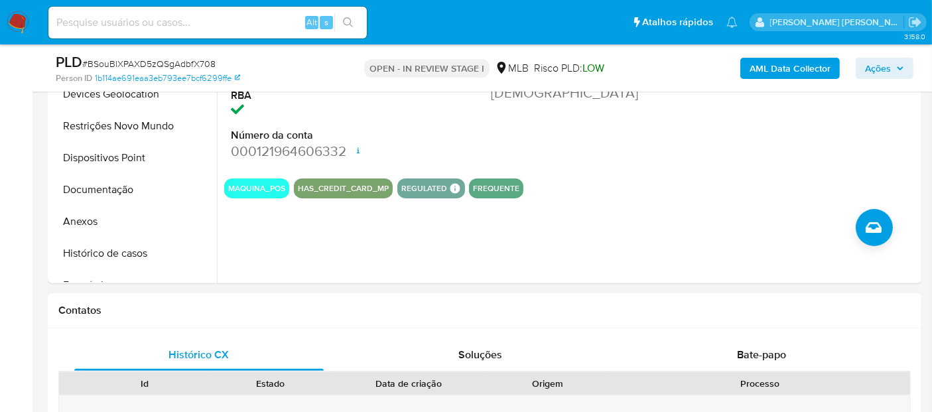
scroll to position [341, 0]
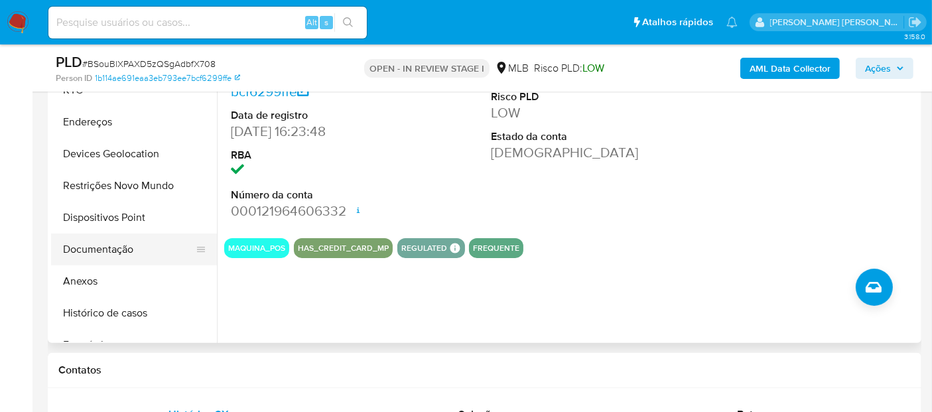
click at [117, 248] on button "Documentação" at bounding box center [128, 250] width 155 height 32
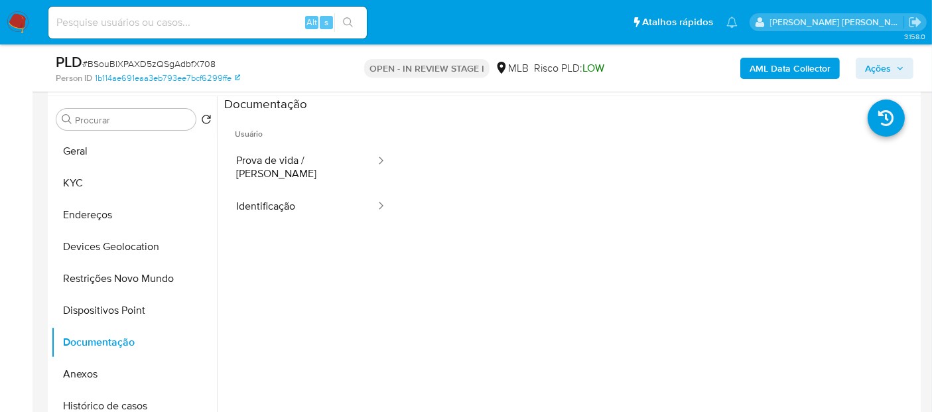
scroll to position [267, 0]
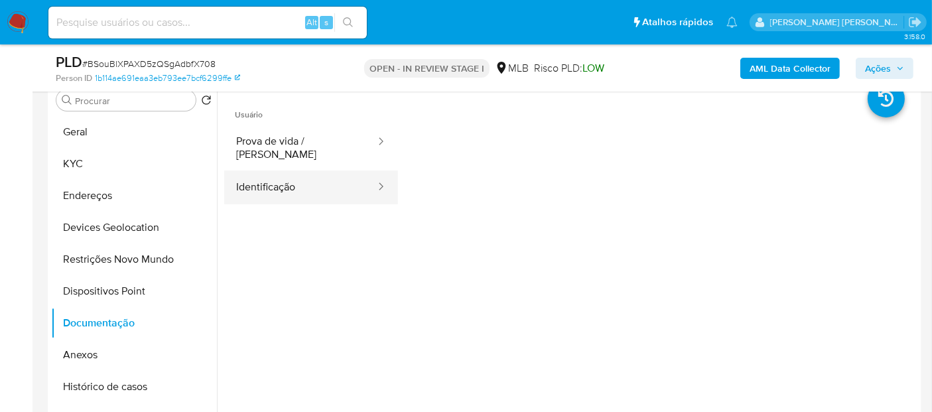
click at [301, 188] on button "Identificação" at bounding box center [300, 188] width 153 height 34
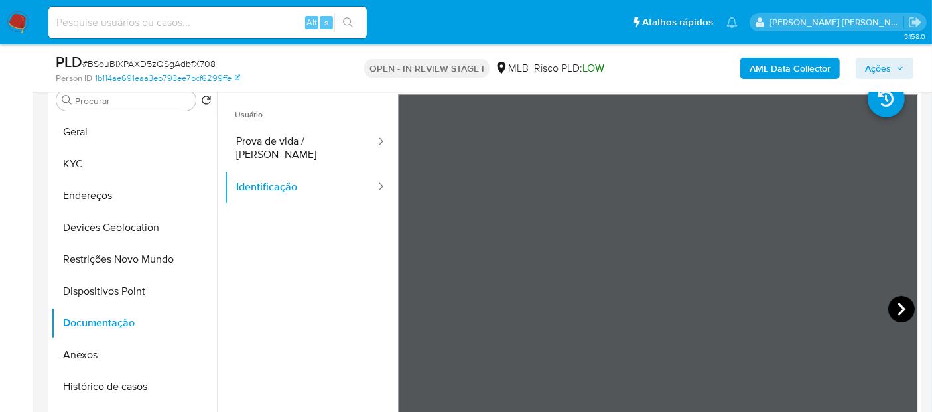
click at [896, 303] on icon at bounding box center [901, 309] width 27 height 27
click at [108, 156] on button "KYC" at bounding box center [128, 164] width 155 height 32
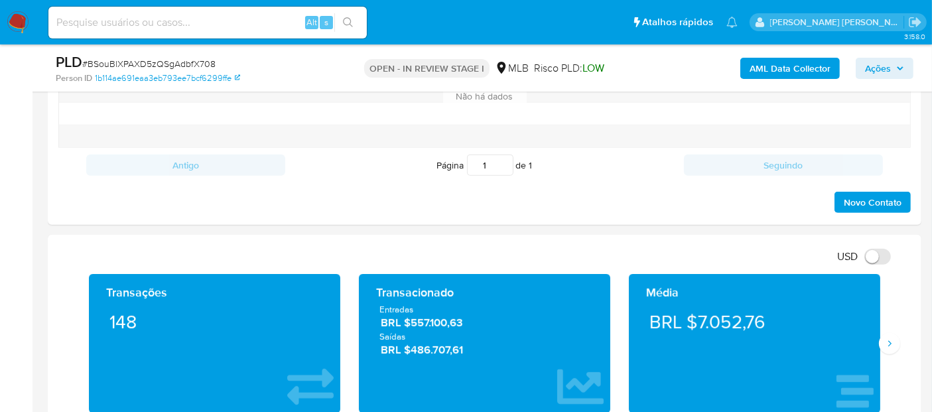
scroll to position [784, 0]
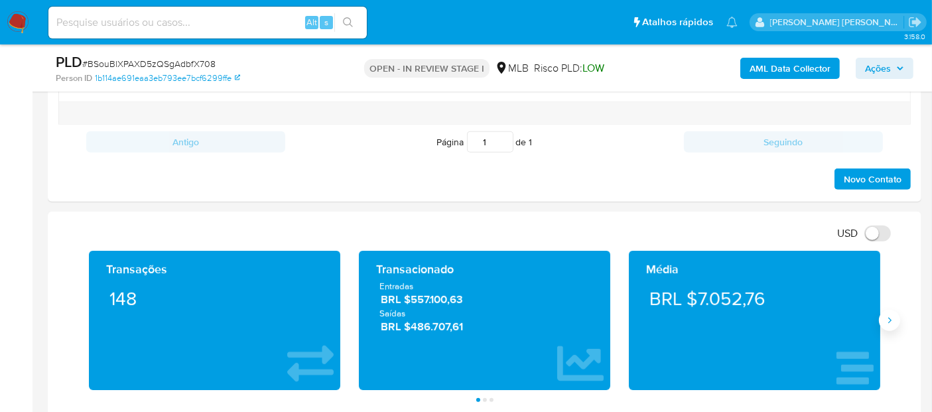
click at [895, 320] on button "Siguiente" at bounding box center [889, 320] width 21 height 21
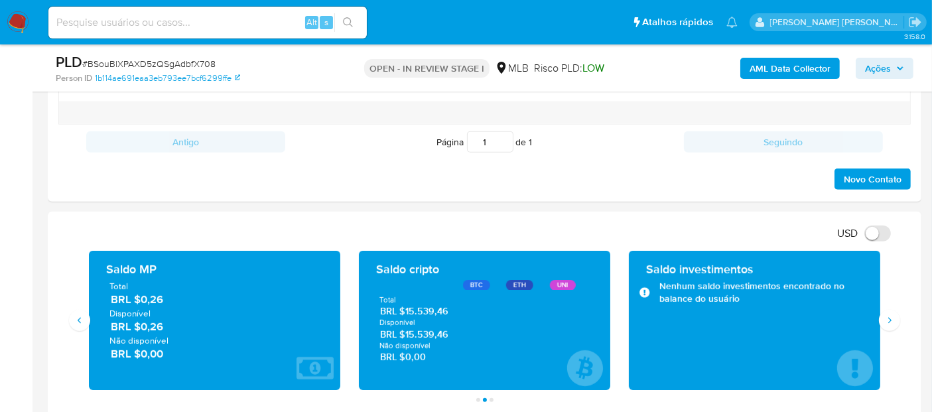
drag, startPoint x: 465, startPoint y: 332, endPoint x: 409, endPoint y: 334, distance: 55.8
click at [409, 334] on span "BRL $15.539,46" at bounding box center [485, 334] width 210 height 13
click at [896, 323] on button "Siguiente" at bounding box center [889, 320] width 21 height 21
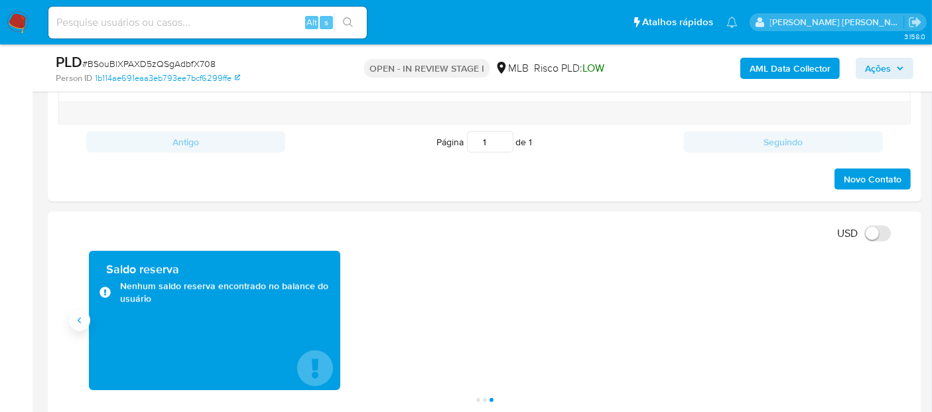
click at [81, 320] on icon "Anterior" at bounding box center [79, 320] width 11 height 11
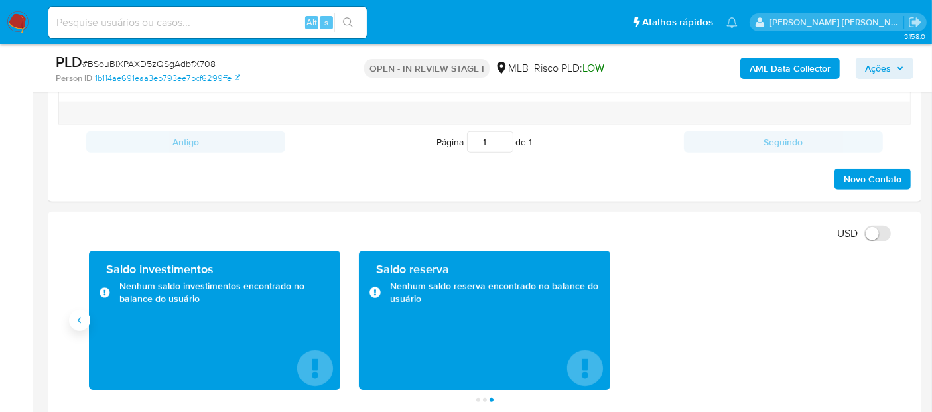
click at [81, 320] on icon "Anterior" at bounding box center [79, 320] width 11 height 11
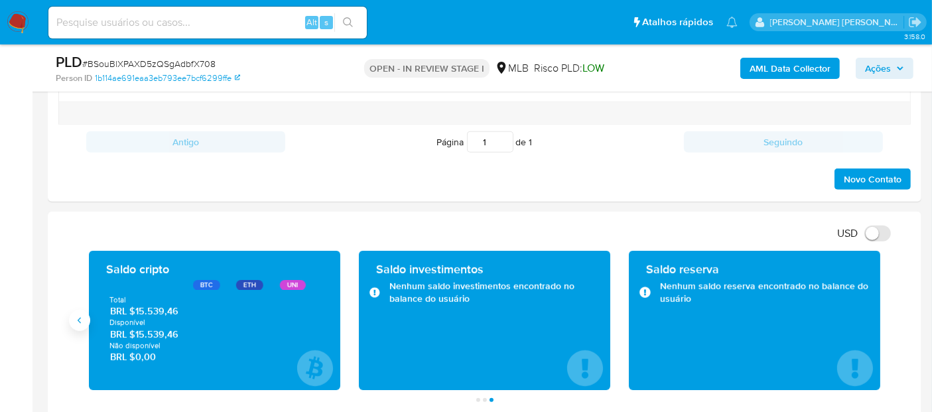
click at [81, 320] on icon "Anterior" at bounding box center [79, 320] width 11 height 11
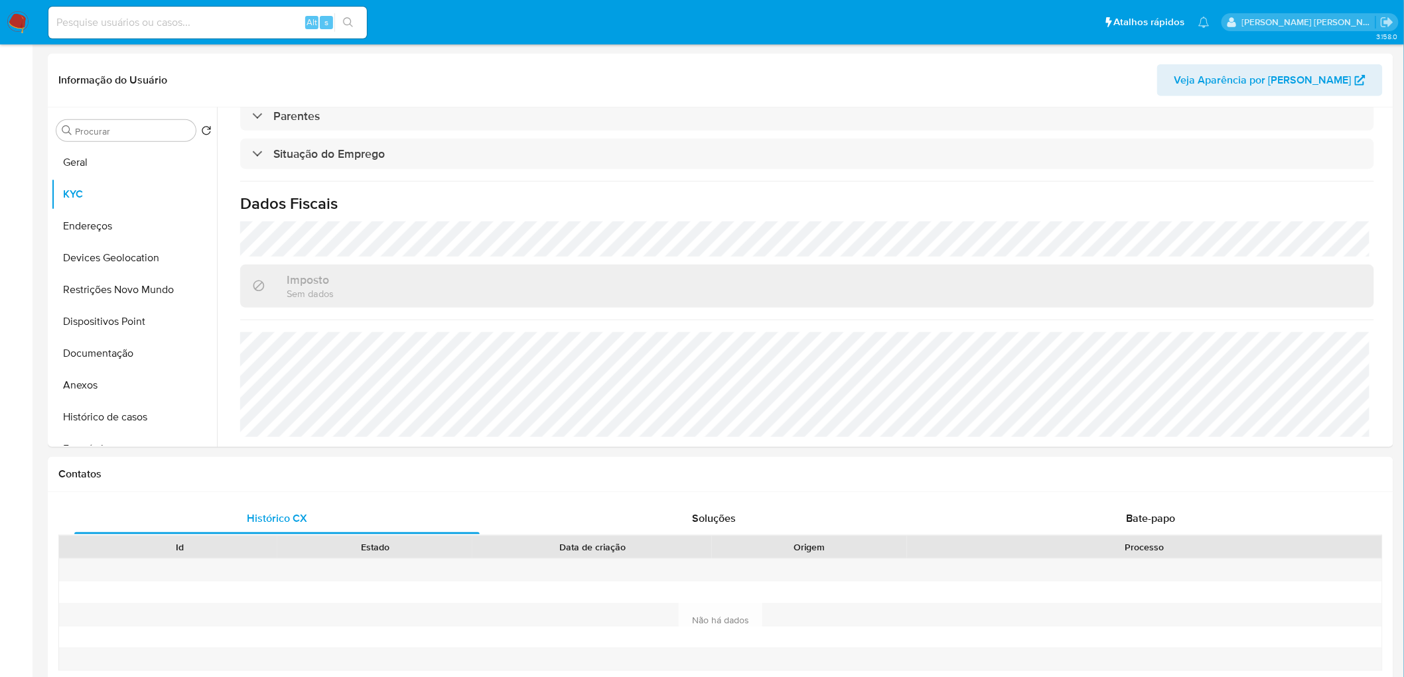
scroll to position [0, 0]
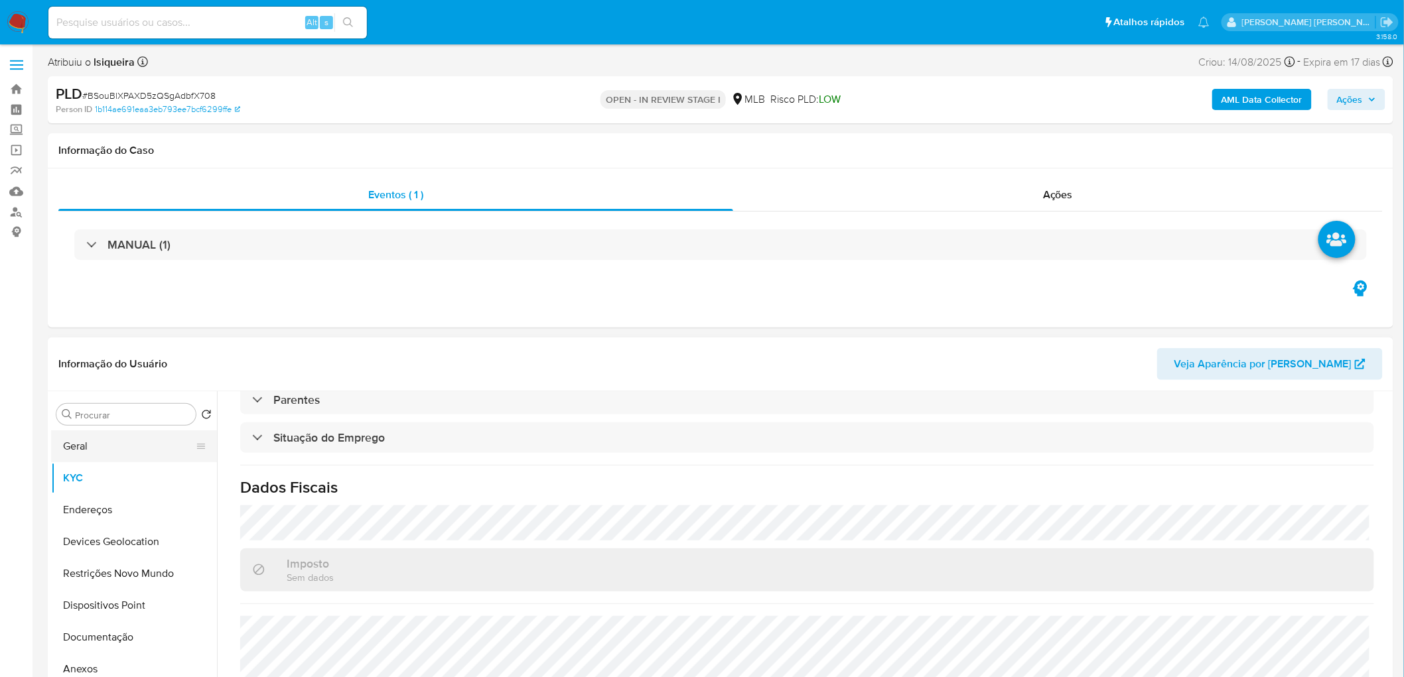
click at [121, 411] on button "Geral" at bounding box center [128, 447] width 155 height 32
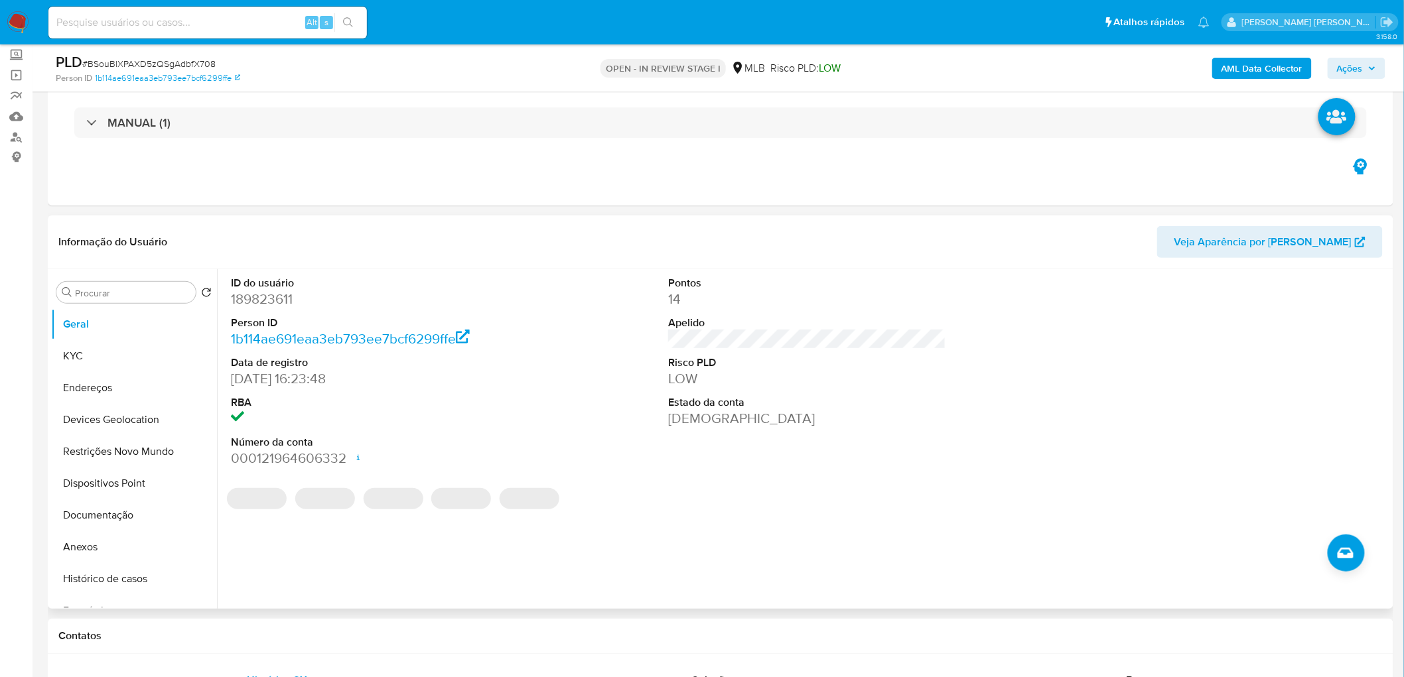
scroll to position [147, 0]
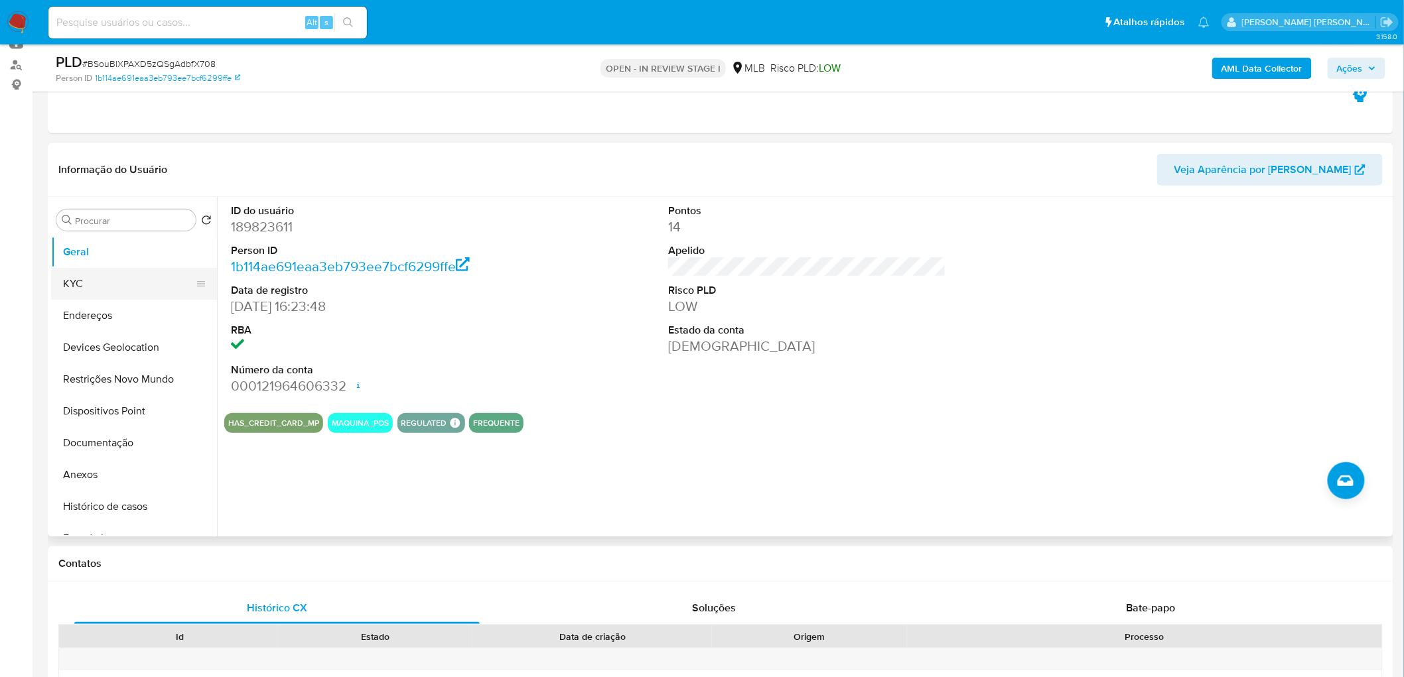
click at [102, 287] on button "KYC" at bounding box center [128, 284] width 155 height 32
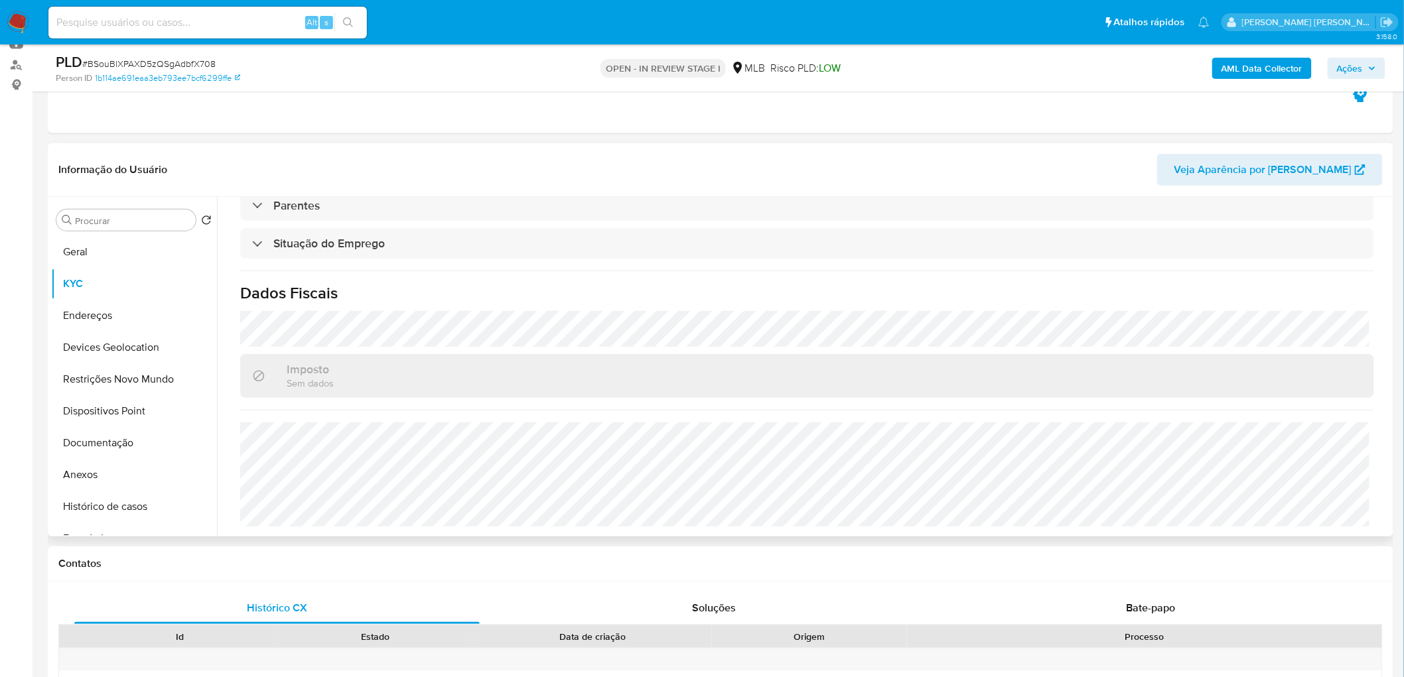
scroll to position [552, 0]
click at [133, 313] on button "Endereços" at bounding box center [128, 316] width 155 height 32
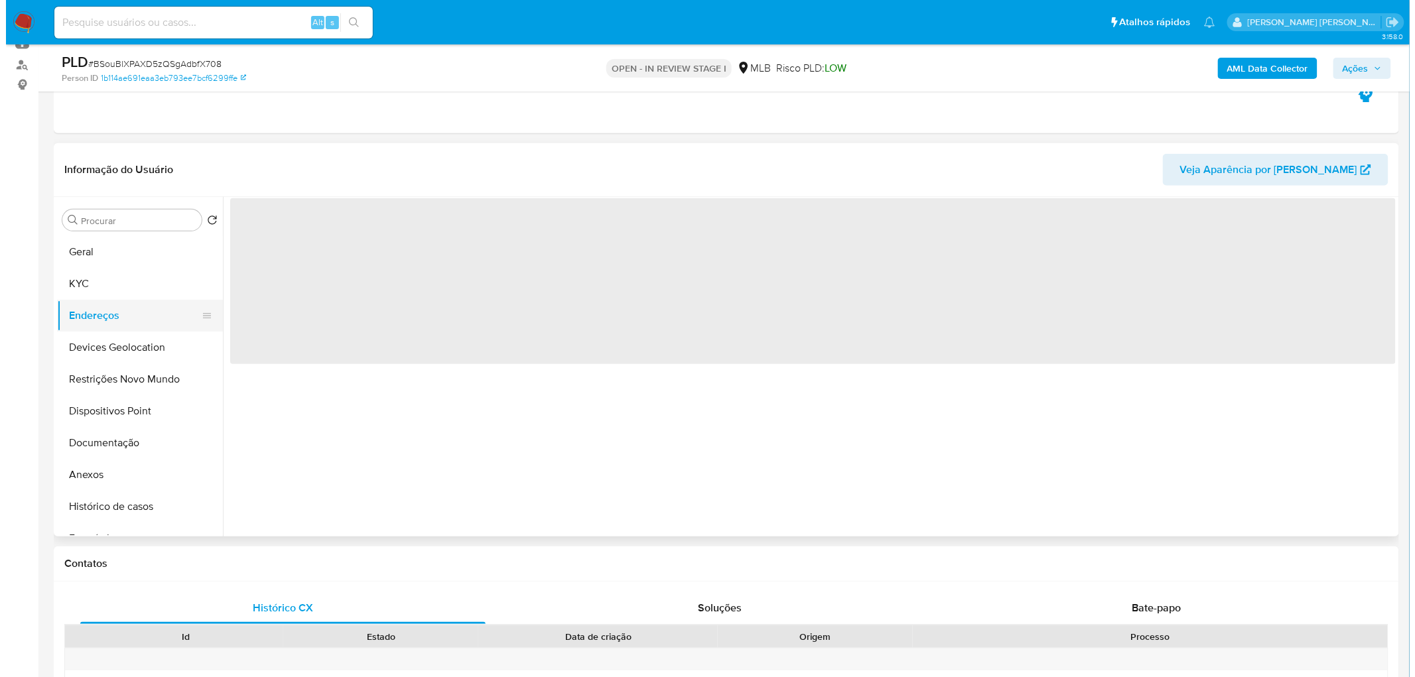
scroll to position [0, 0]
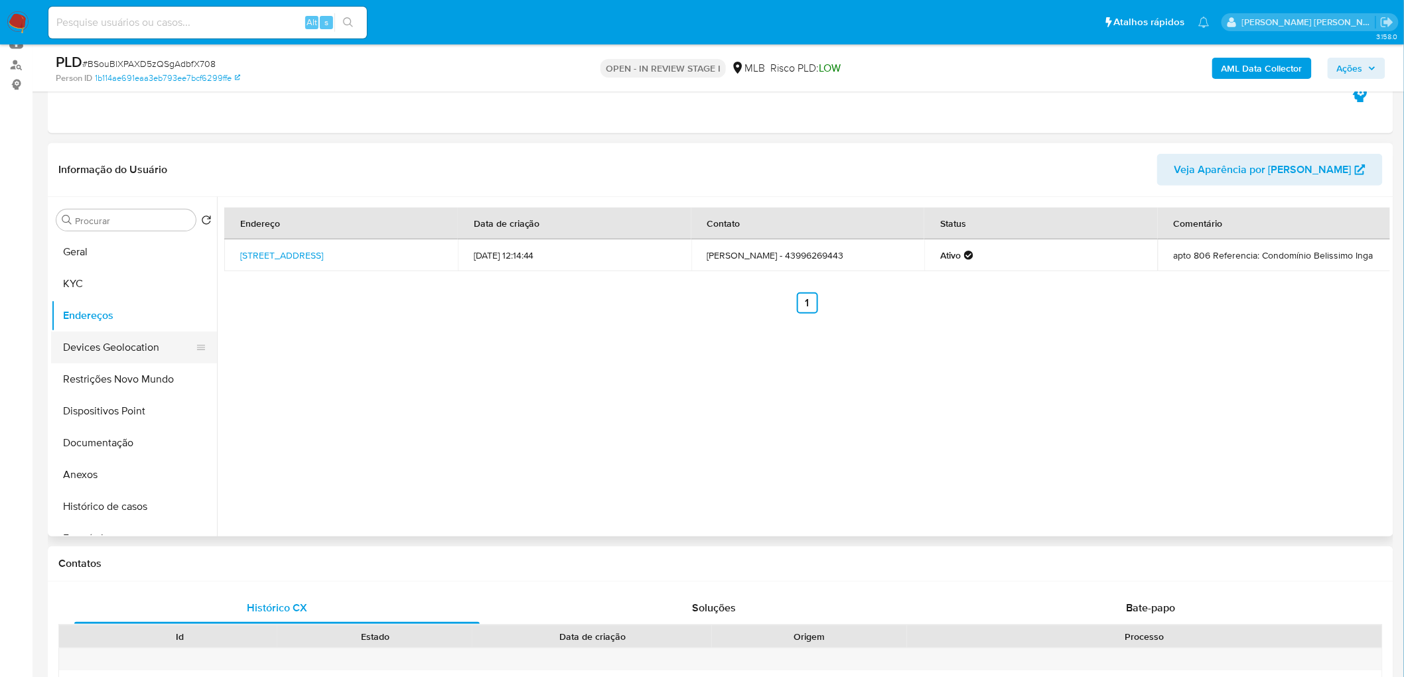
click at [101, 343] on button "Devices Geolocation" at bounding box center [128, 348] width 155 height 32
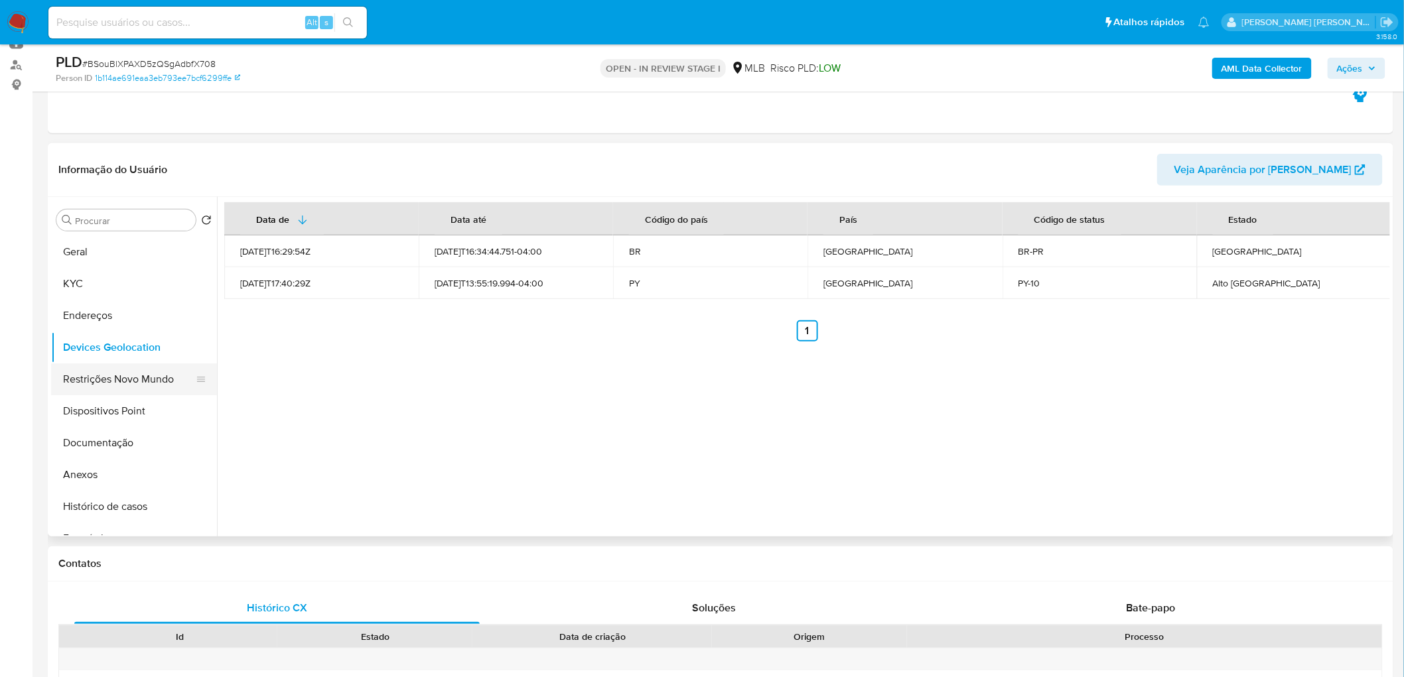
click at [69, 370] on button "Restrições Novo Mundo" at bounding box center [128, 380] width 155 height 32
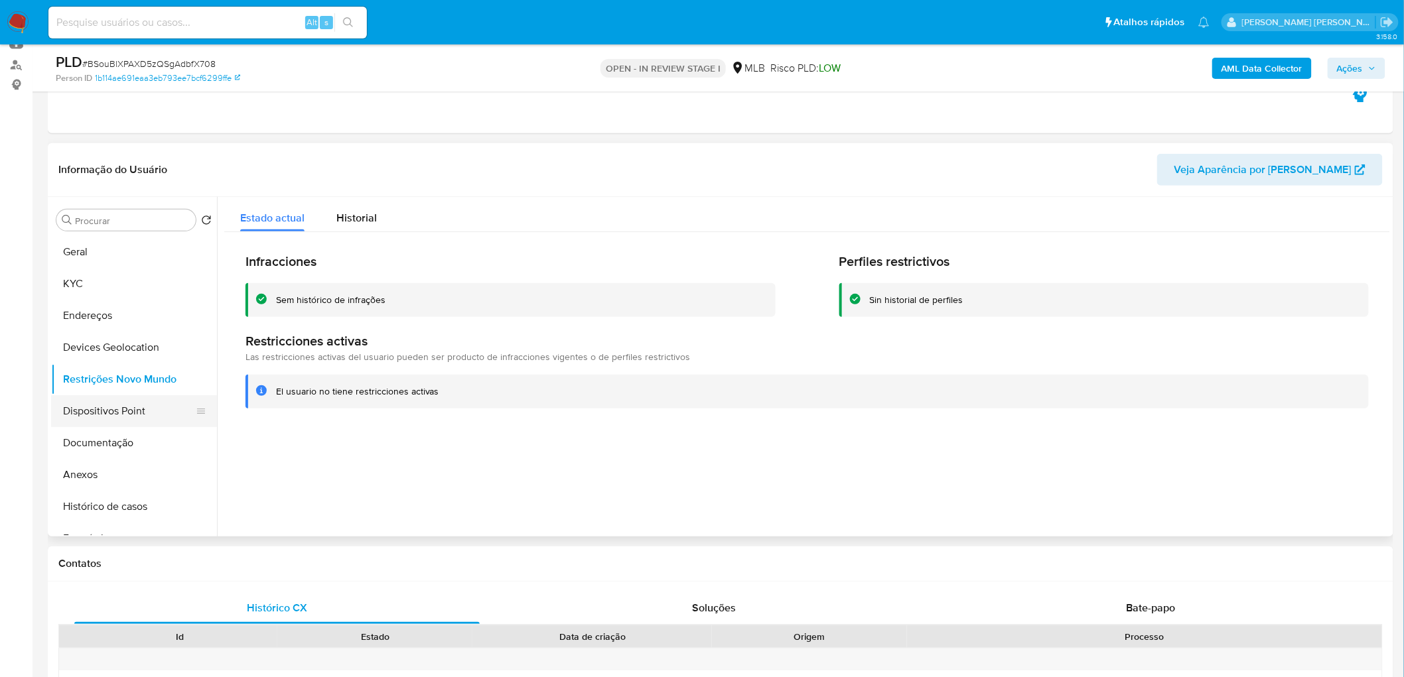
drag, startPoint x: 354, startPoint y: 445, endPoint x: 108, endPoint y: 407, distance: 249.1
click at [108, 407] on button "Dispositivos Point" at bounding box center [128, 411] width 155 height 32
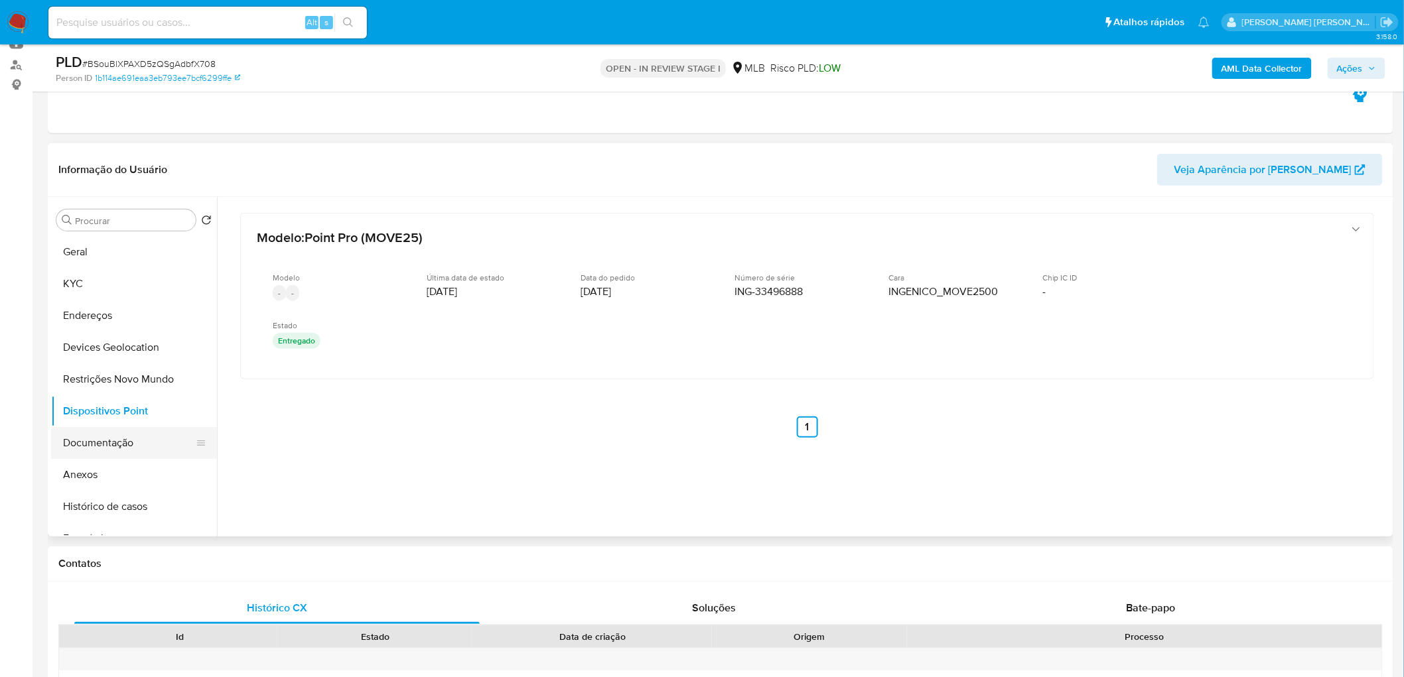
click at [123, 411] on button "Documentação" at bounding box center [128, 443] width 155 height 32
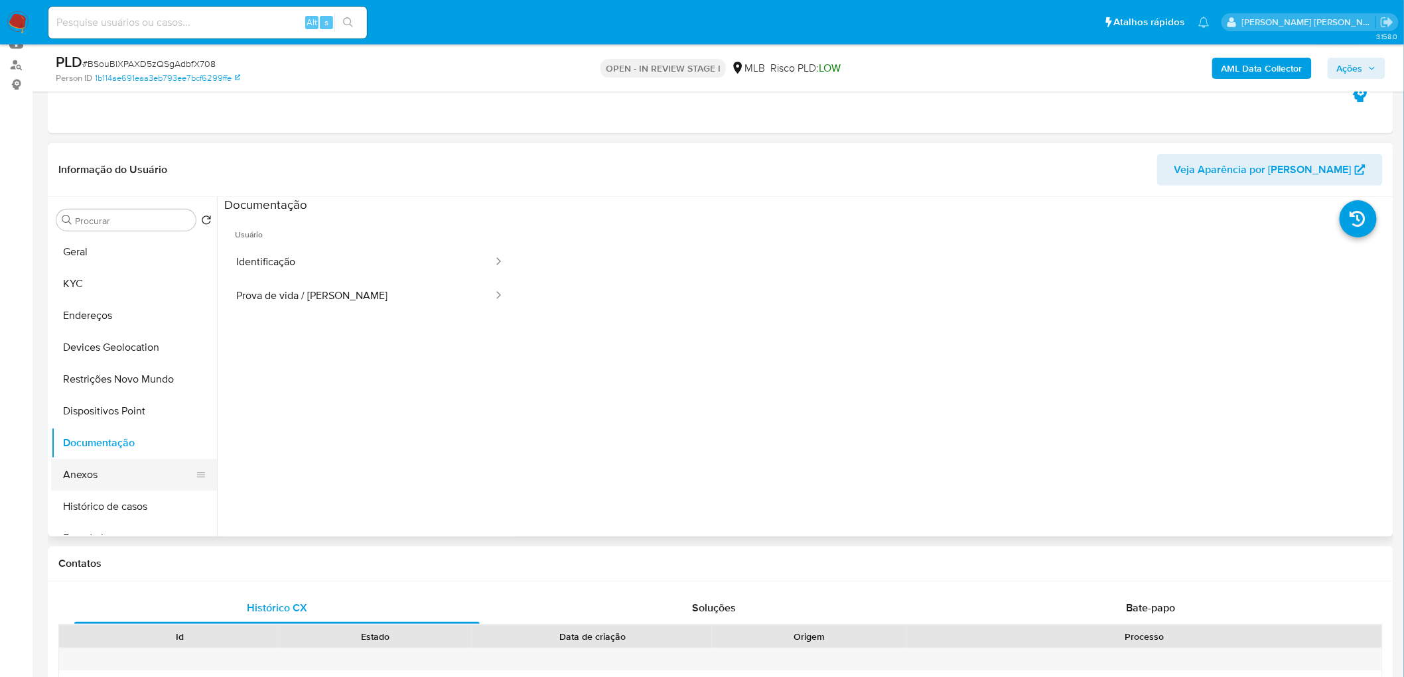
click at [109, 411] on button "Anexos" at bounding box center [128, 475] width 155 height 32
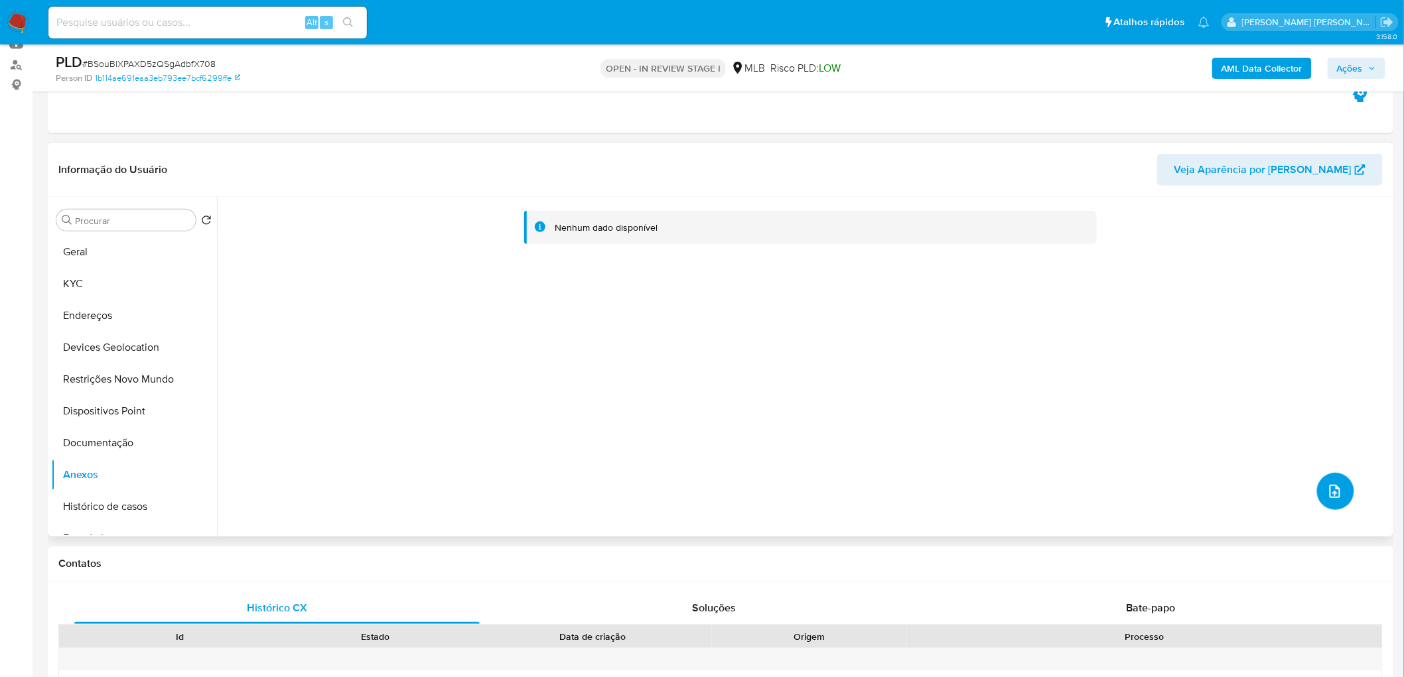
click at [932, 411] on span "upload-file" at bounding box center [1335, 492] width 15 height 16
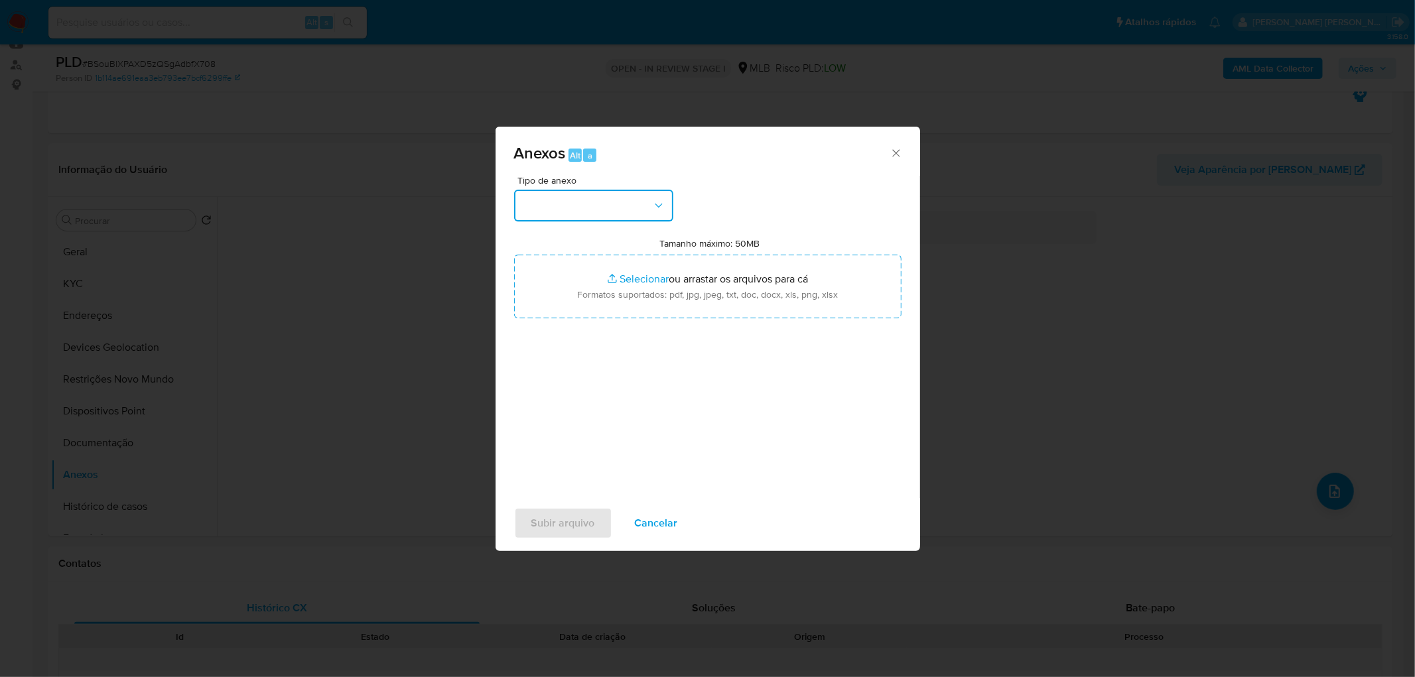
click at [618, 209] on button "button" at bounding box center [593, 206] width 159 height 32
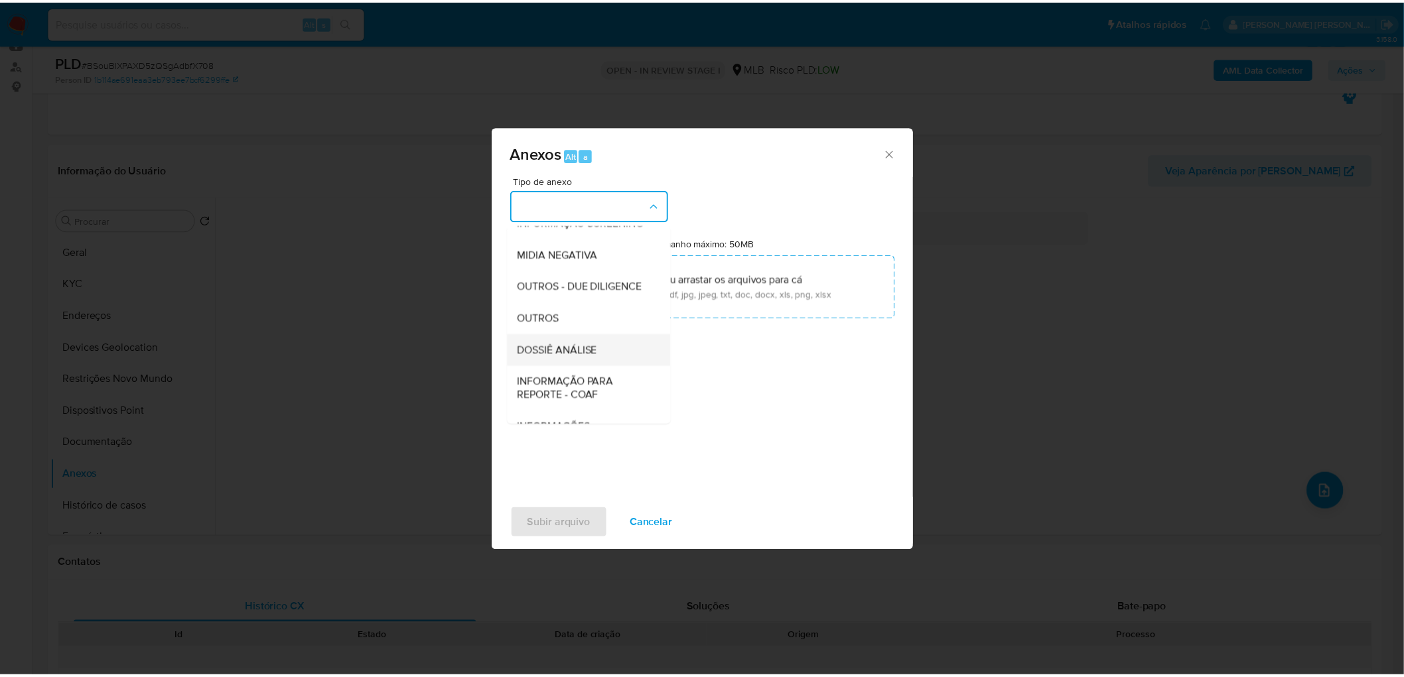
scroll to position [147, 0]
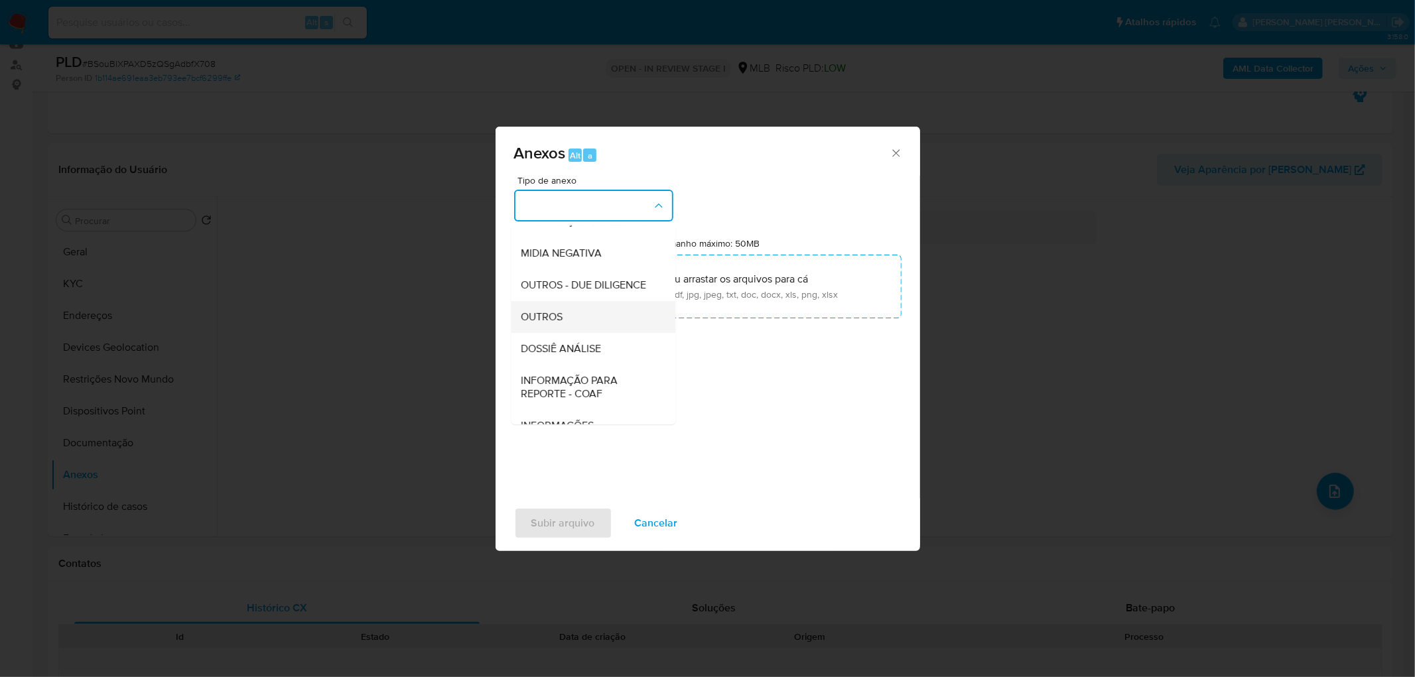
click at [561, 324] on span "OUTROS" at bounding box center [543, 317] width 42 height 13
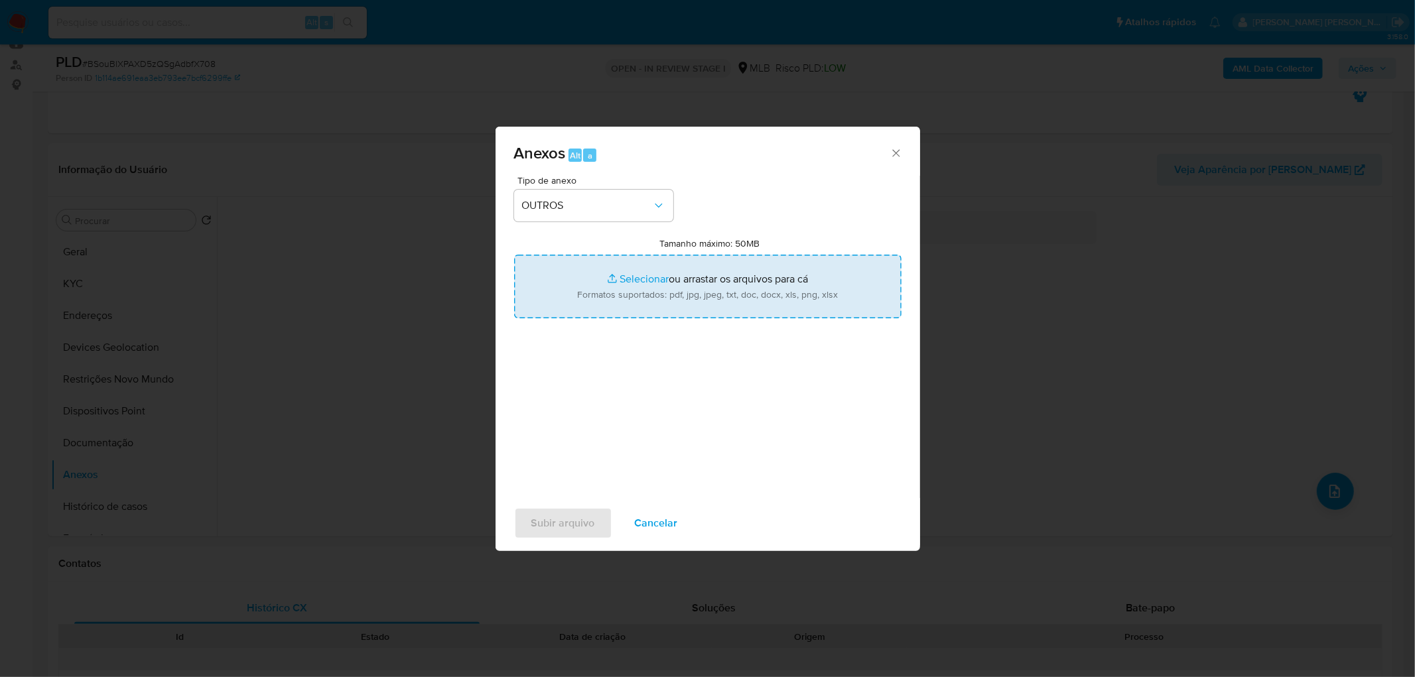
click at [637, 284] on input "Tamanho máximo: 50MB Selecionar arquivos" at bounding box center [708, 287] width 388 height 64
type input "C:\fakepath\Mulan 189823611_2025_09_10_18_11_10.xlsx"
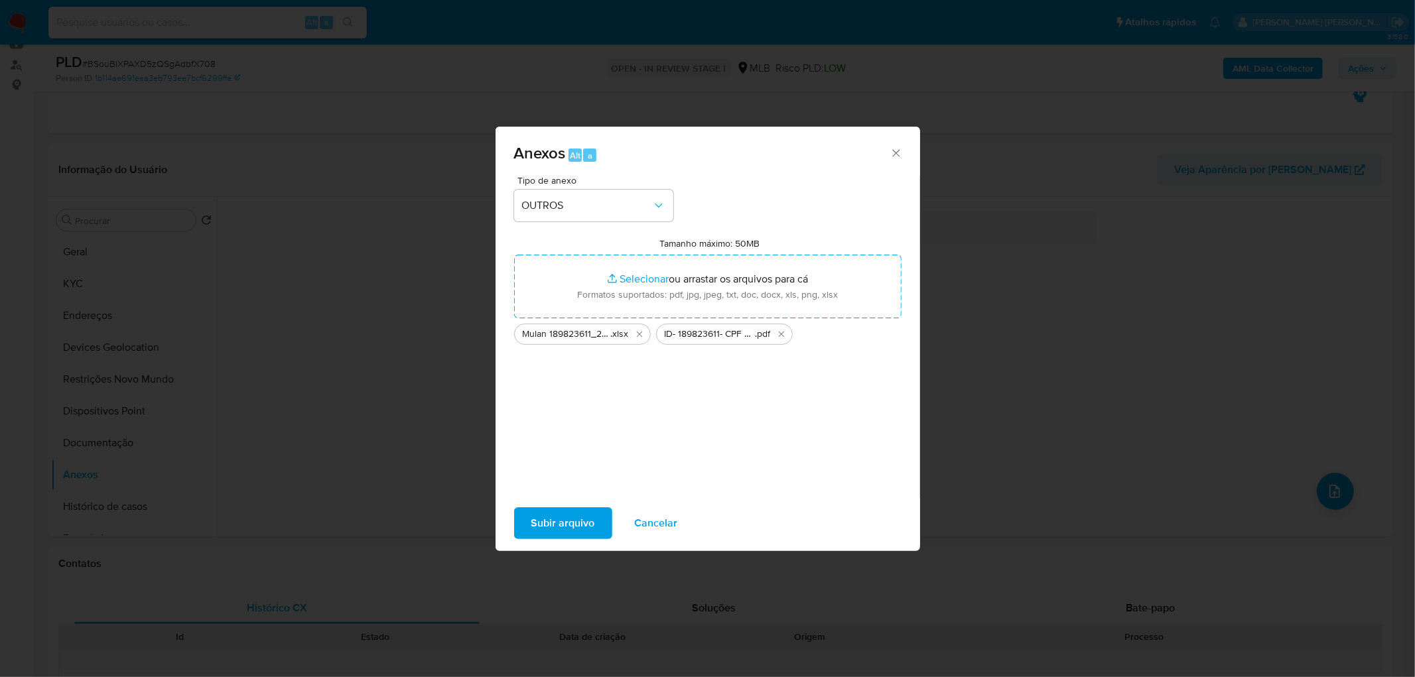
drag, startPoint x: 637, startPoint y: 284, endPoint x: 580, endPoint y: 513, distance: 235.9
click at [580, 411] on span "Subir arquivo" at bounding box center [563, 523] width 64 height 29
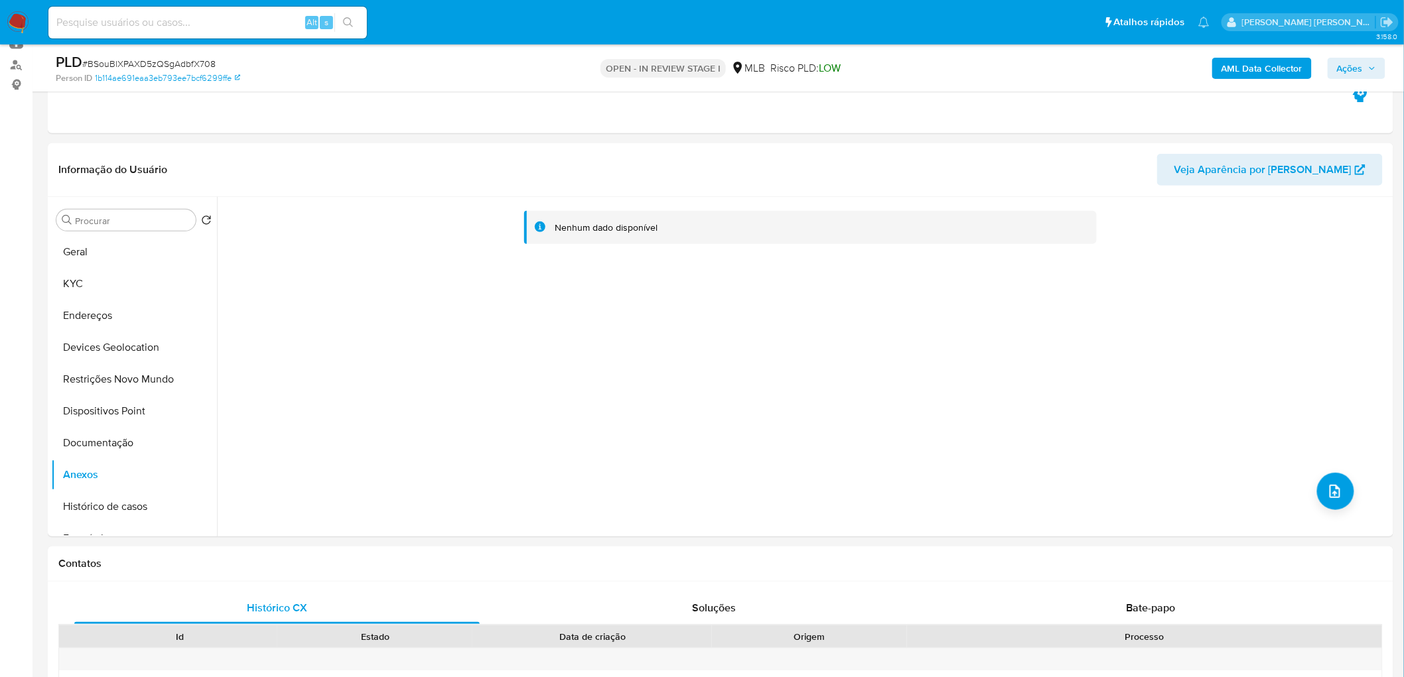
click at [932, 60] on b "AML Data Collector" at bounding box center [1262, 68] width 81 height 21
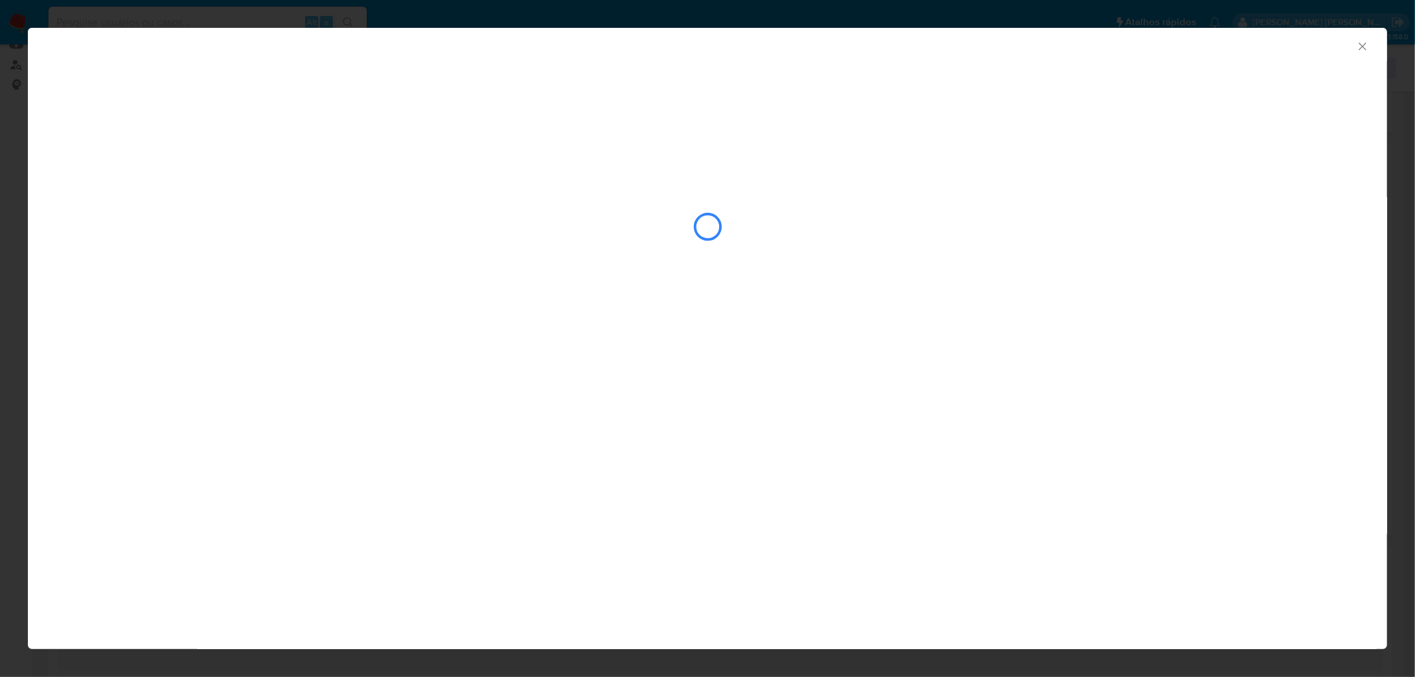
click at [932, 50] on icon "Fechar a janela" at bounding box center [1362, 46] width 13 height 13
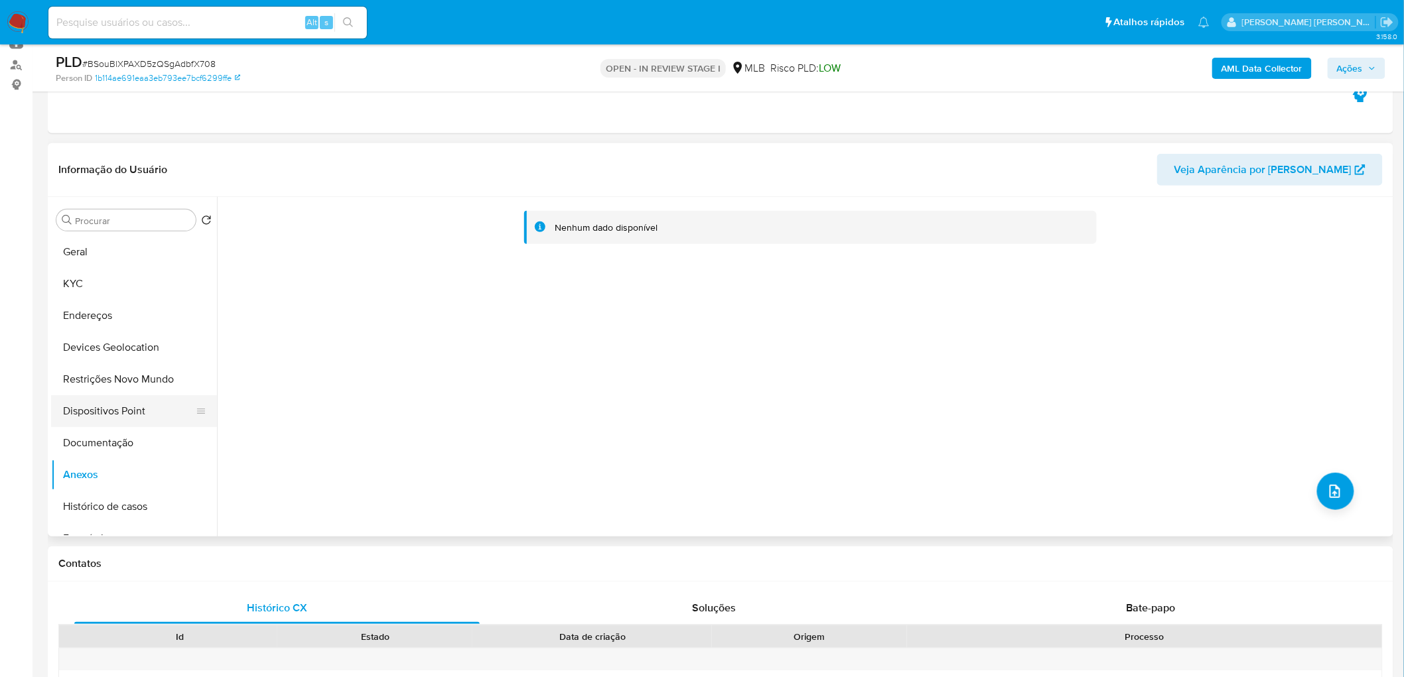
click at [117, 410] on button "Dispositivos Point" at bounding box center [128, 411] width 155 height 32
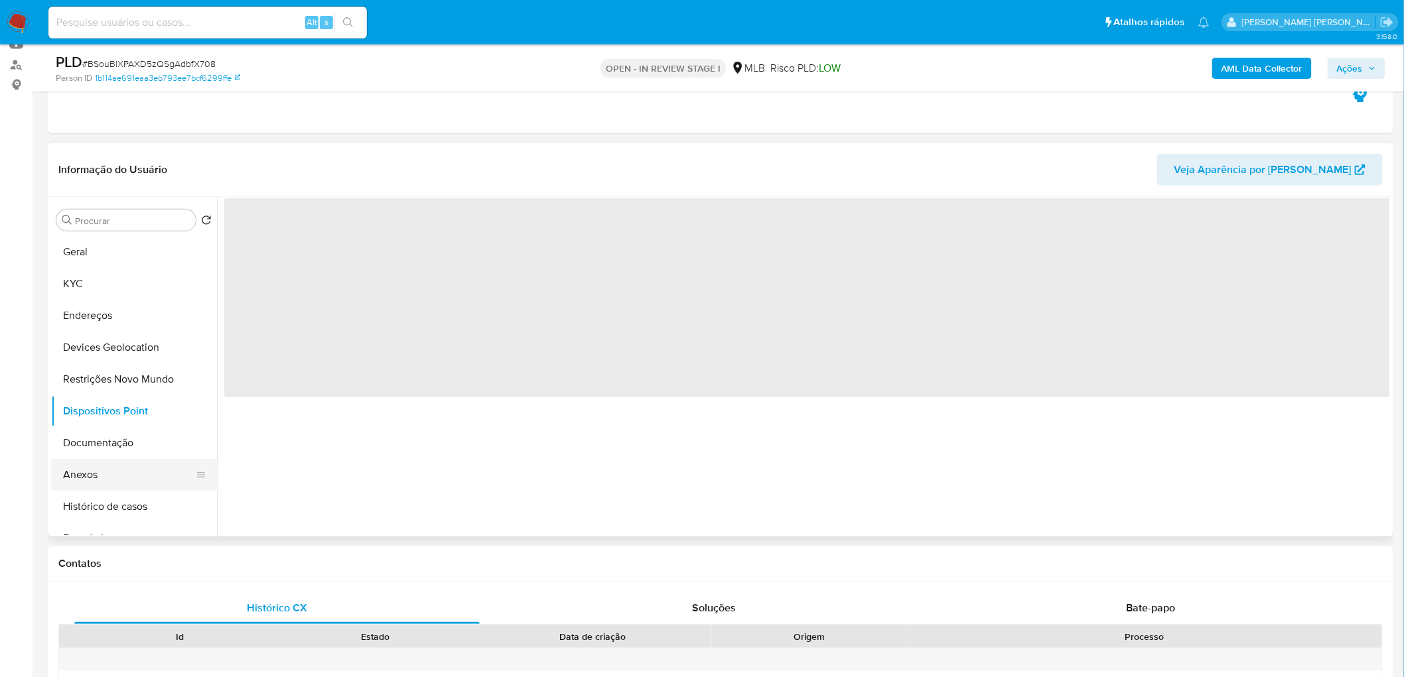
click at [96, 411] on button "Anexos" at bounding box center [128, 475] width 155 height 32
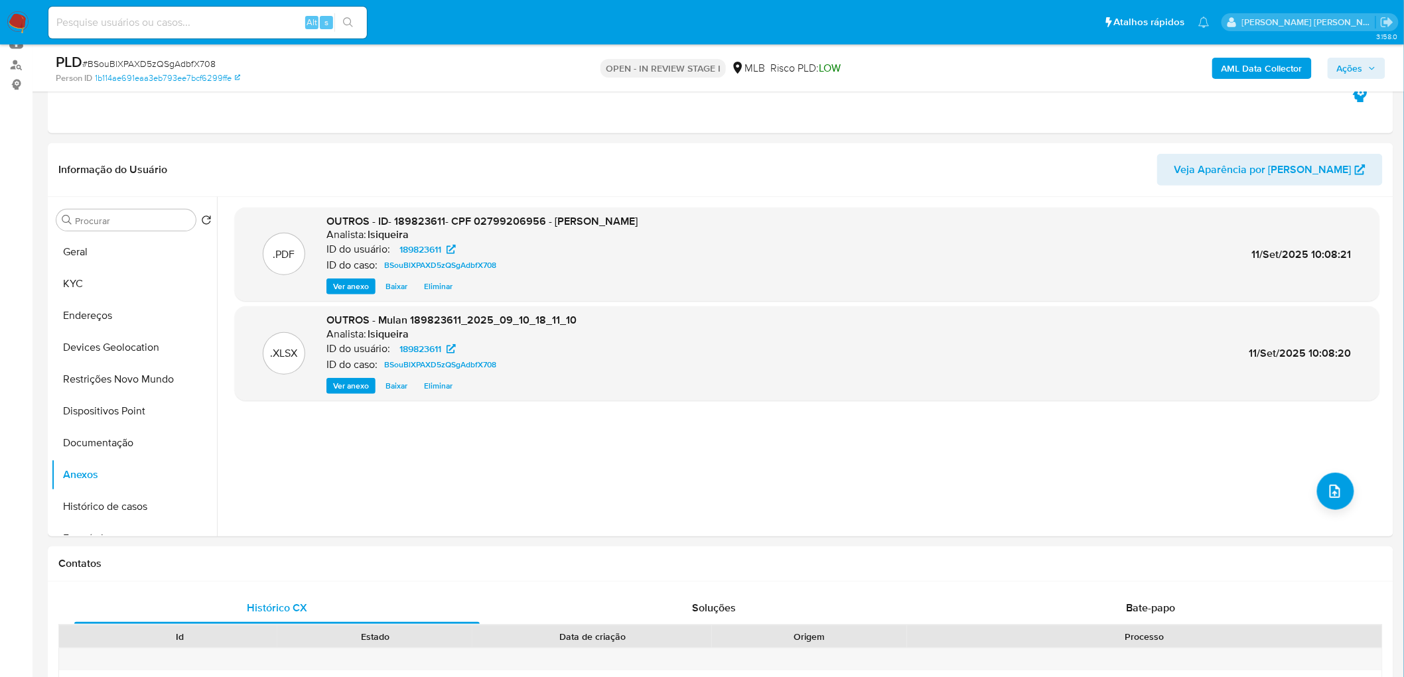
click at [932, 75] on b "AML Data Collector" at bounding box center [1262, 68] width 81 height 21
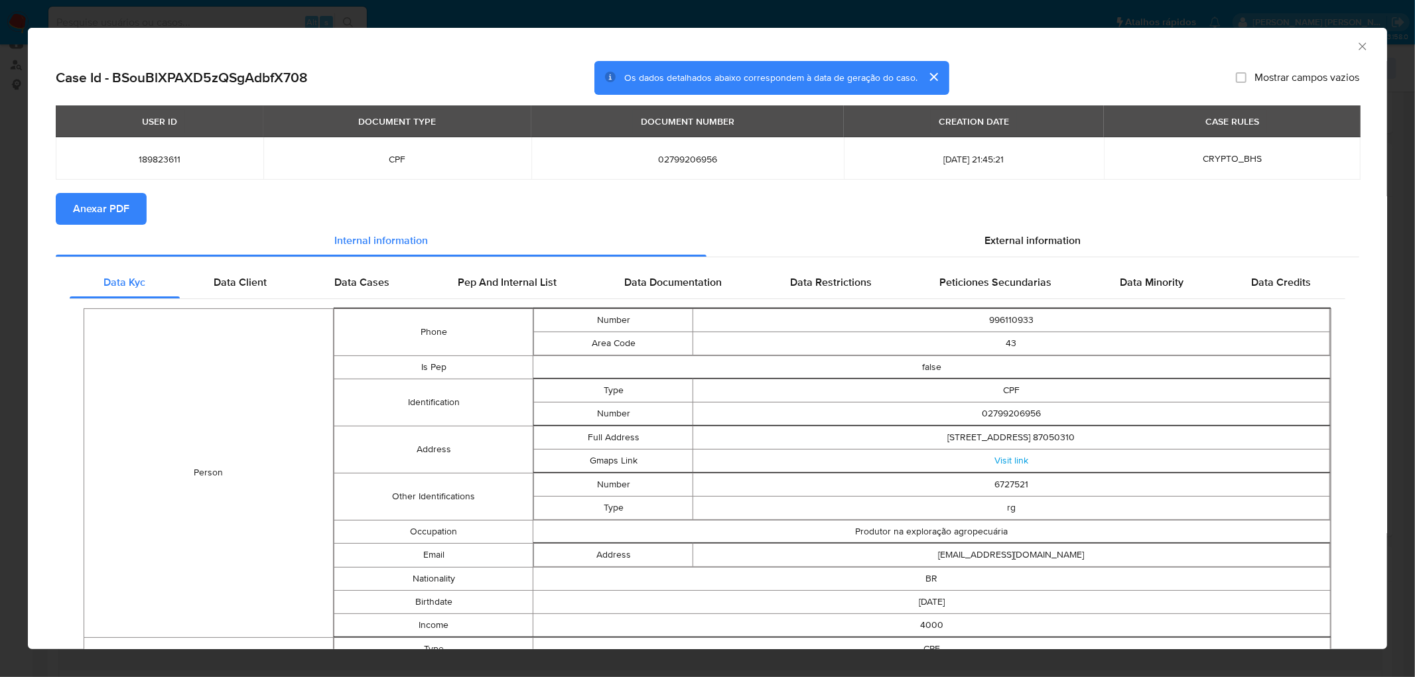
click at [96, 203] on span "Anexar PDF" at bounding box center [101, 208] width 56 height 29
click at [932, 55] on div "AML Data Collector" at bounding box center [708, 44] width 1360 height 33
click at [932, 46] on icon "Fechar a janela" at bounding box center [1362, 46] width 13 height 13
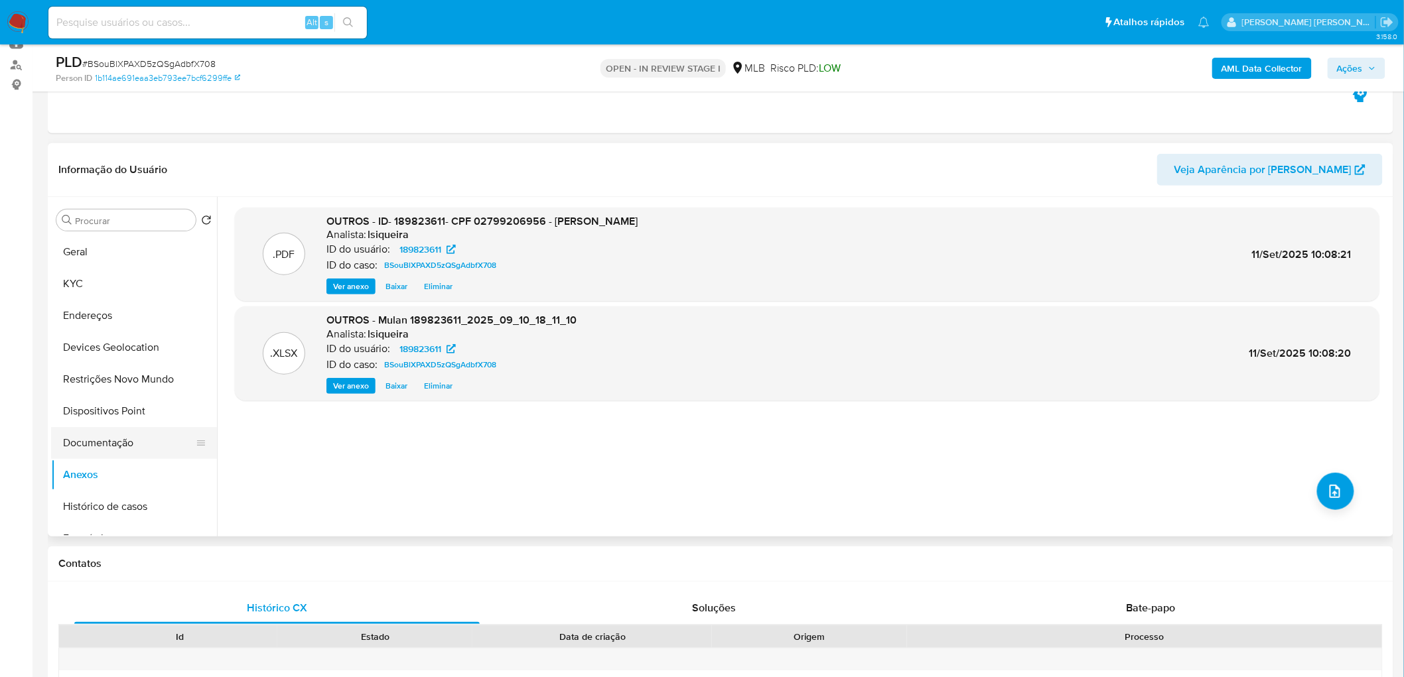
click at [140, 411] on button "Documentação" at bounding box center [128, 443] width 155 height 32
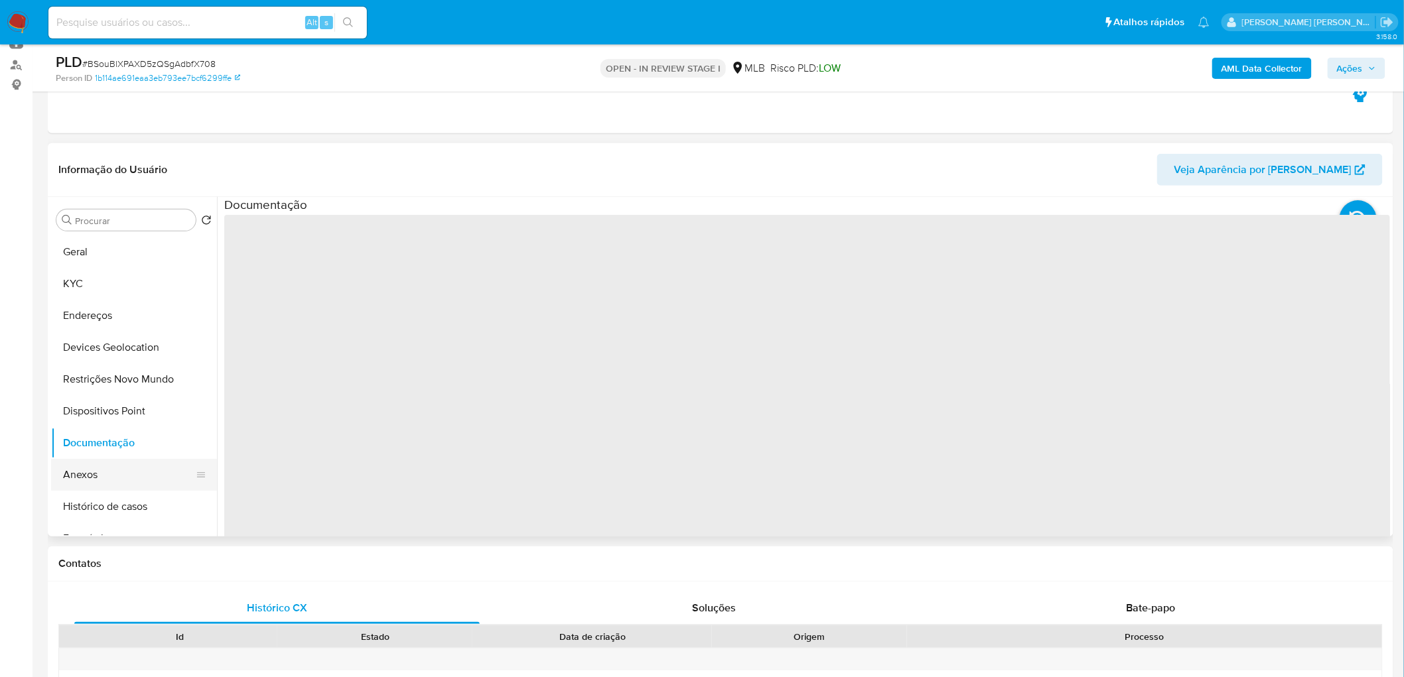
click at [119, 411] on button "Anexos" at bounding box center [128, 475] width 155 height 32
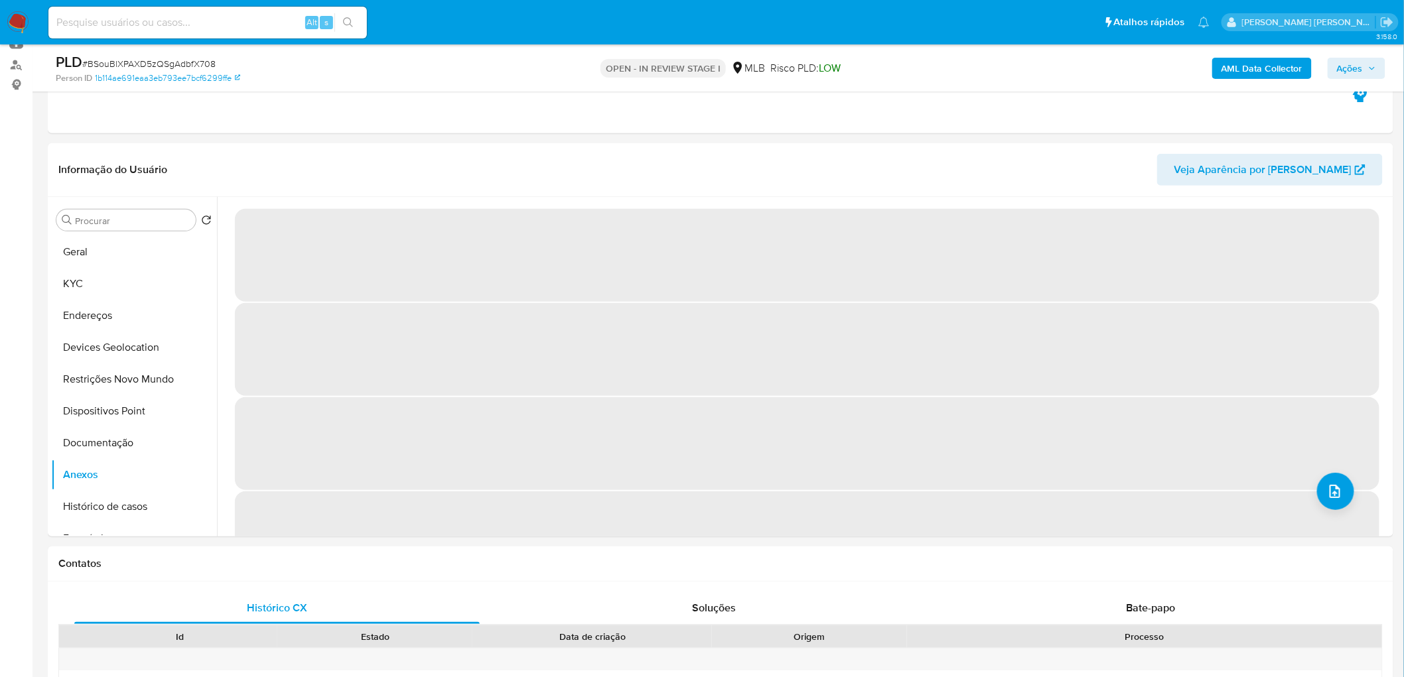
click at [932, 65] on span "Ações" at bounding box center [1356, 68] width 39 height 19
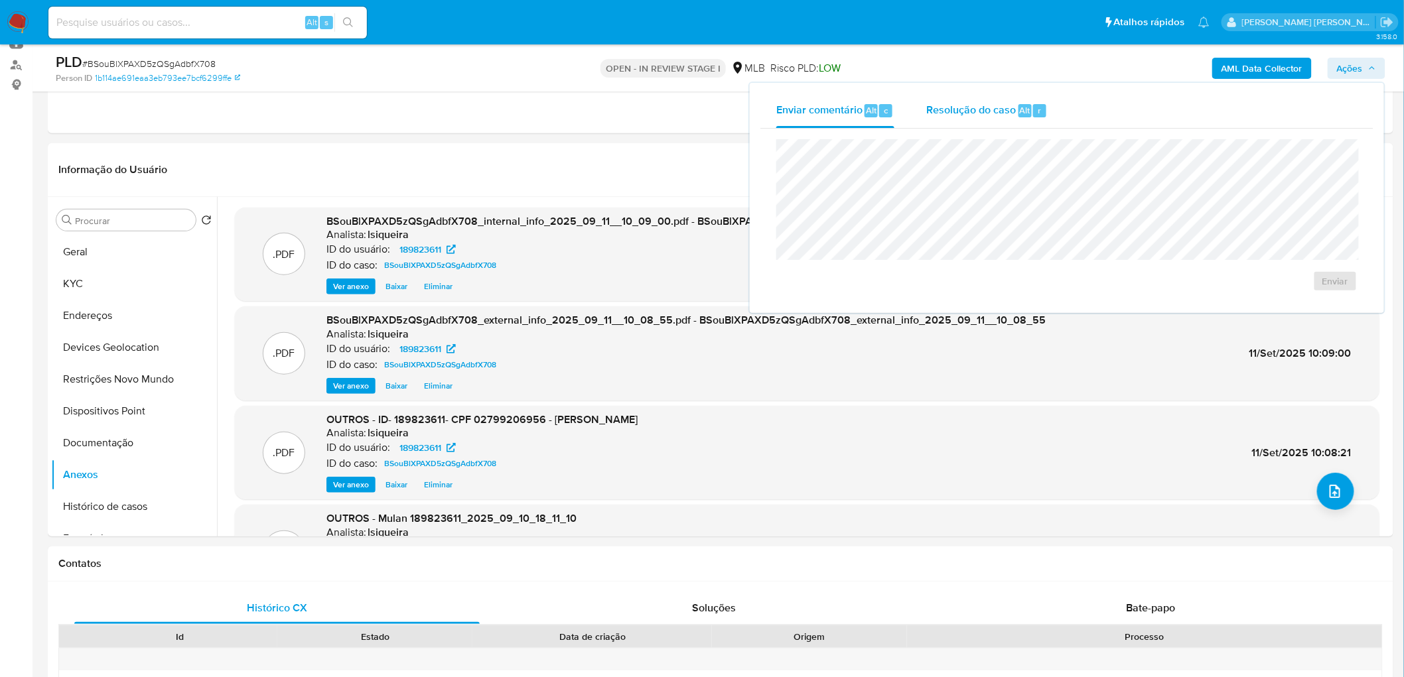
click at [932, 113] on span "Resolução do caso" at bounding box center [971, 109] width 90 height 15
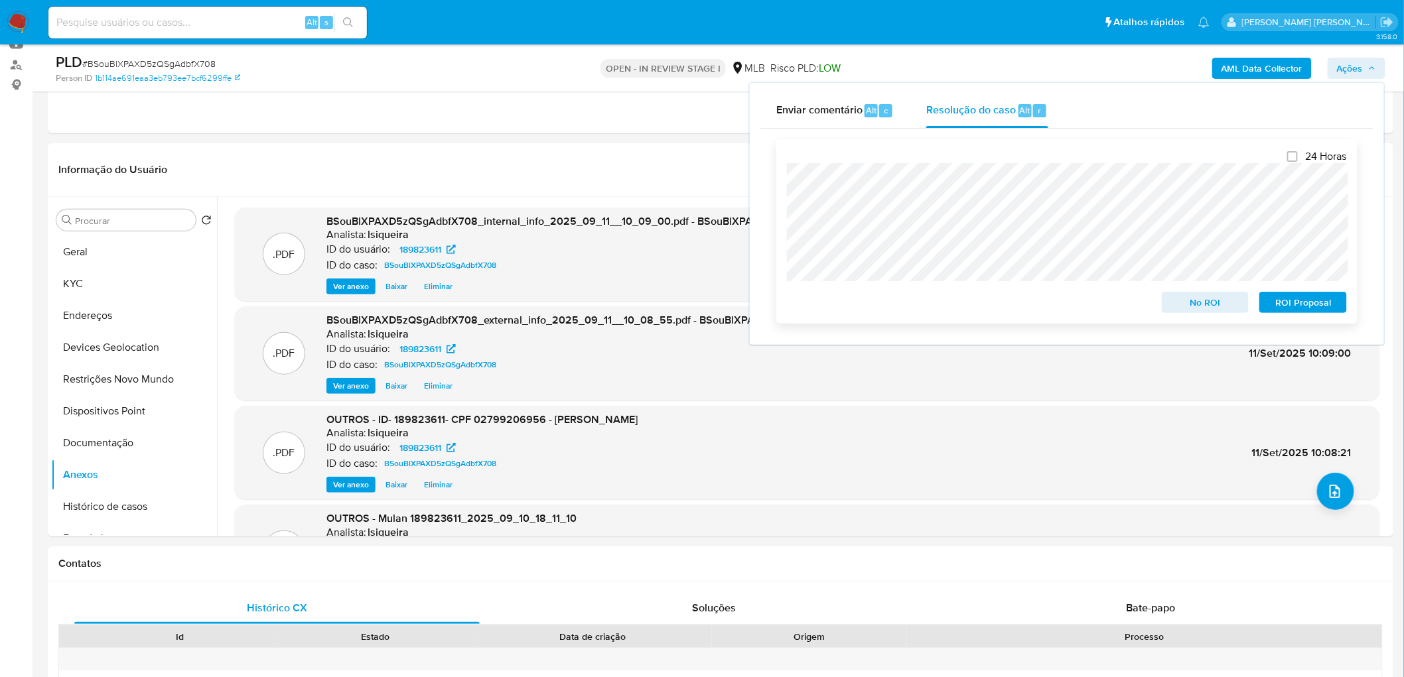
click at [932, 306] on span "No ROI" at bounding box center [1205, 302] width 69 height 19
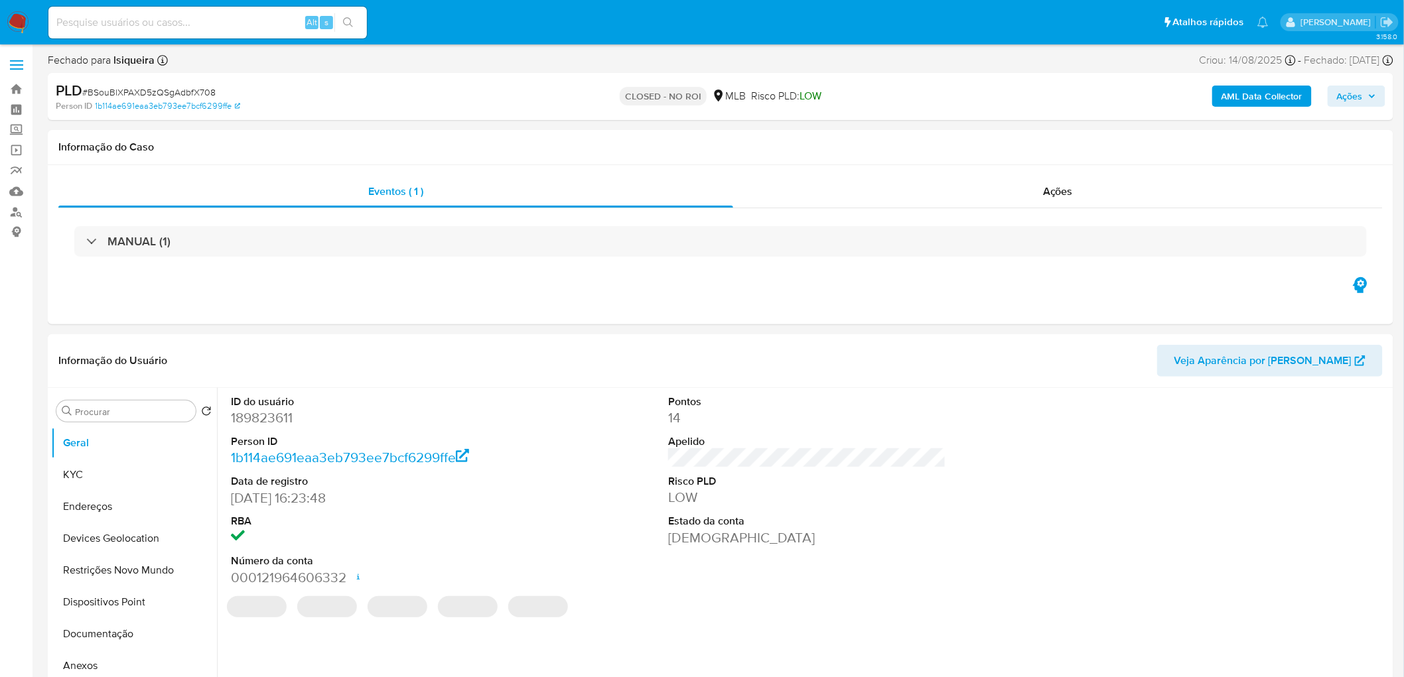
select select "10"
click at [1042, 211] on div "MANUAL (1)" at bounding box center [720, 241] width 1324 height 66
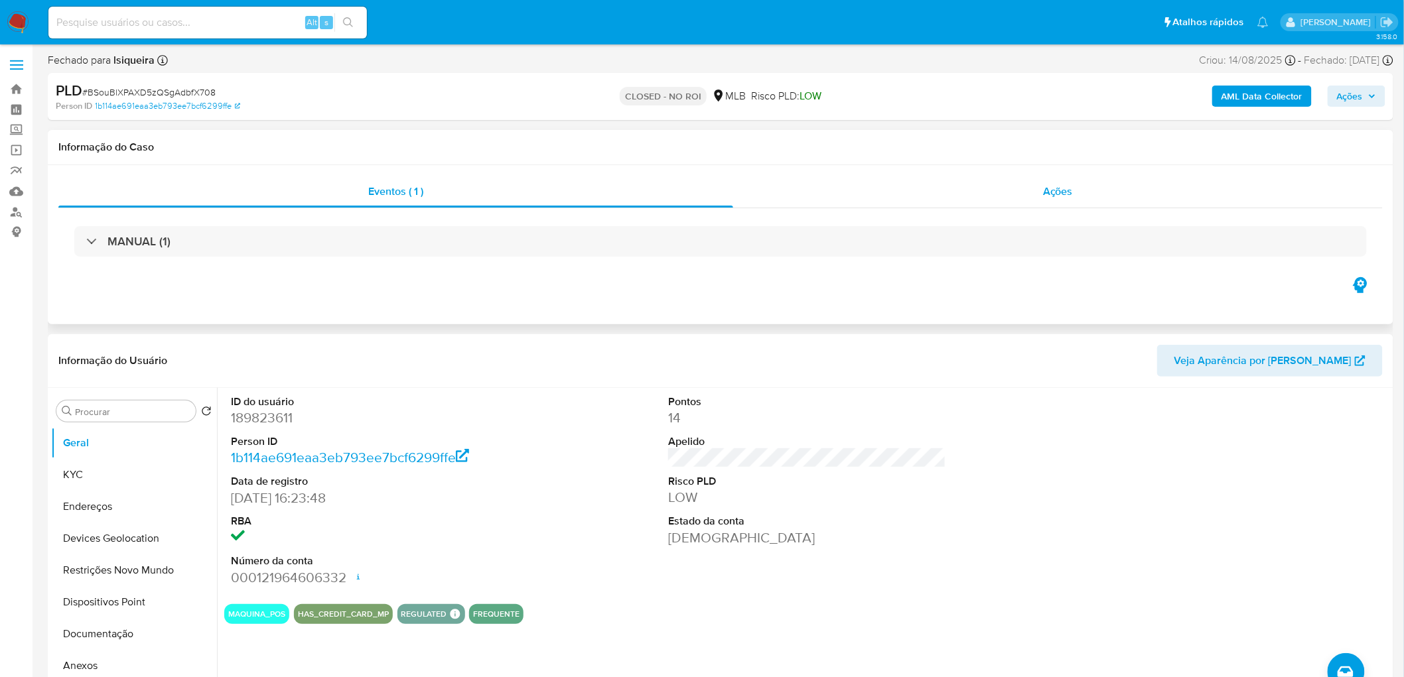
click at [1051, 194] on span "Ações" at bounding box center [1058, 191] width 30 height 15
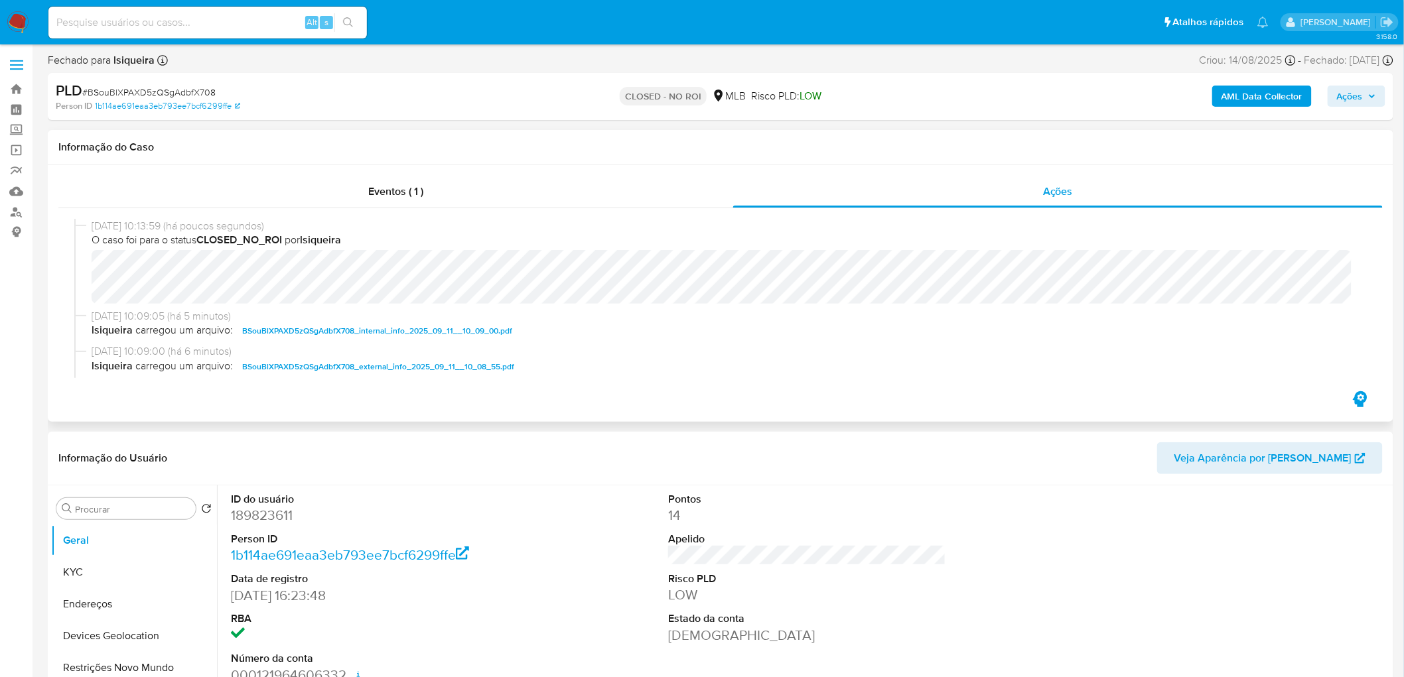
click at [448, 336] on span "BSouBlXPAXD5zQSgAdbfX708_internal_info_2025_09_11__10_09_00.pdf" at bounding box center [377, 331] width 270 height 16
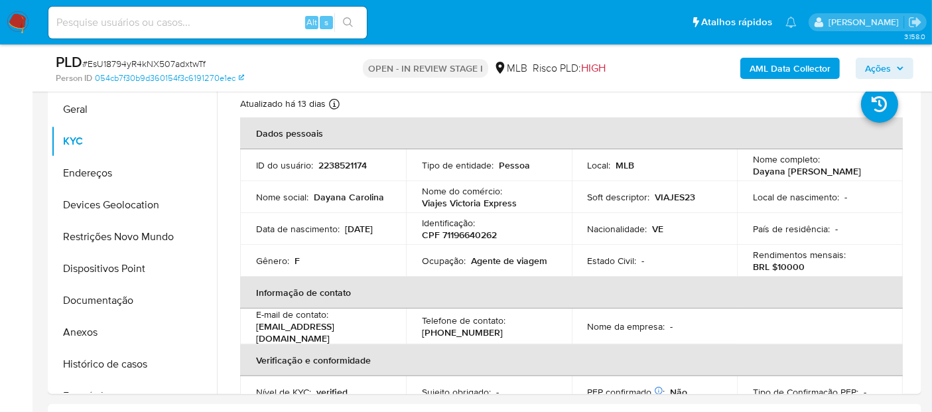
scroll to position [226, 0]
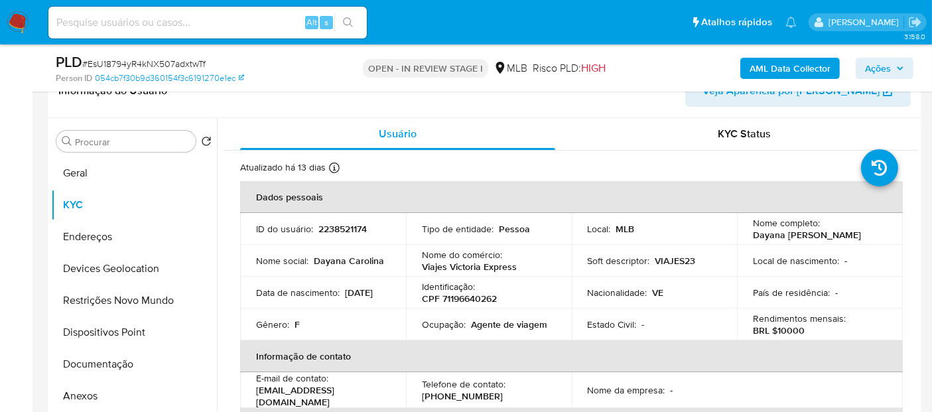
drag, startPoint x: 305, startPoint y: 306, endPoint x: 258, endPoint y: 302, distance: 47.3
click at [258, 299] on div "Data de nascimento : [DEMOGRAPHIC_DATA]" at bounding box center [323, 293] width 134 height 12
copy p "[DATE]"
click at [125, 178] on button "Geral" at bounding box center [128, 173] width 155 height 32
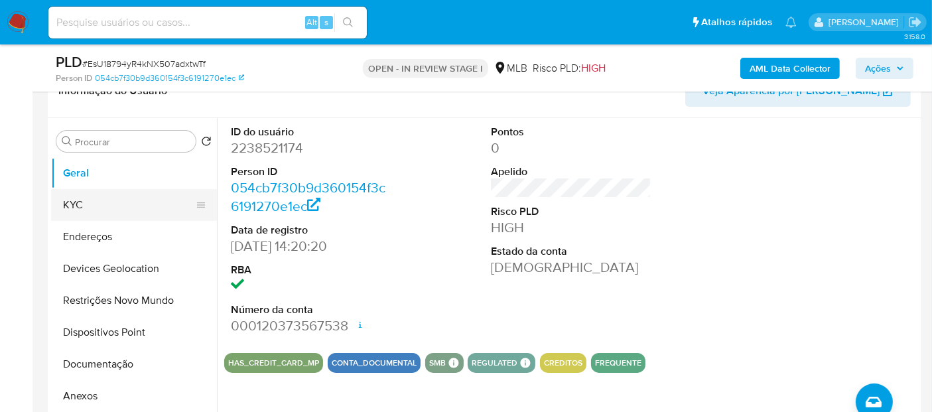
click at [119, 204] on button "KYC" at bounding box center [128, 205] width 155 height 32
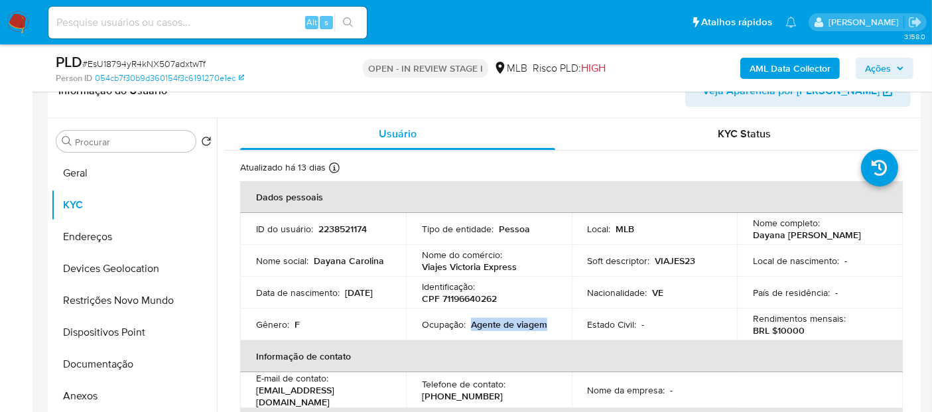
drag, startPoint x: 547, startPoint y: 331, endPoint x: 469, endPoint y: 331, distance: 78.3
click at [469, 330] on div "Ocupação : Agente de viagem" at bounding box center [489, 324] width 134 height 12
copy p "Agente de viagem"
click at [123, 355] on button "Documentação" at bounding box center [128, 364] width 155 height 32
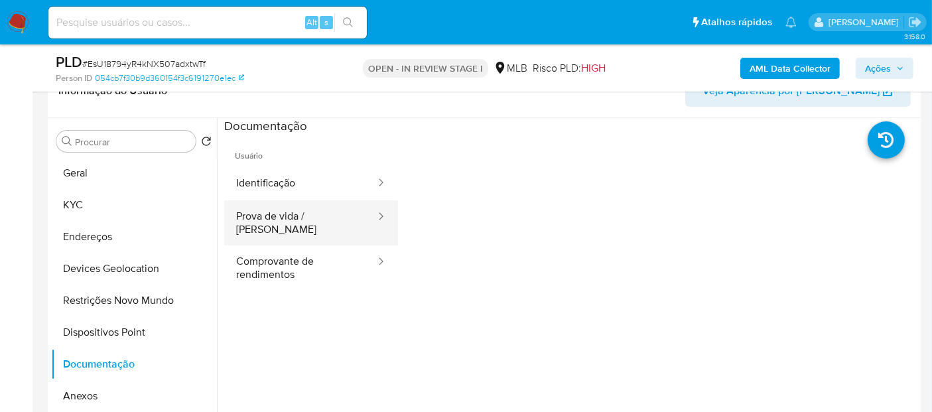
click at [277, 209] on button "Prova de vida / [PERSON_NAME]" at bounding box center [300, 222] width 153 height 45
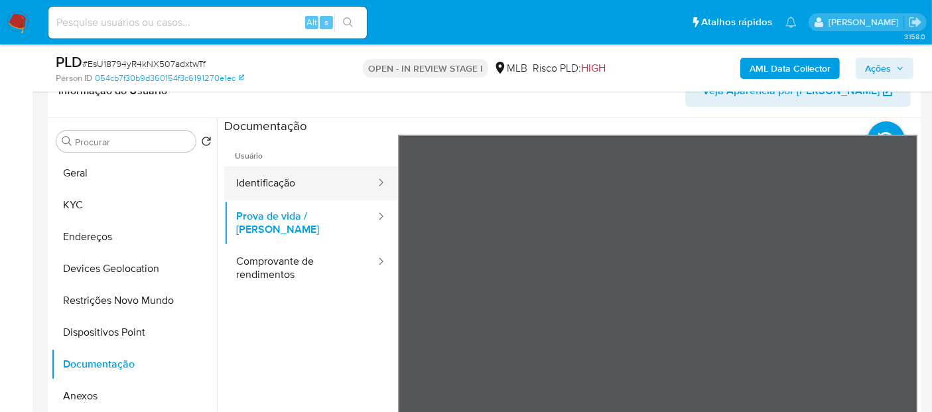
click at [308, 186] on button "Identificação" at bounding box center [300, 184] width 153 height 34
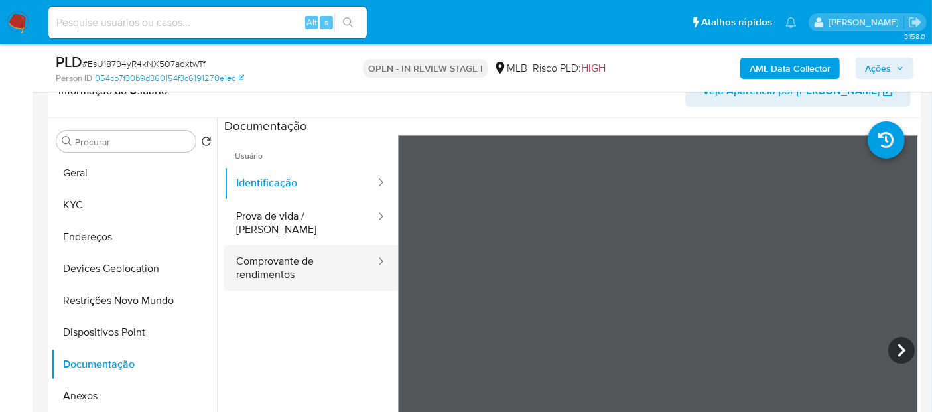
click at [291, 253] on button "Comprovante de rendimentos" at bounding box center [300, 268] width 153 height 45
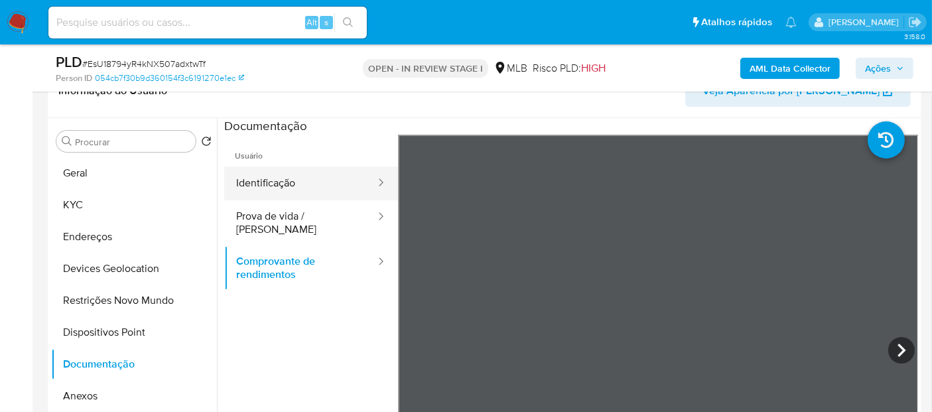
click at [318, 188] on button "Identificação" at bounding box center [300, 184] width 153 height 34
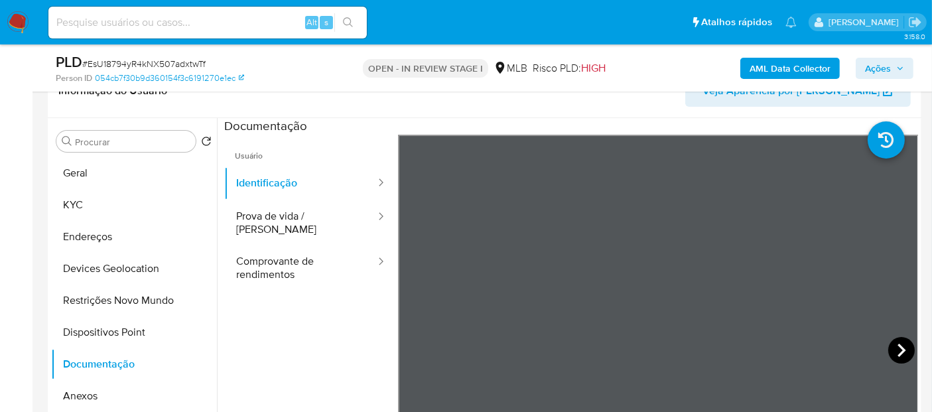
click at [894, 346] on icon at bounding box center [901, 350] width 27 height 27
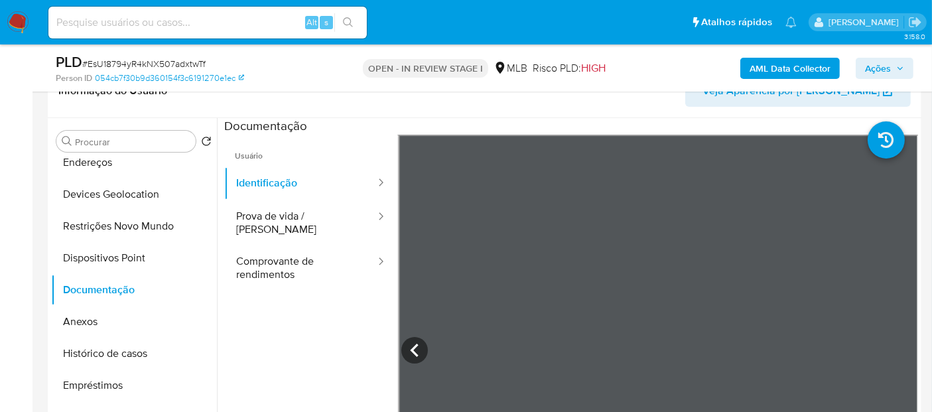
scroll to position [147, 0]
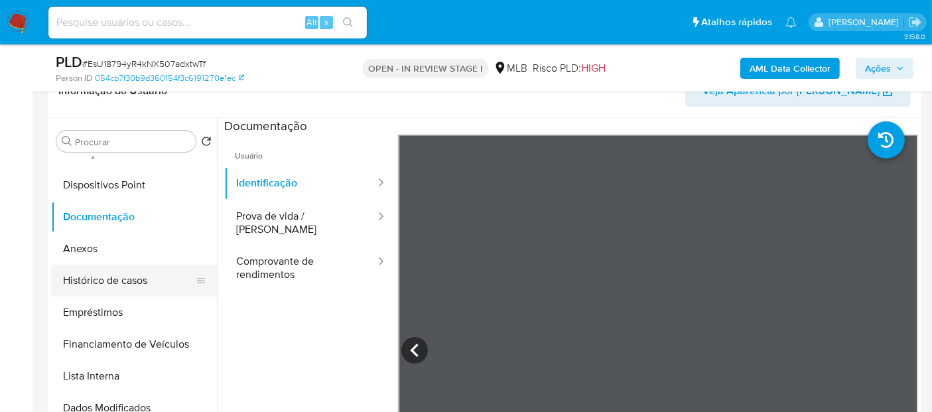
click at [139, 289] on button "Histórico de casos" at bounding box center [128, 281] width 155 height 32
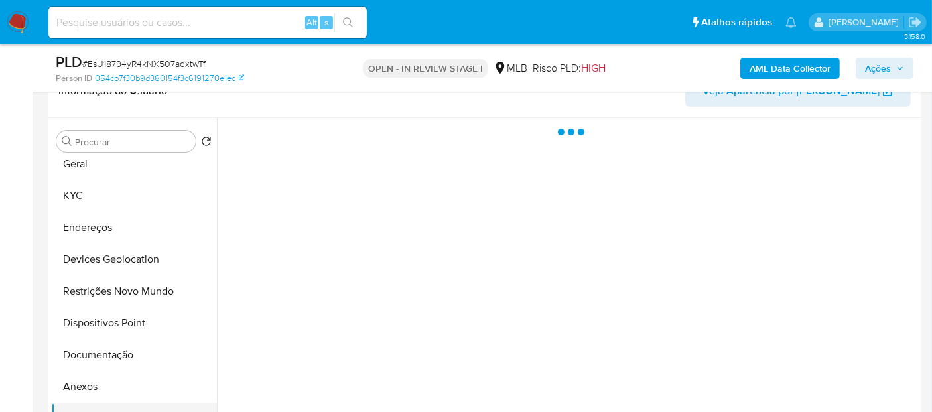
scroll to position [0, 0]
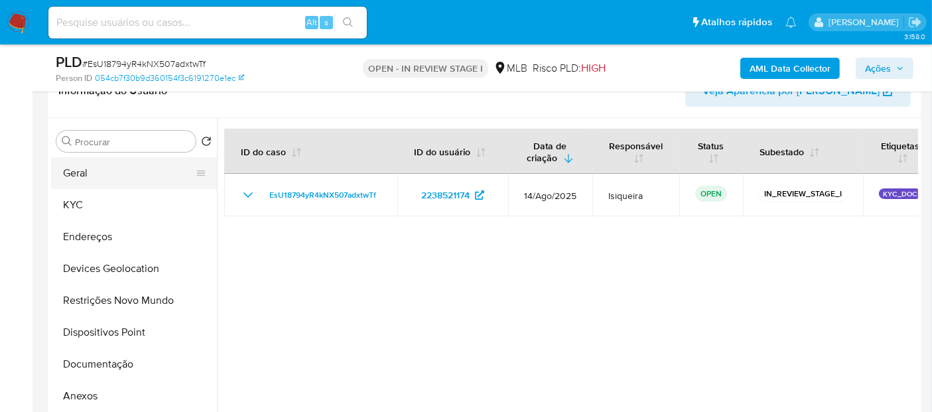
click at [115, 169] on button "Geral" at bounding box center [128, 173] width 155 height 32
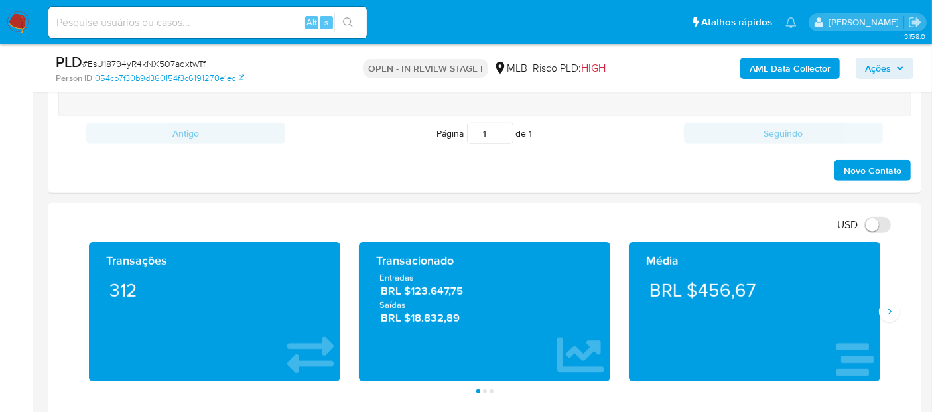
scroll to position [816, 0]
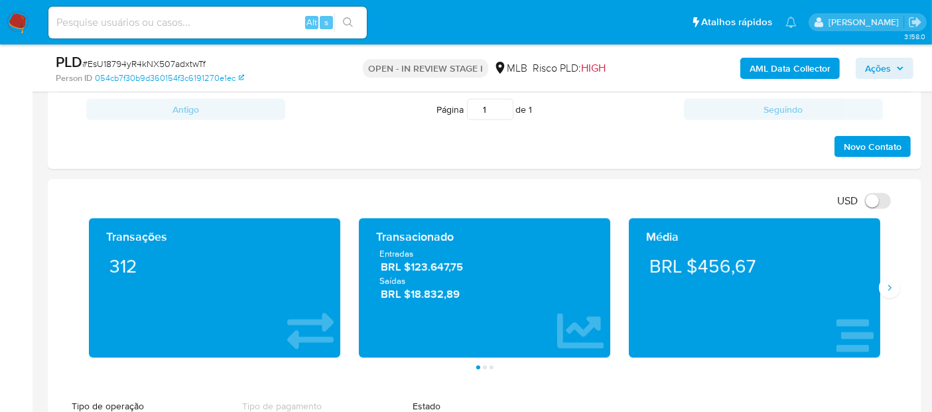
click at [887, 297] on div "Média BRL $456,67" at bounding box center [755, 287] width 270 height 139
click at [887, 291] on button "Siguiente" at bounding box center [889, 287] width 21 height 21
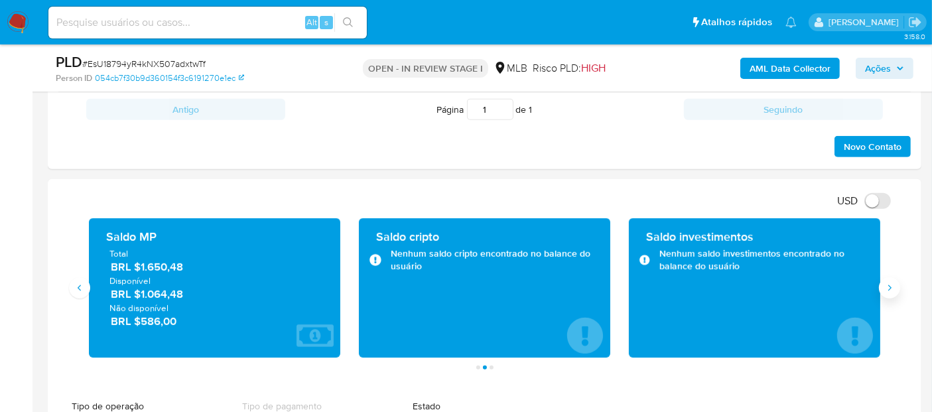
click at [887, 291] on button "Siguiente" at bounding box center [889, 287] width 21 height 21
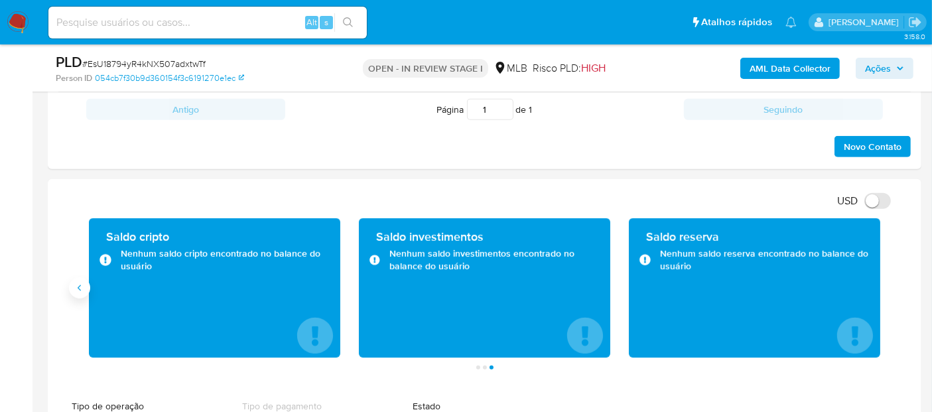
click at [77, 283] on icon "Anterior" at bounding box center [79, 288] width 11 height 11
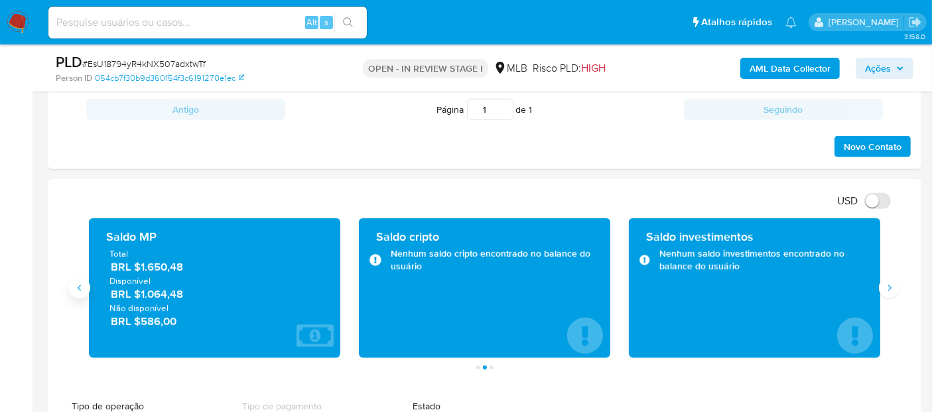
click at [77, 283] on icon "Anterior" at bounding box center [79, 288] width 11 height 11
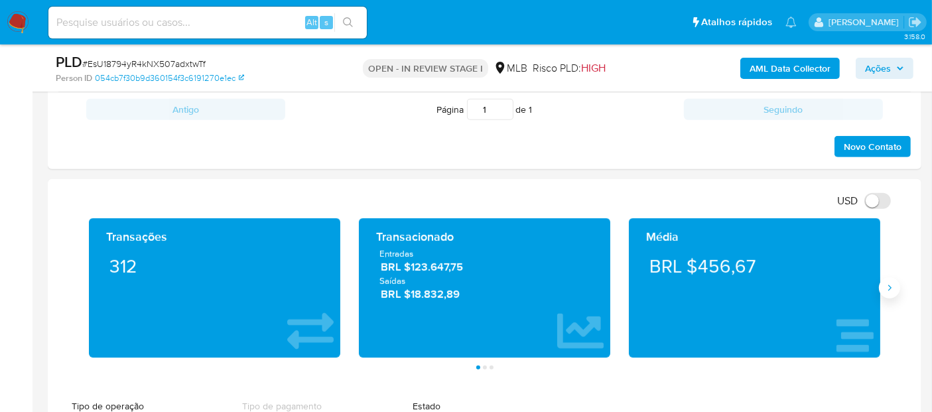
click at [887, 292] on button "Siguiente" at bounding box center [889, 287] width 21 height 21
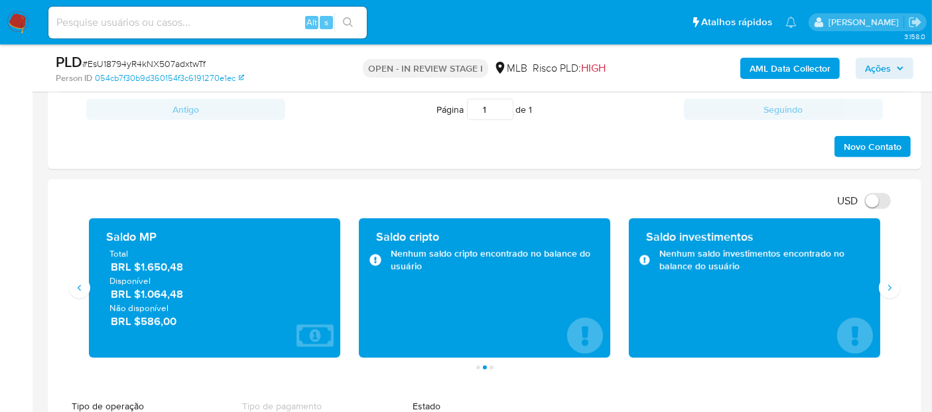
drag, startPoint x: 188, startPoint y: 295, endPoint x: 141, endPoint y: 295, distance: 47.8
click at [140, 295] on span "BRL $1.064,48" at bounding box center [215, 294] width 209 height 15
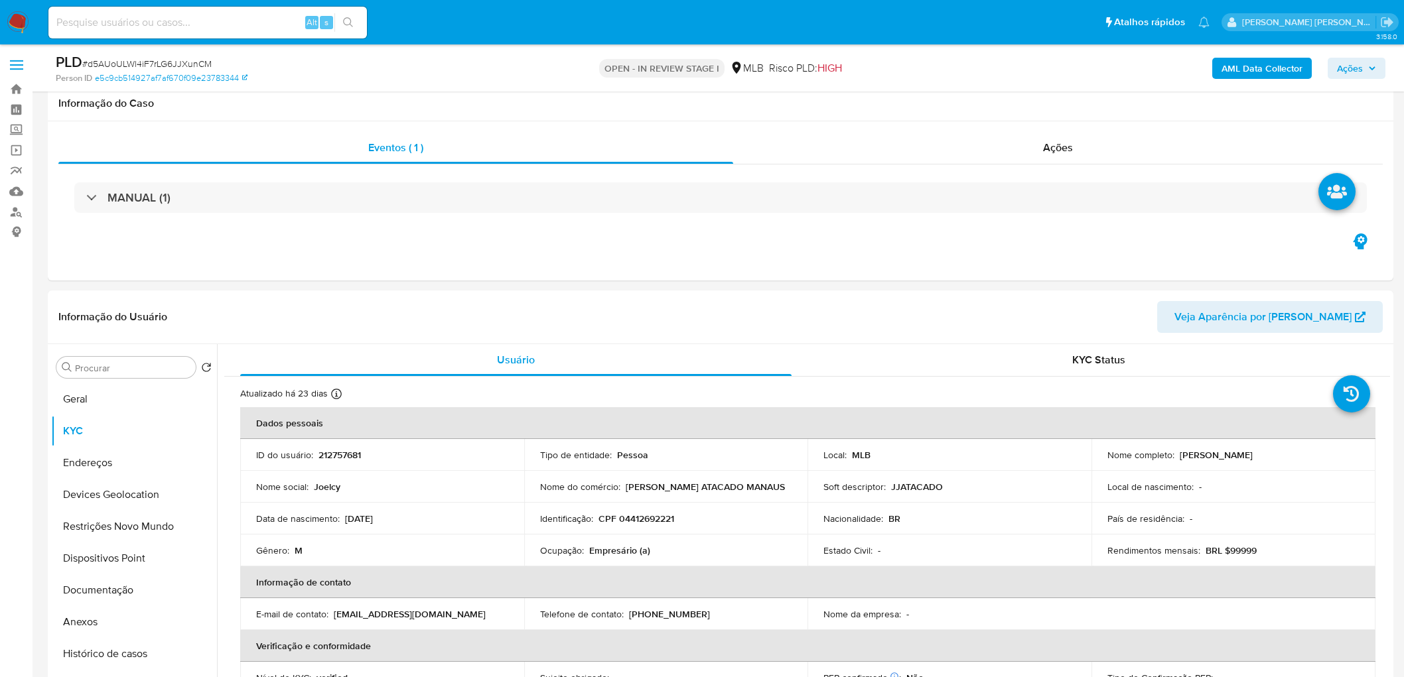
scroll to position [1105, 0]
